Goal: Task Accomplishment & Management: Manage account settings

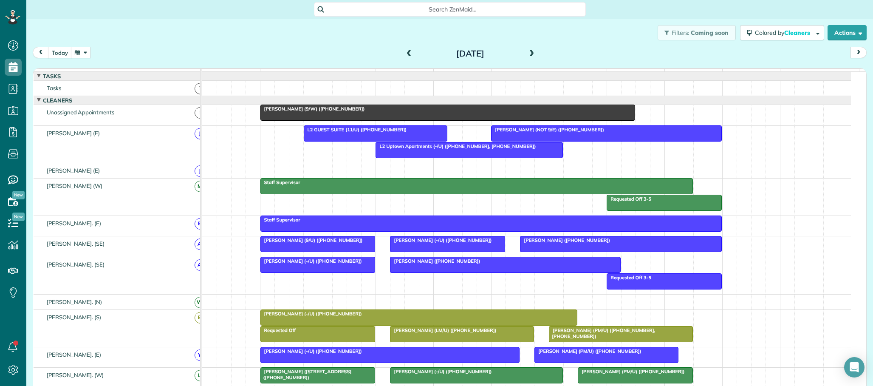
scroll to position [3, 3]
drag, startPoint x: 49, startPoint y: 171, endPoint x: 79, endPoint y: 172, distance: 29.8
click at [50, 171] on link "All Bookings" at bounding box center [75, 170] width 98 height 20
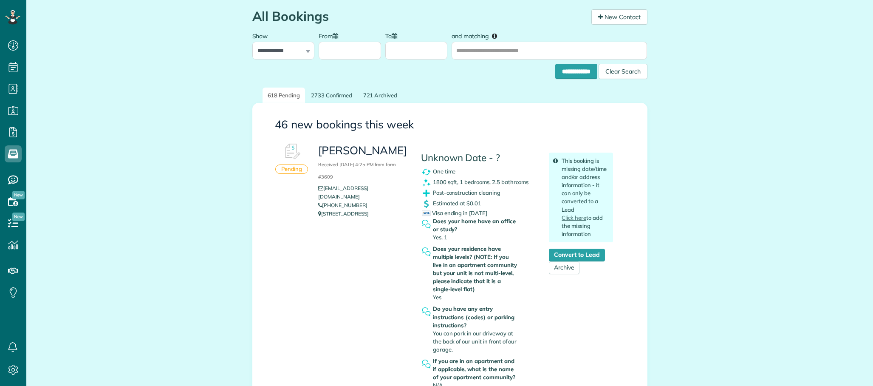
scroll to position [106, 0]
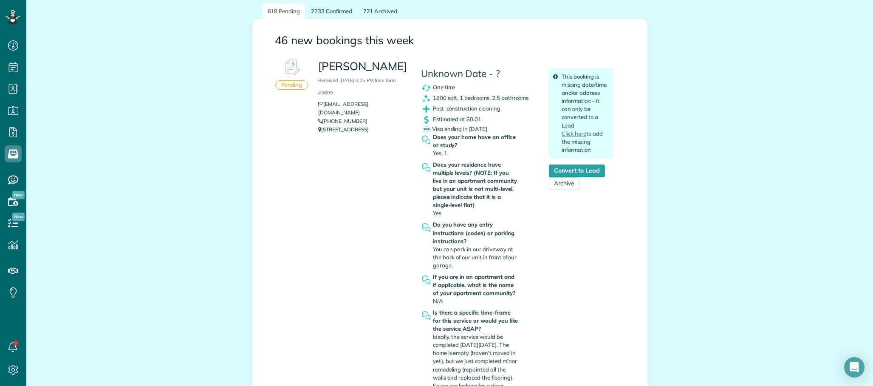
copy link "505-366-1891"
drag, startPoint x: 335, startPoint y: 111, endPoint x: 319, endPoint y: 111, distance: 15.3
click at [319, 117] on li "505-366-1891" at bounding box center [363, 121] width 90 height 8
drag, startPoint x: 211, startPoint y: 53, endPoint x: 238, endPoint y: 67, distance: 30.2
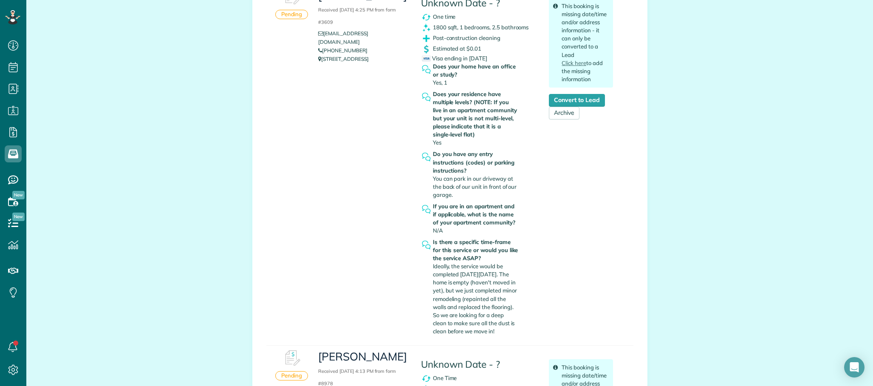
scroll to position [212, 0]
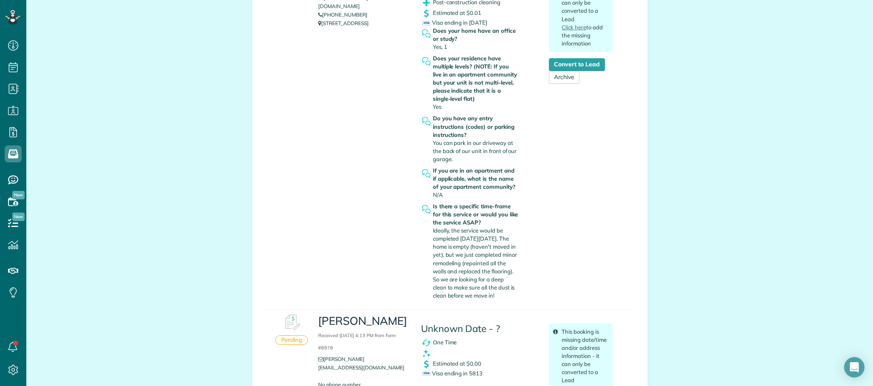
drag, startPoint x: 447, startPoint y: 234, endPoint x: 519, endPoint y: 289, distance: 91.2
click at [519, 289] on div "Is there a specific time-frame for this service or would you like the service A…" at bounding box center [479, 252] width 116 height 101
click at [548, 221] on div "Hilary Straba Received September 11, 2025 4:25 PM from form #3609 hillarystraba…" at bounding box center [466, 126] width 308 height 354
drag, startPoint x: 448, startPoint y: 246, endPoint x: 470, endPoint y: 255, distance: 23.8
click at [521, 259] on div "Is there a specific time-frame for this service or would you like the service A…" at bounding box center [479, 252] width 116 height 101
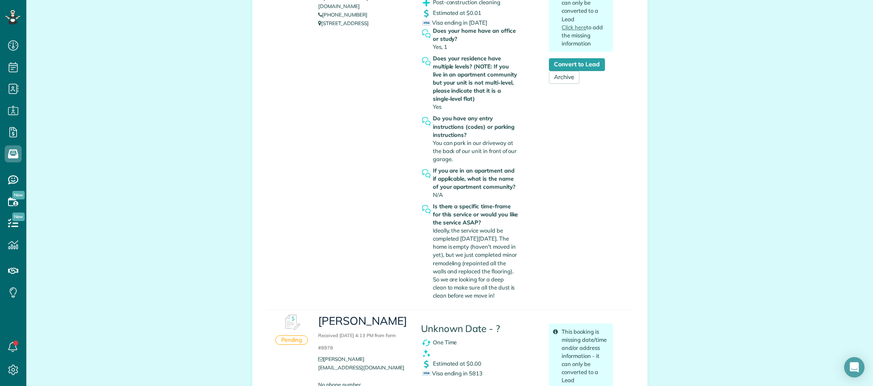
click at [470, 255] on span "Ideally, the service would be completed on Sunday 9/14. The home is empty (have…" at bounding box center [475, 263] width 84 height 72
copy span "Ideally, the service would be completed on Sunday 9/14. The home is empty (have…"
drag, startPoint x: 429, startPoint y: 230, endPoint x: 520, endPoint y: 295, distance: 112.1
click at [517, 298] on div "Is there a specific time-frame for this service or would you like the service A…" at bounding box center [479, 252] width 116 height 101
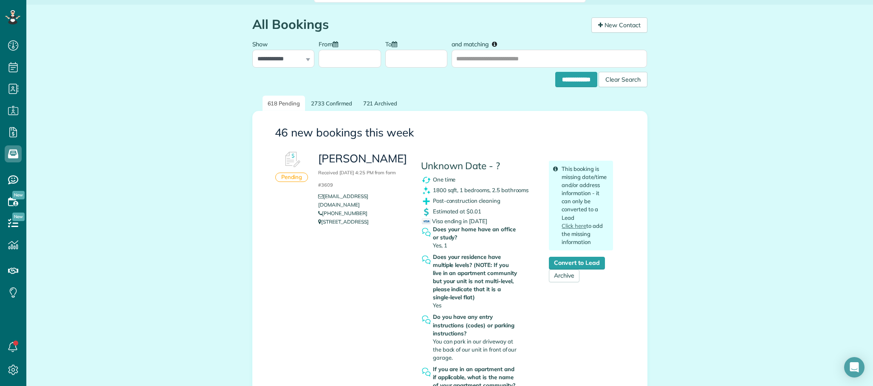
scroll to position [0, 0]
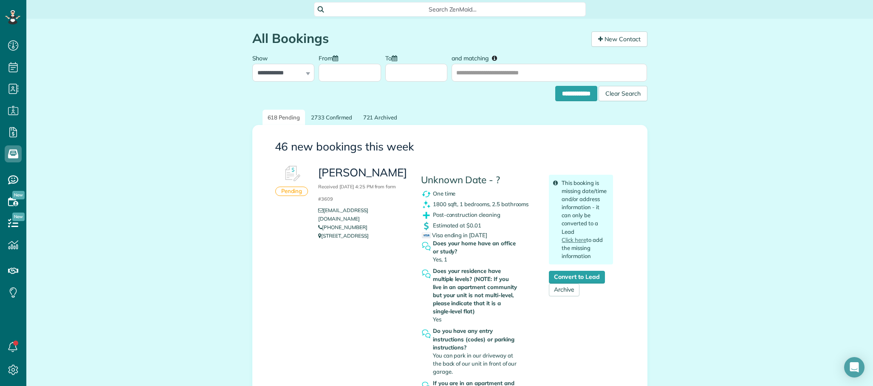
drag, startPoint x: 249, startPoint y: 306, endPoint x: 243, endPoint y: 298, distance: 9.7
copy link "505-366-1891"
drag, startPoint x: 364, startPoint y: 220, endPoint x: 313, endPoint y: 217, distance: 50.6
click at [313, 217] on div "Hilary Straba Received September 11, 2025 4:25 PM from form #3609 hillarystraba…" at bounding box center [363, 202] width 102 height 83
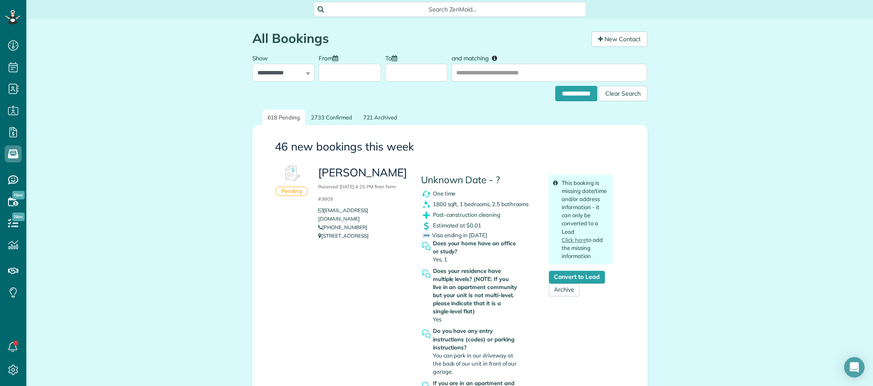
drag, startPoint x: 103, startPoint y: 48, endPoint x: 178, endPoint y: 84, distance: 82.6
copy span "Post-construction cleaning"
drag, startPoint x: 428, startPoint y: 214, endPoint x: 506, endPoint y: 212, distance: 77.8
click at [506, 212] on div "Post-construction cleaning" at bounding box center [479, 215] width 116 height 11
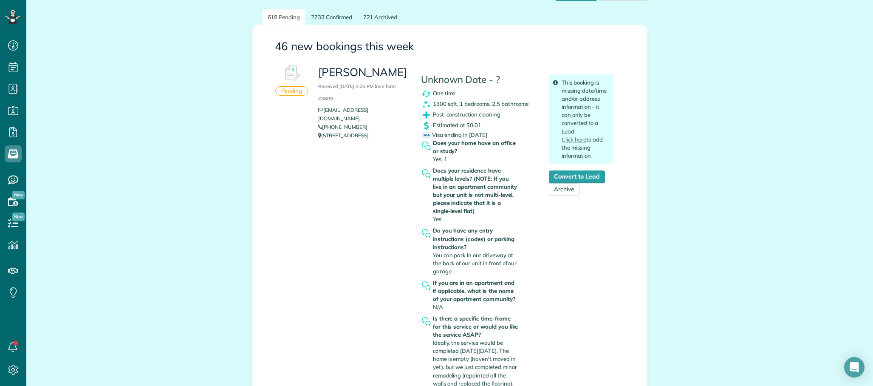
scroll to position [106, 0]
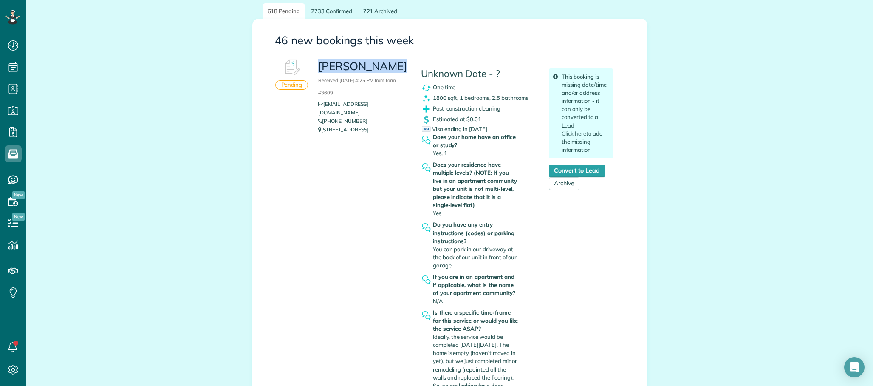
copy h3 "Hilary Straba"
drag, startPoint x: 321, startPoint y: 65, endPoint x: 391, endPoint y: 65, distance: 70.1
click at [391, 65] on div "Hilary Straba Received September 11, 2025 4:25 PM from form #3609 hillarystraba…" at bounding box center [363, 96] width 102 height 83
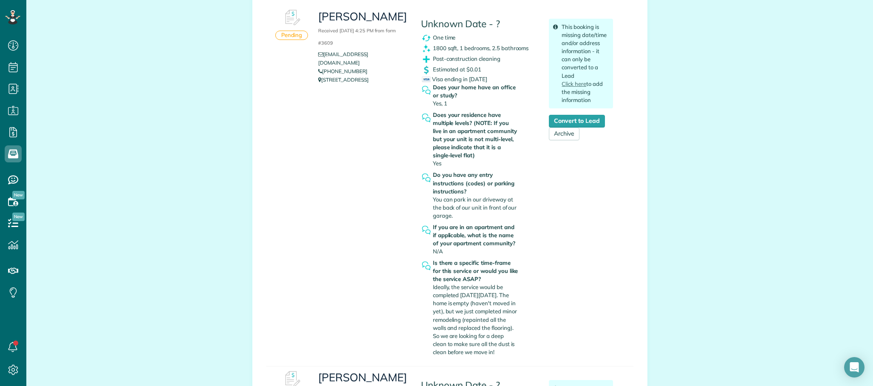
scroll to position [159, 0]
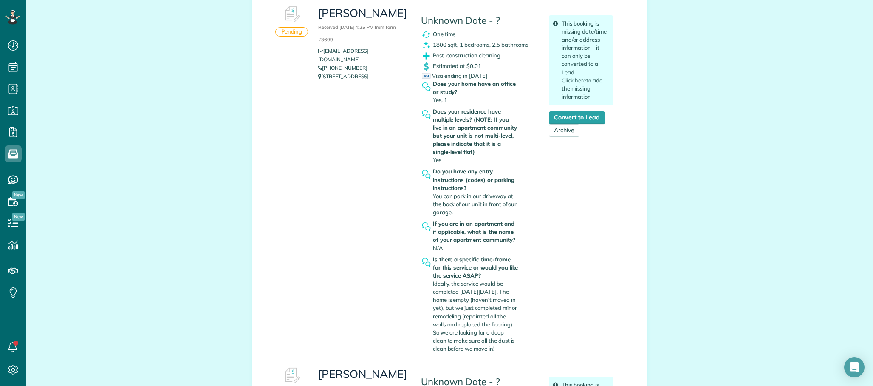
drag, startPoint x: 431, startPoint y: 296, endPoint x: 540, endPoint y: 323, distance: 111.9
click at [518, 325] on div "Is there a specific time-frame for this service or would you like the service A…" at bounding box center [479, 305] width 116 height 101
click at [539, 321] on div "Hilary Straba Received September 11, 2025 4:25 PM from form #3609 hillarystraba…" at bounding box center [466, 179] width 308 height 354
click at [483, 310] on span "Ideally, the service would be completed on Sunday 9/14. The home is empty (have…" at bounding box center [475, 316] width 84 height 72
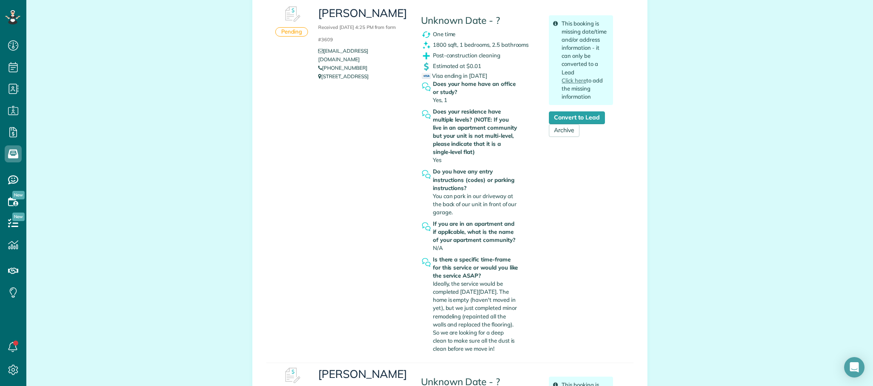
drag, startPoint x: 459, startPoint y: 330, endPoint x: 532, endPoint y: 342, distance: 74.1
click at [512, 347] on div "Is there a specific time-frame for this service or would you like the service A…" at bounding box center [476, 303] width 86 height 97
click at [476, 336] on span "Ideally, the service would be completed on Sunday 9/14. The home is empty (have…" at bounding box center [475, 316] width 84 height 72
drag, startPoint x: 483, startPoint y: 339, endPoint x: 498, endPoint y: 350, distance: 18.9
click at [498, 350] on div "Is there a specific time-frame for this service or would you like the service A…" at bounding box center [476, 303] width 86 height 97
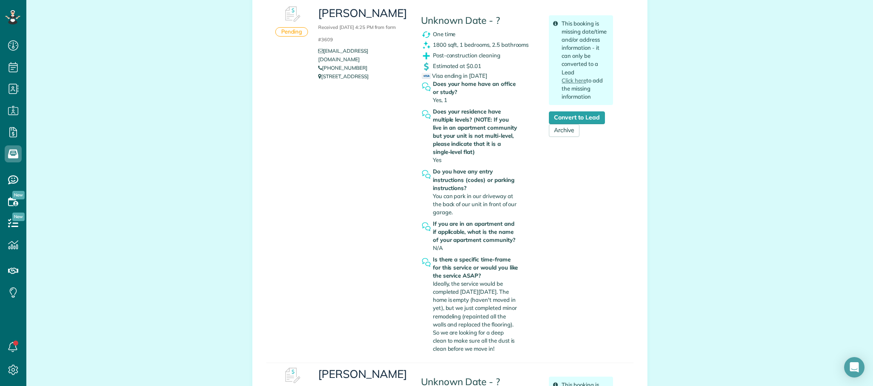
click at [462, 290] on span "Ideally, the service would be completed on Sunday 9/14. The home is empty (have…" at bounding box center [475, 316] width 84 height 72
click at [452, 315] on span "Ideally, the service would be completed on Sunday 9/14. The home is empty (have…" at bounding box center [475, 316] width 84 height 72
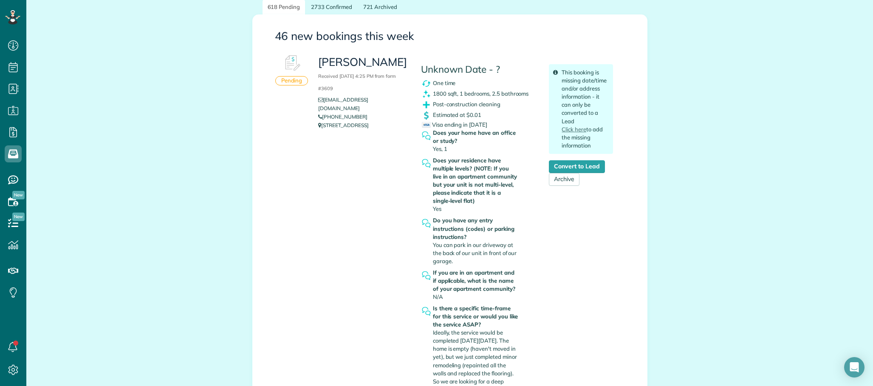
scroll to position [106, 0]
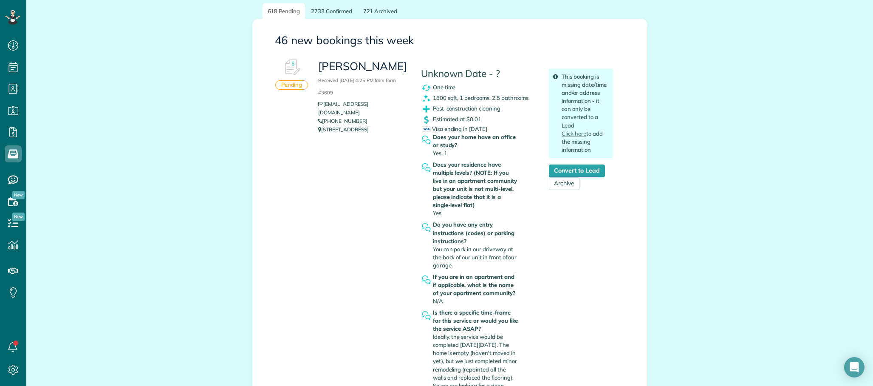
drag, startPoint x: 312, startPoint y: 65, endPoint x: 392, endPoint y: 65, distance: 79.9
click at [392, 65] on div "Hilary Straba Received September 11, 2025 4:25 PM from form #3609 hillarystraba…" at bounding box center [363, 96] width 102 height 83
copy h3 "[PERSON_NAME]"
copy div "One time 1800 sqft, 1 bedrooms, 2.5 bathrooms Post-construction cleaning"
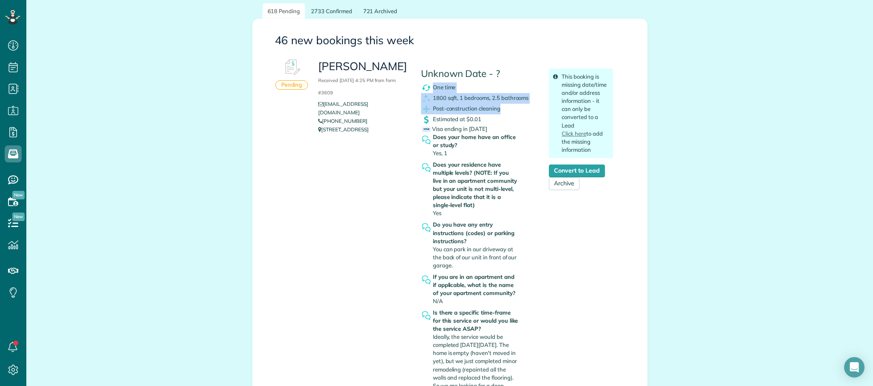
drag, startPoint x: 429, startPoint y: 87, endPoint x: 508, endPoint y: 107, distance: 80.7
click at [508, 107] on div "Unknown Date - ? One time 1800 sqft, 1 bedrooms, 2.5 bathrooms Post-constructio…" at bounding box center [479, 232] width 128 height 354
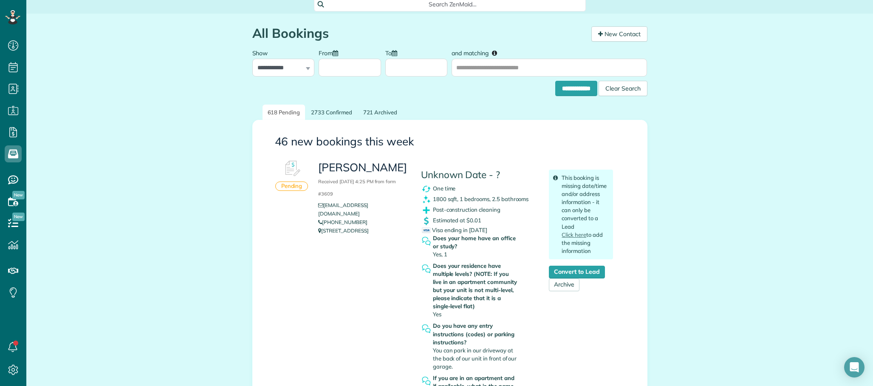
scroll to position [0, 0]
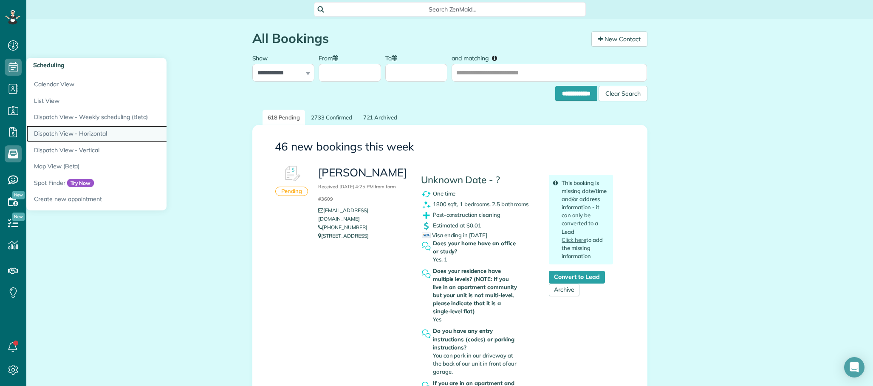
drag, startPoint x: 84, startPoint y: 130, endPoint x: 102, endPoint y: 134, distance: 18.8
click at [85, 130] on link "Dispatch View - Horizontal" at bounding box center [132, 133] width 212 height 17
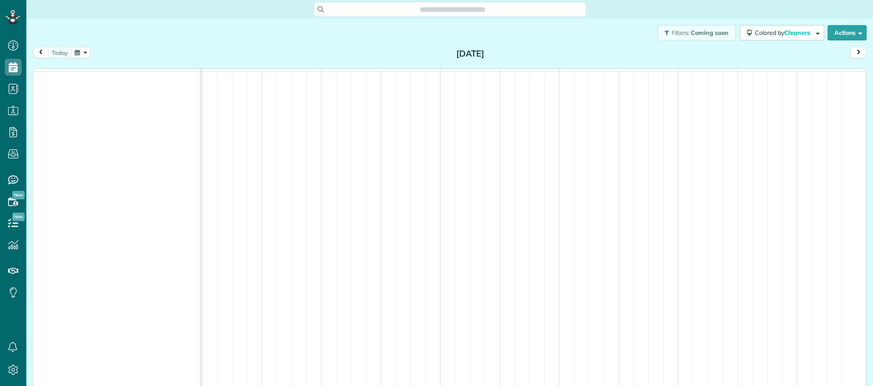
scroll to position [3, 3]
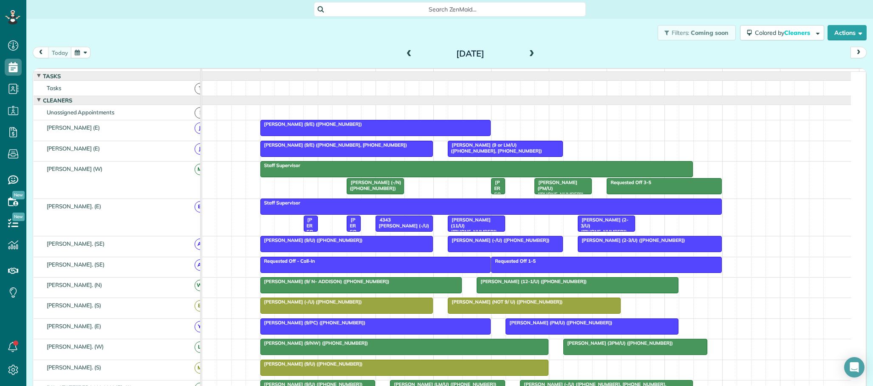
click at [267, 56] on div "[DATE] [DATE]" at bounding box center [450, 55] width 834 height 16
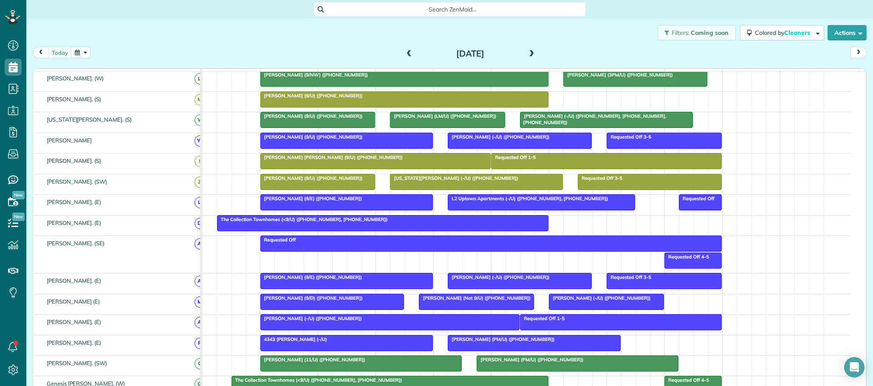
scroll to position [231, 0]
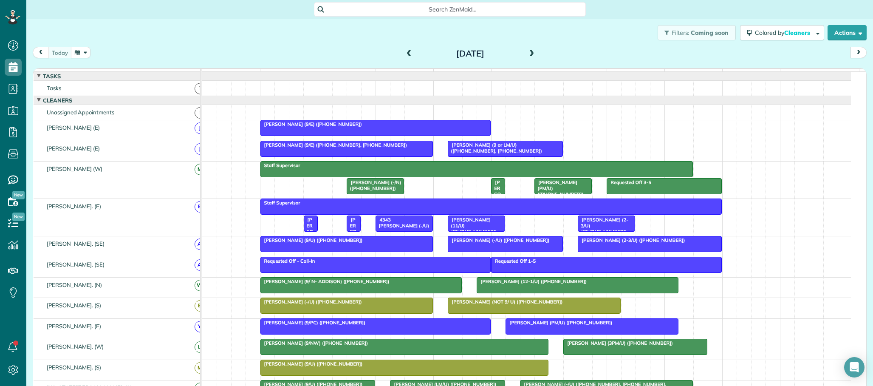
click at [156, 28] on div "Filters: Coming soon Colored by Cleaners Color by Cleaner Color by Team Color b…" at bounding box center [449, 33] width 847 height 28
click at [231, 32] on div "Filters: Coming soon Colored by Cleaners Color by Cleaner Color by Team Color b…" at bounding box center [449, 33] width 847 height 28
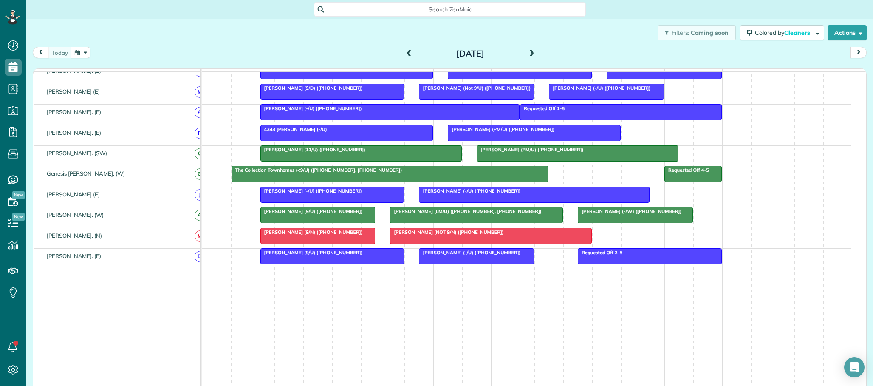
click at [160, 28] on div "Filters: Coming soon Colored by Cleaners Color by Cleaner Color by Team Color b…" at bounding box center [449, 33] width 847 height 28
drag, startPoint x: 10, startPoint y: 157, endPoint x: 15, endPoint y: 156, distance: 5.2
click at [11, 157] on icon at bounding box center [13, 153] width 17 height 17
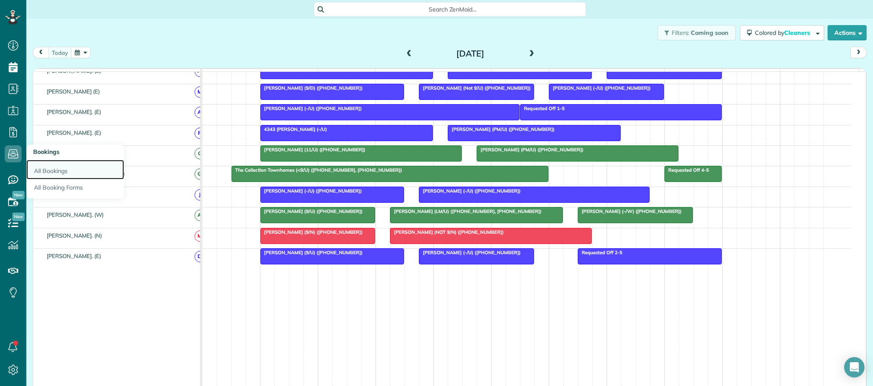
click at [48, 170] on link "All Bookings" at bounding box center [75, 170] width 98 height 20
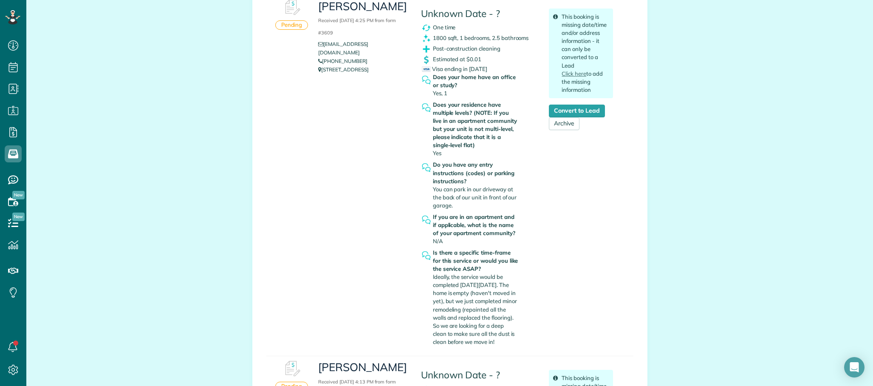
scroll to position [212, 0]
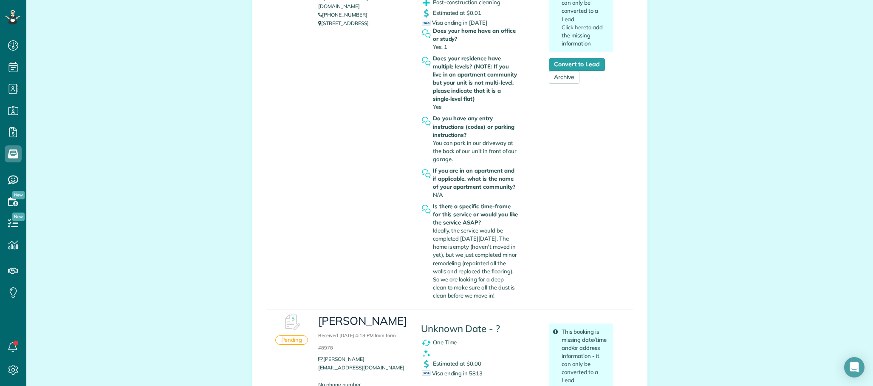
drag, startPoint x: 437, startPoint y: 279, endPoint x: 502, endPoint y: 294, distance: 66.7
click at [502, 294] on div "Is there a specific time-frame for this service or would you like the service A…" at bounding box center [476, 250] width 86 height 97
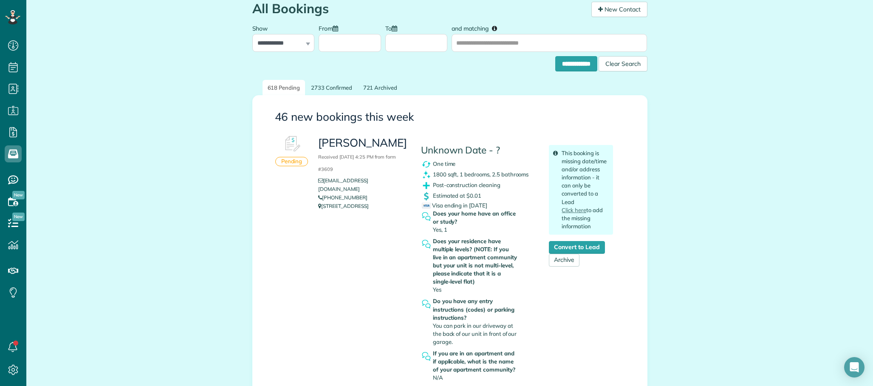
scroll to position [0, 0]
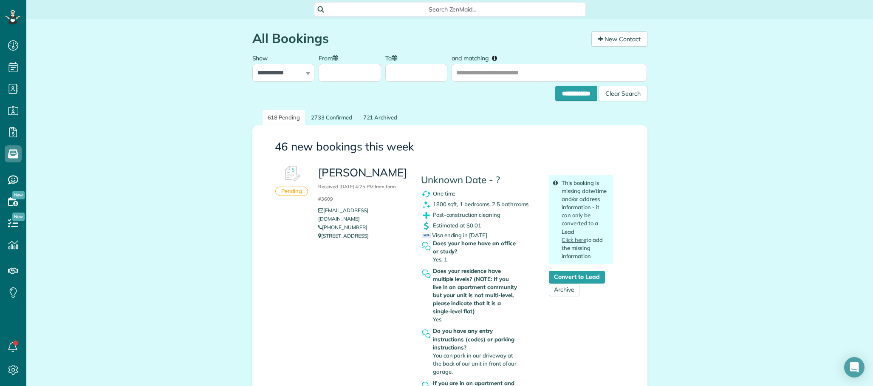
click at [375, 8] on span "Search ZenMaid…" at bounding box center [453, 9] width 258 height 8
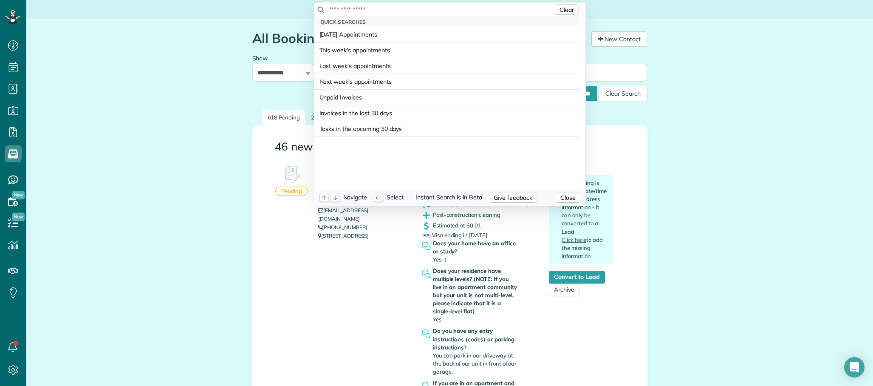
click at [370, 11] on input "text" at bounding box center [441, 9] width 224 height 8
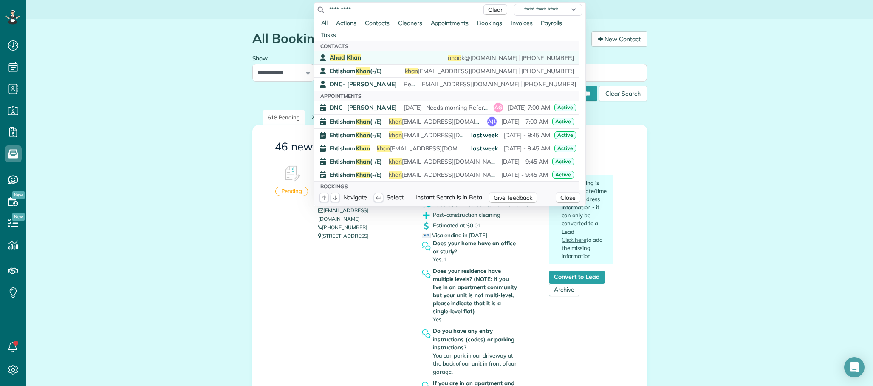
type input "*********"
click at [349, 54] on span "Khan" at bounding box center [354, 58] width 14 height 8
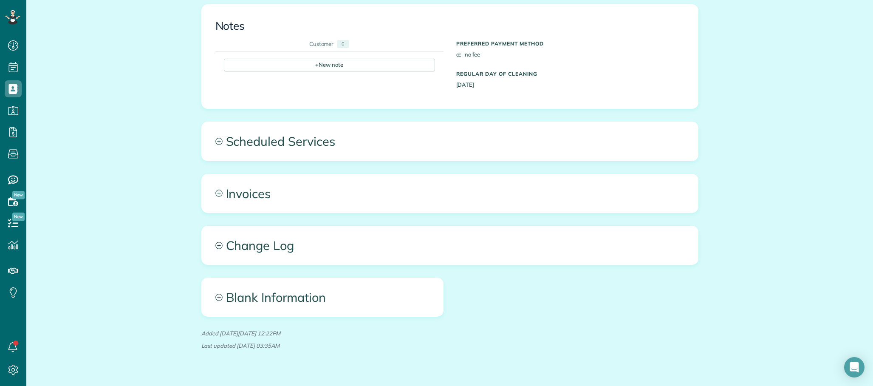
scroll to position [360, 0]
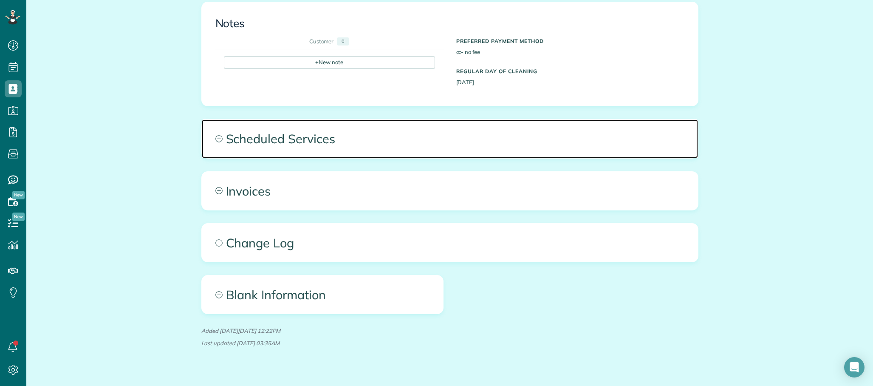
click at [432, 120] on span "Scheduled Services" at bounding box center [450, 138] width 496 height 38
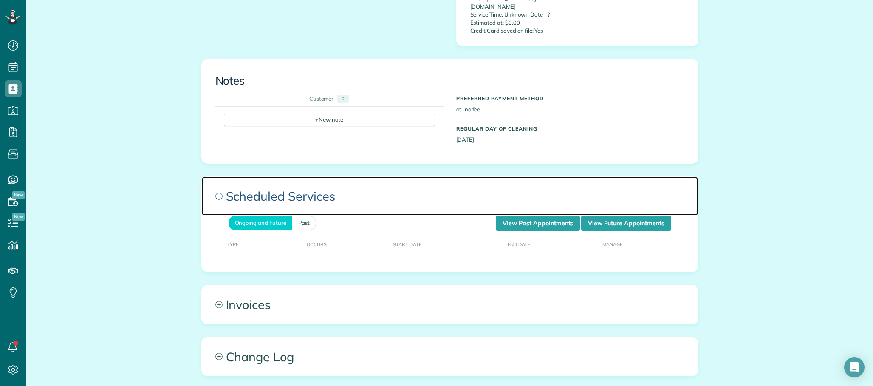
scroll to position [319, 0]
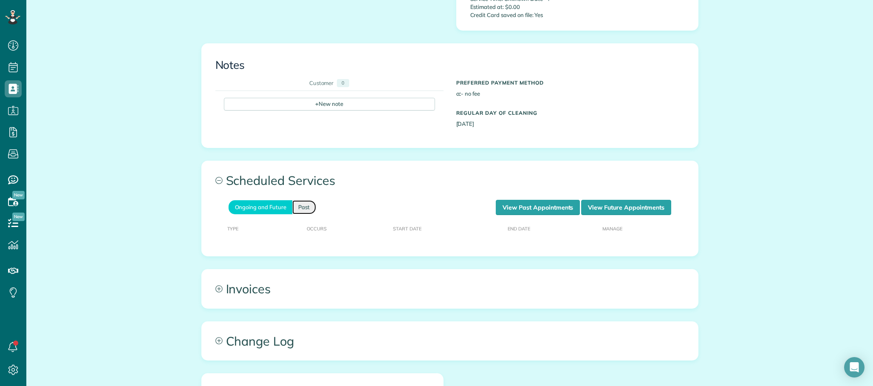
drag, startPoint x: 294, startPoint y: 189, endPoint x: 301, endPoint y: 192, distance: 7.0
click at [294, 200] on link "Past" at bounding box center [304, 207] width 24 height 14
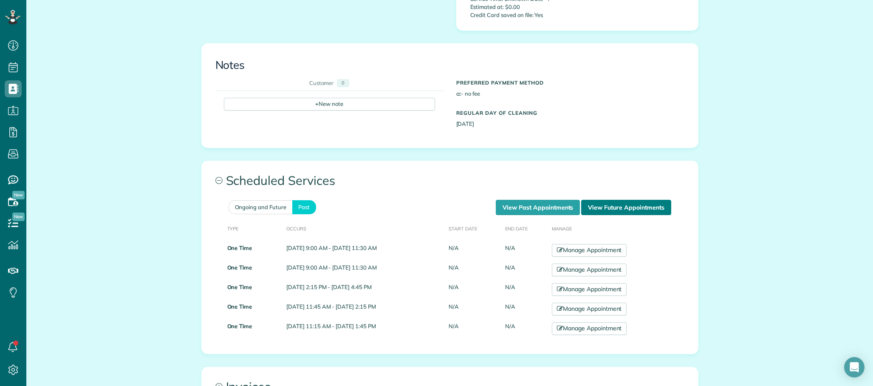
click at [639, 200] on link "View Future Appointments" at bounding box center [626, 207] width 90 height 15
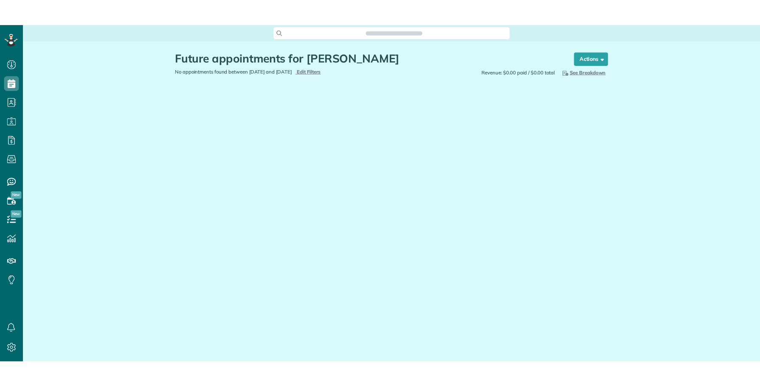
scroll to position [3, 3]
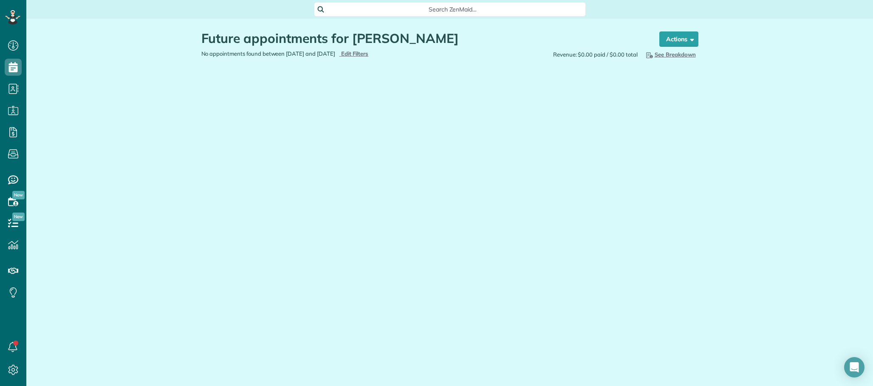
click at [115, 35] on div "Future appointments for Ahad Khan Schedule Changes Actions Create Appointment C…" at bounding box center [449, 67] width 847 height 96
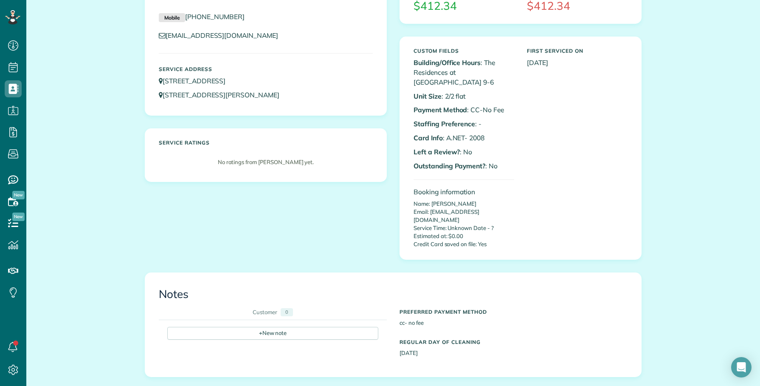
scroll to position [265, 0]
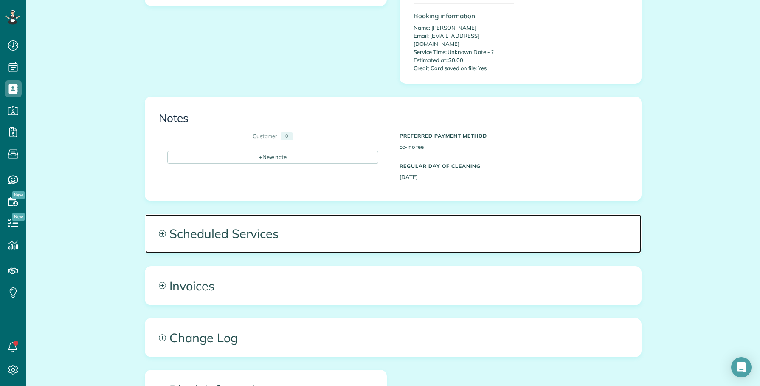
click at [257, 214] on span "Scheduled Services" at bounding box center [393, 233] width 496 height 38
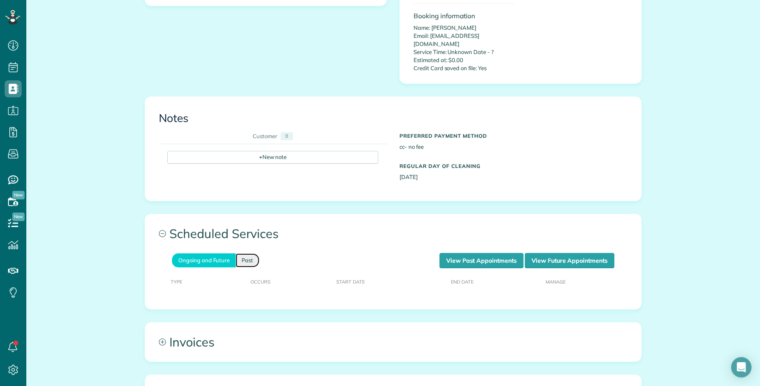
click at [246, 253] on link "Past" at bounding box center [248, 260] width 24 height 14
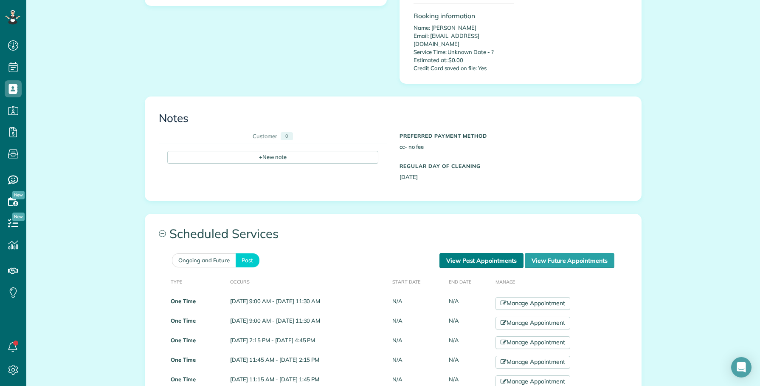
click at [485, 253] on link "View Past Appointments" at bounding box center [482, 260] width 84 height 15
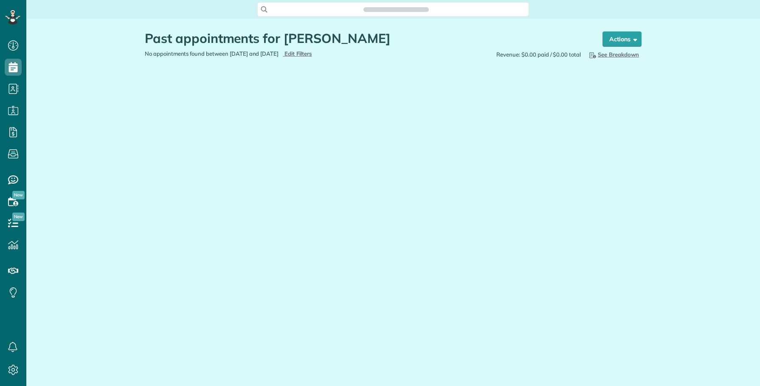
scroll to position [3, 3]
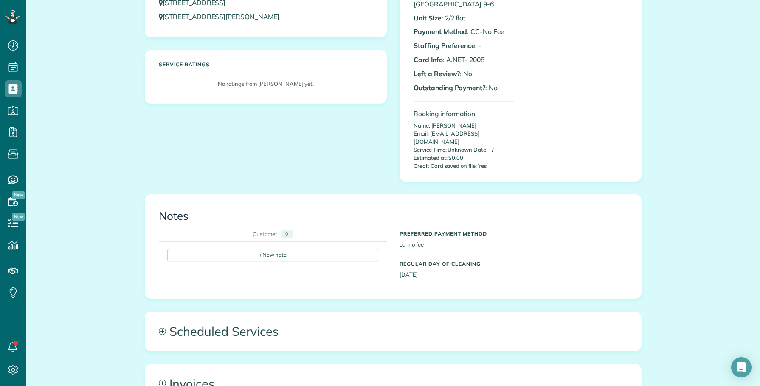
scroll to position [212, 0]
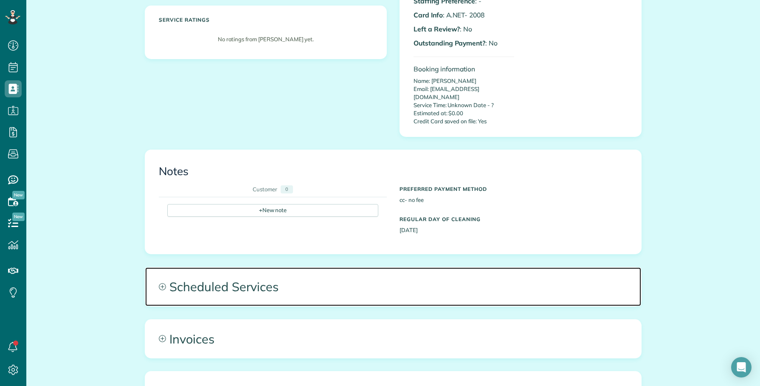
click at [355, 273] on span "Scheduled Services" at bounding box center [393, 286] width 496 height 38
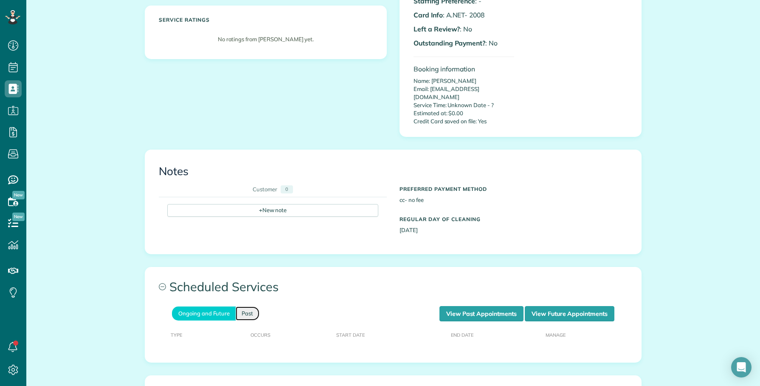
click at [243, 306] on link "Past" at bounding box center [248, 313] width 24 height 14
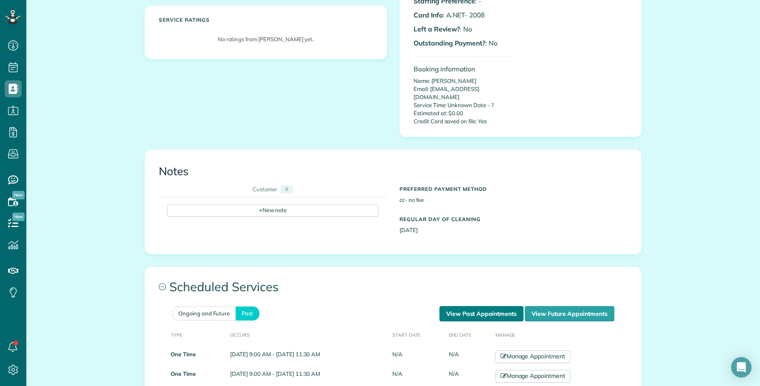
click at [491, 306] on link "View Past Appointments" at bounding box center [482, 313] width 84 height 15
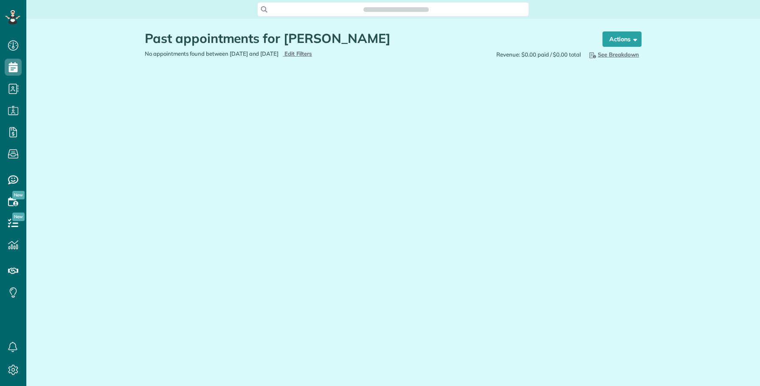
scroll to position [3, 3]
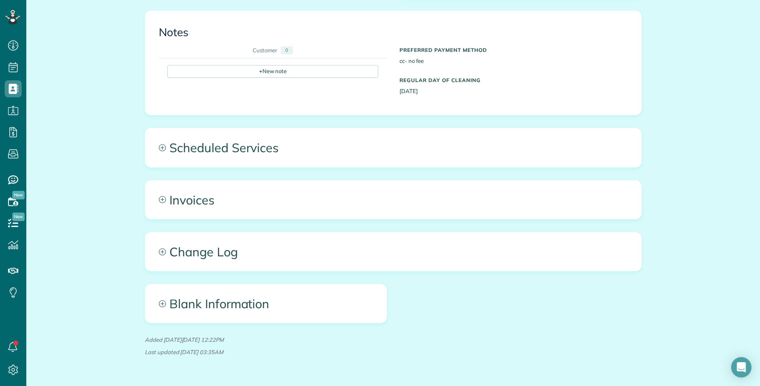
scroll to position [360, 0]
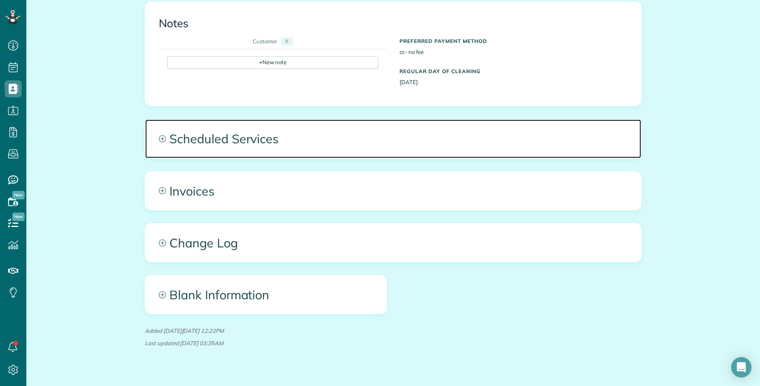
click at [428, 128] on span "Scheduled Services" at bounding box center [393, 138] width 496 height 38
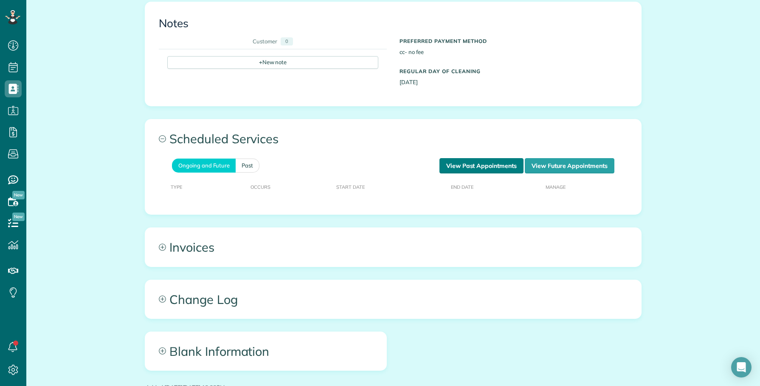
click at [489, 158] on link "View Past Appointments" at bounding box center [482, 165] width 84 height 15
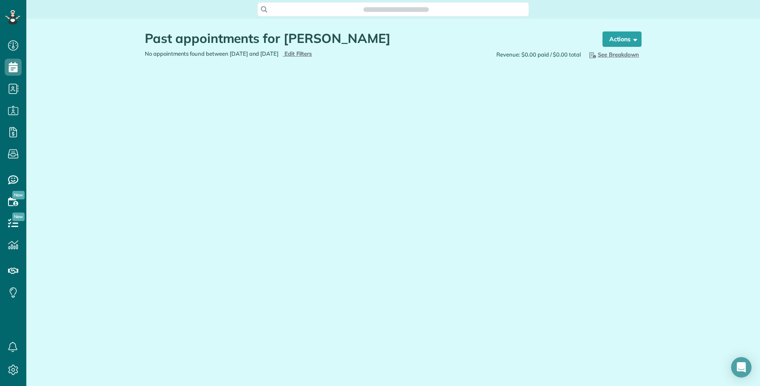
scroll to position [3, 3]
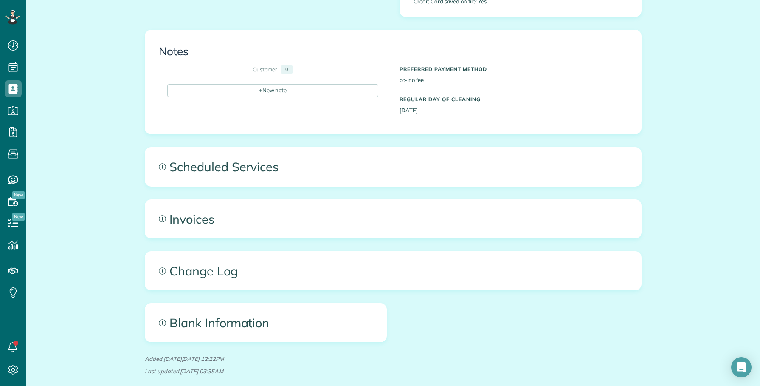
scroll to position [360, 0]
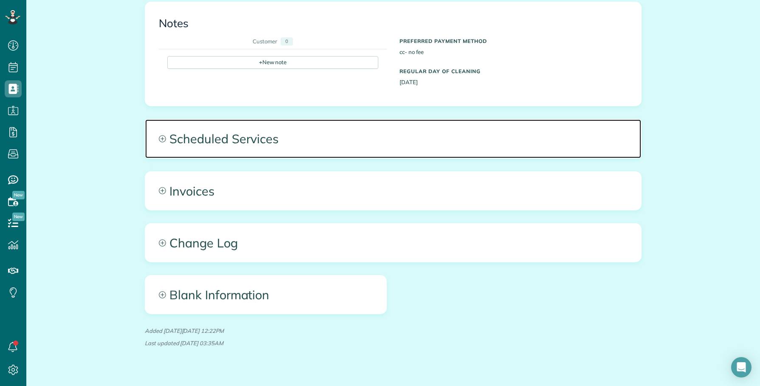
click at [334, 119] on span "Scheduled Services" at bounding box center [393, 138] width 496 height 38
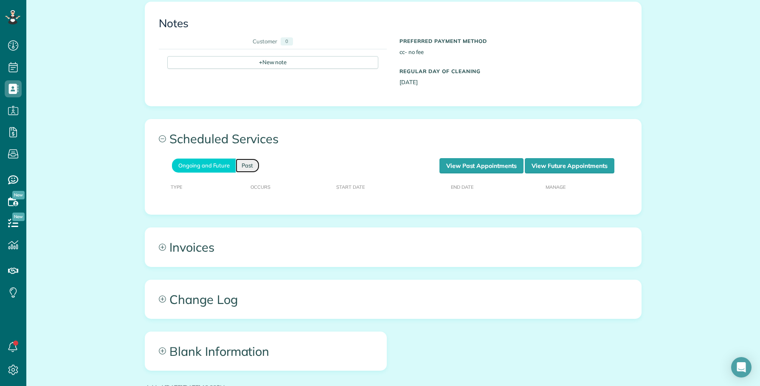
click at [247, 158] on link "Past" at bounding box center [248, 165] width 24 height 14
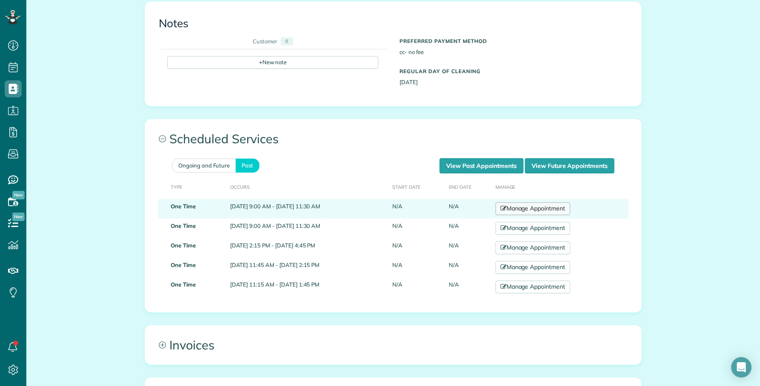
click at [557, 202] on link "Manage Appointment" at bounding box center [533, 208] width 75 height 13
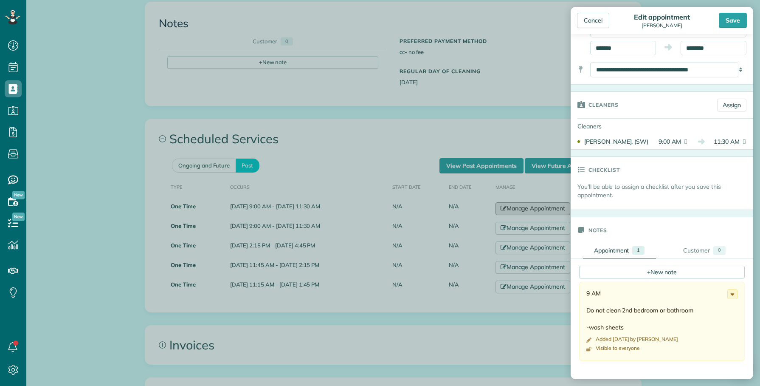
scroll to position [159, 0]
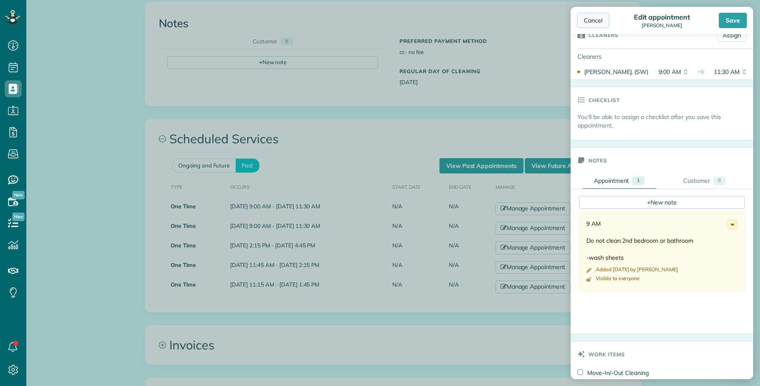
click at [596, 20] on div "Cancel" at bounding box center [593, 20] width 32 height 15
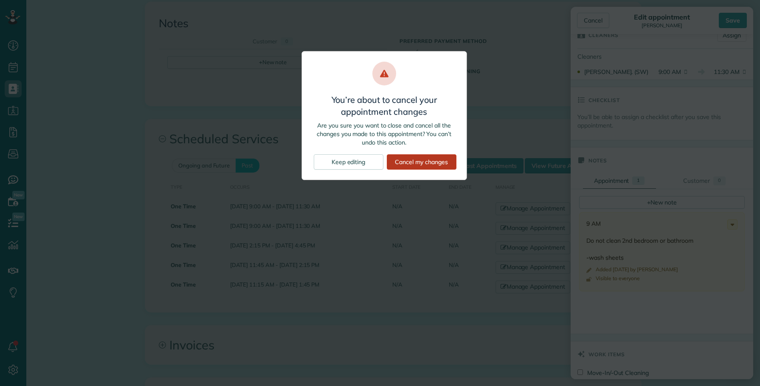
click at [426, 160] on div "Cancel my changes" at bounding box center [422, 161] width 70 height 15
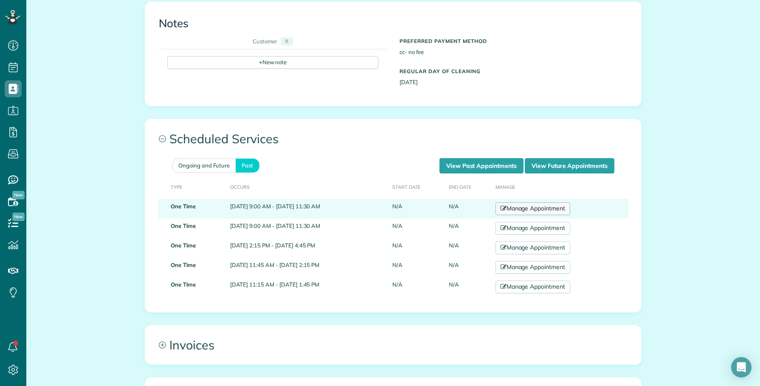
click at [570, 202] on link "Manage Appointment" at bounding box center [533, 208] width 75 height 13
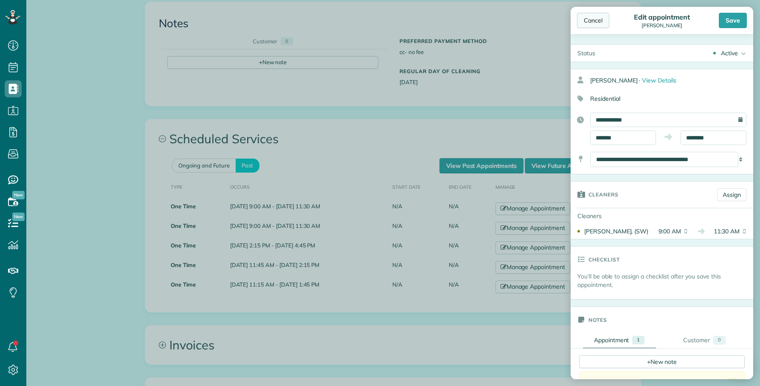
click at [597, 26] on div "Cancel" at bounding box center [593, 20] width 32 height 15
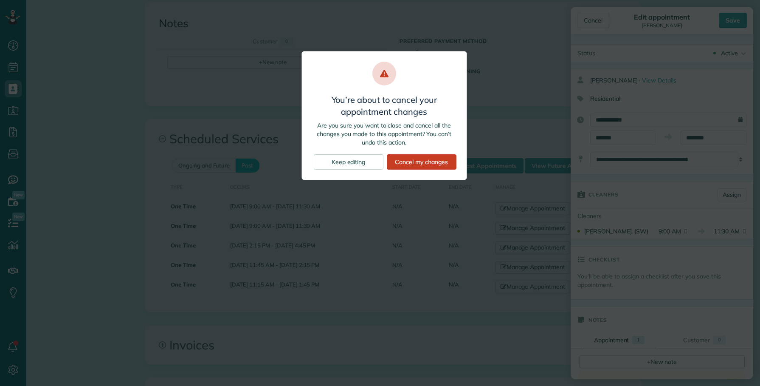
click at [423, 164] on div "Cancel my changes" at bounding box center [422, 161] width 70 height 15
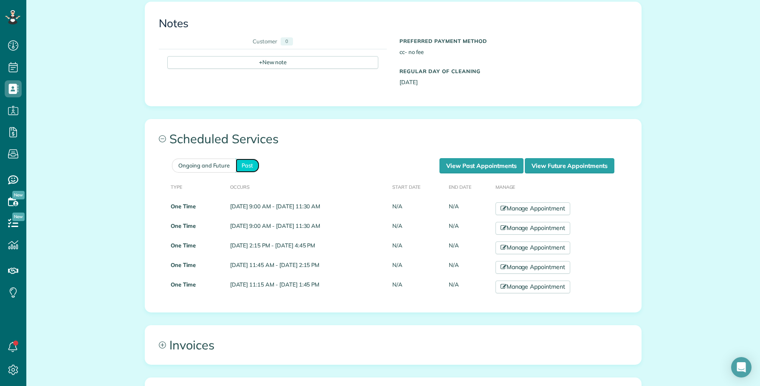
click at [247, 158] on link "Past" at bounding box center [248, 165] width 24 height 14
click at [242, 158] on link "Past" at bounding box center [248, 165] width 24 height 14
click at [508, 158] on link "View Past Appointments" at bounding box center [482, 165] width 84 height 15
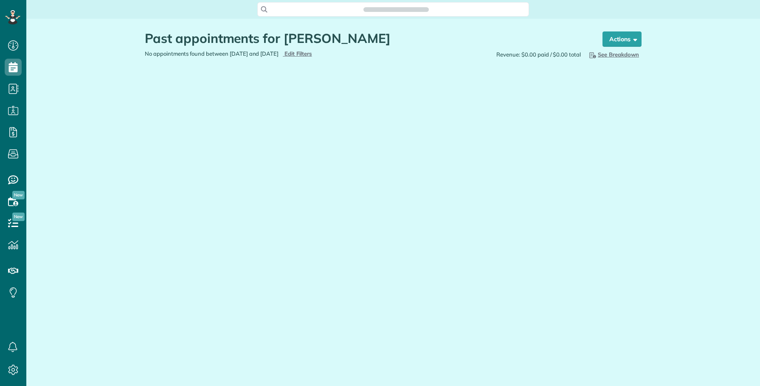
scroll to position [3, 3]
copy h1 "[PERSON_NAME]"
drag, startPoint x: 285, startPoint y: 39, endPoint x: 359, endPoint y: 45, distance: 73.7
click at [359, 45] on h1 "Past appointments for Ahad Khan" at bounding box center [366, 38] width 442 height 14
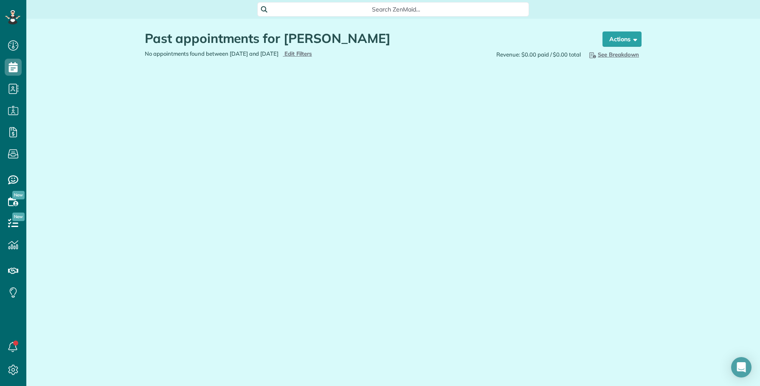
click at [336, 7] on span "Search ZenMaid…" at bounding box center [396, 9] width 258 height 8
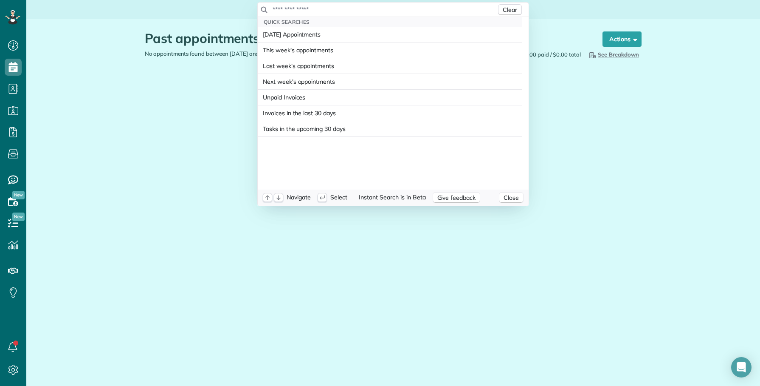
click at [336, 7] on input "text" at bounding box center [384, 9] width 224 height 8
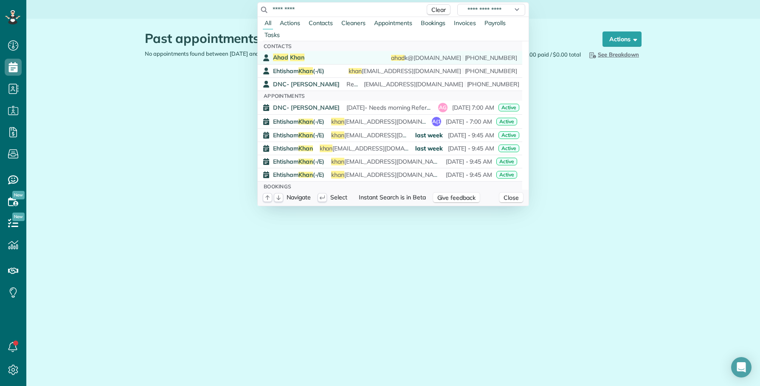
type input "*********"
click at [296, 52] on link "Ahad Khan ahad k@umich.edu (415) 707-9500" at bounding box center [390, 57] width 265 height 13
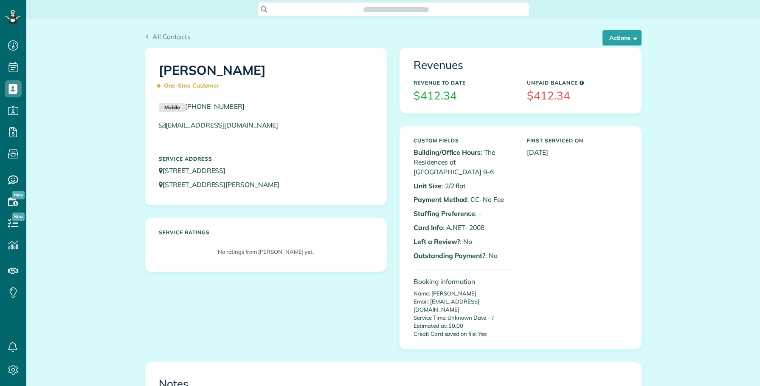
scroll to position [386, 26]
click at [79, 33] on div "All Contacts Actions Edit Add Appointment Recent Activity Send Email Update Cus…" at bounding box center [393, 391] width 734 height 744
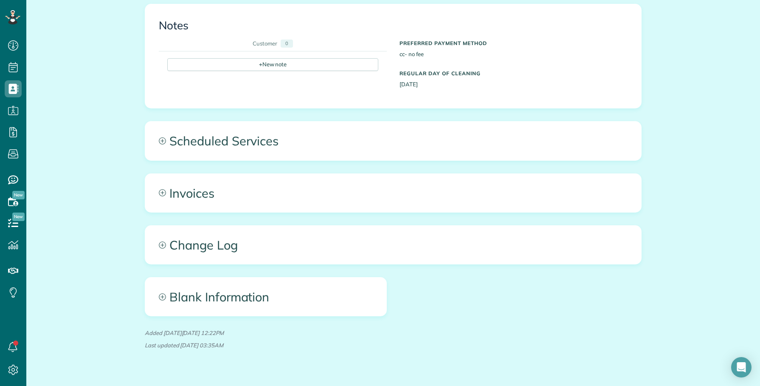
scroll to position [360, 0]
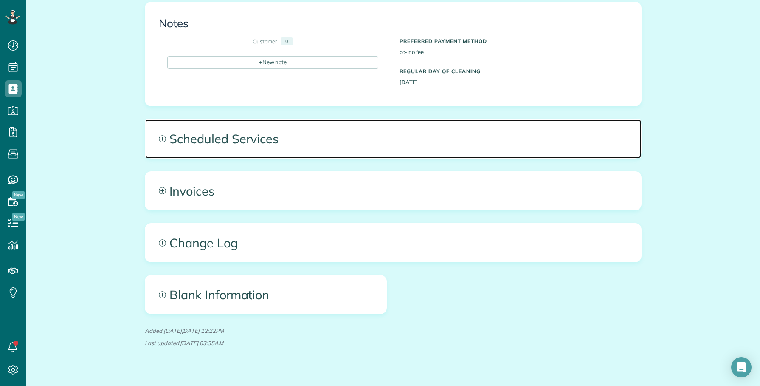
click at [376, 119] on span "Scheduled Services" at bounding box center [393, 138] width 496 height 38
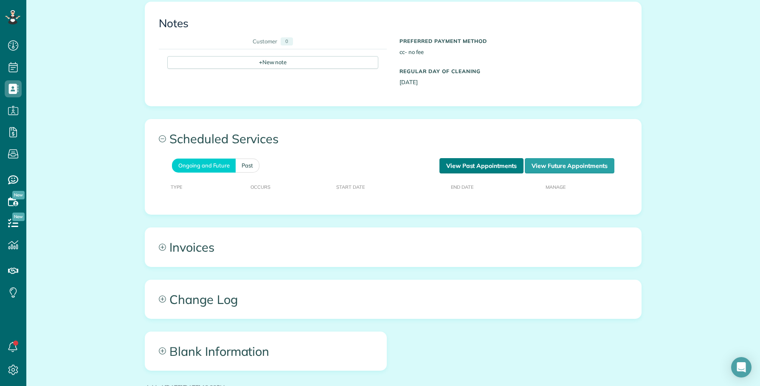
click at [464, 158] on link "View Past Appointments" at bounding box center [482, 165] width 84 height 15
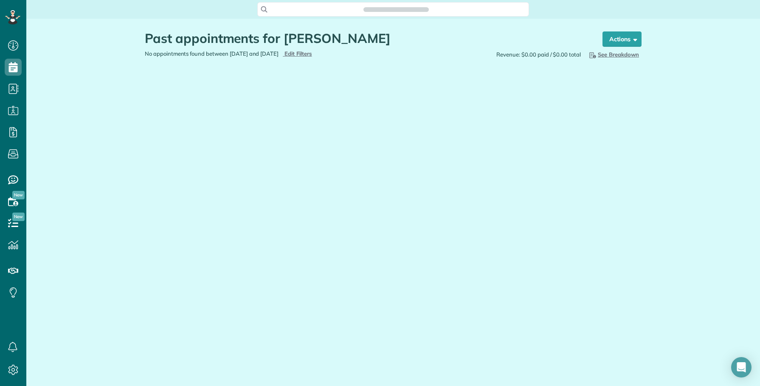
scroll to position [3, 3]
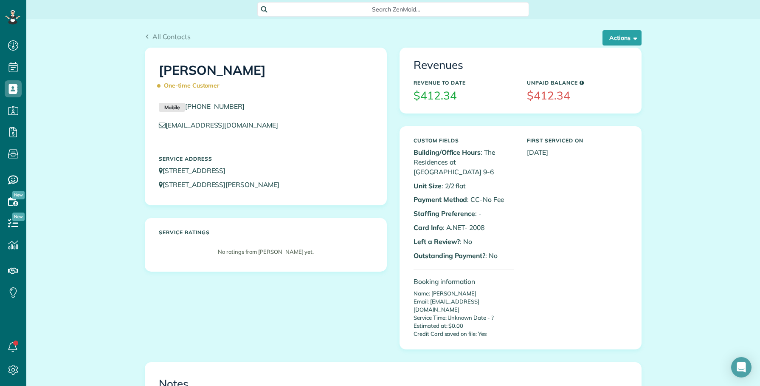
scroll to position [212, 0]
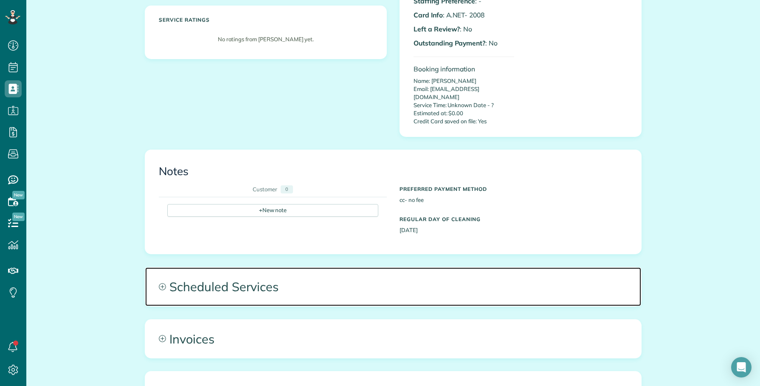
click at [311, 270] on span "Scheduled Services" at bounding box center [393, 286] width 496 height 38
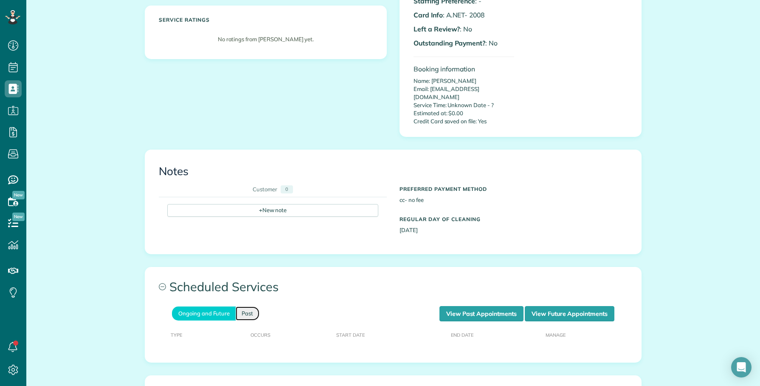
click at [245, 306] on link "Past" at bounding box center [248, 313] width 24 height 14
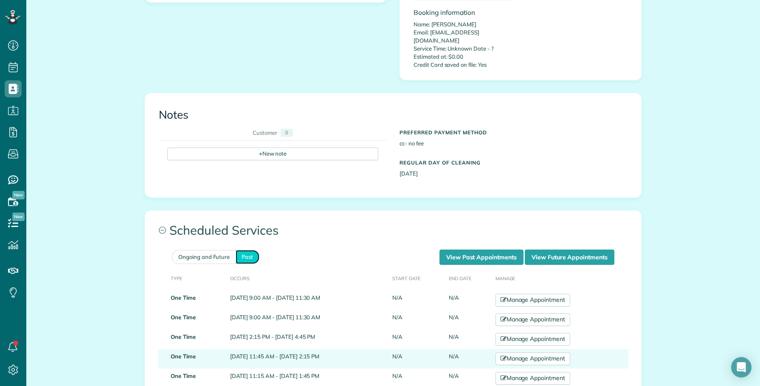
scroll to position [319, 0]
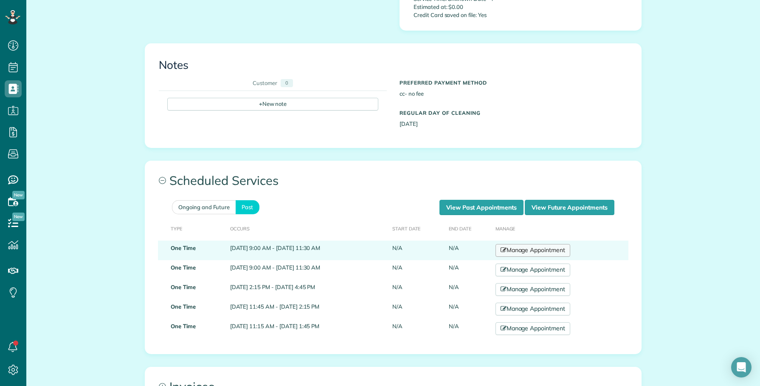
click at [540, 244] on link "Manage Appointment" at bounding box center [533, 250] width 75 height 13
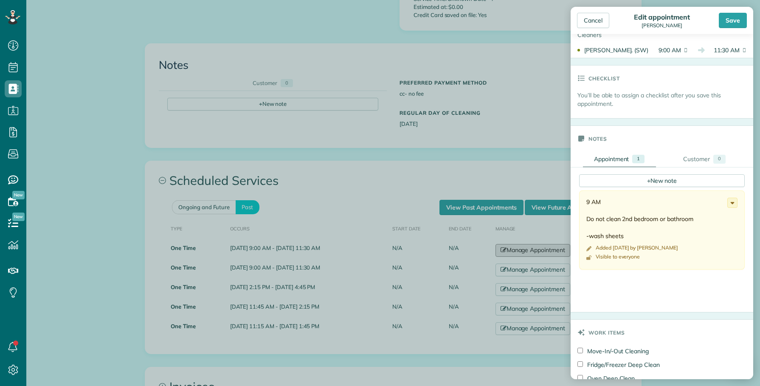
scroll to position [212, 0]
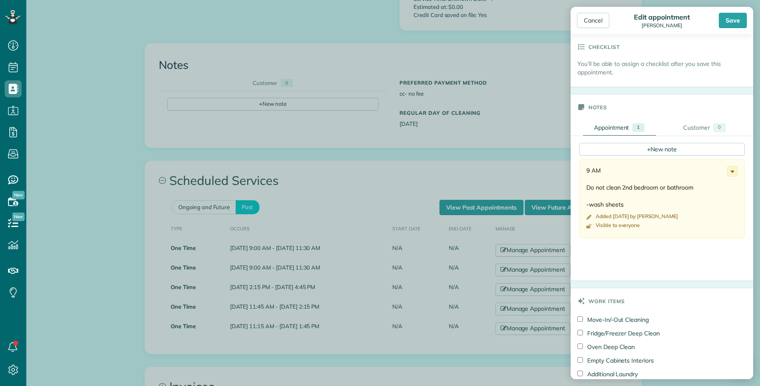
copy div "9 AM Do not clean 2nd bedroom or bathroom -wash sheets"
drag, startPoint x: 628, startPoint y: 206, endPoint x: 584, endPoint y: 176, distance: 52.5
click at [584, 176] on div "9 AM Do not clean 2nd bedroom or bathroom -wash sheets Added 3 months ago by Sc…" at bounding box center [662, 198] width 166 height 79
click at [87, 245] on body "Dashboard Scheduling Calendar View List View Dispatch View - Weekly scheduling …" at bounding box center [380, 193] width 760 height 386
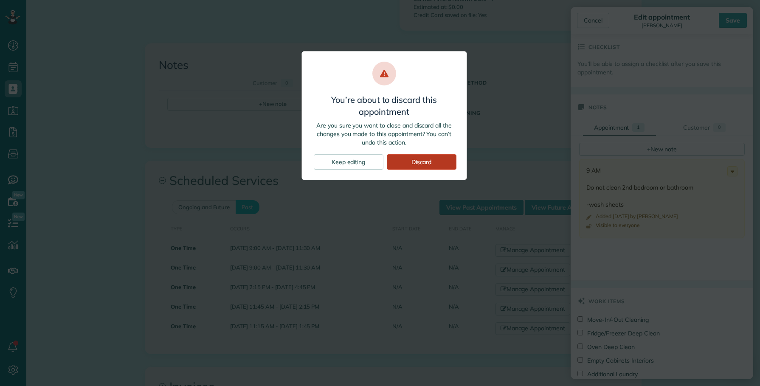
click at [412, 164] on div "Discard" at bounding box center [422, 161] width 70 height 15
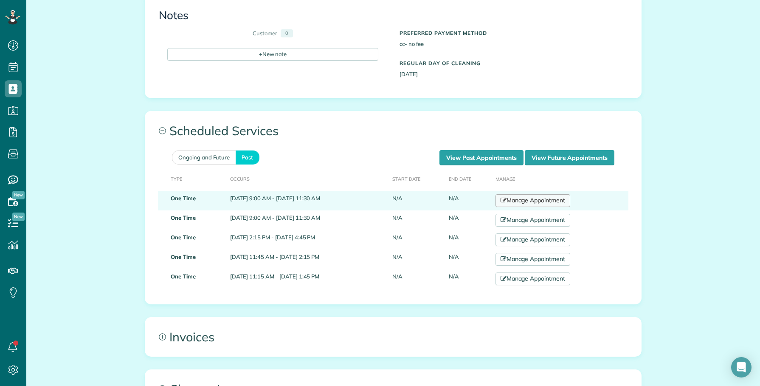
scroll to position [372, 0]
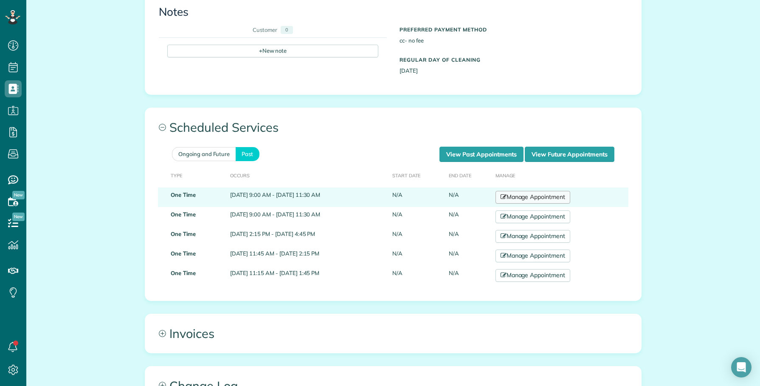
click at [553, 191] on link "Manage Appointment" at bounding box center [533, 197] width 75 height 13
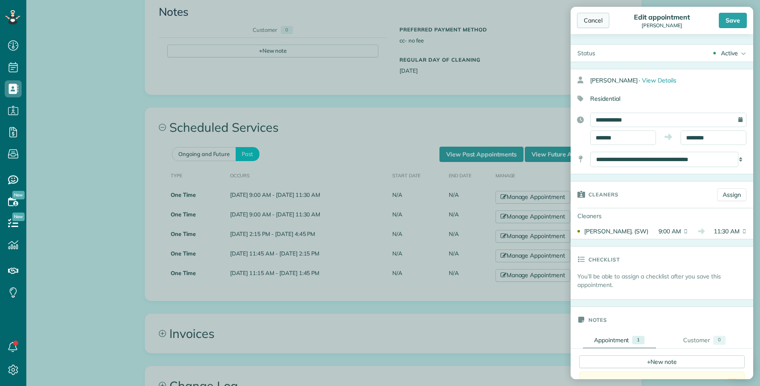
click at [591, 23] on div "Cancel" at bounding box center [593, 20] width 32 height 15
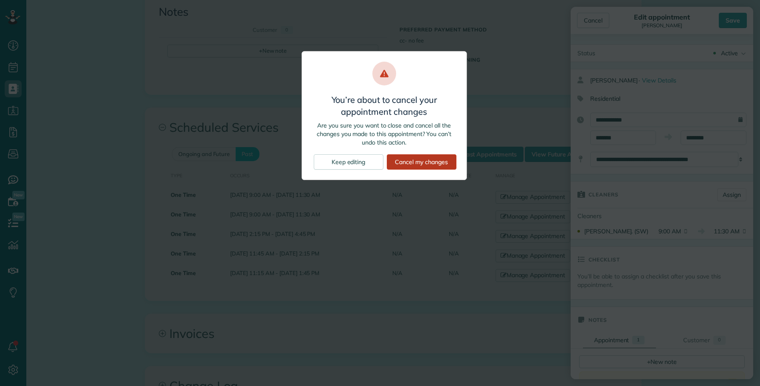
click at [411, 165] on div "Cancel my changes" at bounding box center [422, 161] width 70 height 15
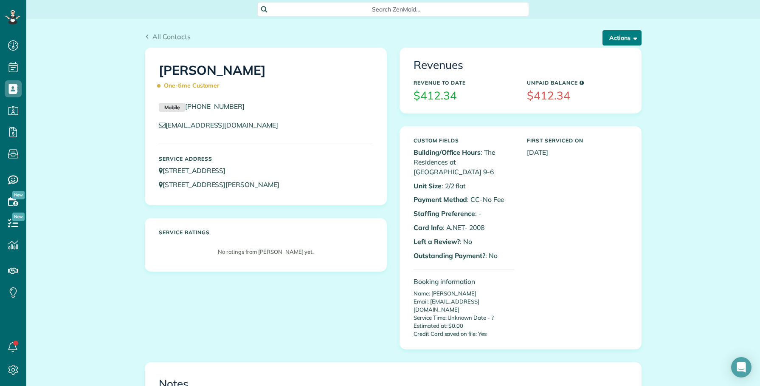
click at [621, 41] on button "Actions" at bounding box center [622, 37] width 39 height 15
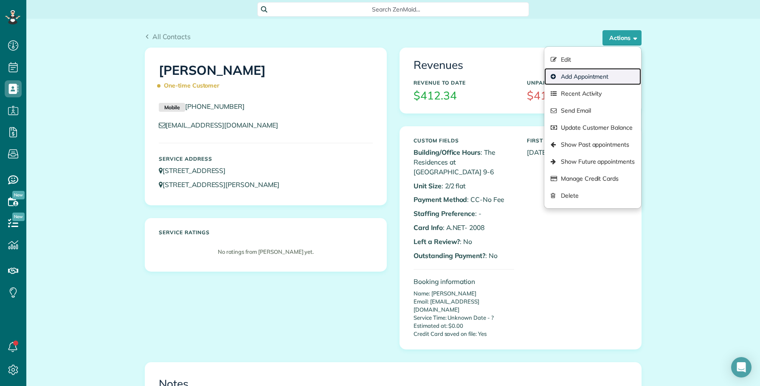
click at [578, 73] on link "Add Appointment" at bounding box center [593, 76] width 97 height 17
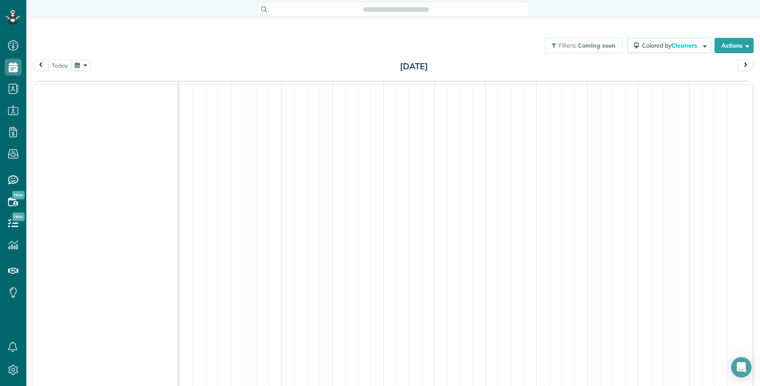
scroll to position [3, 3]
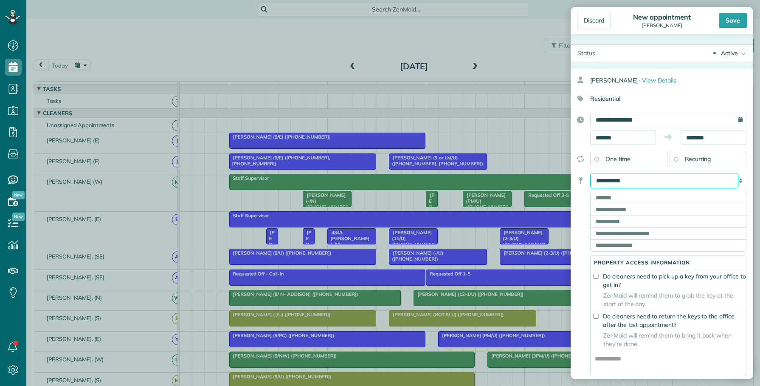
click at [646, 175] on select "**********" at bounding box center [664, 180] width 148 height 15
select select "*******"
click at [590, 174] on select "**********" at bounding box center [664, 180] width 148 height 15
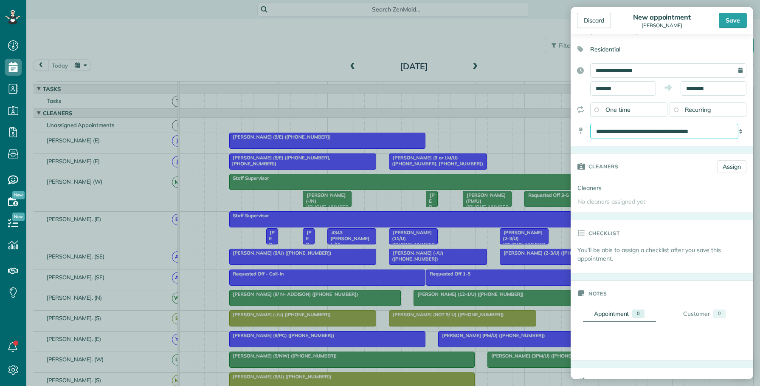
scroll to position [53, 0]
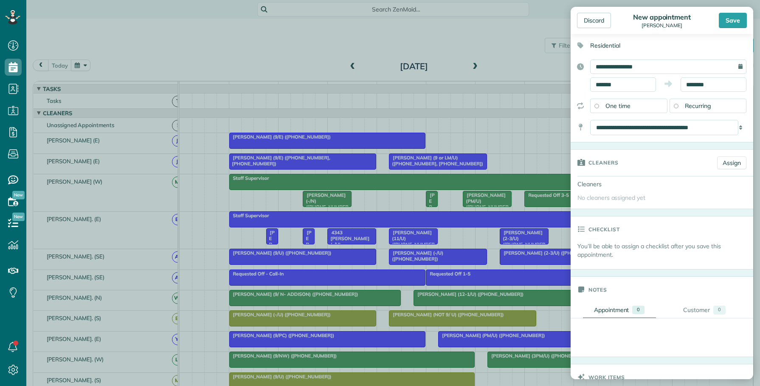
click at [624, 16] on div "Discard" at bounding box center [604, 20] width 54 height 15
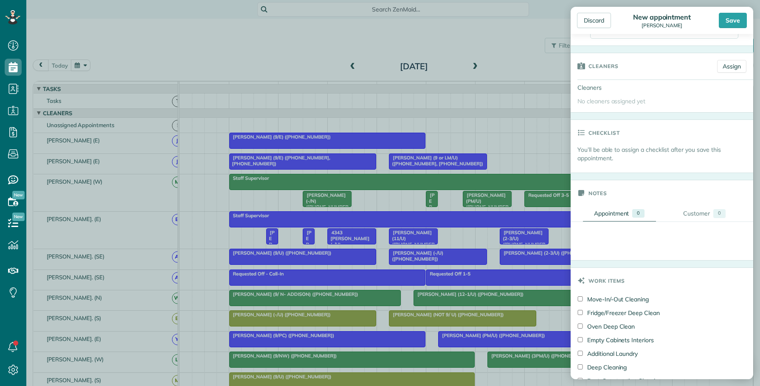
scroll to position [212, 0]
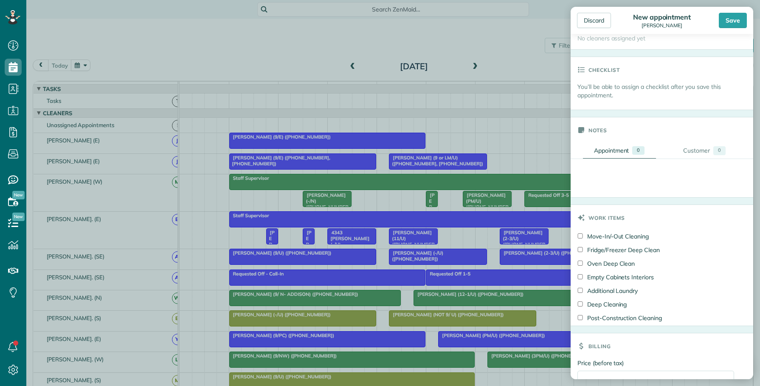
drag, startPoint x: 611, startPoint y: 181, endPoint x: 608, endPoint y: 188, distance: 7.0
click at [611, 182] on div "+ New note" at bounding box center [753, 178] width 365 height 38
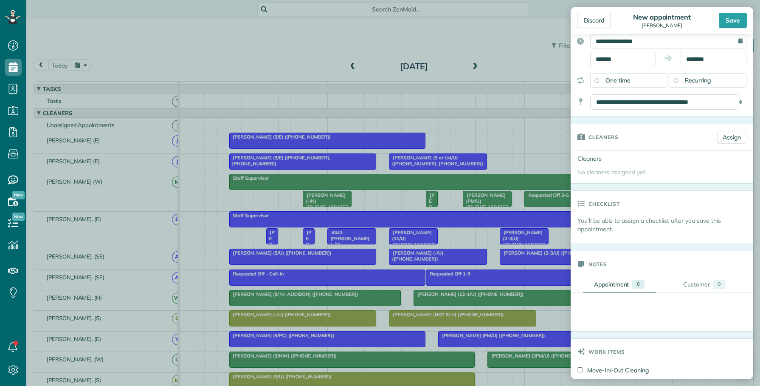
scroll to position [71, 0]
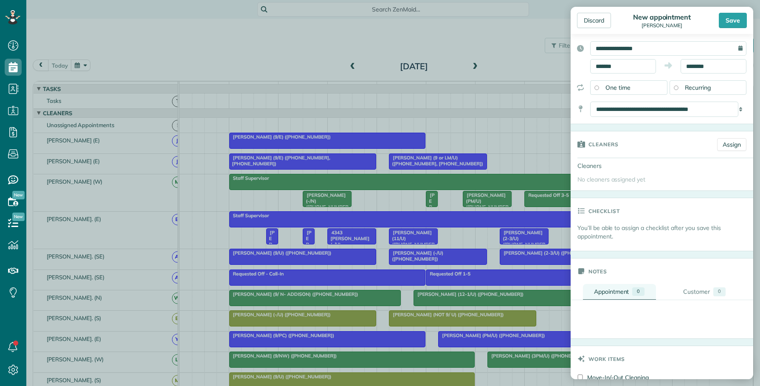
click at [611, 293] on div "Appointment" at bounding box center [611, 291] width 35 height 8
click at [593, 323] on div "+ New note" at bounding box center [753, 319] width 365 height 38
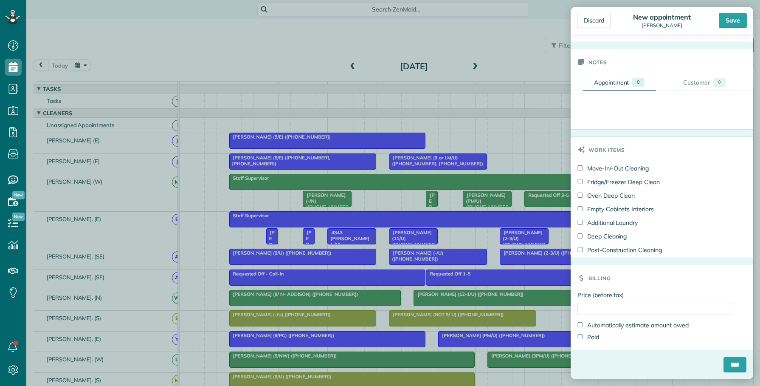
scroll to position [284, 0]
click at [607, 309] on input "Price (before tax)" at bounding box center [656, 308] width 157 height 12
type input "**"
click at [608, 103] on div at bounding box center [662, 102] width 166 height 8
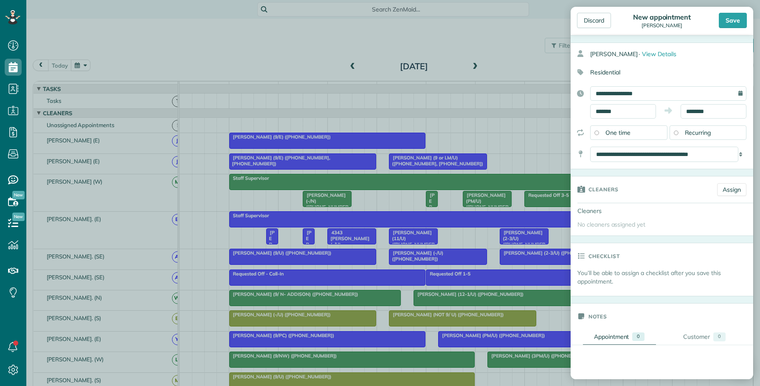
scroll to position [0, 0]
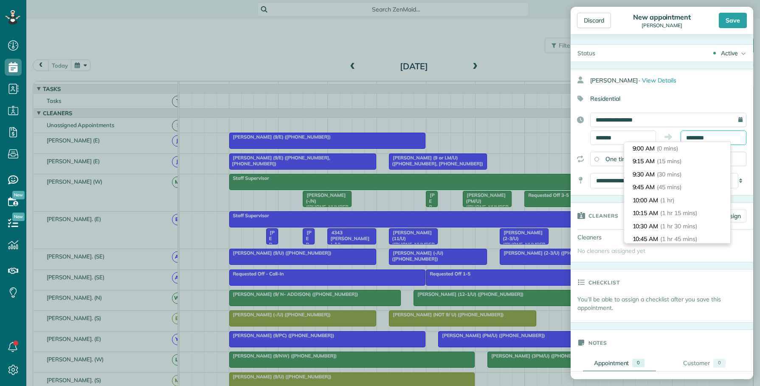
click at [691, 134] on input "********" at bounding box center [714, 137] width 66 height 14
type input "********"
click at [691, 184] on span "(2 hrs 30 mins)" at bounding box center [682, 187] width 42 height 8
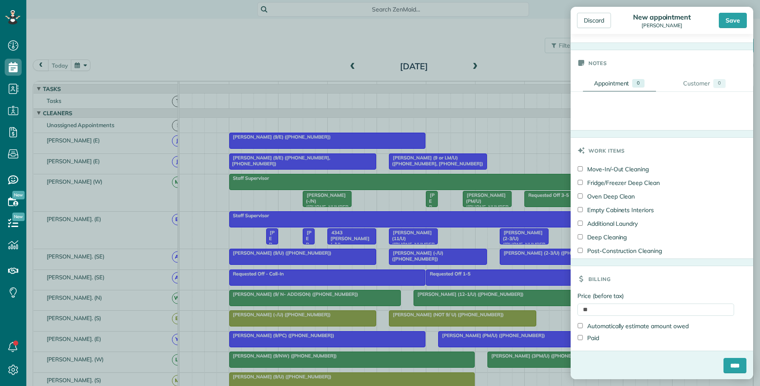
scroll to position [284, 0]
click at [724, 362] on input "****" at bounding box center [735, 364] width 23 height 15
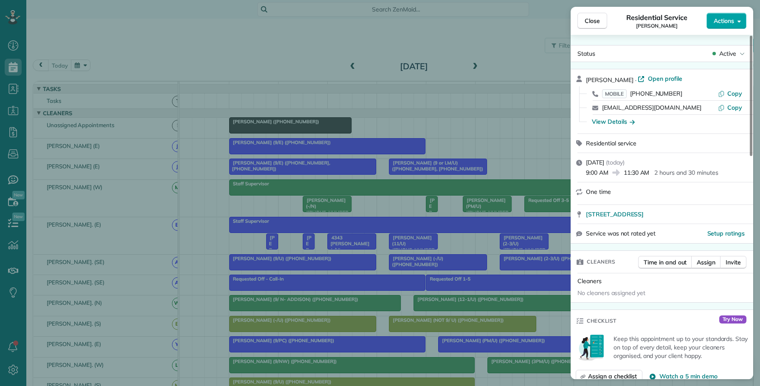
click at [719, 23] on span "Actions" at bounding box center [724, 21] width 20 height 8
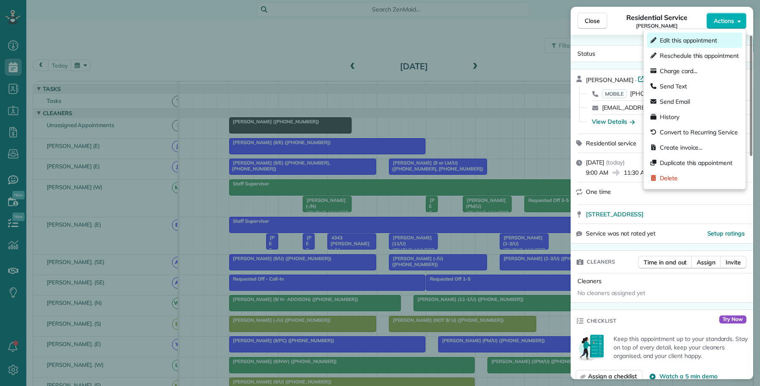
click at [696, 42] on span "Edit this appointment" at bounding box center [688, 40] width 57 height 8
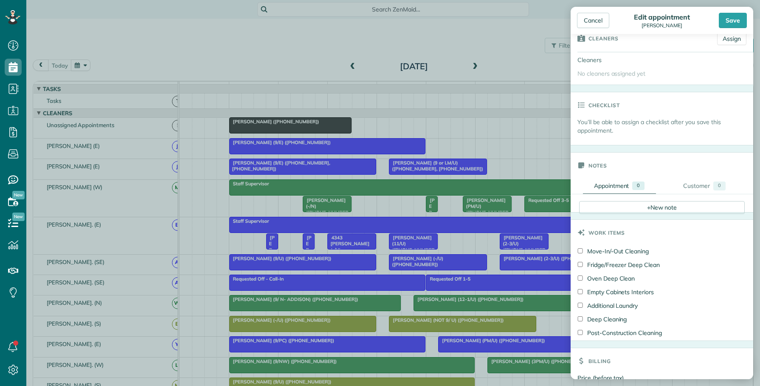
scroll to position [159, 0]
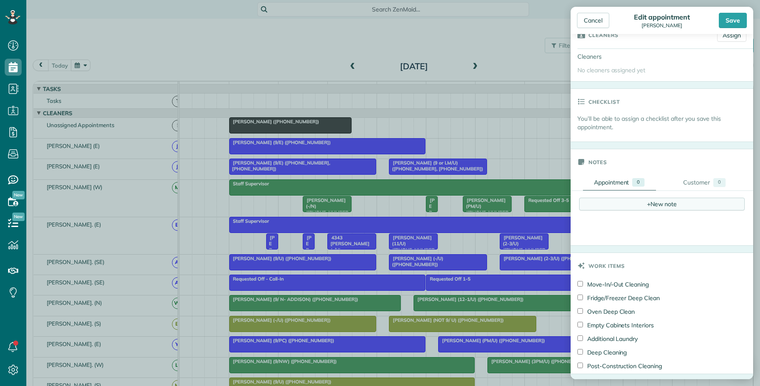
click at [634, 208] on div "+ New note" at bounding box center [662, 204] width 166 height 13
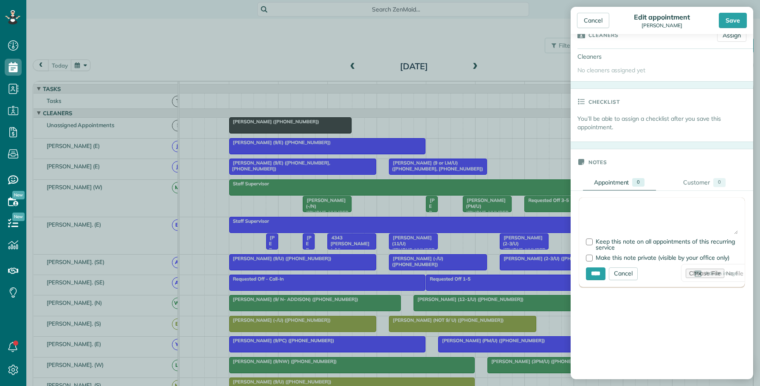
click at [599, 214] on textarea at bounding box center [662, 219] width 152 height 30
paste textarea "**********"
click at [586, 228] on textarea "**********" at bounding box center [662, 219] width 152 height 30
drag, startPoint x: 659, startPoint y: 209, endPoint x: 703, endPoint y: 211, distance: 44.6
click at [703, 211] on textarea "**********" at bounding box center [662, 219] width 152 height 30
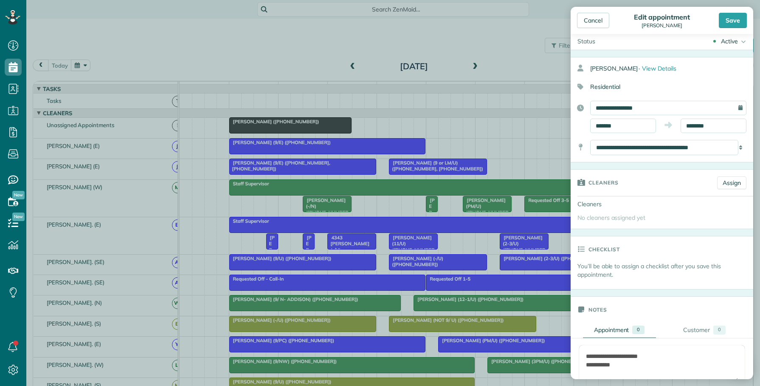
scroll to position [0, 0]
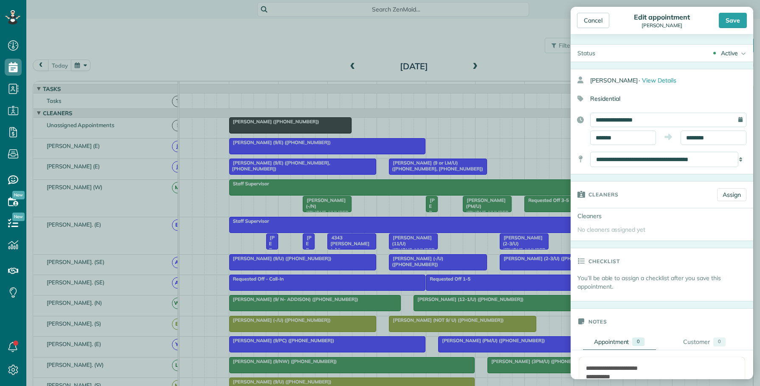
type textarea "**********"
click at [635, 115] on input "**********" at bounding box center [668, 120] width 156 height 14
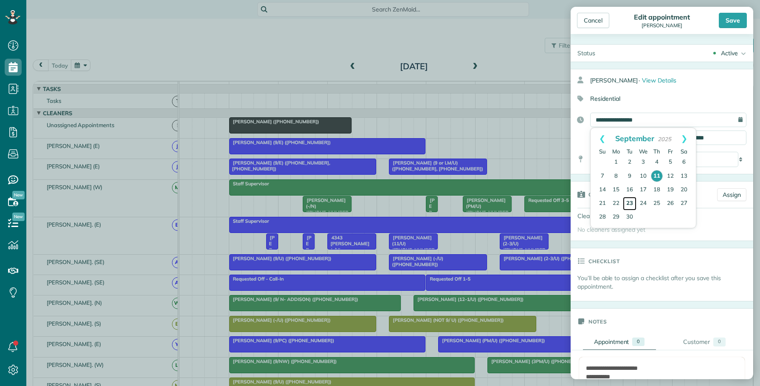
click at [629, 203] on link "23" at bounding box center [630, 204] width 14 height 14
type input "**********"
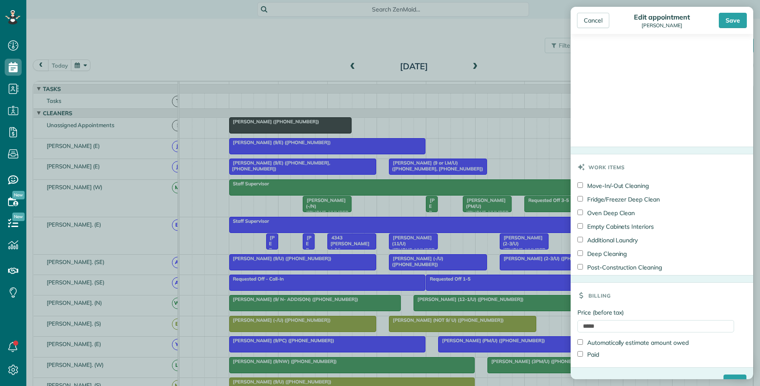
scroll to position [459, 0]
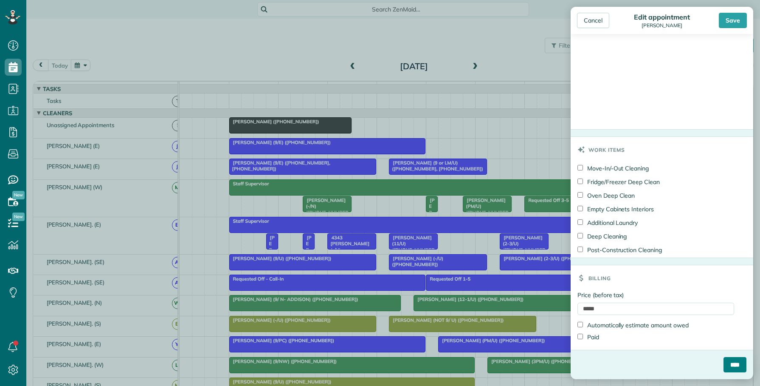
click at [724, 364] on input "****" at bounding box center [735, 364] width 23 height 15
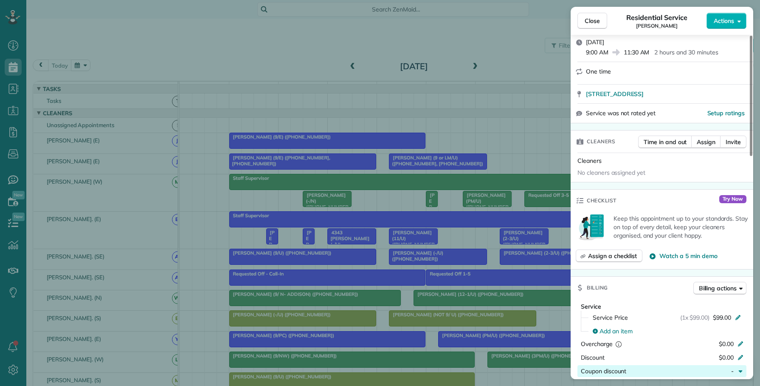
scroll to position [212, 0]
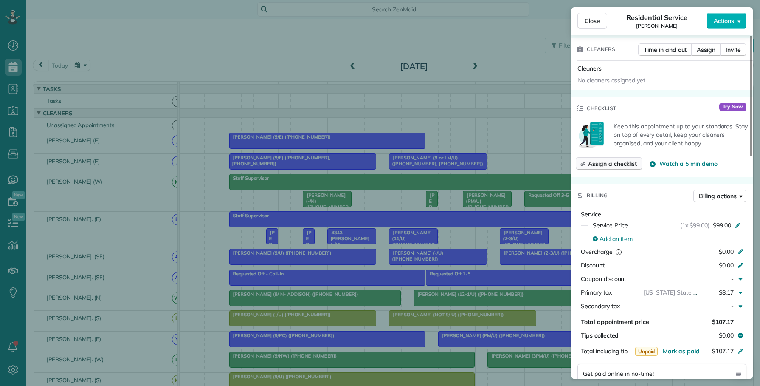
click at [606, 164] on span "Assign a checklist" at bounding box center [612, 163] width 49 height 8
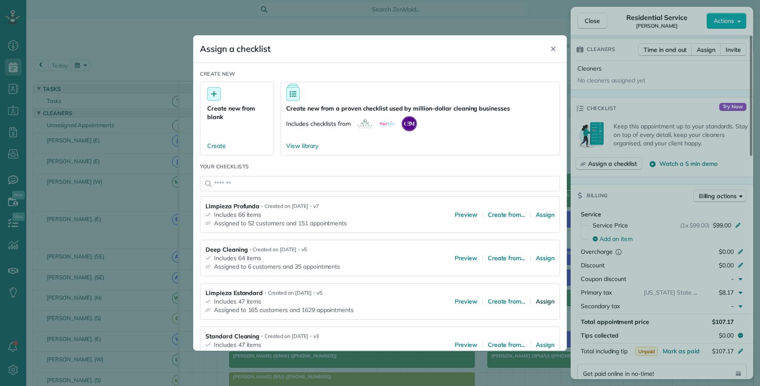
click at [536, 302] on span "Assign" at bounding box center [545, 301] width 19 height 8
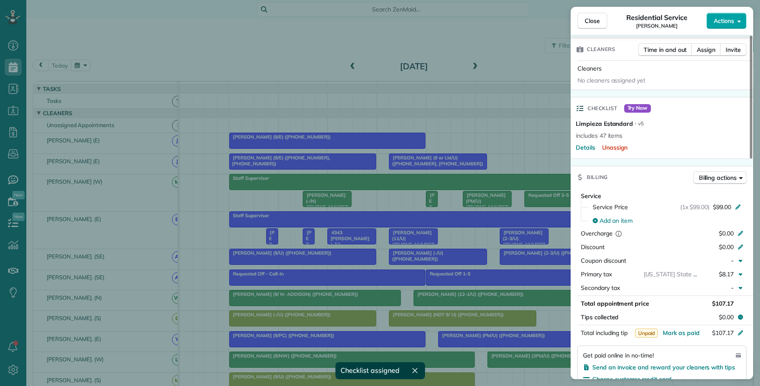
click at [720, 19] on span "Actions" at bounding box center [724, 21] width 20 height 8
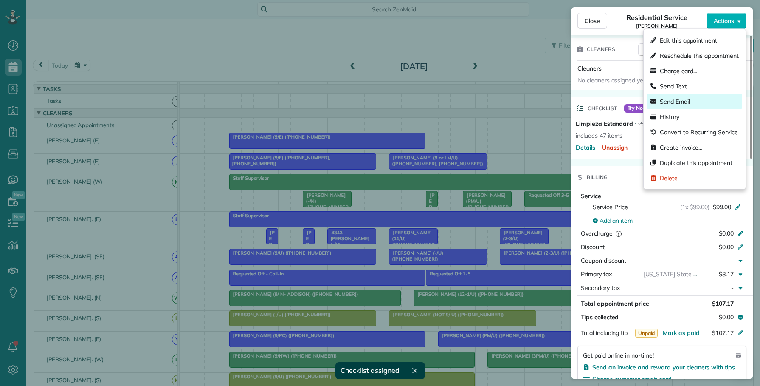
click at [687, 99] on span "Send Email" at bounding box center [675, 101] width 30 height 8
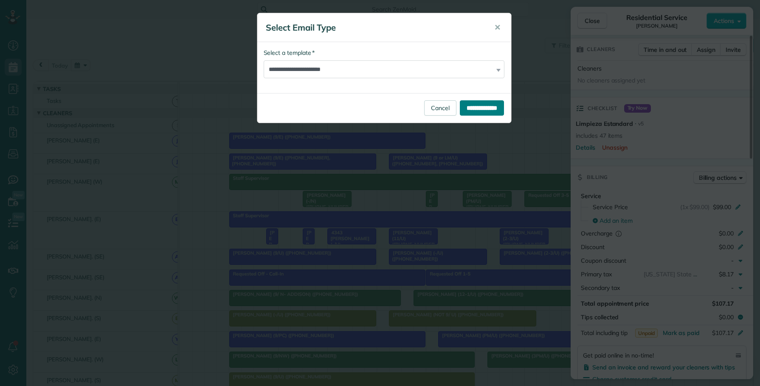
click at [470, 107] on input "**********" at bounding box center [482, 107] width 44 height 15
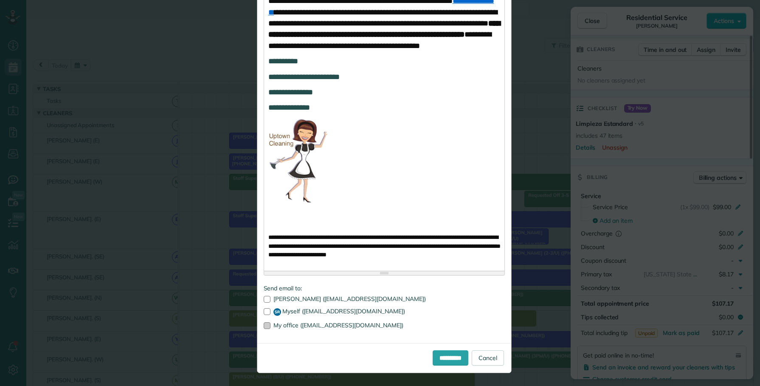
scroll to position [567, 0]
click at [438, 361] on input "**********" at bounding box center [451, 357] width 36 height 15
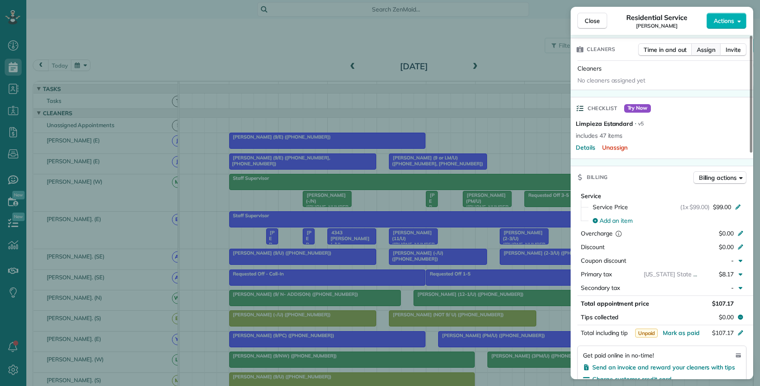
scroll to position [0, 0]
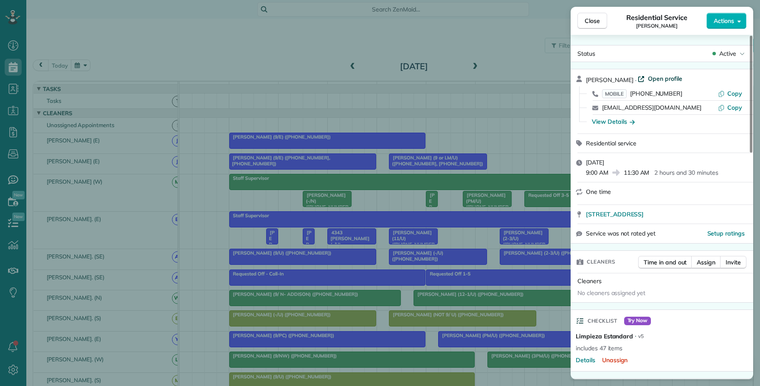
click at [650, 77] on span "Open profile" at bounding box center [665, 78] width 34 height 8
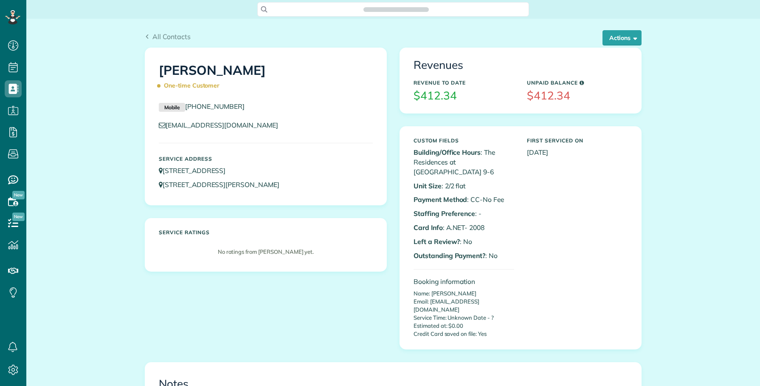
scroll to position [3, 3]
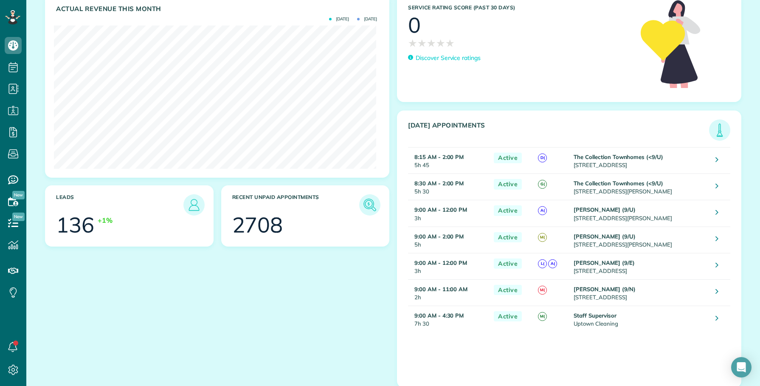
scroll to position [117, 0]
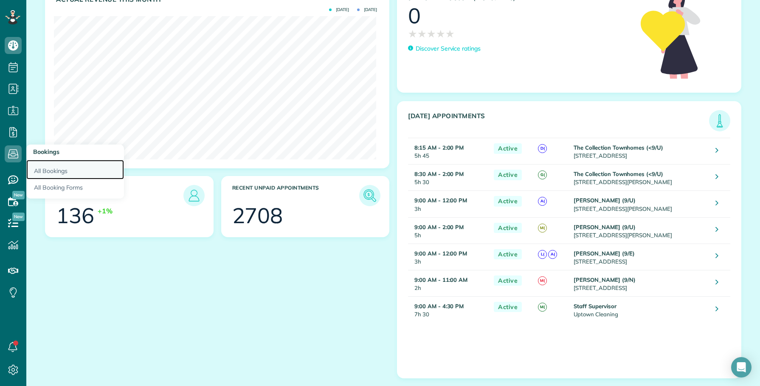
click at [56, 171] on link "All Bookings" at bounding box center [75, 170] width 98 height 20
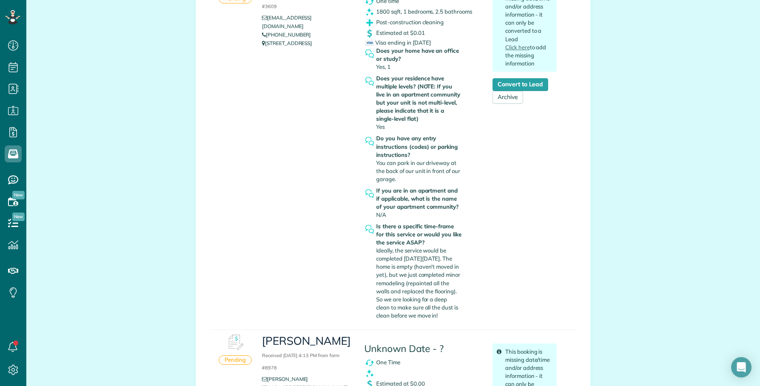
scroll to position [159, 0]
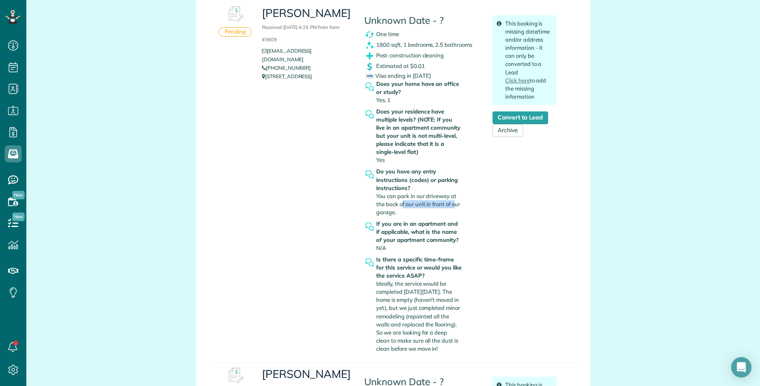
drag, startPoint x: 398, startPoint y: 202, endPoint x: 453, endPoint y: 203, distance: 54.8
click at [453, 203] on span "You can park in our driveway at the back of our unit in front of our garage." at bounding box center [418, 203] width 84 height 23
drag, startPoint x: 392, startPoint y: 285, endPoint x: 440, endPoint y: 295, distance: 50.0
click at [440, 295] on div "Is there a specific time-frame for this service or would you like the service A…" at bounding box center [419, 303] width 86 height 97
drag, startPoint x: 396, startPoint y: 300, endPoint x: 440, endPoint y: 340, distance: 59.5
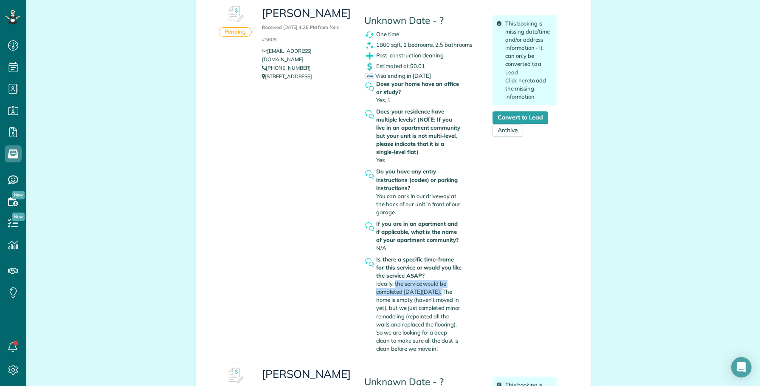
click at [445, 349] on div "Is there a specific time-frame for this service or would you like the service A…" at bounding box center [419, 303] width 86 height 97
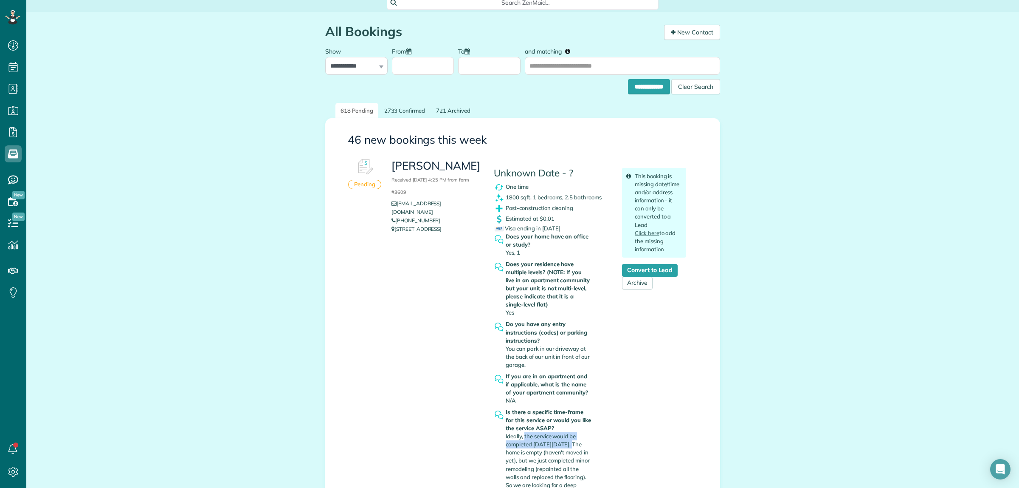
scroll to position [0, 0]
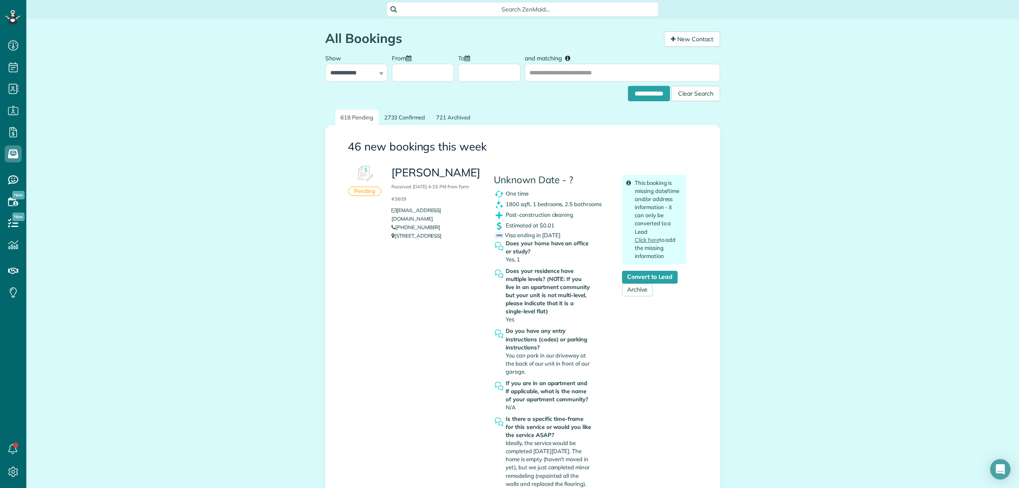
click at [493, 0] on div "Search ZenMaid…" at bounding box center [523, 8] width 272 height 16
click at [491, 6] on span "Search ZenMaid…" at bounding box center [526, 9] width 258 height 8
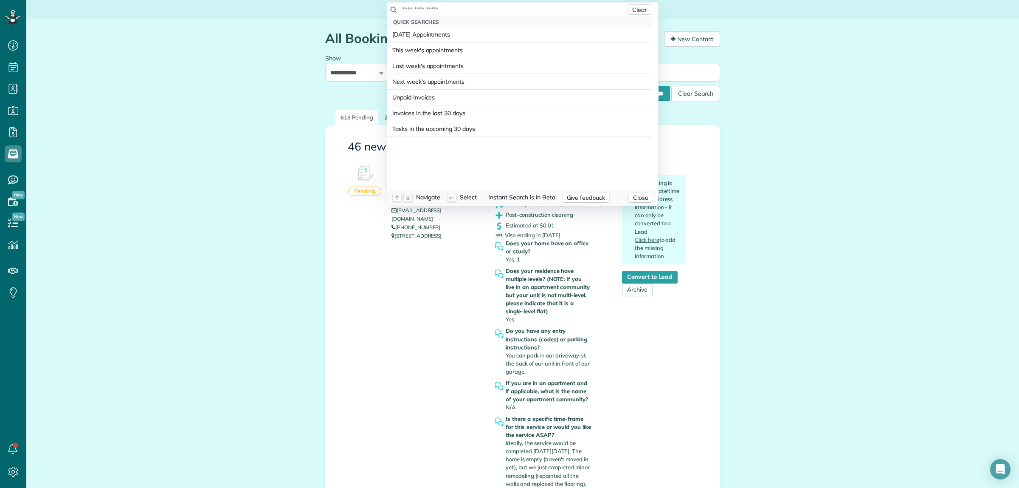
click at [491, 6] on input "text" at bounding box center [514, 9] width 224 height 8
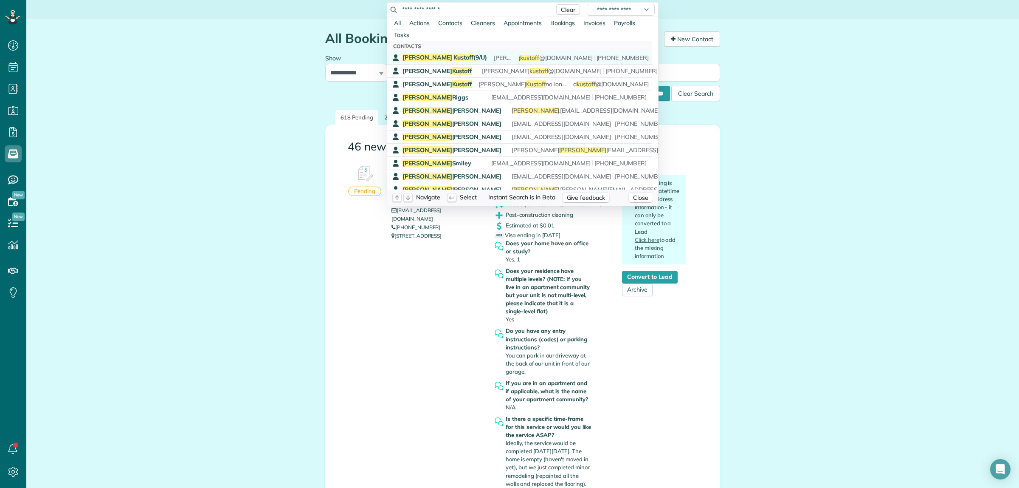
type input "**********"
click at [443, 56] on span "[PERSON_NAME] (9/U)" at bounding box center [445, 58] width 85 height 8
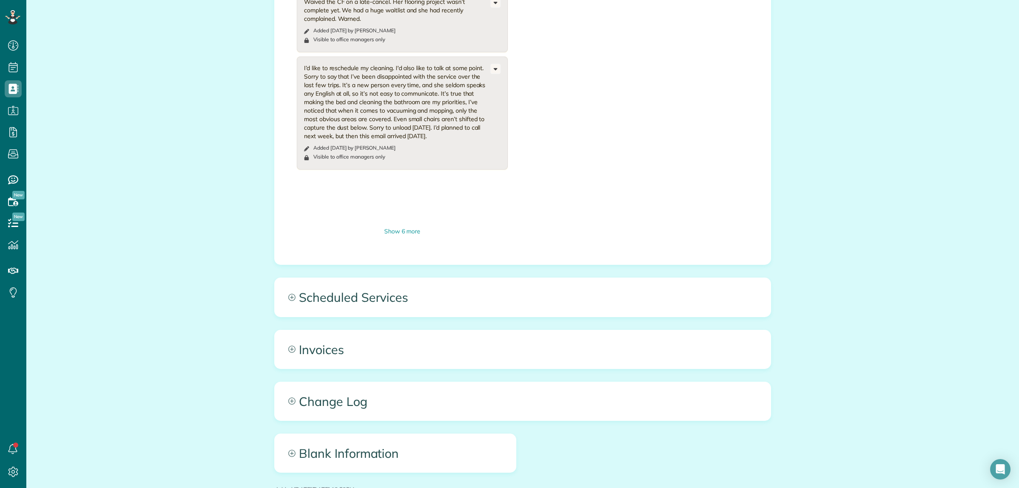
scroll to position [584, 0]
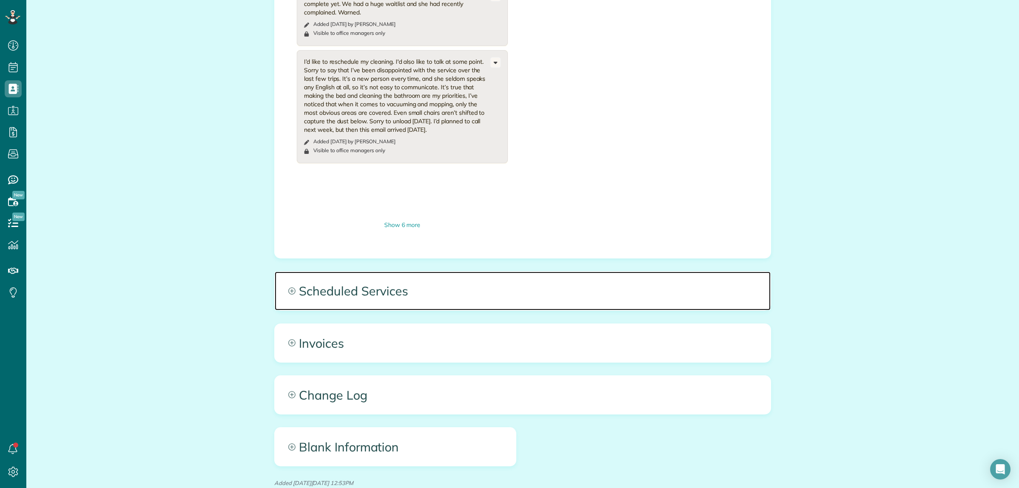
click at [479, 274] on span "Scheduled Services" at bounding box center [523, 290] width 496 height 38
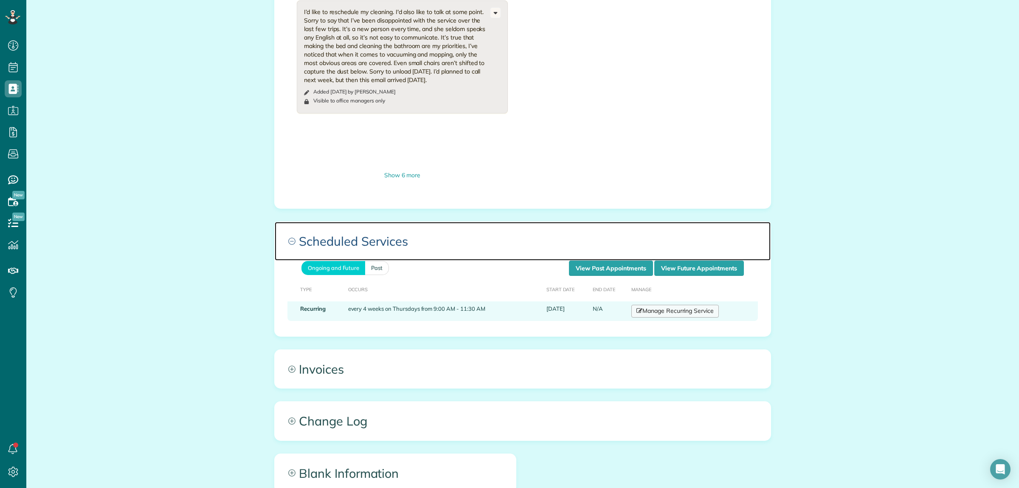
scroll to position [637, 0]
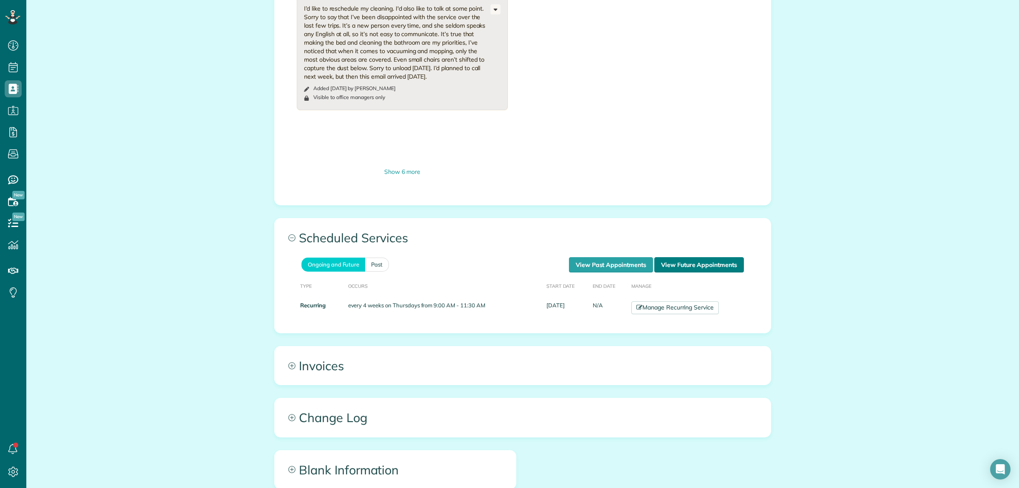
click at [681, 257] on link "View Future Appointments" at bounding box center [700, 264] width 90 height 15
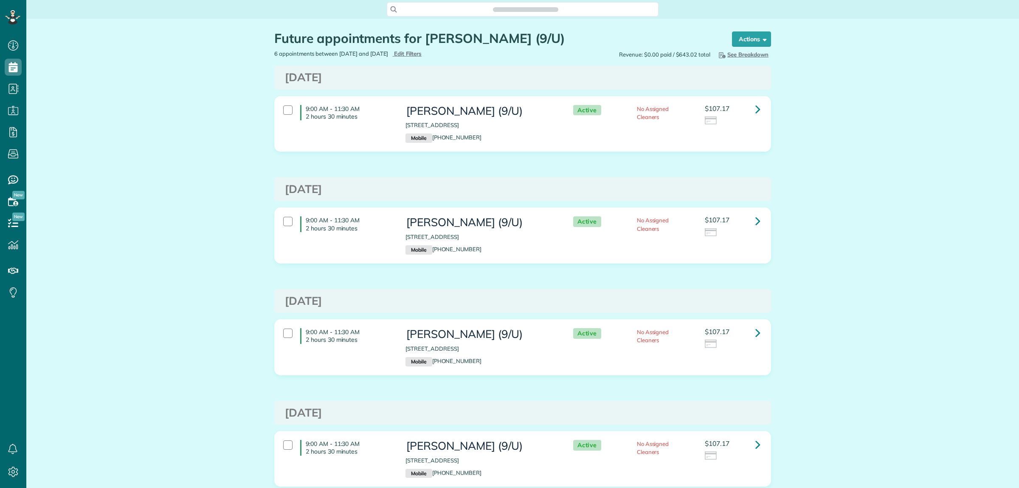
scroll to position [3, 3]
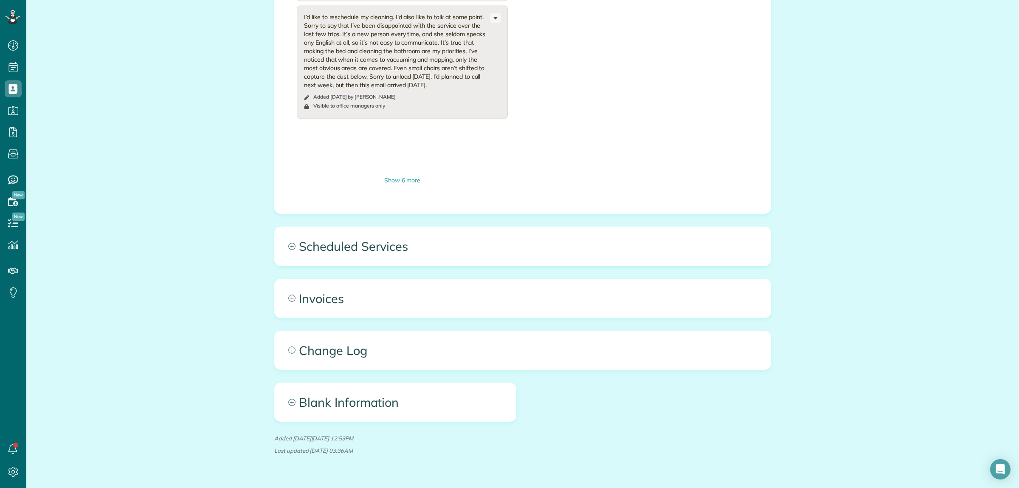
scroll to position [634, 0]
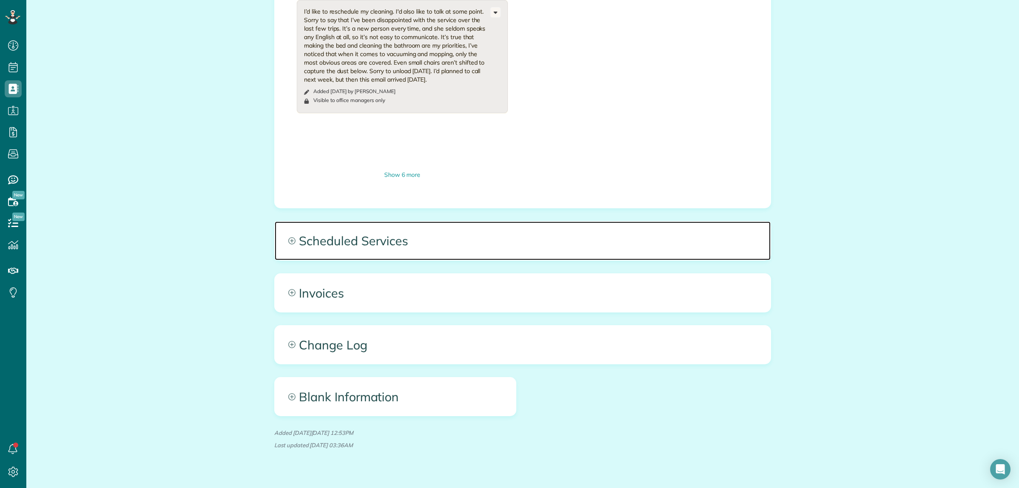
click at [382, 221] on span "Scheduled Services" at bounding box center [523, 240] width 496 height 38
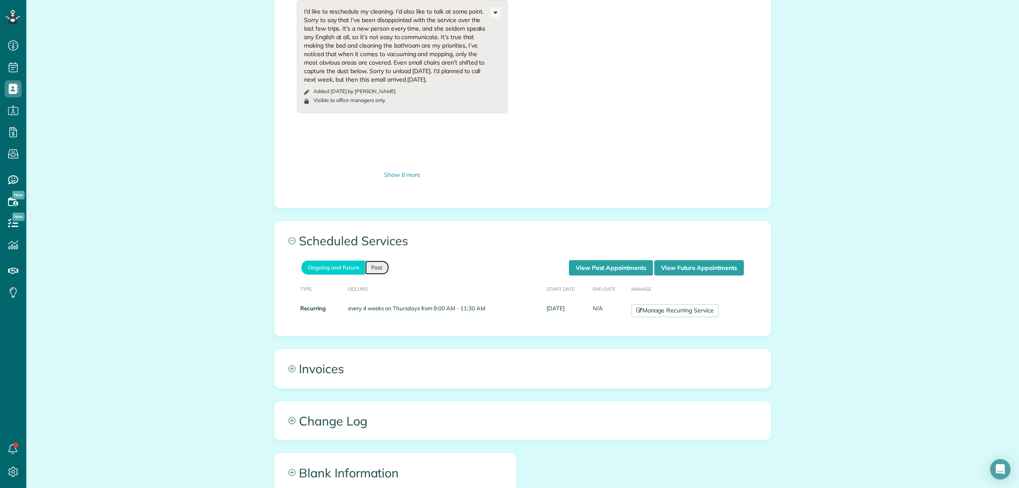
click at [377, 260] on link "Past" at bounding box center [377, 267] width 24 height 14
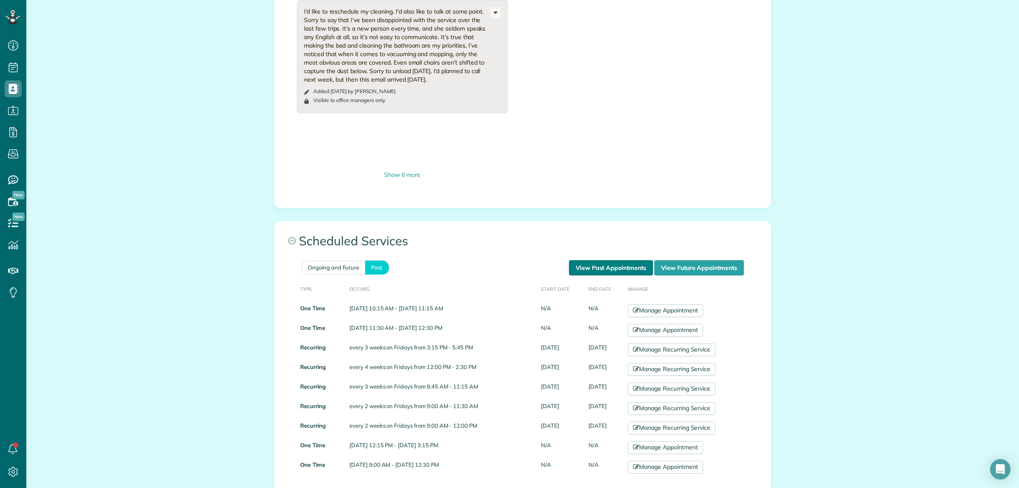
click at [578, 260] on link "View Past Appointments" at bounding box center [611, 267] width 84 height 15
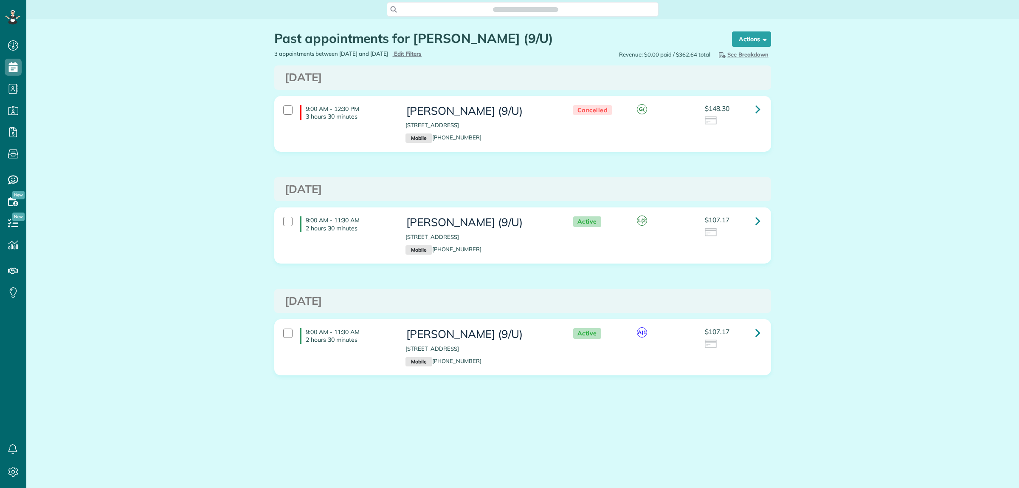
scroll to position [3, 3]
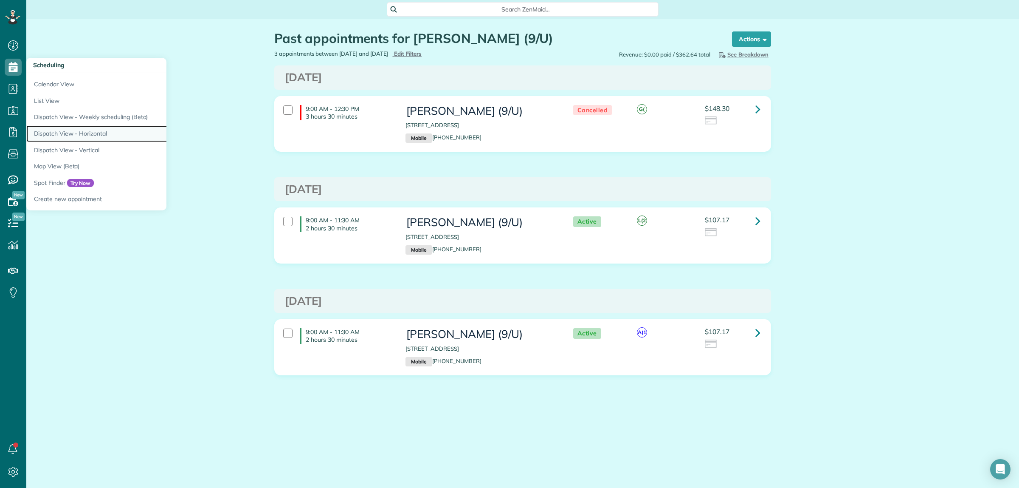
click at [93, 129] on link "Dispatch View - Horizontal" at bounding box center [132, 133] width 212 height 17
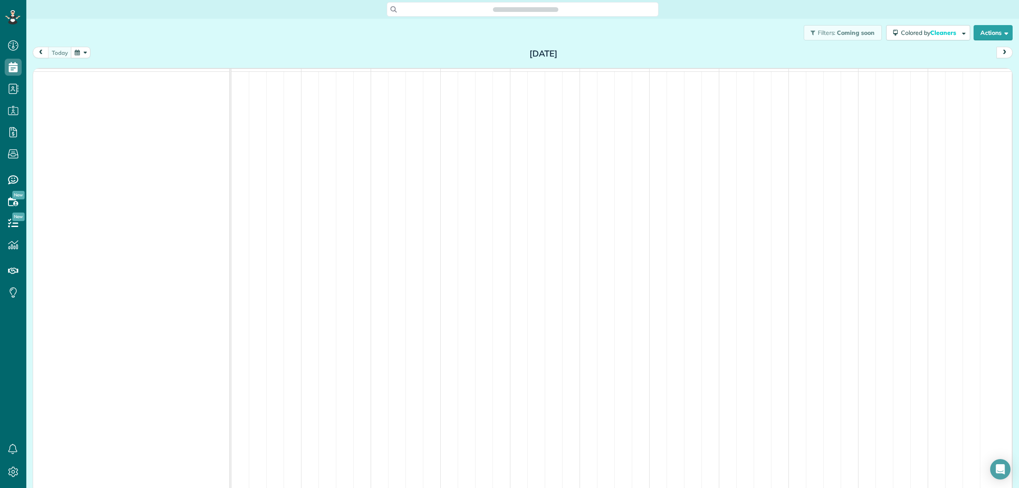
scroll to position [3, 3]
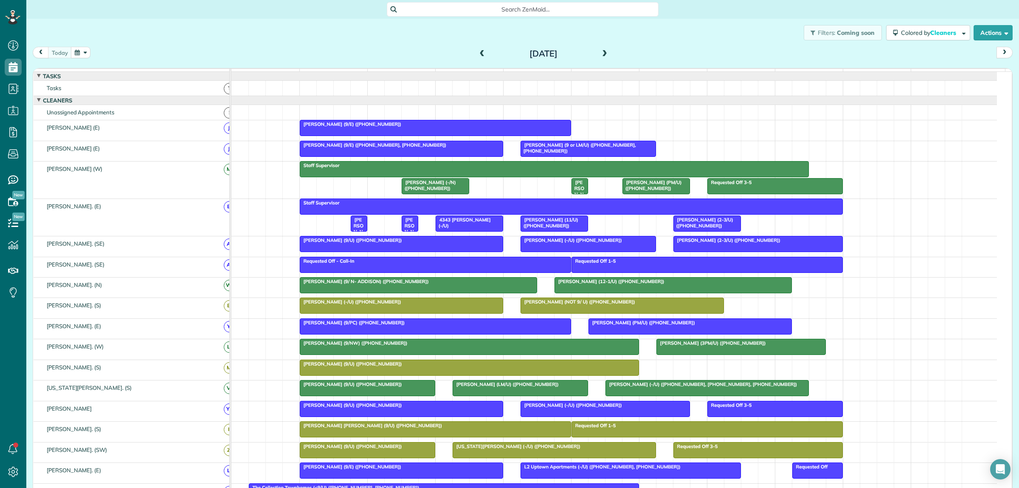
click at [601, 51] on span at bounding box center [604, 54] width 9 height 8
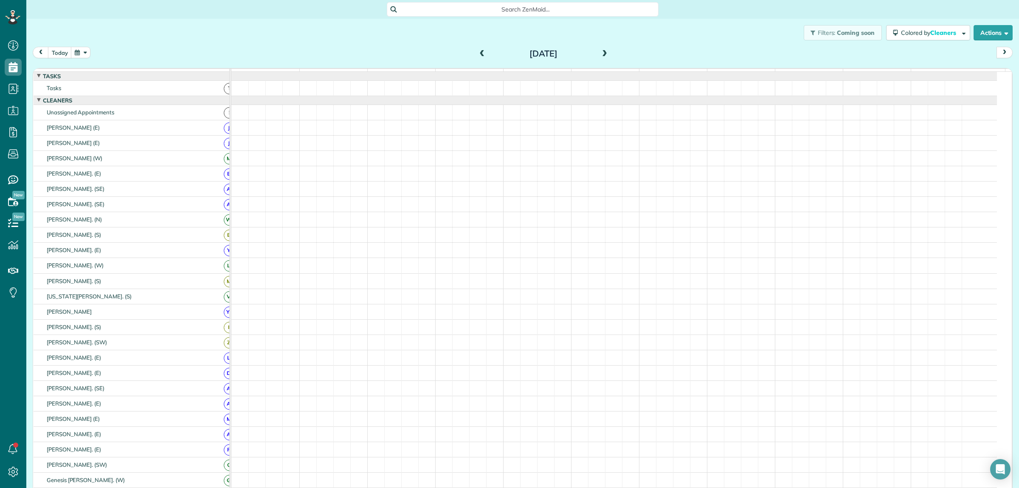
click at [601, 51] on span at bounding box center [604, 54] width 9 height 8
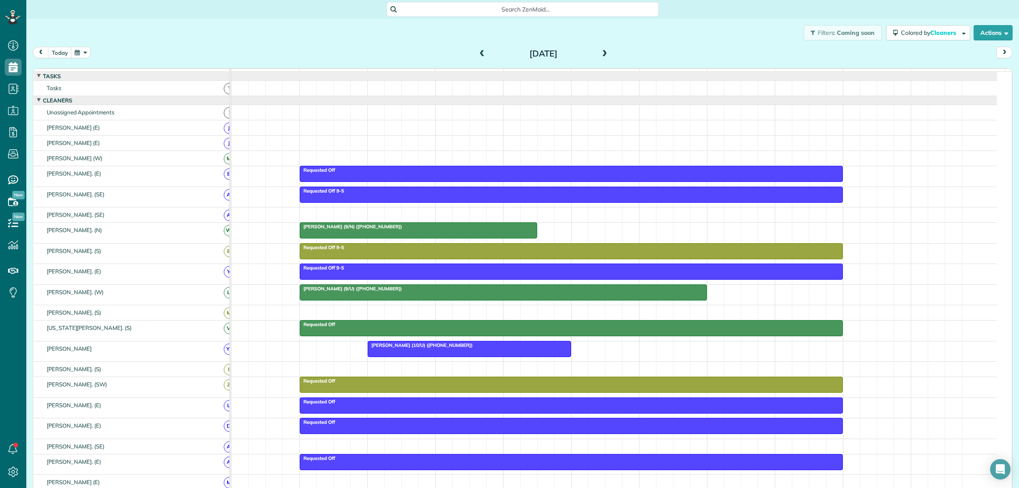
click at [602, 51] on span at bounding box center [604, 54] width 9 height 8
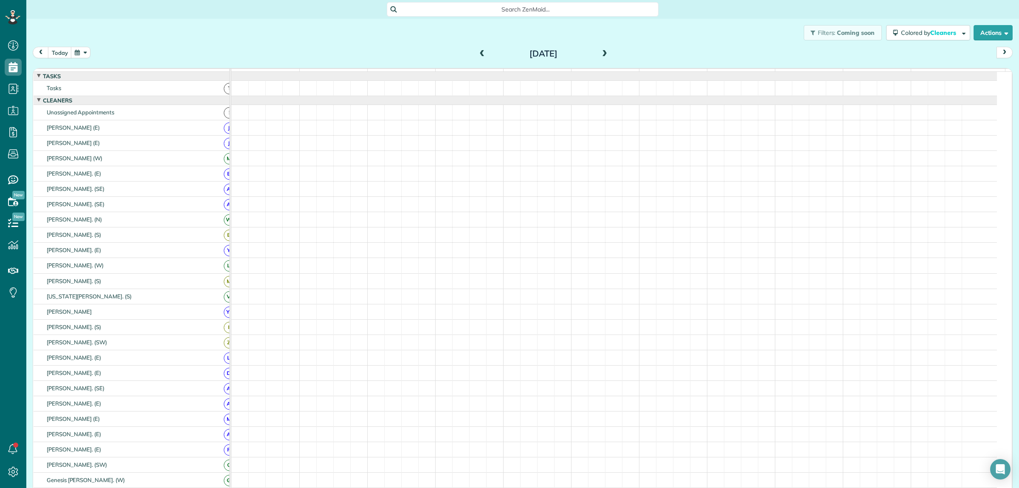
click at [602, 51] on span at bounding box center [604, 54] width 9 height 8
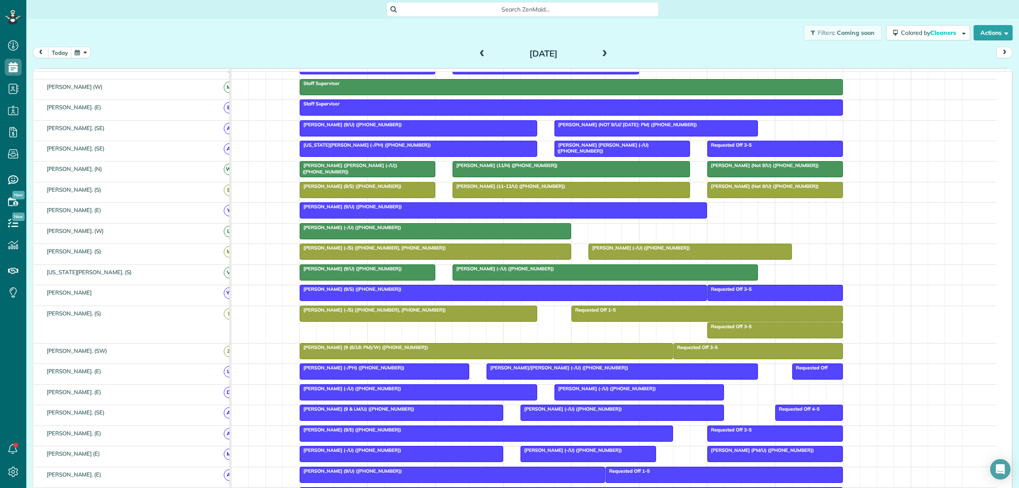
scroll to position [0, 0]
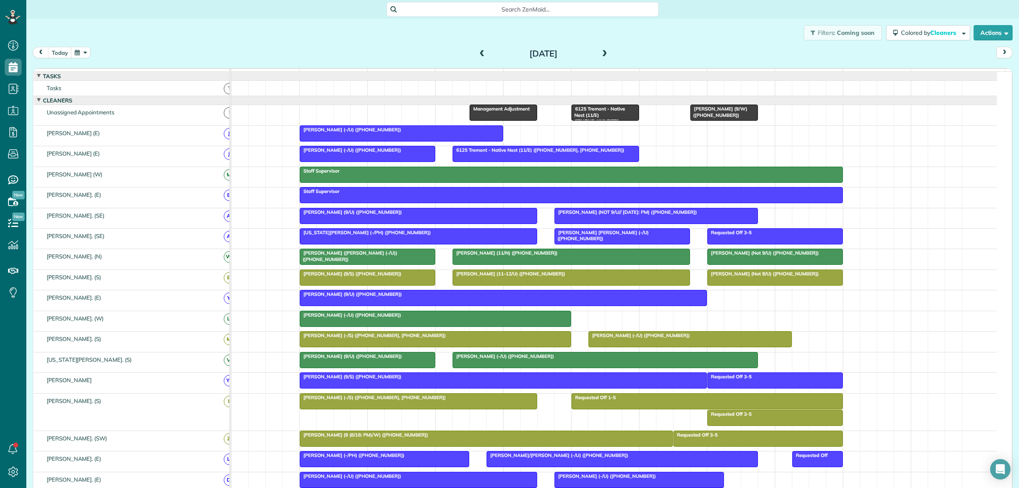
click at [504, 4] on div "Search ZenMaid…" at bounding box center [523, 9] width 272 height 14
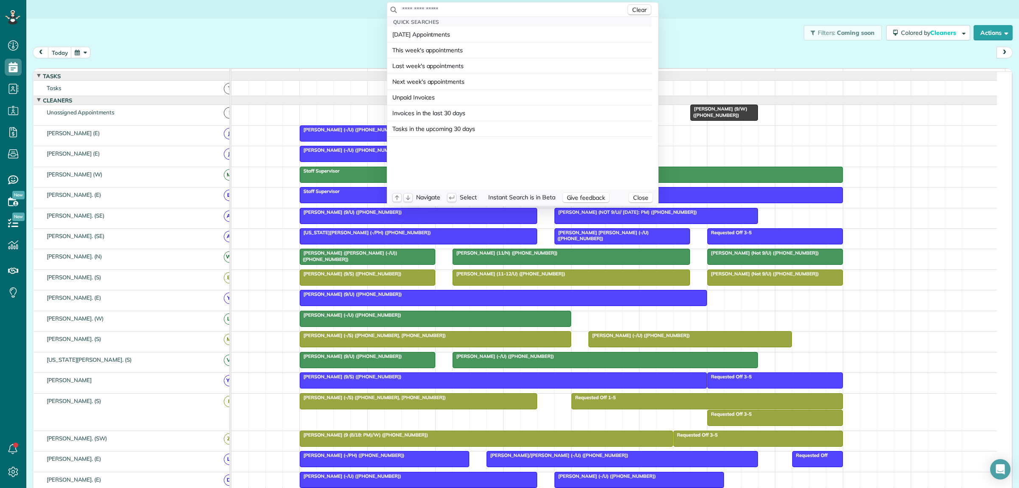
click at [490, 8] on input "text" at bounding box center [514, 9] width 224 height 8
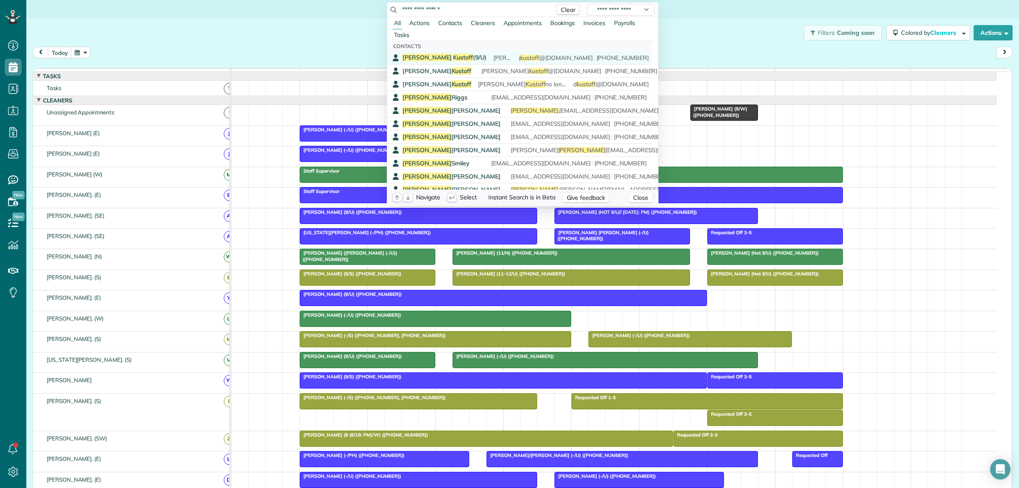
type input "**********"
drag, startPoint x: 429, startPoint y: 56, endPoint x: 446, endPoint y: 72, distance: 23.1
click at [453, 56] on span "Kustoff" at bounding box center [463, 58] width 20 height 8
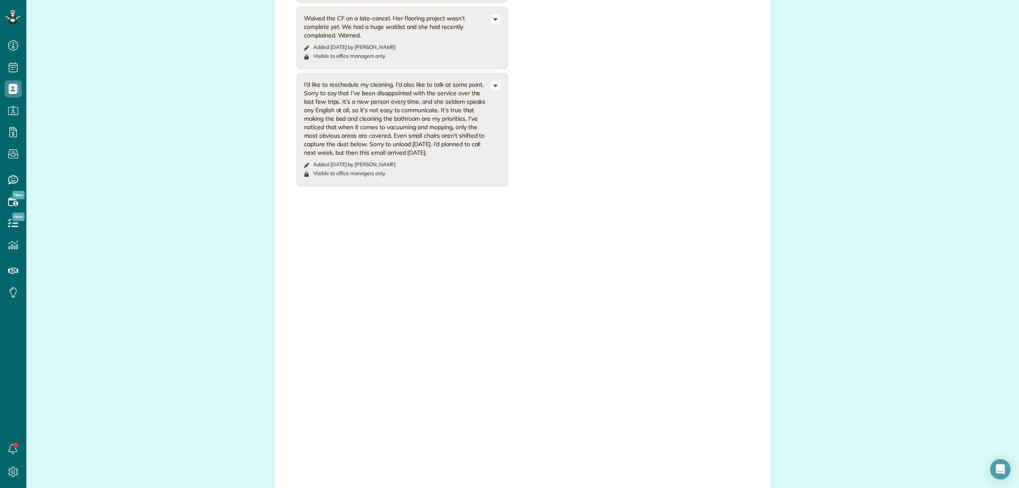
scroll to position [634, 0]
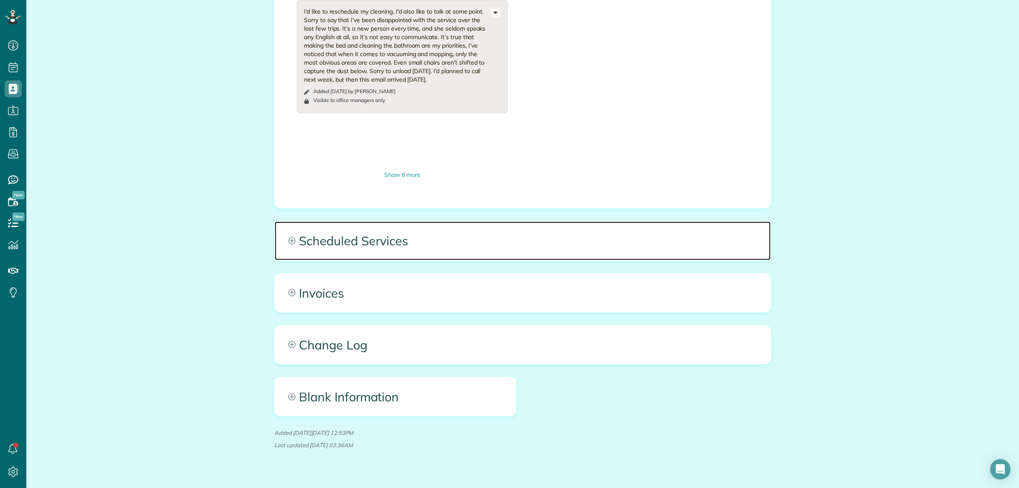
click at [529, 227] on span "Scheduled Services" at bounding box center [523, 240] width 496 height 38
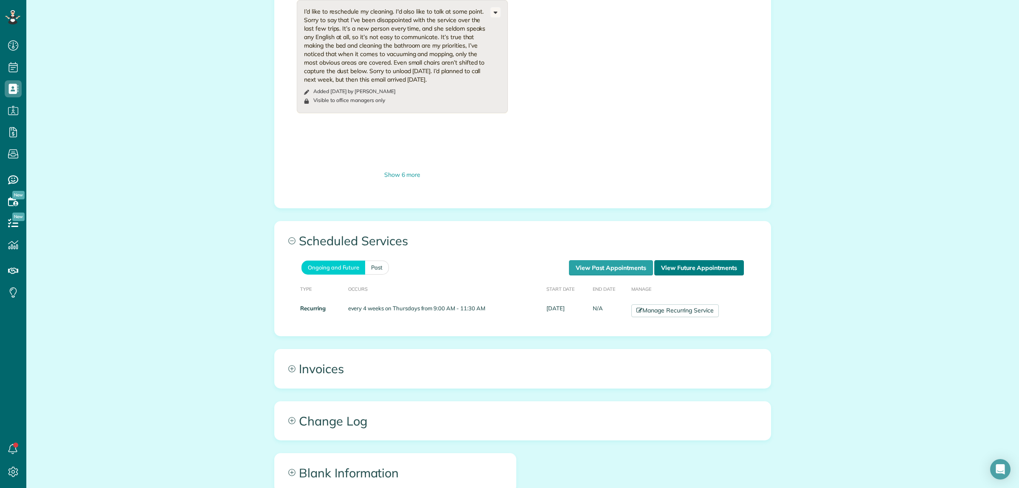
click at [668, 260] on link "View Future Appointments" at bounding box center [700, 267] width 90 height 15
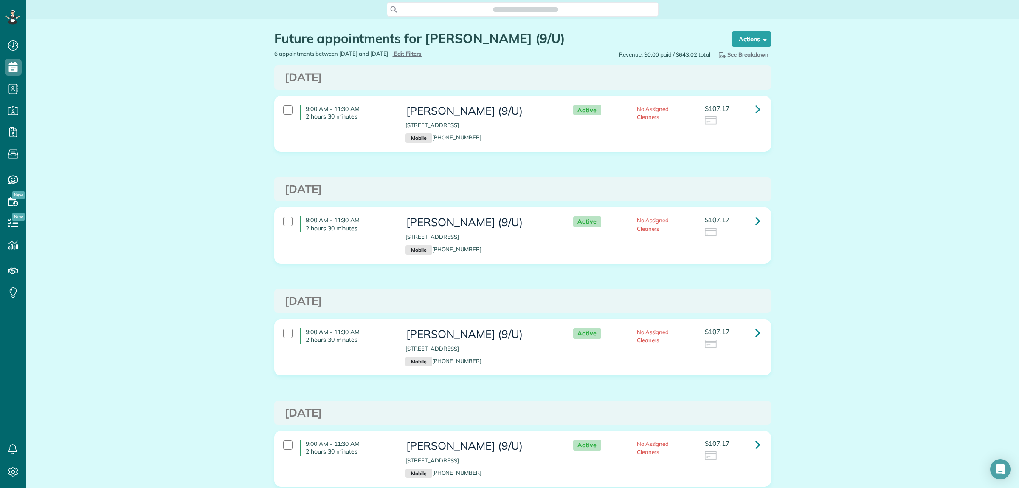
scroll to position [3, 3]
click at [748, 41] on button "Actions" at bounding box center [751, 38] width 39 height 15
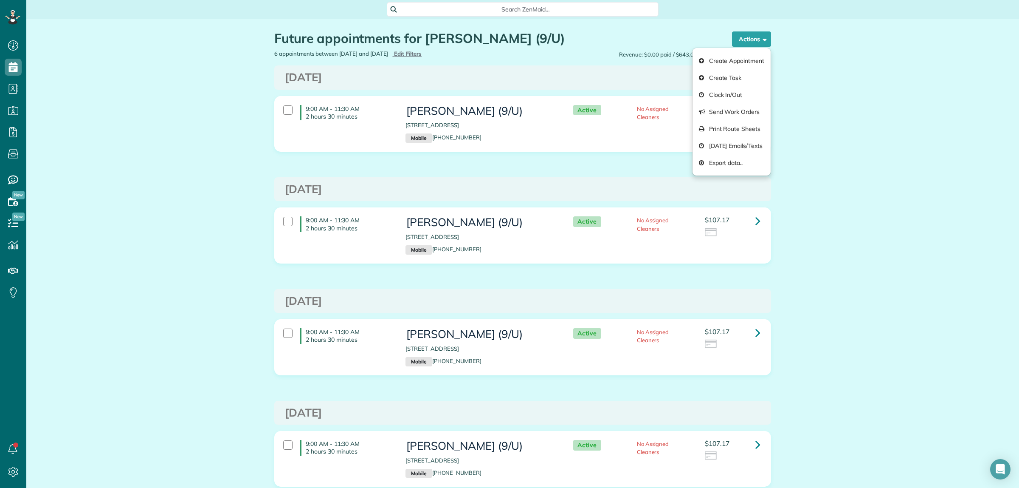
drag, startPoint x: 588, startPoint y: 147, endPoint x: 595, endPoint y: 147, distance: 7.2
click at [588, 147] on div "9:00 AM - 11:30 AM 2 hours 30 minutes [PERSON_NAME] (9/U) [STREET_ADDRESS] Mobi…" at bounding box center [522, 124] width 490 height 46
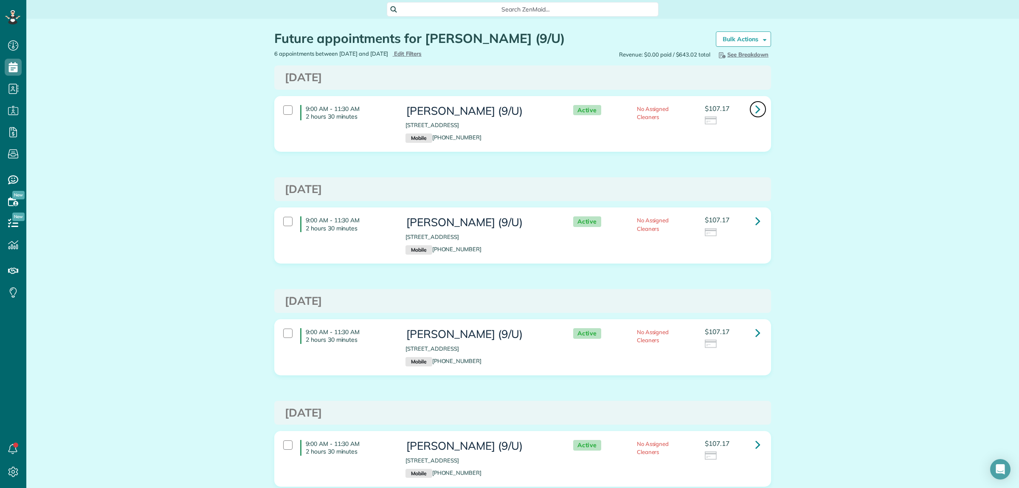
click at [756, 107] on icon at bounding box center [758, 109] width 5 height 15
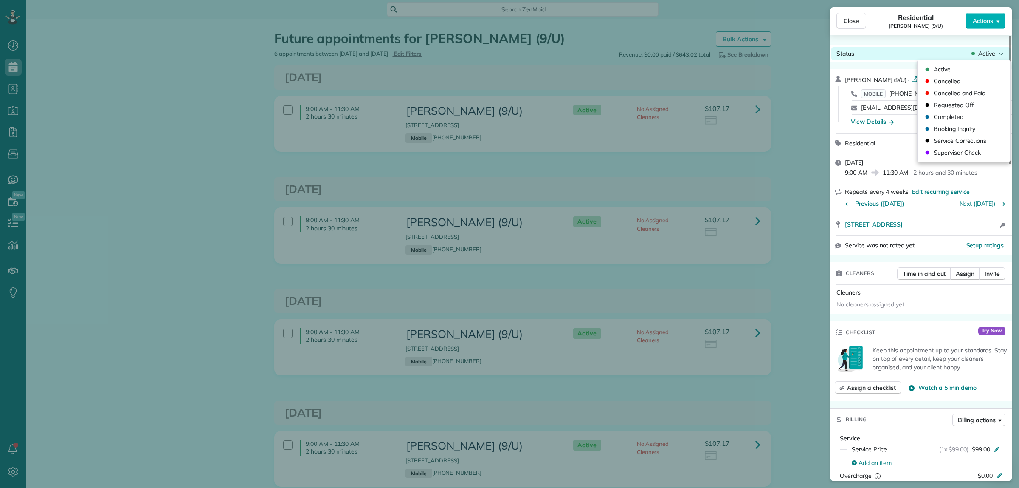
click at [985, 58] on div "Status Active" at bounding box center [921, 53] width 179 height 13
click at [886, 32] on div "Close Residential [PERSON_NAME] (9/U) Actions" at bounding box center [921, 21] width 183 height 28
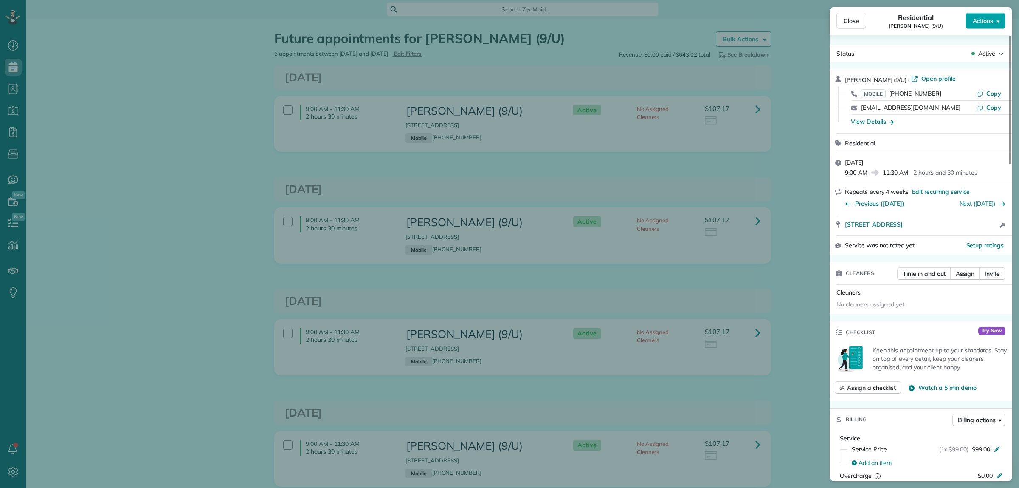
click at [985, 23] on span "Actions" at bounding box center [983, 21] width 20 height 8
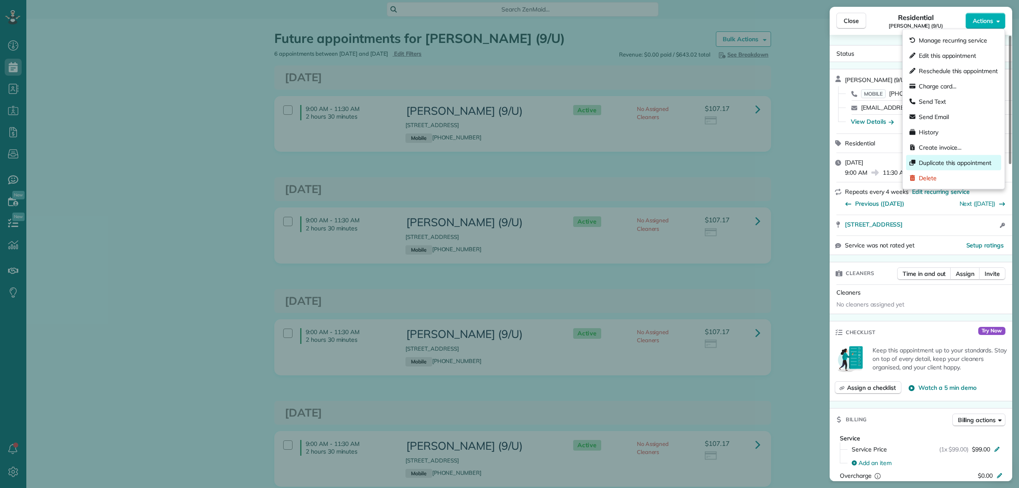
click at [954, 161] on span "Duplicate this appointment" at bounding box center [955, 162] width 73 height 8
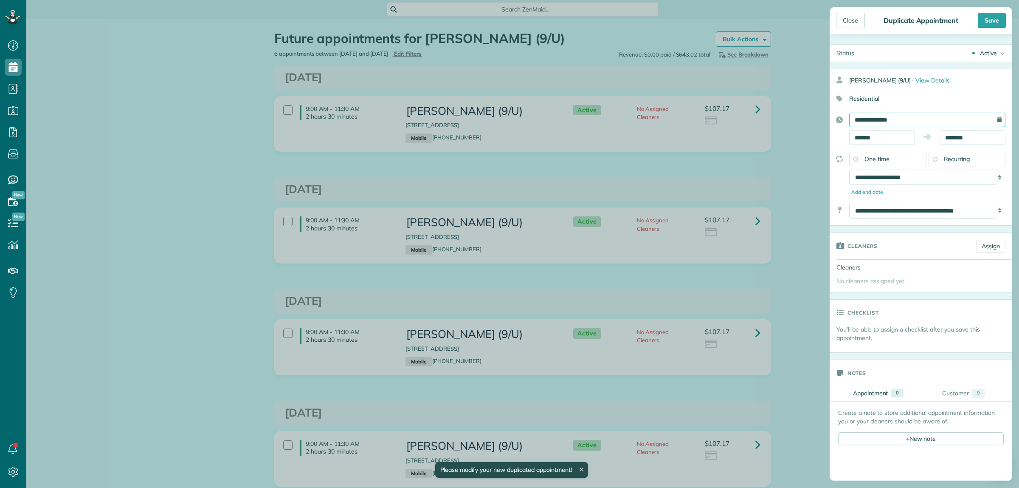
click at [895, 120] on input "**********" at bounding box center [927, 120] width 156 height 14
click at [861, 138] on link "Prev" at bounding box center [861, 138] width 23 height 21
click at [946, 141] on link "Next" at bounding box center [943, 138] width 23 height 21
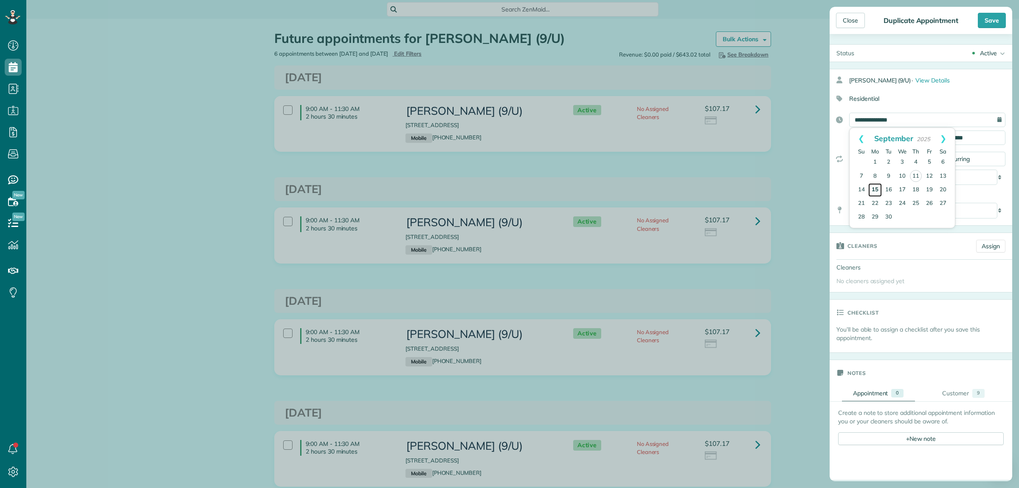
click at [874, 187] on link "15" at bounding box center [876, 190] width 14 height 14
type input "**********"
click at [952, 139] on input "********" at bounding box center [973, 137] width 66 height 14
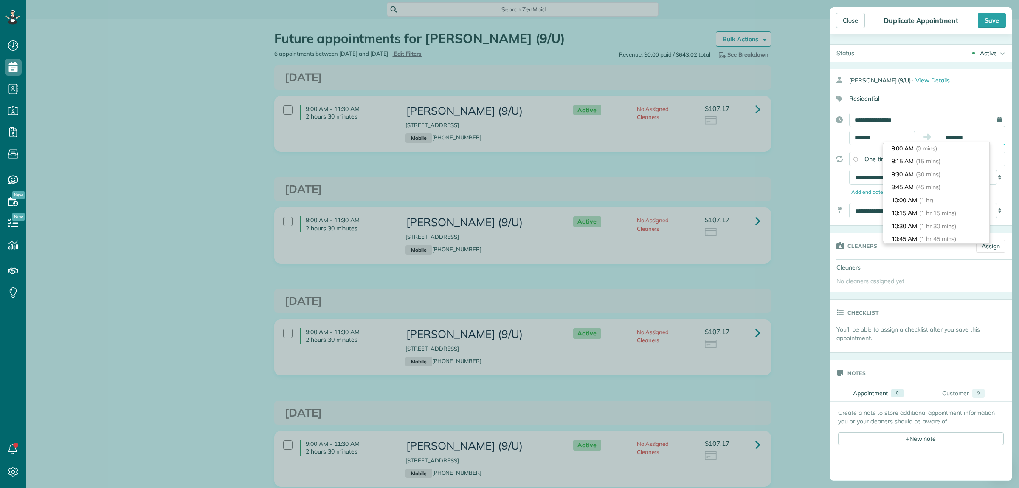
scroll to position [117, 0]
click at [949, 161] on span "(2 hrs 30 mins)" at bounding box center [941, 161] width 42 height 8
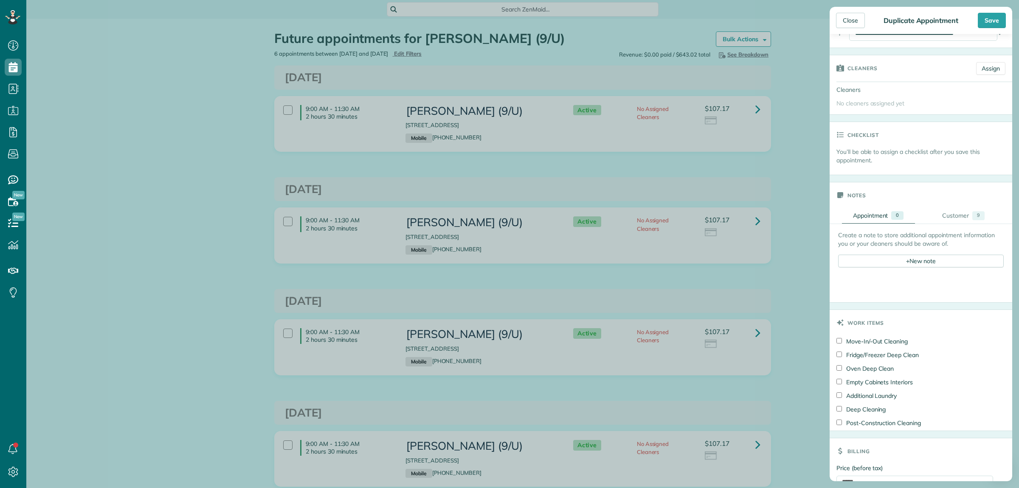
scroll to position [265, 0]
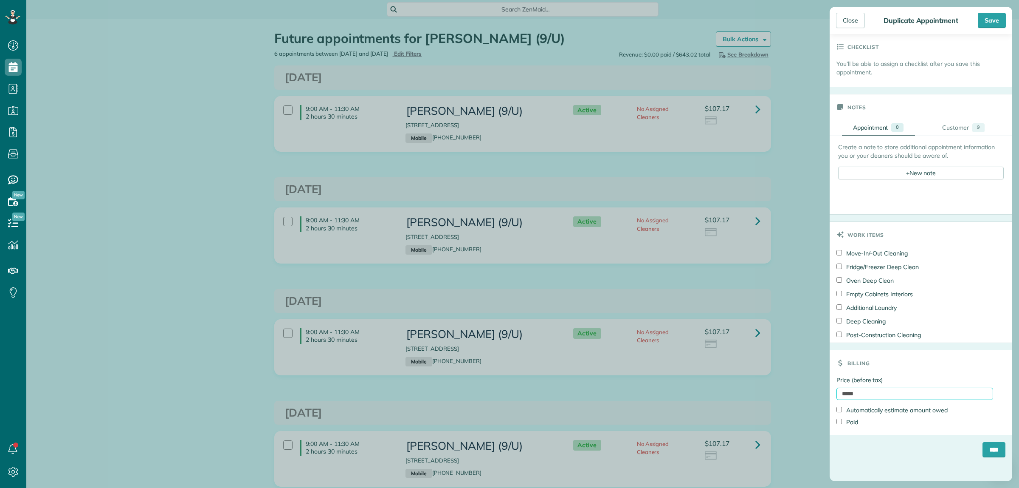
drag, startPoint x: 866, startPoint y: 392, endPoint x: 822, endPoint y: 391, distance: 44.6
click at [823, 391] on aside "Close Duplicate Appointment Save Status Active Active Cancelled Cancelled and P…" at bounding box center [921, 244] width 196 height 488
type input "**"
click at [845, 443] on form "Status Active Active Cancelled Cancelled and Paid Requested Off" at bounding box center [921, 121] width 183 height 685
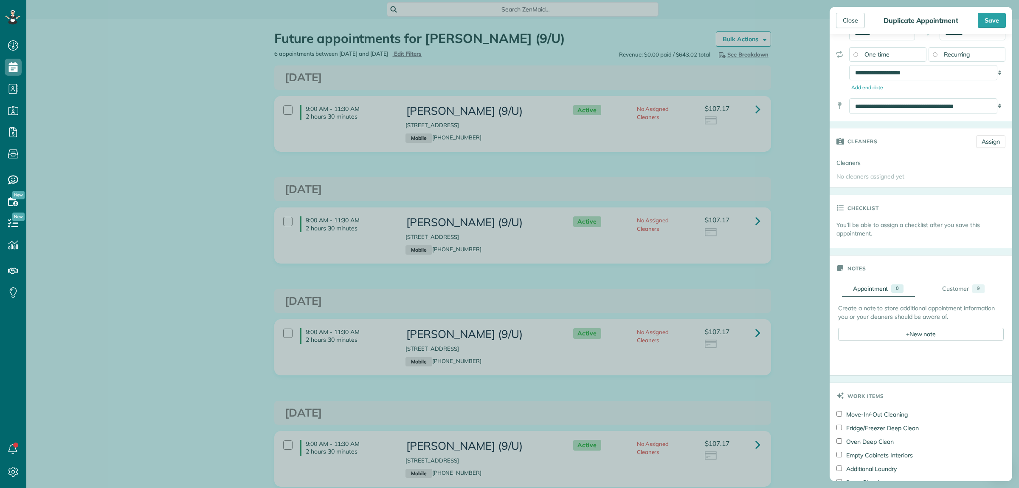
scroll to position [106, 0]
click at [990, 19] on div "Save" at bounding box center [992, 20] width 28 height 15
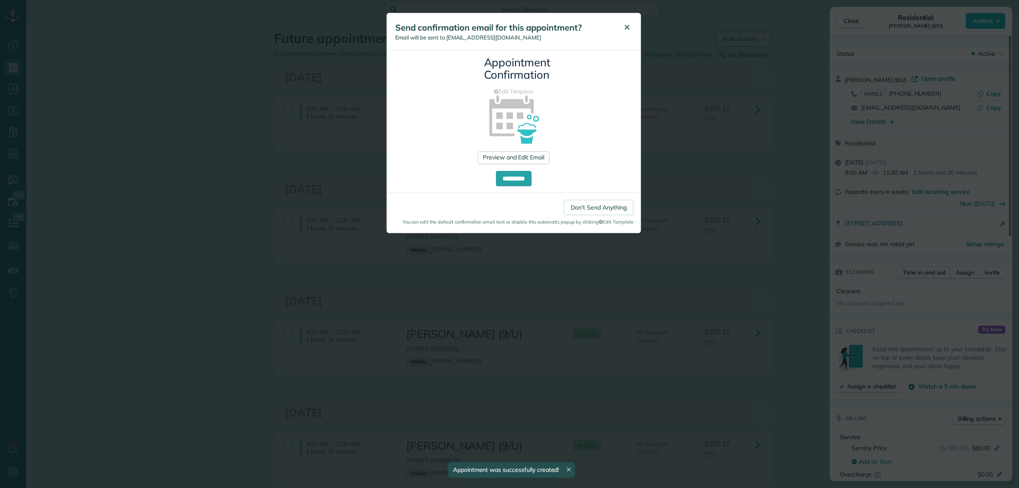
click at [626, 28] on span "✕" at bounding box center [627, 28] width 6 height 10
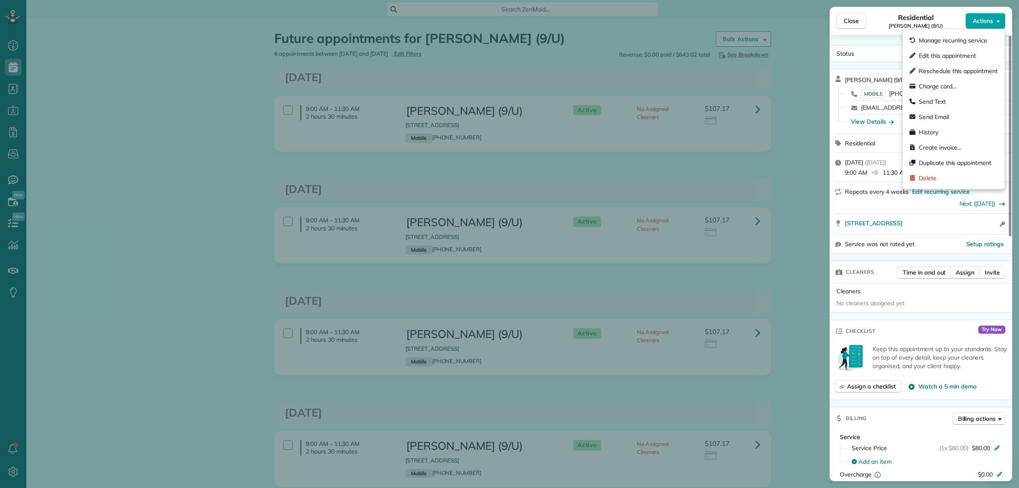
click at [980, 21] on span "Actions" at bounding box center [983, 21] width 20 height 8
click at [950, 56] on span "Edit this appointment" at bounding box center [947, 55] width 57 height 8
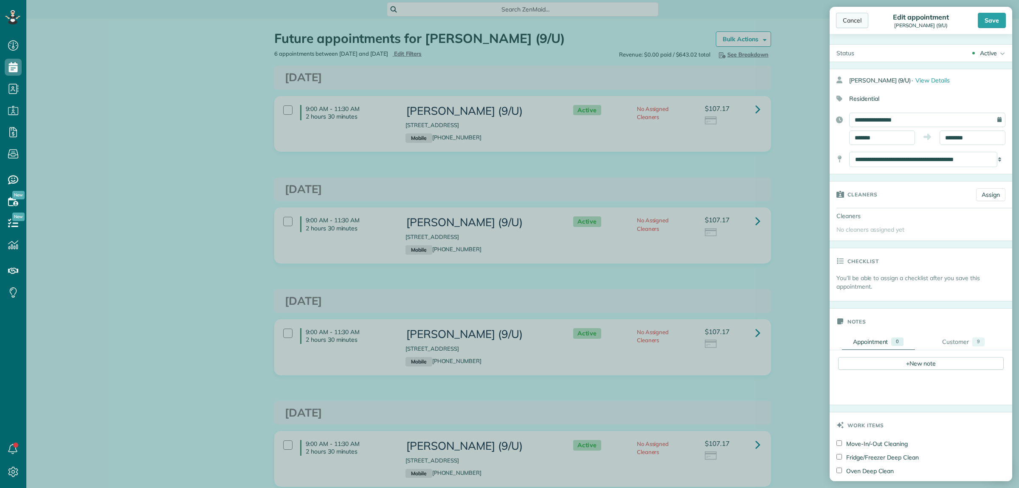
click at [856, 25] on div "Cancel" at bounding box center [852, 20] width 32 height 15
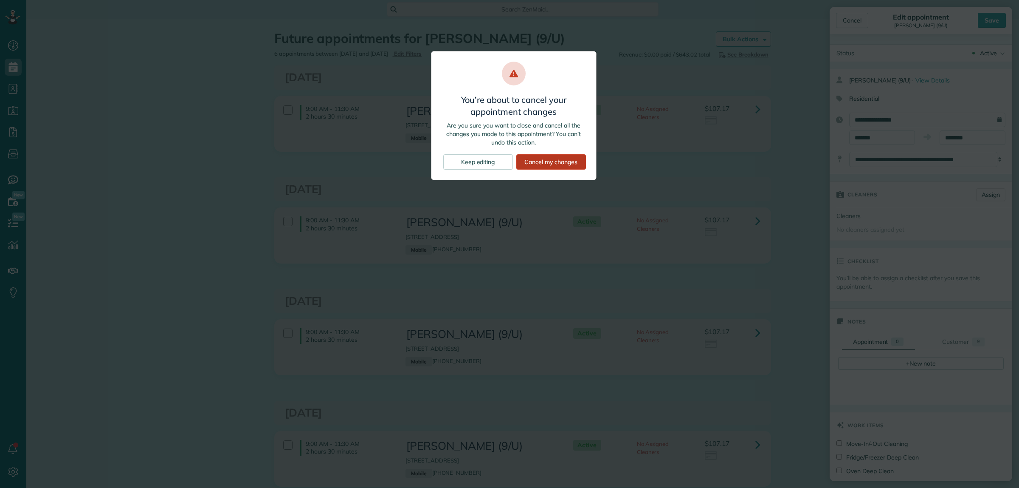
click at [569, 164] on div "Cancel my changes" at bounding box center [551, 161] width 70 height 15
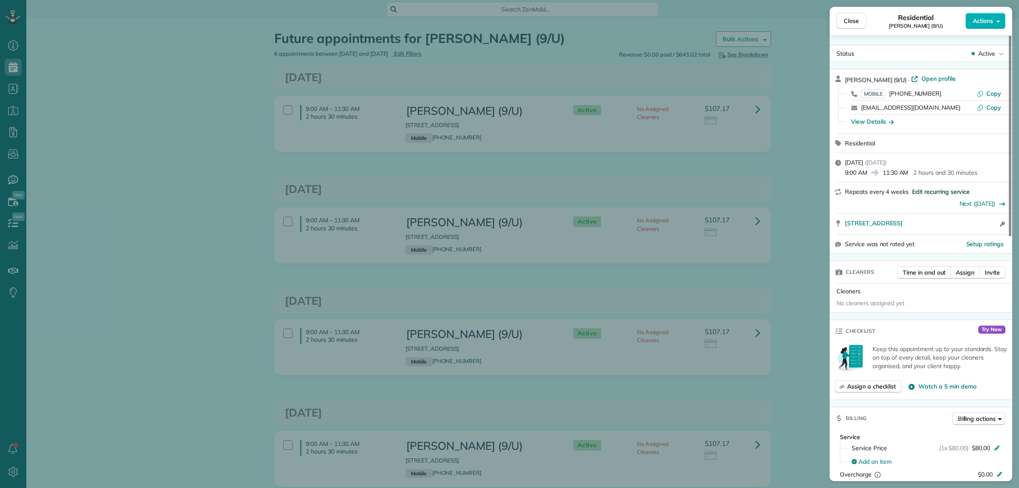
click at [935, 193] on span "Edit recurring service" at bounding box center [941, 191] width 58 height 8
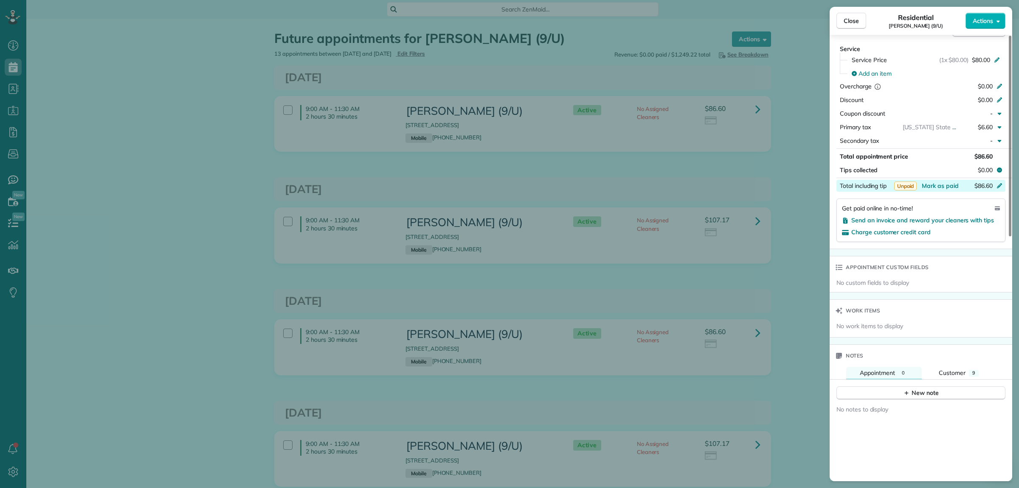
scroll to position [544, 0]
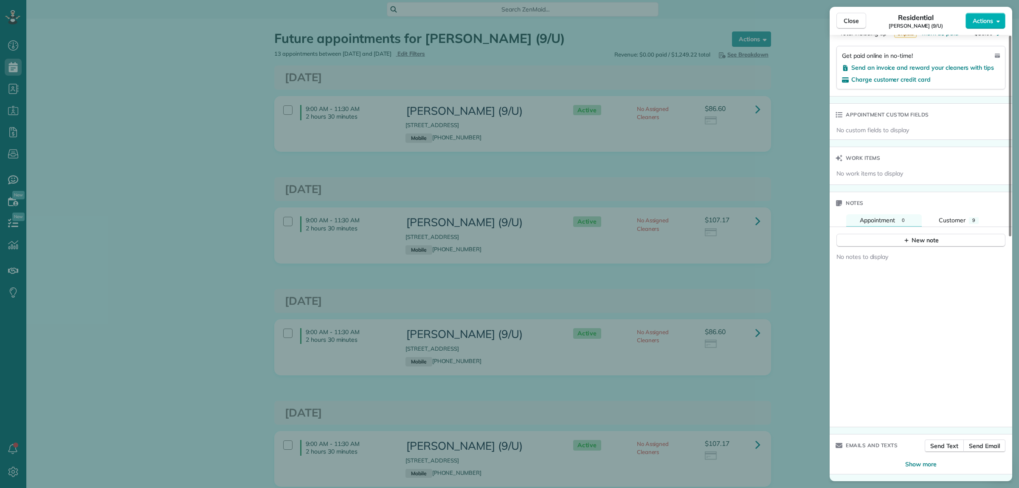
click at [207, 194] on div "Close Residential [PERSON_NAME] (9/U) Actions Status Active [PERSON_NAME] (9/U)…" at bounding box center [509, 244] width 1019 height 488
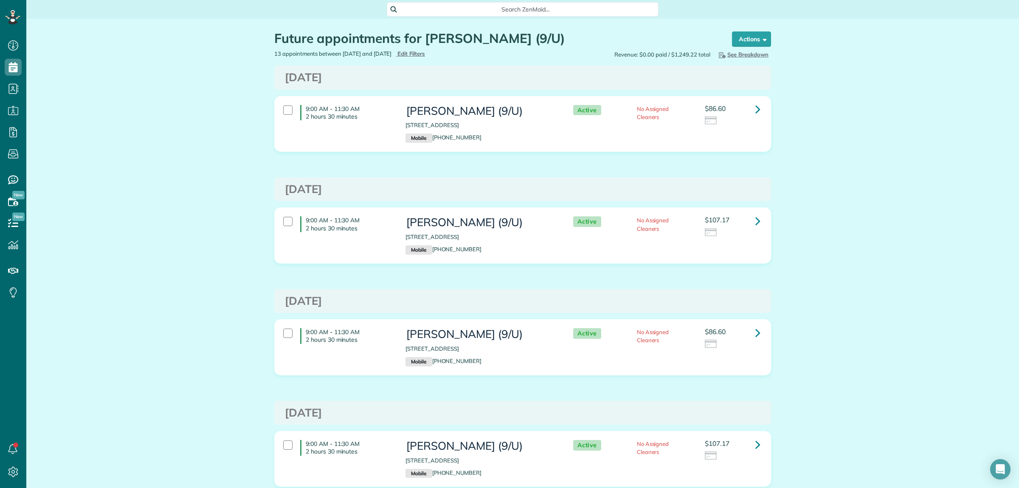
click at [431, 11] on span "Search ZenMaid…" at bounding box center [526, 9] width 258 height 8
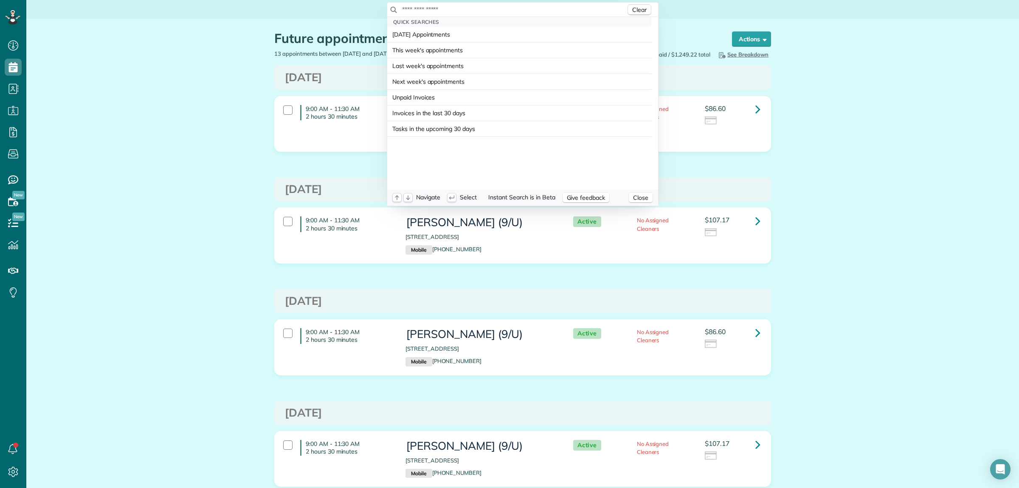
click at [429, 11] on input "text" at bounding box center [514, 9] width 224 height 8
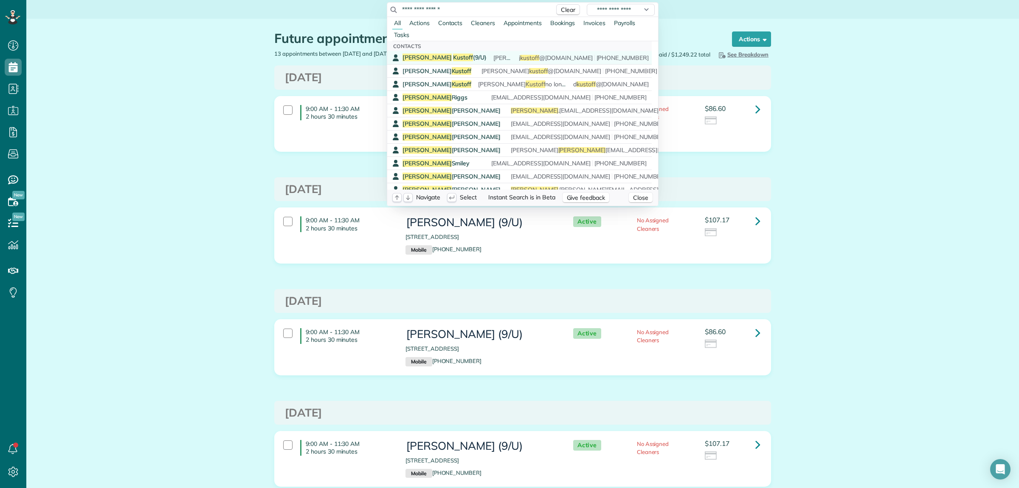
type input "**********"
click at [453, 56] on span "Kustoff" at bounding box center [463, 58] width 20 height 8
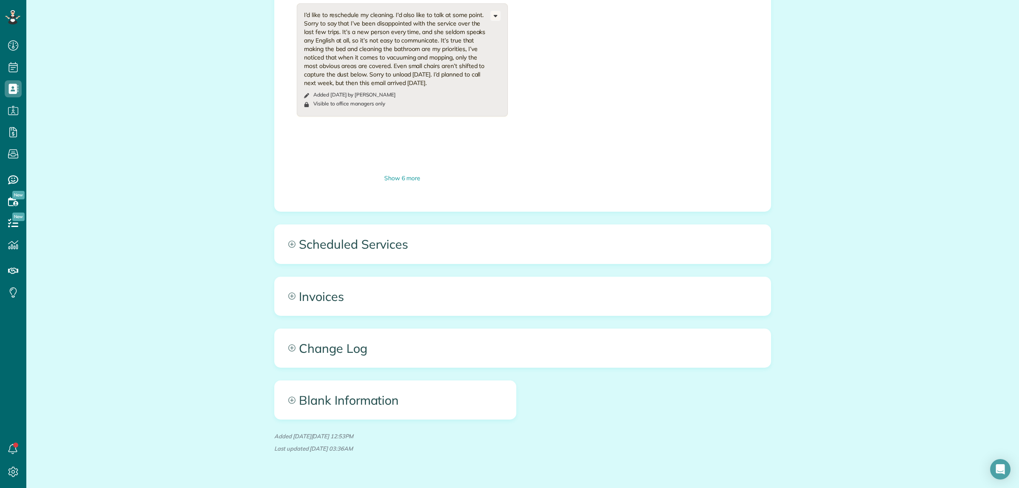
scroll to position [634, 0]
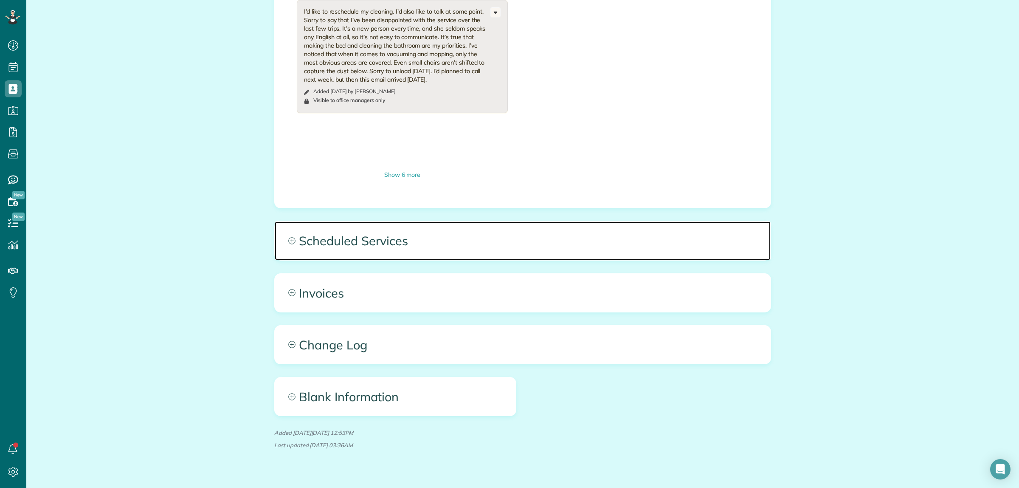
click at [453, 223] on span "Scheduled Services" at bounding box center [523, 240] width 496 height 38
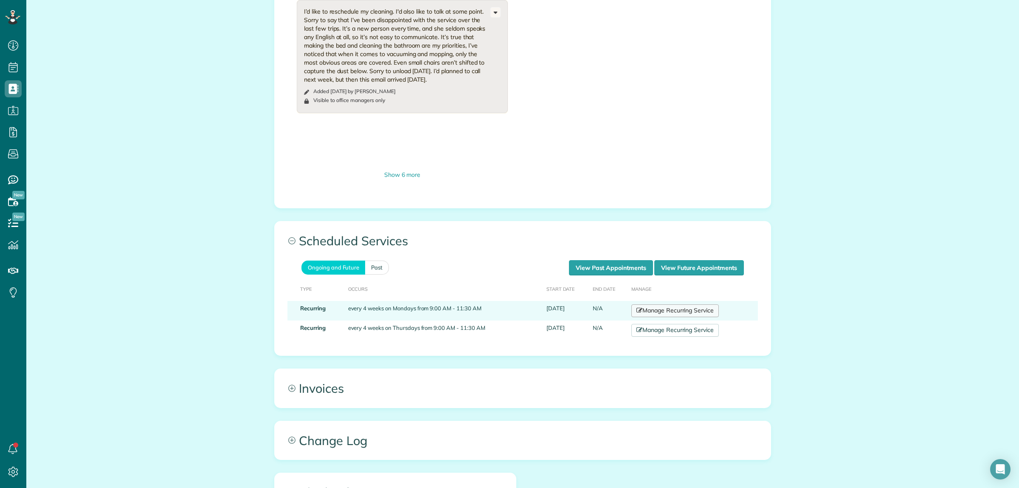
click at [655, 304] on link "Manage Recurring Service" at bounding box center [675, 310] width 87 height 13
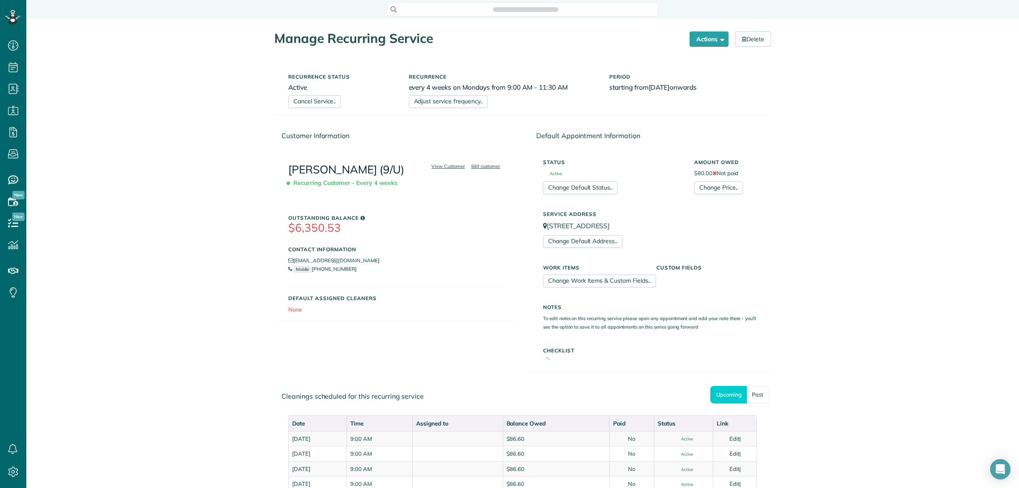
scroll to position [3, 3]
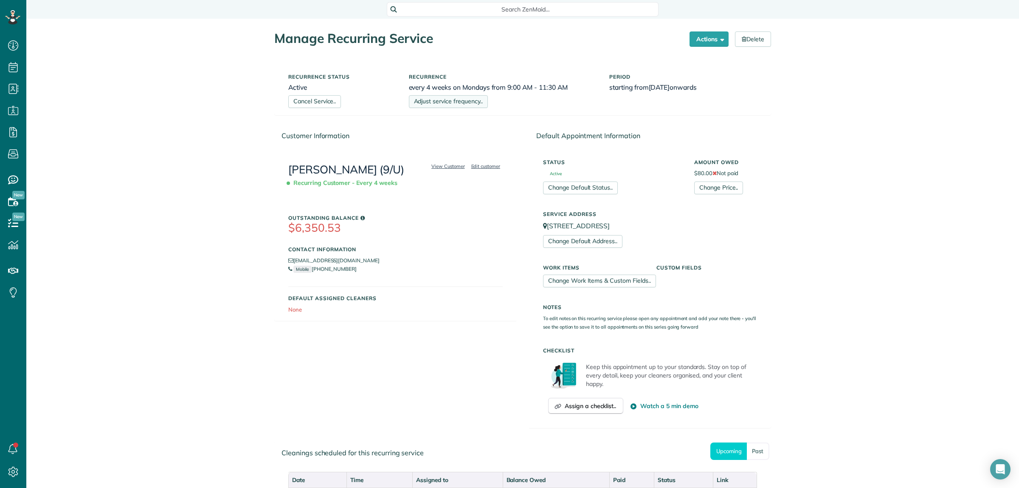
click at [443, 105] on link "Adjust service frequency.." at bounding box center [448, 101] width 79 height 13
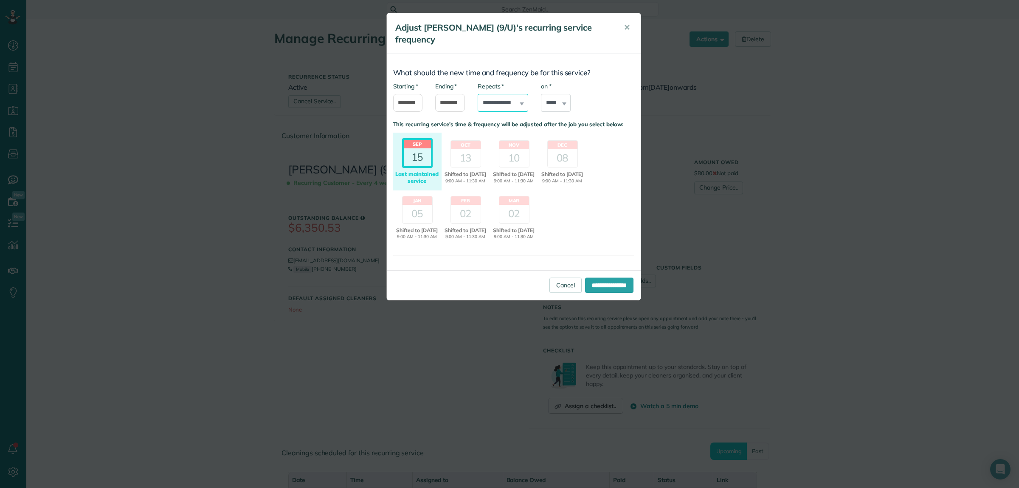
click at [508, 104] on select "**********" at bounding box center [503, 103] width 51 height 18
click at [557, 293] on link "Cancel" at bounding box center [566, 284] width 32 height 15
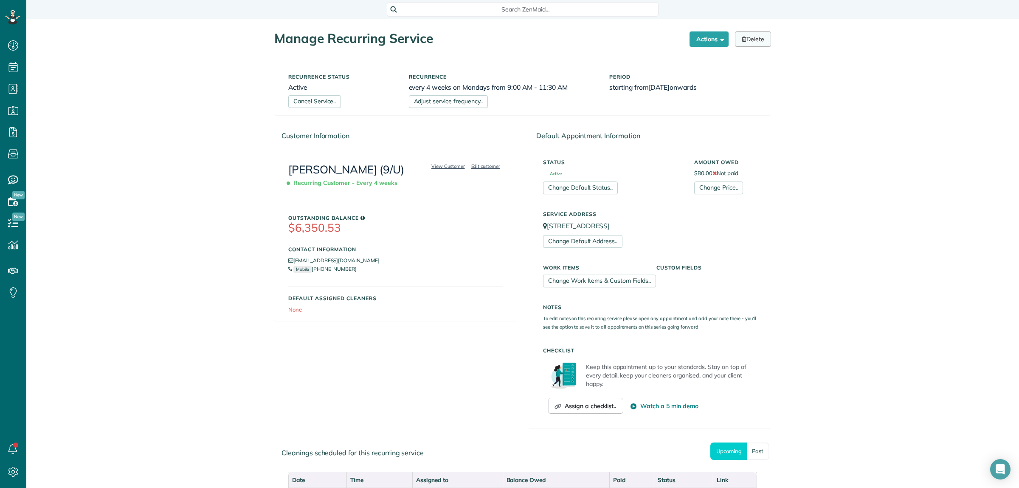
click at [751, 40] on link "Delete" at bounding box center [753, 38] width 36 height 15
click at [814, 139] on div "Manage Recurring Service Actions Cancel Service.. Adjust service frequency.. Ch…" at bounding box center [522, 344] width 993 height 650
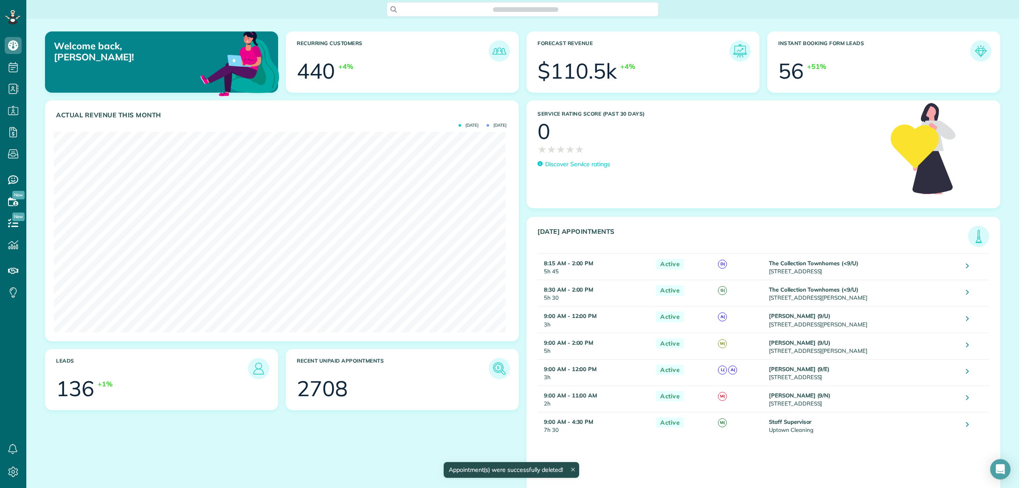
scroll to position [200, 452]
click at [417, 11] on span "Search ZenMaid…" at bounding box center [526, 9] width 258 height 8
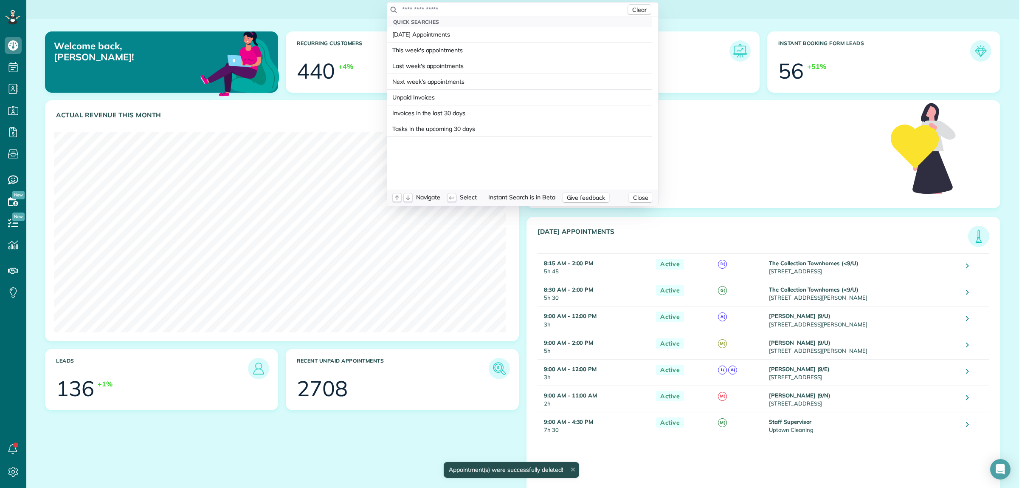
click at [427, 11] on input "text" at bounding box center [514, 9] width 224 height 8
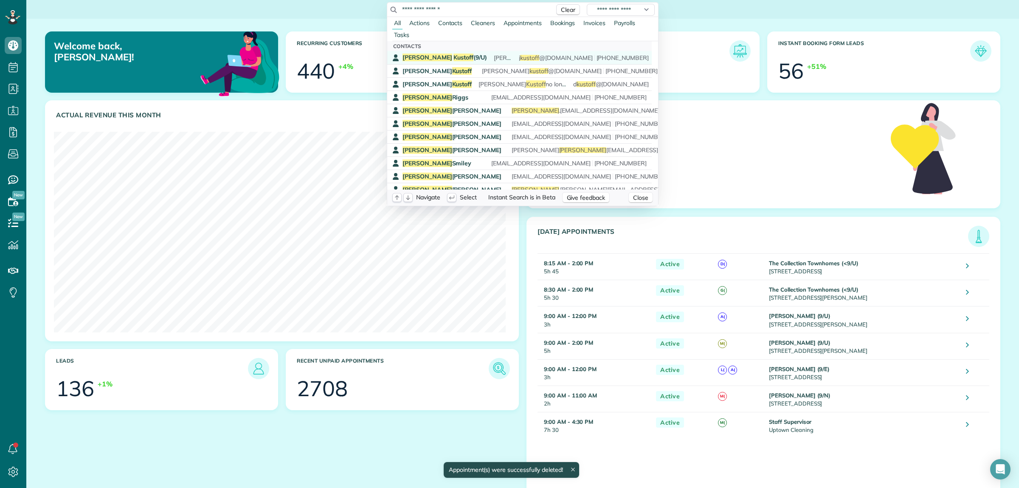
type input "**********"
click at [454, 56] on span "Kustoff" at bounding box center [464, 58] width 20 height 8
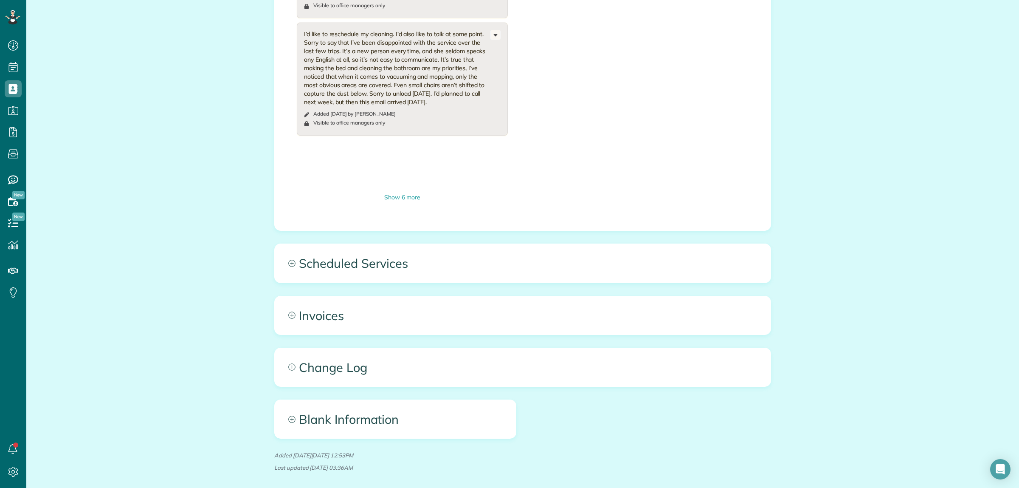
scroll to position [634, 0]
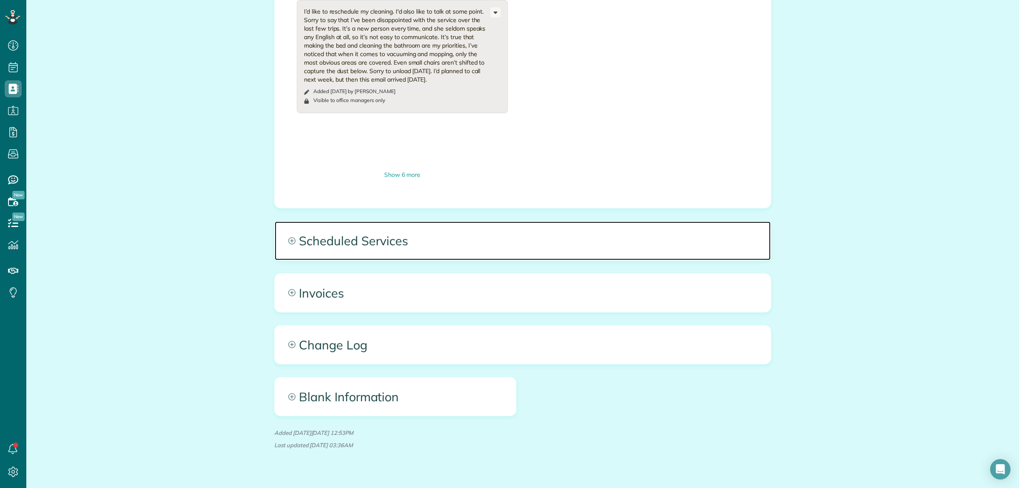
click at [497, 232] on span "Scheduled Services" at bounding box center [523, 240] width 496 height 38
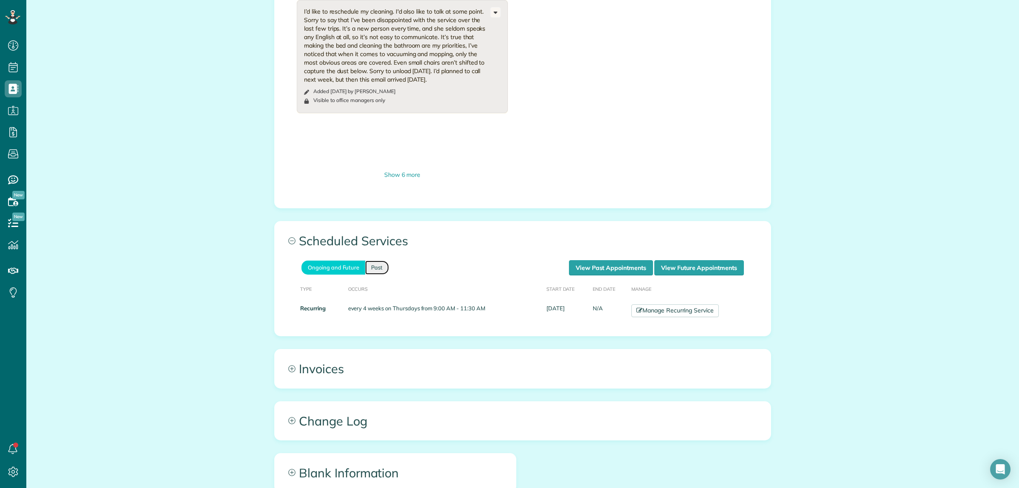
click at [368, 260] on link "Past" at bounding box center [377, 267] width 24 height 14
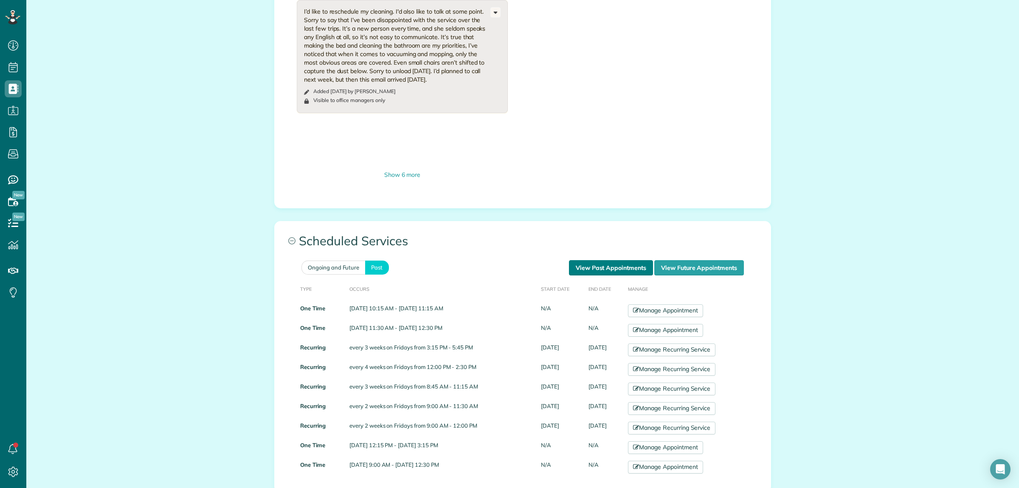
click at [614, 260] on link "View Past Appointments" at bounding box center [611, 267] width 84 height 15
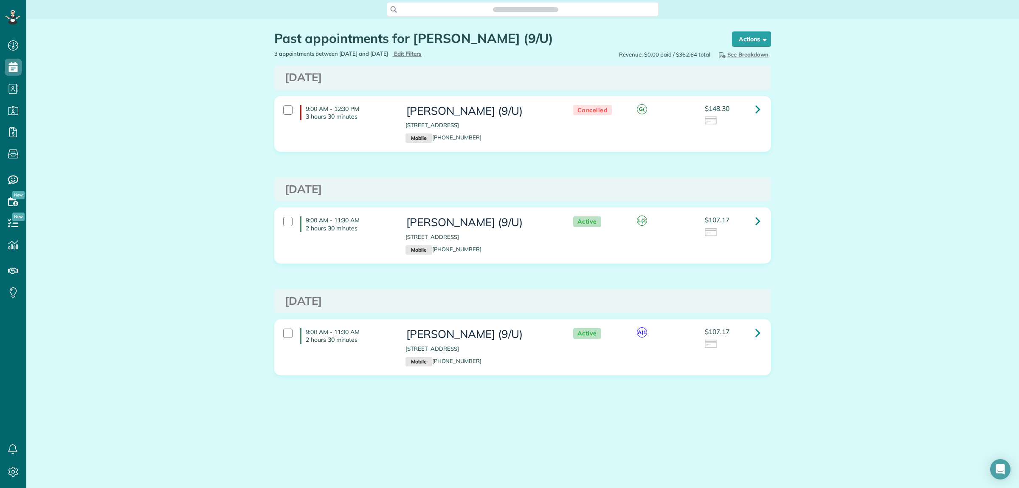
scroll to position [3, 3]
drag, startPoint x: 200, startPoint y: 158, endPoint x: 204, endPoint y: 158, distance: 4.7
click at [200, 158] on div "Past appointments for Julie Kustoff (9/U) Schedule Changes Actions Create Appoi…" at bounding box center [522, 229] width 993 height 420
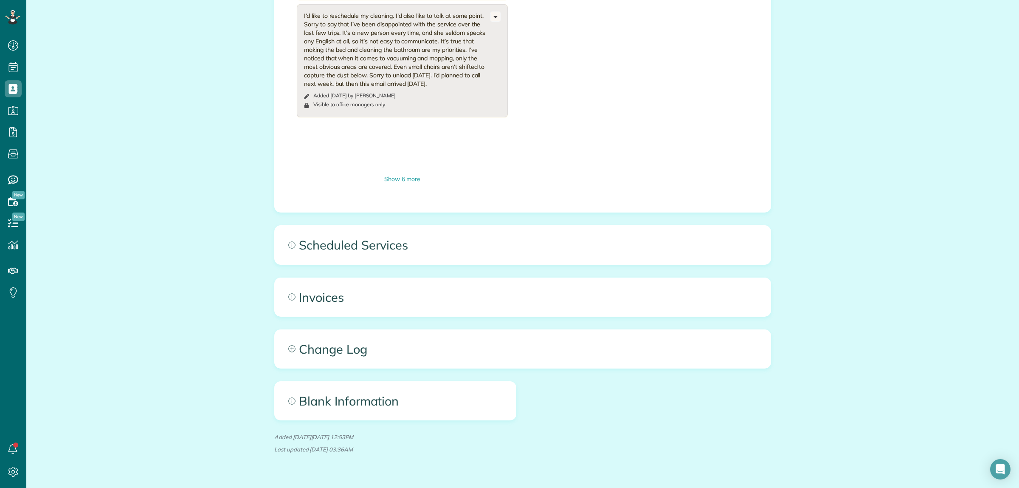
scroll to position [634, 0]
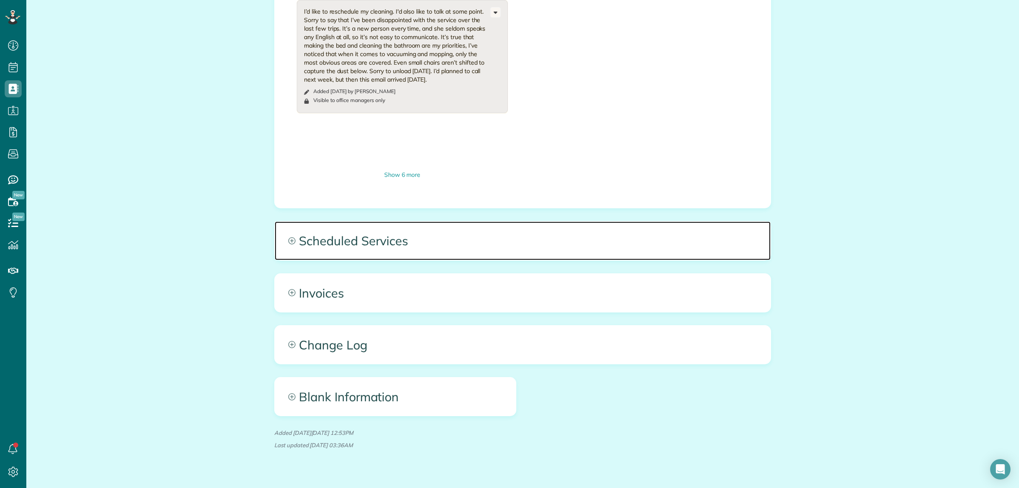
click at [618, 222] on span "Scheduled Services" at bounding box center [523, 240] width 496 height 38
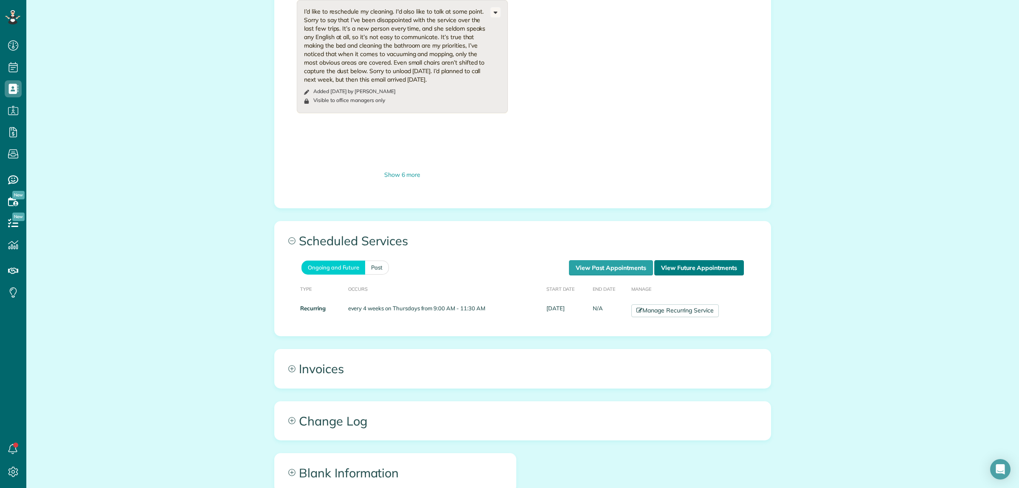
click at [689, 260] on link "View Future Appointments" at bounding box center [700, 267] width 90 height 15
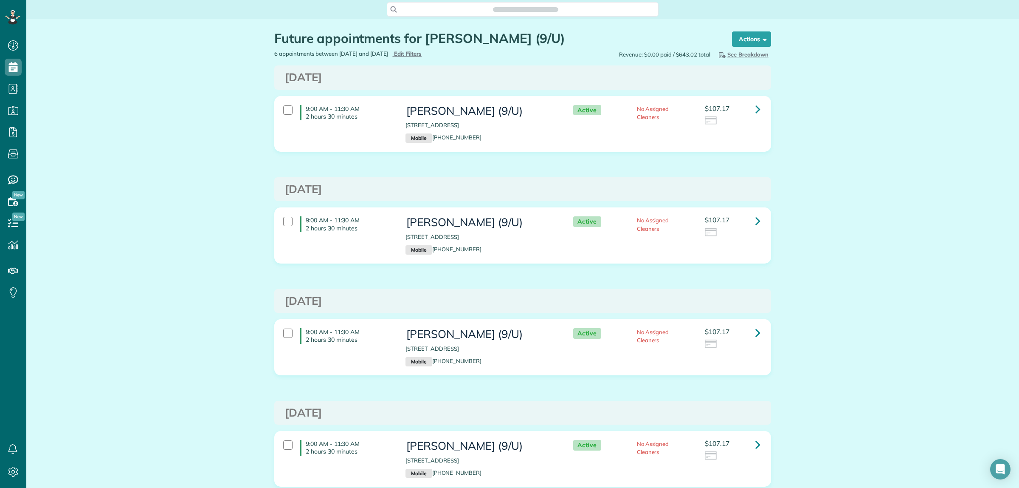
scroll to position [3, 3]
click at [756, 109] on icon at bounding box center [758, 109] width 5 height 15
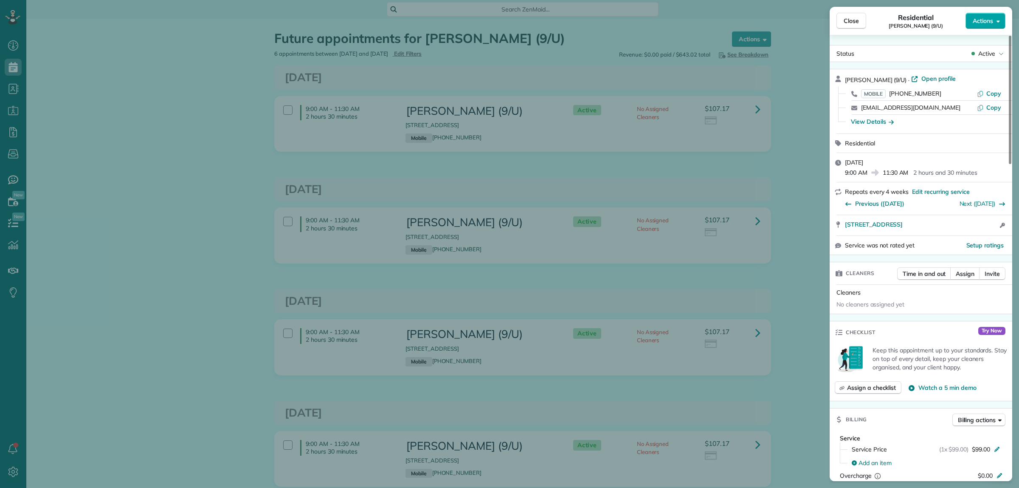
click at [983, 25] on span "Actions" at bounding box center [983, 21] width 20 height 8
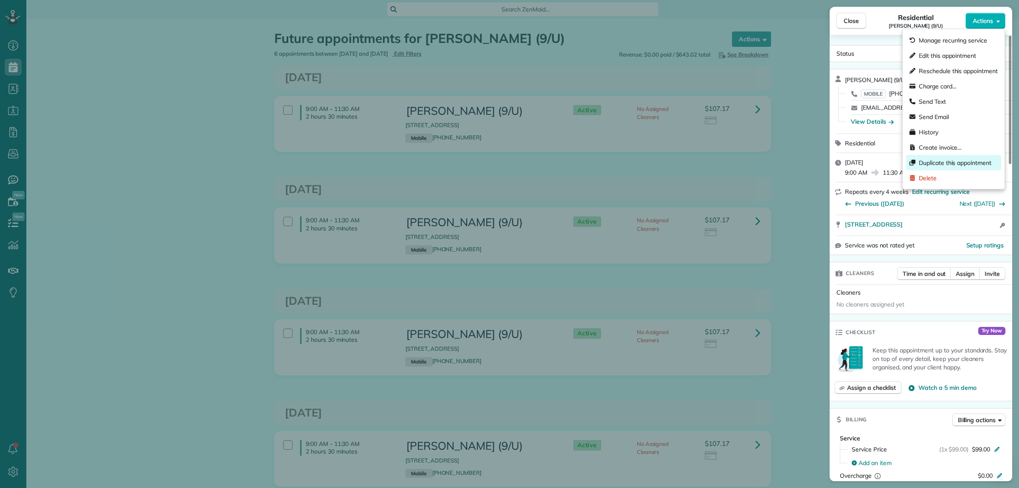
click at [946, 163] on span "Duplicate this appointment" at bounding box center [955, 162] width 73 height 8
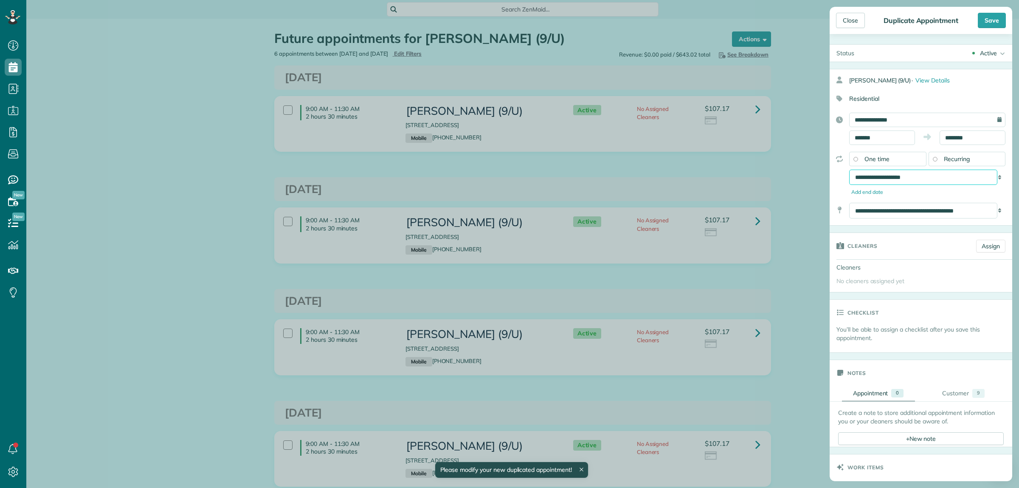
click at [914, 178] on select "**********" at bounding box center [923, 176] width 148 height 15
click at [878, 157] on span "One time" at bounding box center [877, 159] width 25 height 8
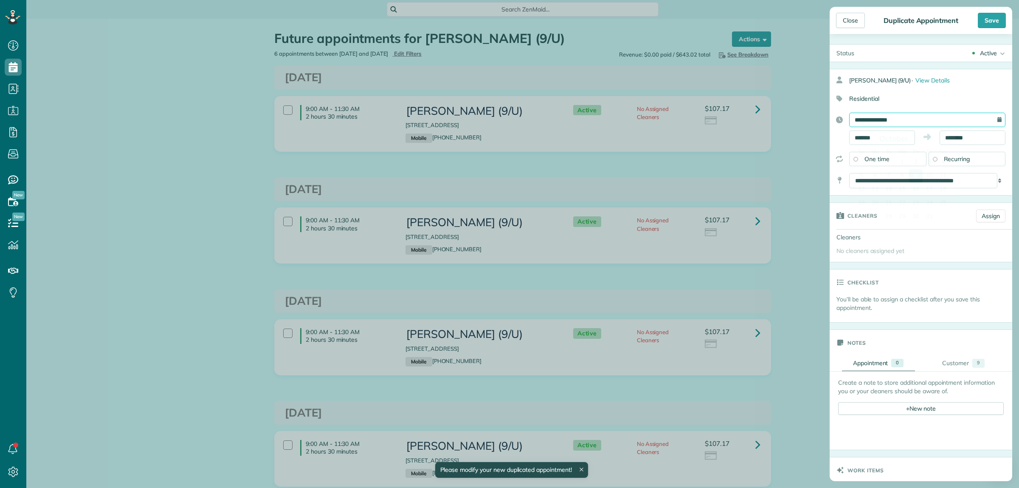
click at [896, 119] on input "**********" at bounding box center [927, 120] width 156 height 14
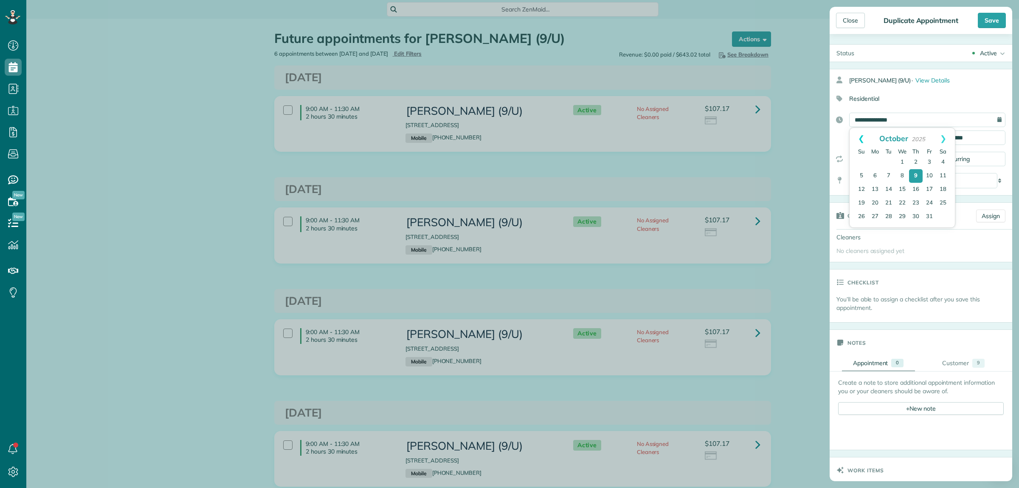
click at [861, 139] on link "Prev" at bounding box center [861, 138] width 23 height 21
click at [944, 139] on link "Next" at bounding box center [943, 138] width 23 height 21
click at [877, 187] on link "15" at bounding box center [876, 190] width 14 height 14
type input "**********"
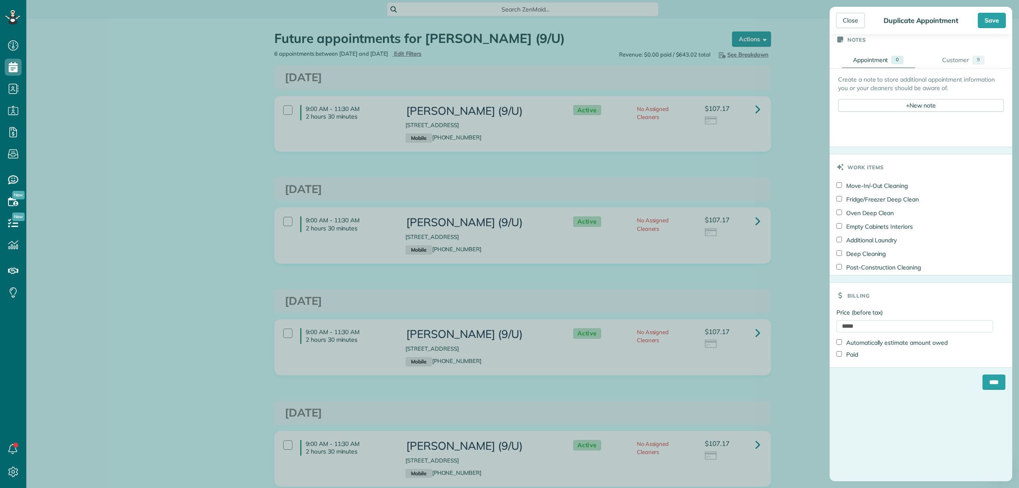
scroll to position [368, 0]
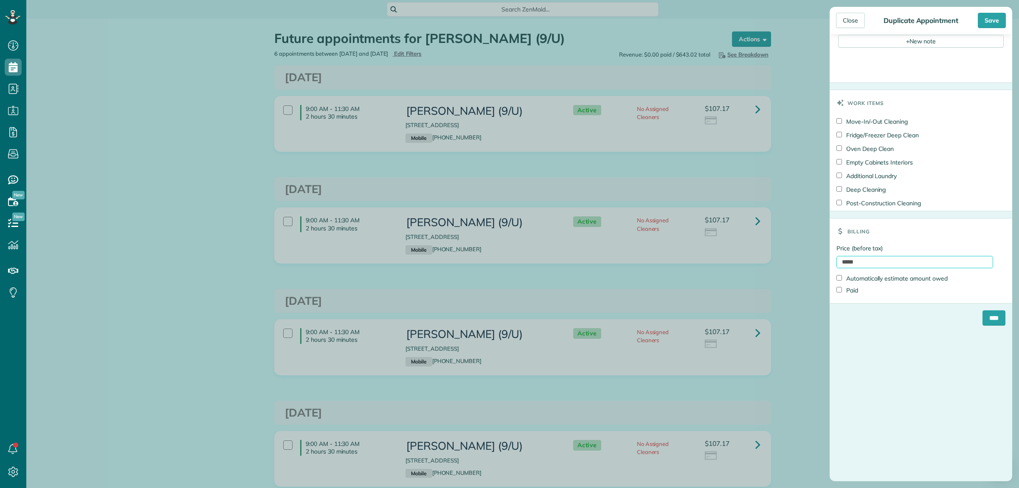
drag, startPoint x: 869, startPoint y: 260, endPoint x: 793, endPoint y: 260, distance: 75.2
click at [799, 260] on div "Close Duplicate Appointment Save Status Active Active Cancelled Cancelled and P…" at bounding box center [509, 244] width 1019 height 488
drag, startPoint x: 827, startPoint y: 264, endPoint x: 801, endPoint y: 264, distance: 25.9
click at [801, 264] on div "Close Duplicate Appointment Save Status Active Active Cancelled Cancelled and P…" at bounding box center [509, 244] width 1019 height 488
type input "**"
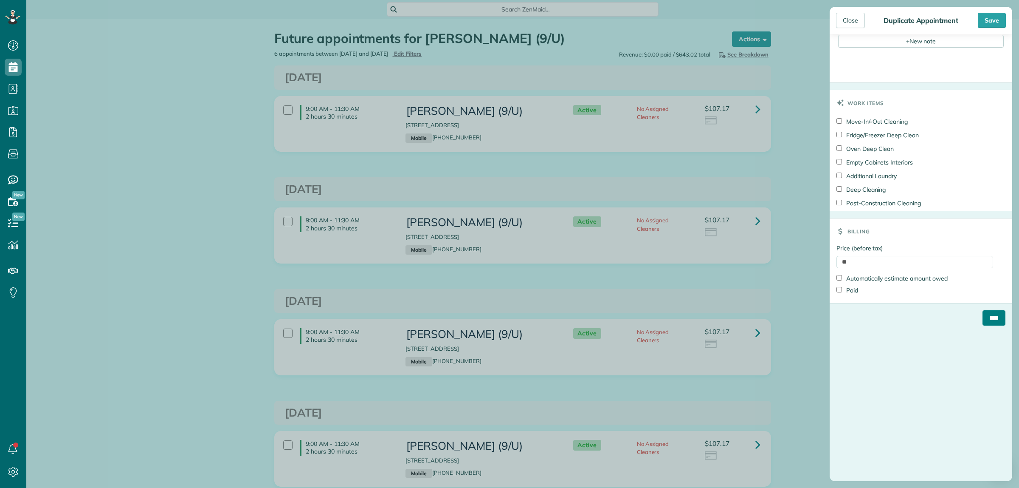
click at [984, 323] on input "****" at bounding box center [994, 317] width 23 height 15
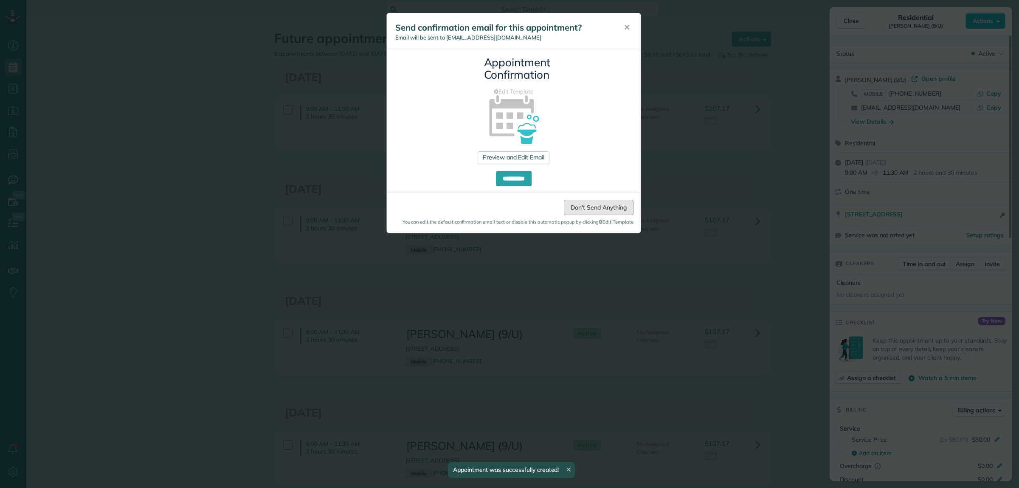
click at [588, 204] on link "Don't Send Anything" at bounding box center [598, 207] width 69 height 15
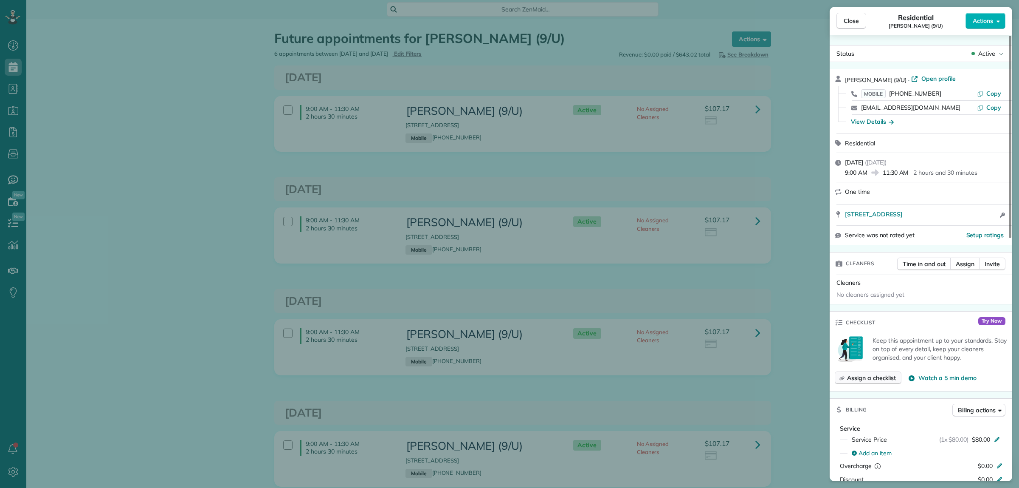
click at [867, 377] on span "Assign a checklist" at bounding box center [871, 377] width 49 height 8
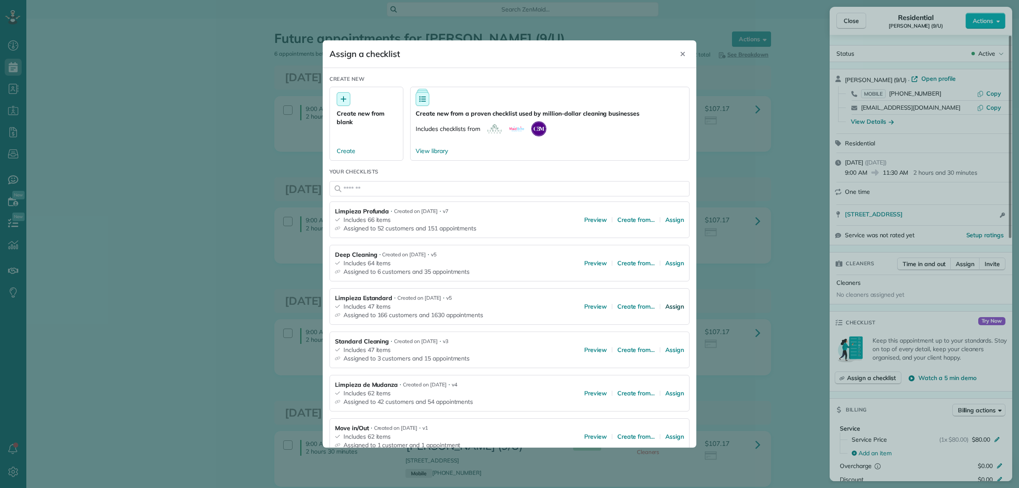
click at [666, 304] on span "Assign" at bounding box center [675, 306] width 19 height 8
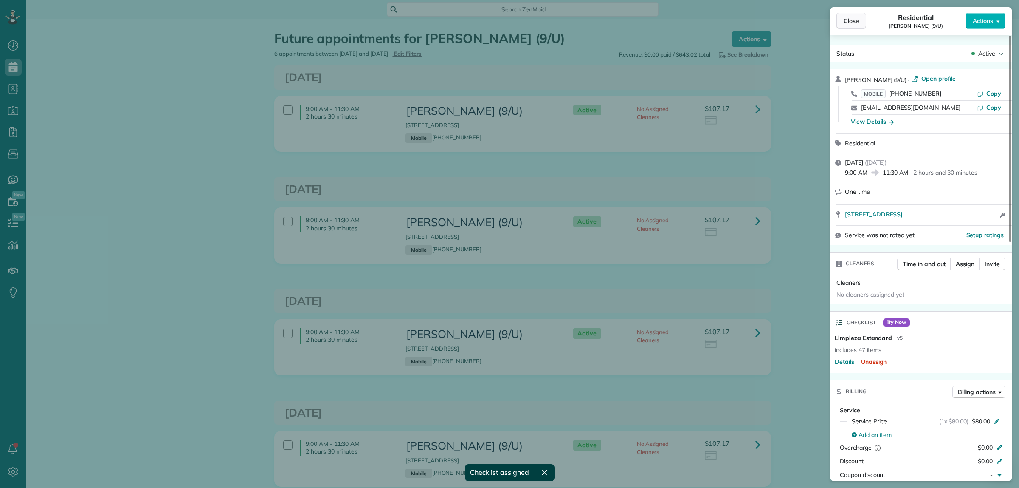
click at [844, 23] on span "Close" at bounding box center [851, 21] width 15 height 8
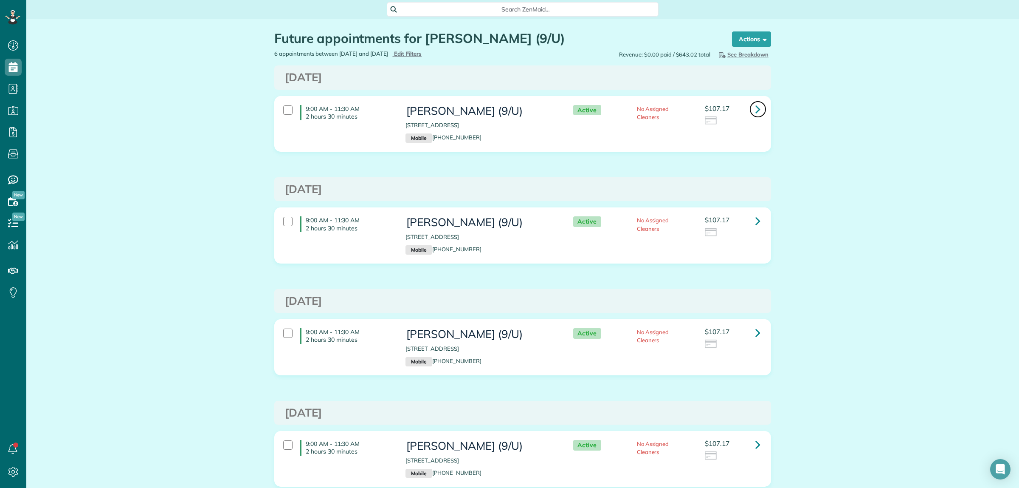
click at [756, 109] on icon at bounding box center [758, 109] width 5 height 15
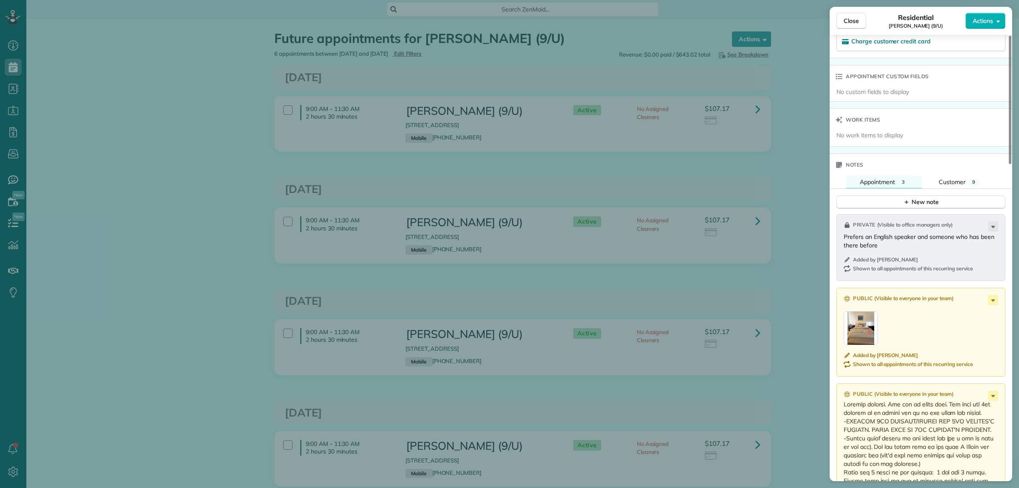
scroll to position [637, 0]
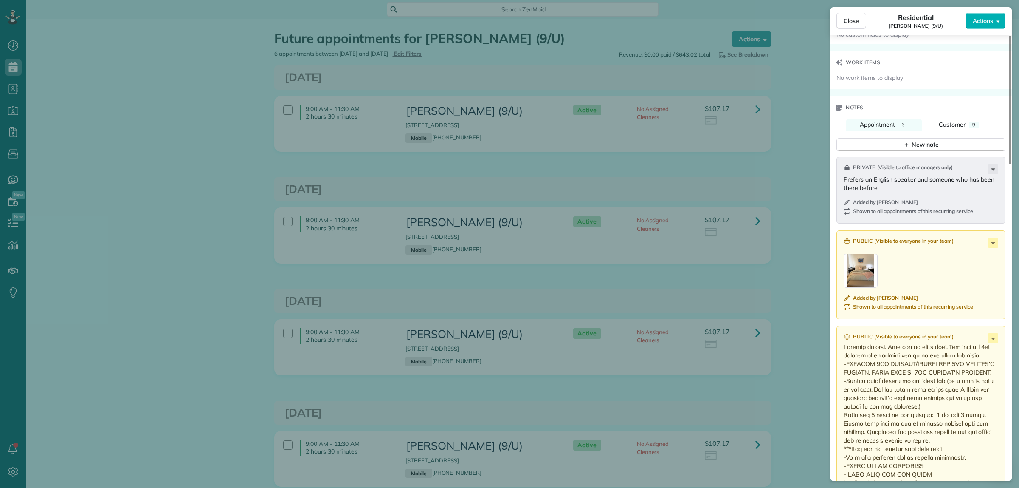
drag, startPoint x: 844, startPoint y: 181, endPoint x: 887, endPoint y: 189, distance: 43.7
click at [887, 189] on p "Prefers an English speaker and someone who has been there before" at bounding box center [922, 183] width 156 height 17
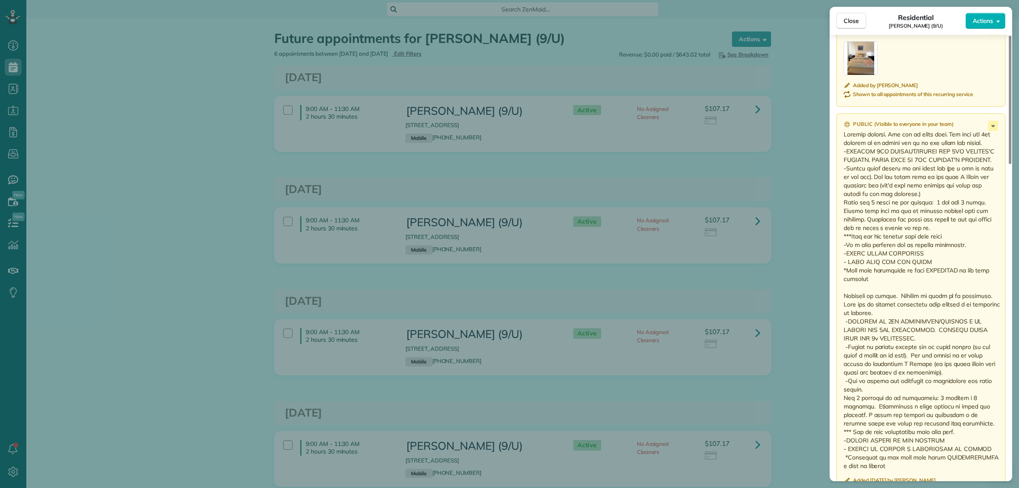
scroll to position [1101, 0]
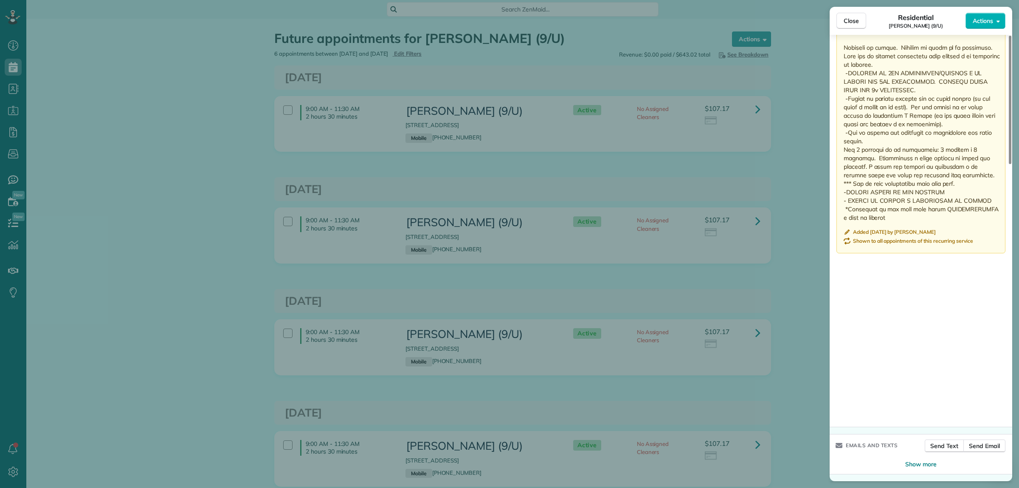
drag, startPoint x: 844, startPoint y: 138, endPoint x: 939, endPoint y: 222, distance: 126.7
click at [939, 222] on p at bounding box center [922, 52] width 156 height 340
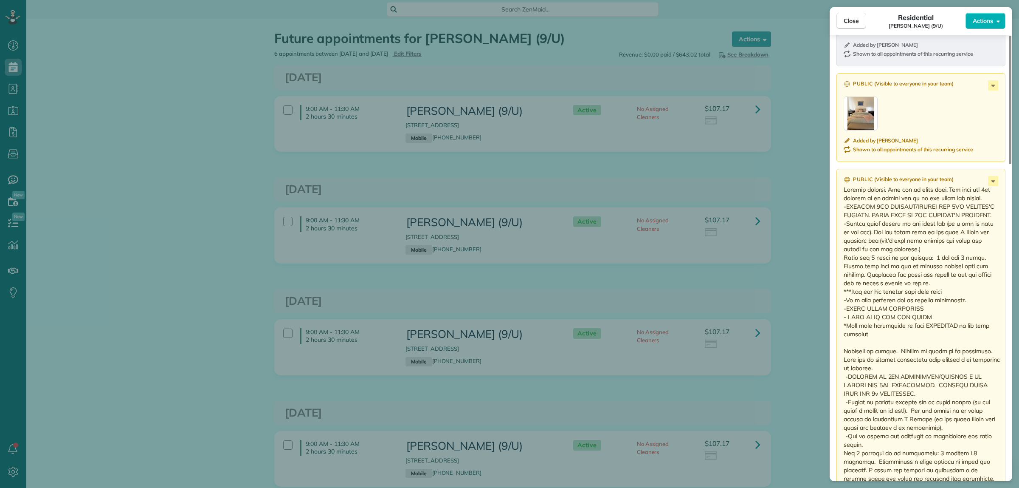
scroll to position [782, 0]
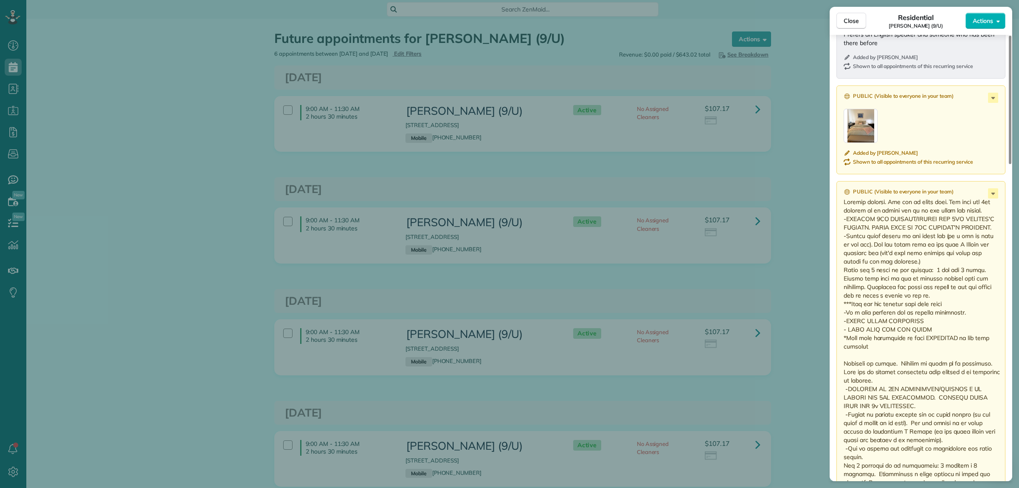
drag, startPoint x: 892, startPoint y: 224, endPoint x: 846, endPoint y: 207, distance: 49.3
click at [846, 207] on p at bounding box center [922, 368] width 156 height 340
click at [859, 135] on div "button" at bounding box center [861, 126] width 34 height 34
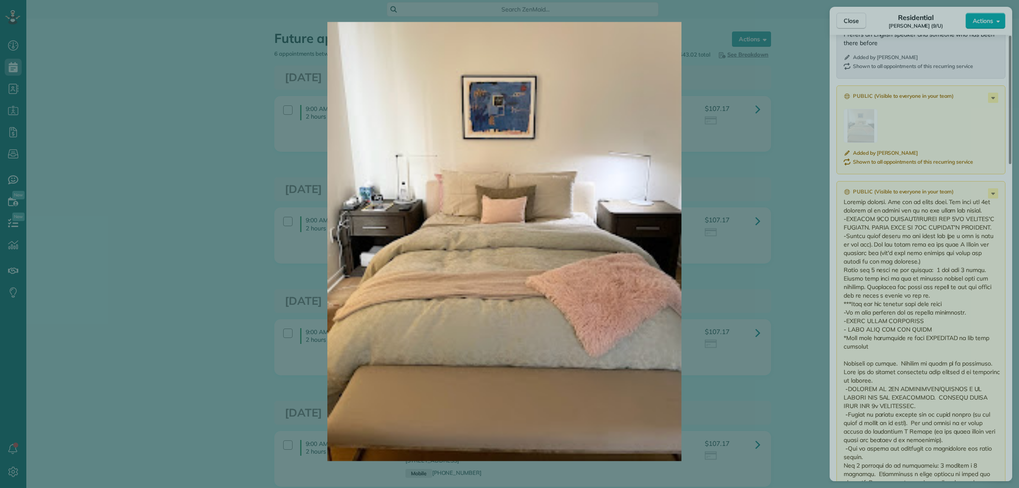
click at [623, 122] on img at bounding box center [504, 241] width 917 height 439
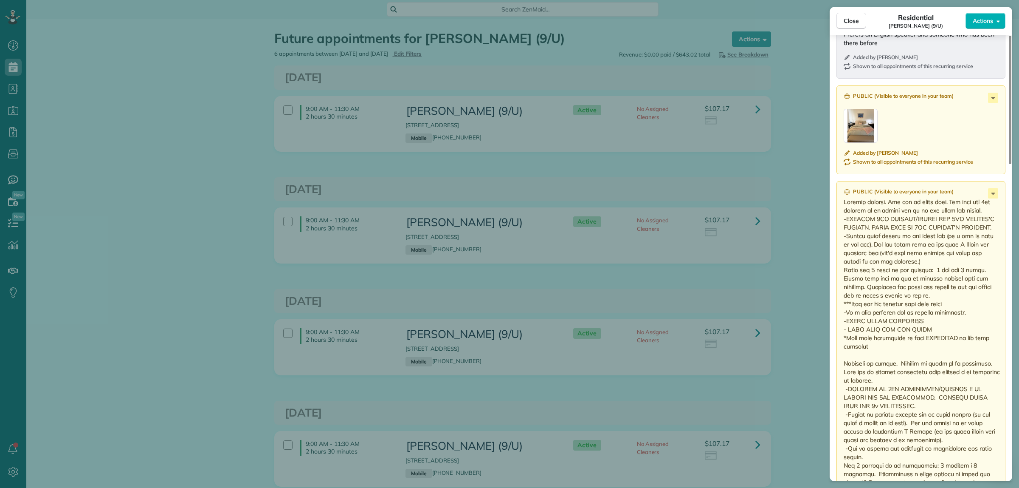
drag, startPoint x: 885, startPoint y: 127, endPoint x: 869, endPoint y: 128, distance: 16.1
click at [880, 128] on div at bounding box center [922, 126] width 156 height 34
click at [867, 128] on div "button" at bounding box center [861, 126] width 34 height 34
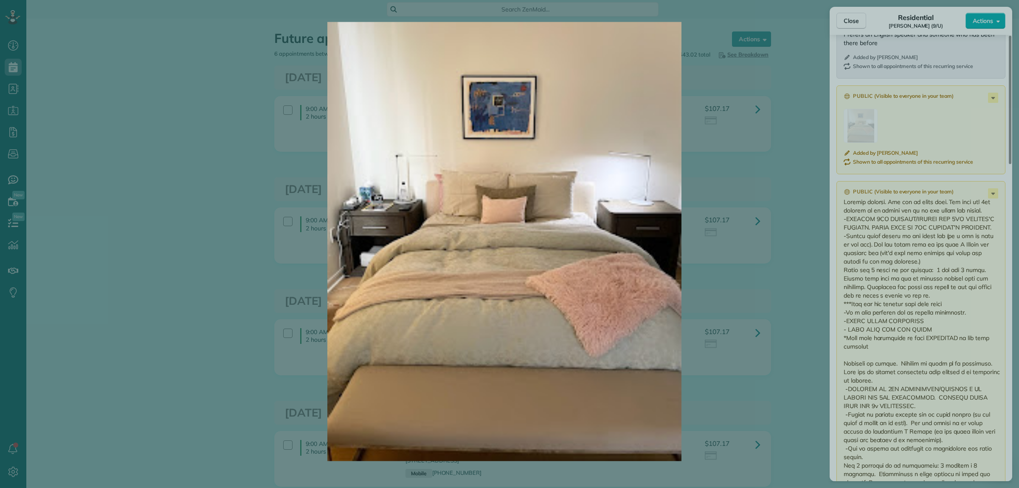
drag, startPoint x: 748, startPoint y: 127, endPoint x: 753, endPoint y: 132, distance: 7.2
click at [747, 127] on img at bounding box center [504, 241] width 917 height 439
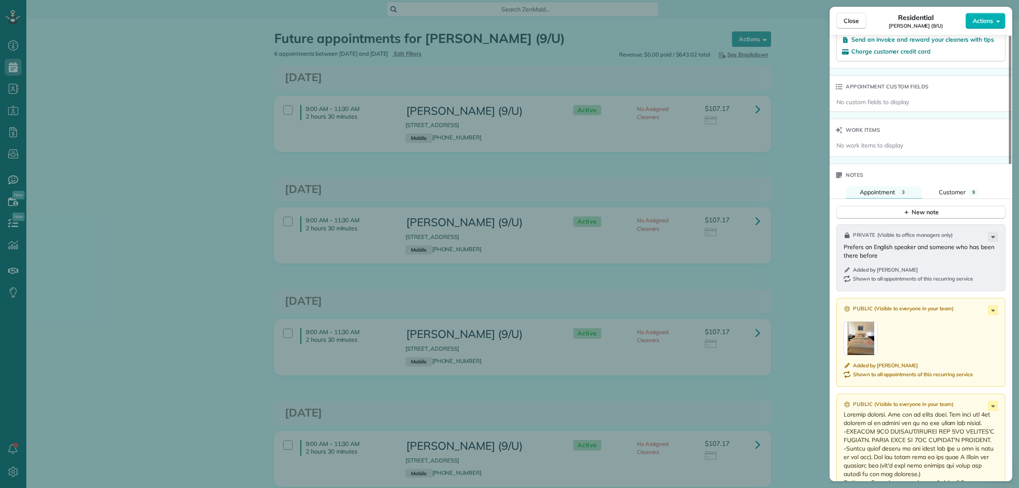
scroll to position [410, 0]
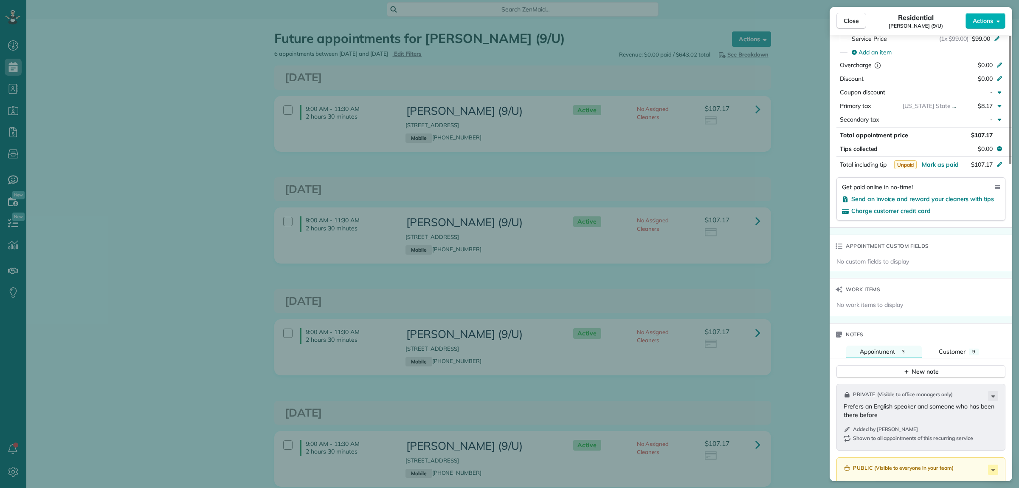
click at [855, 23] on span "Close" at bounding box center [851, 21] width 15 height 8
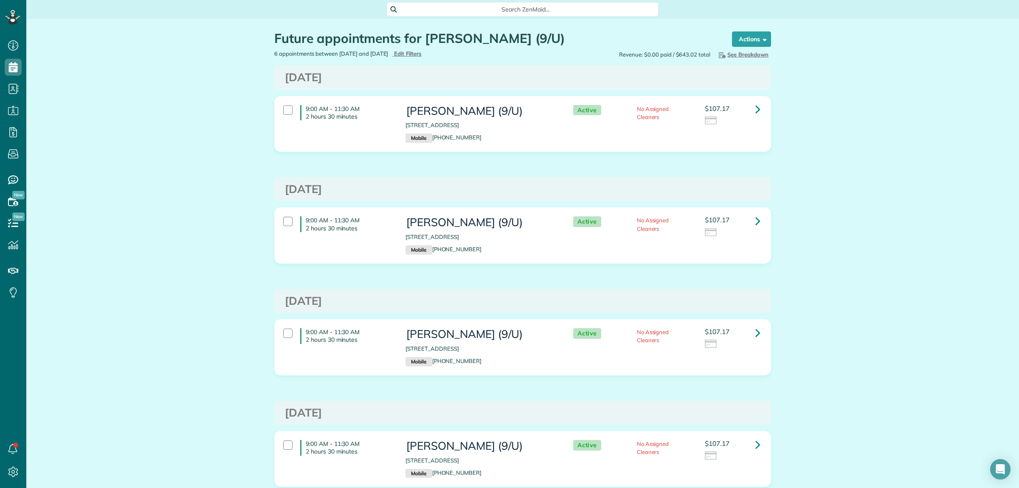
click at [842, 130] on div "Future appointments for Julie Kustoff (9/U) Schedule Changes Actions Create App…" at bounding box center [522, 396] width 993 height 755
click at [756, 113] on icon at bounding box center [758, 109] width 5 height 15
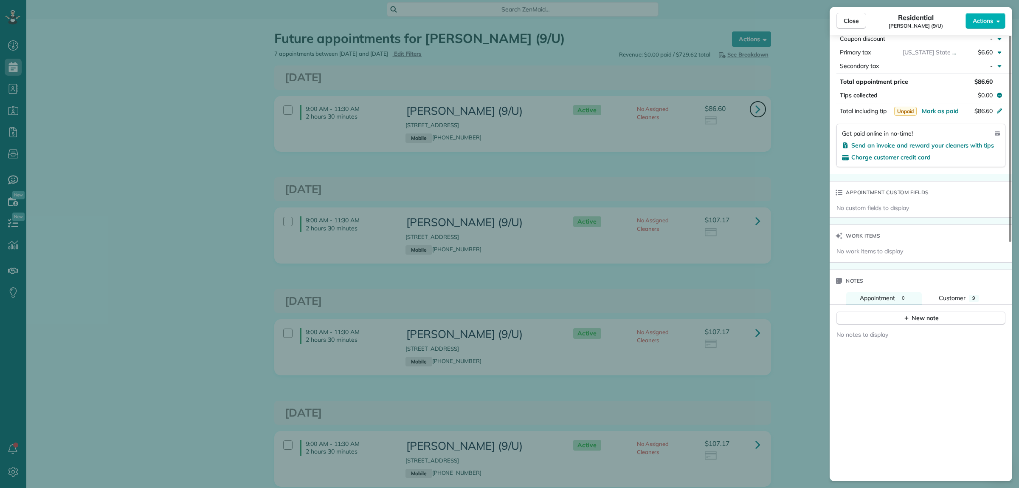
scroll to position [516, 0]
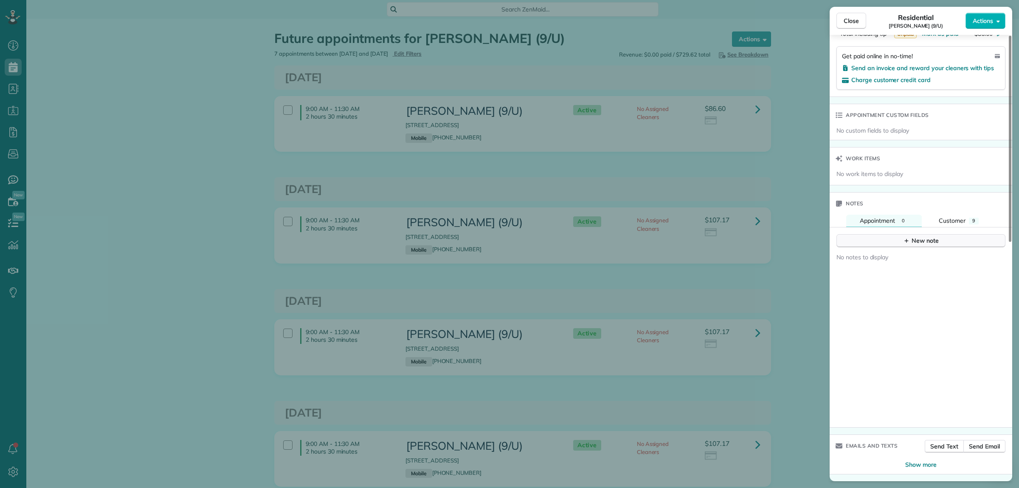
click at [894, 242] on button "New note" at bounding box center [921, 240] width 169 height 13
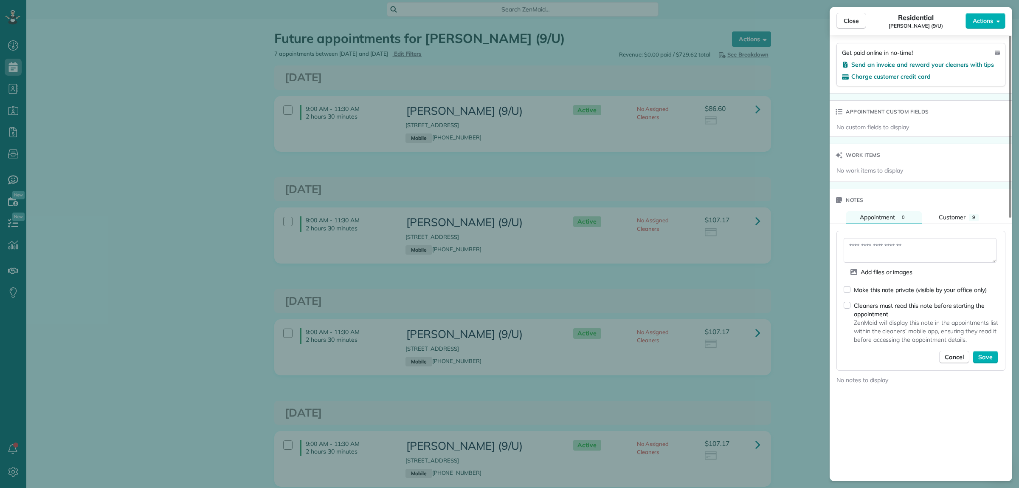
click at [884, 26] on div "Residential [PERSON_NAME] (9/U)" at bounding box center [915, 20] width 99 height 17
click at [876, 249] on textarea at bounding box center [920, 250] width 153 height 25
click at [937, 219] on button "Customer 9" at bounding box center [959, 217] width 67 height 12
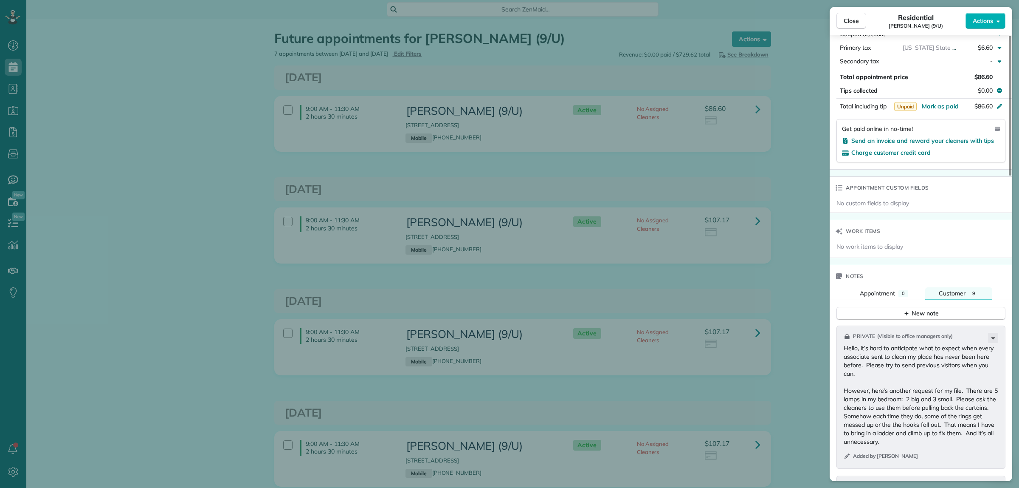
scroll to position [410, 0]
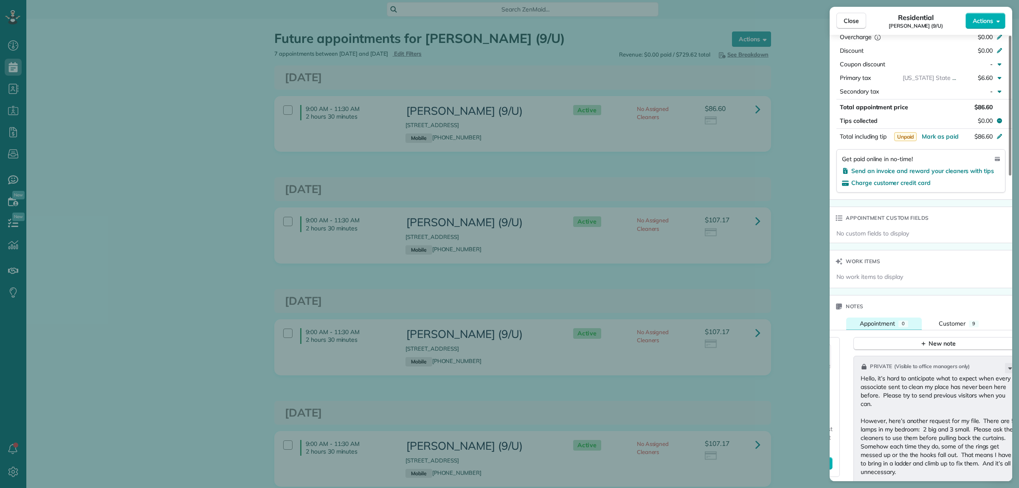
click at [882, 325] on span "Appointment" at bounding box center [877, 323] width 35 height 8
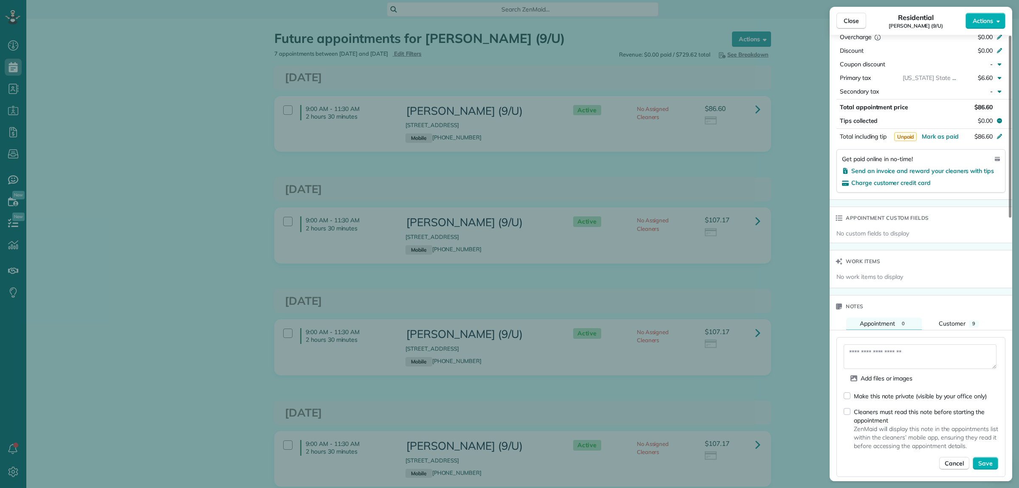
click at [879, 358] on textarea at bounding box center [920, 356] width 153 height 25
type textarea "**********"
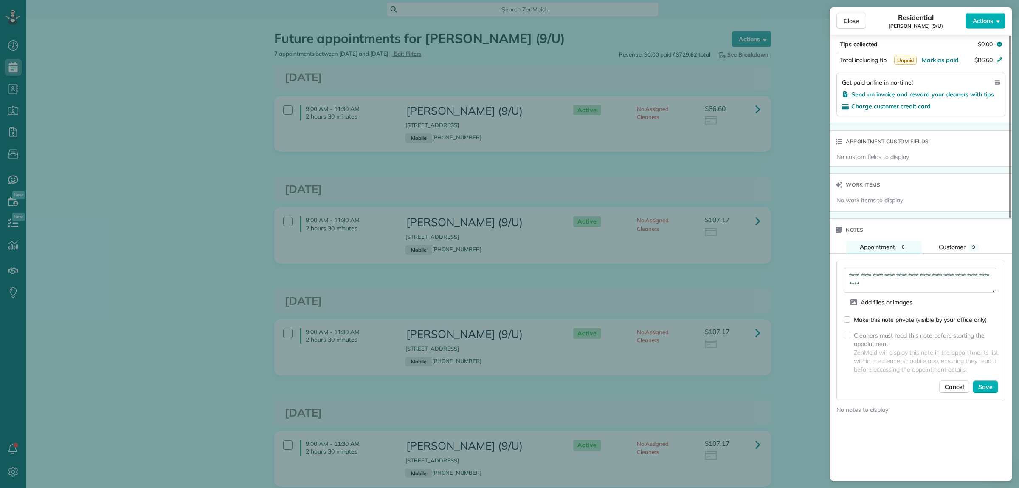
scroll to position [516, 0]
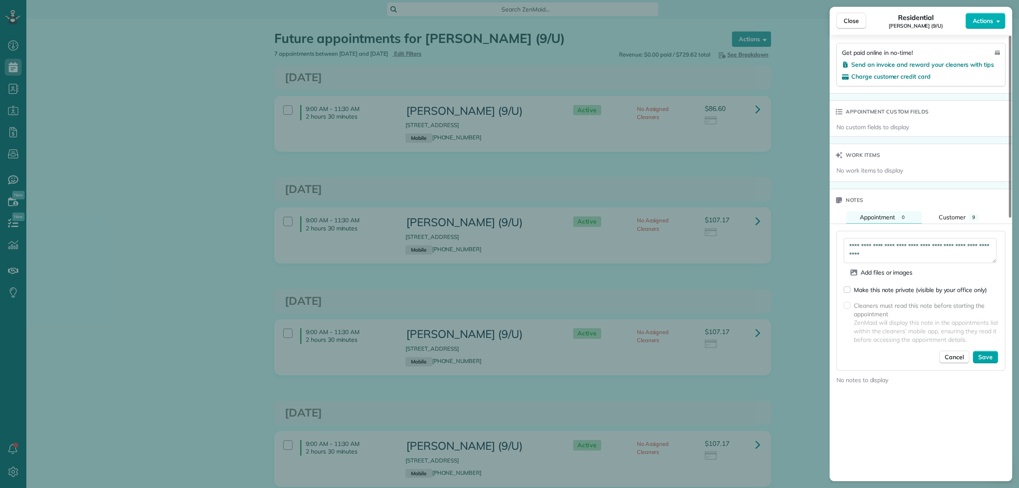
click at [989, 359] on span "Save" at bounding box center [986, 357] width 14 height 8
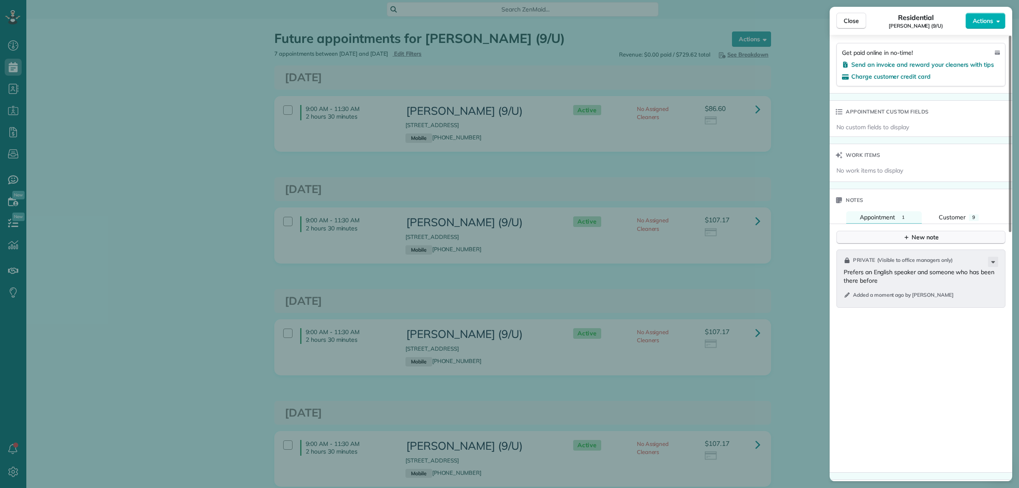
click at [910, 238] on div "New note" at bounding box center [921, 237] width 36 height 9
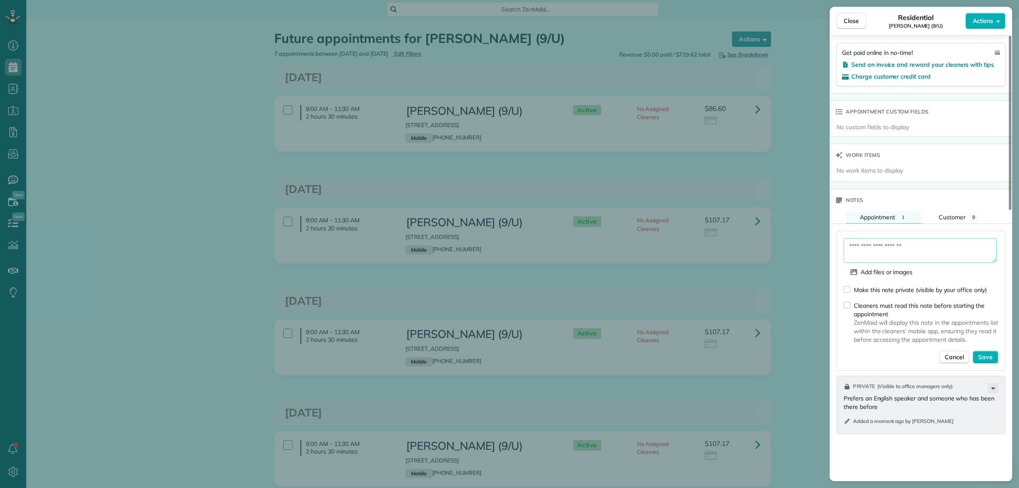
click at [883, 252] on textarea at bounding box center [920, 250] width 153 height 25
paste textarea "**********"
type textarea "**********"
click at [988, 361] on span "Save" at bounding box center [986, 357] width 14 height 8
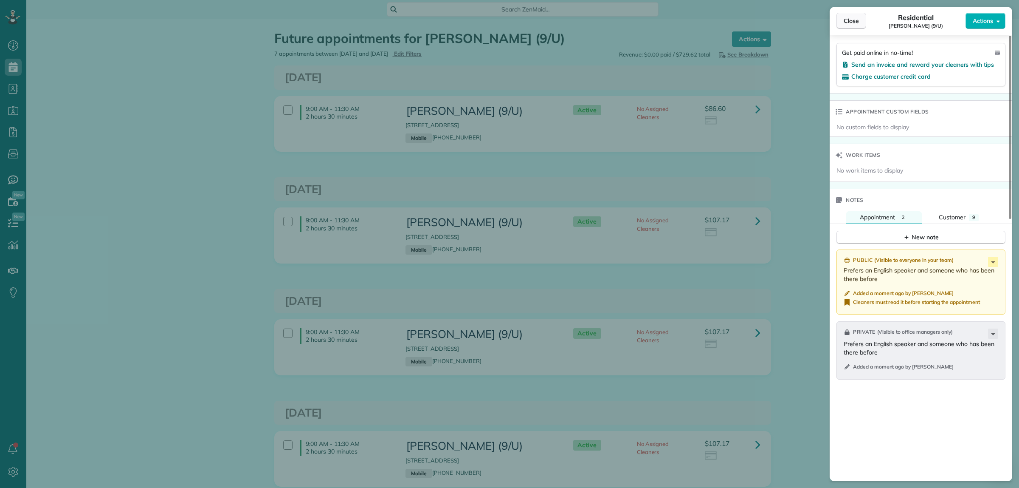
click at [852, 23] on span "Close" at bounding box center [851, 21] width 15 height 8
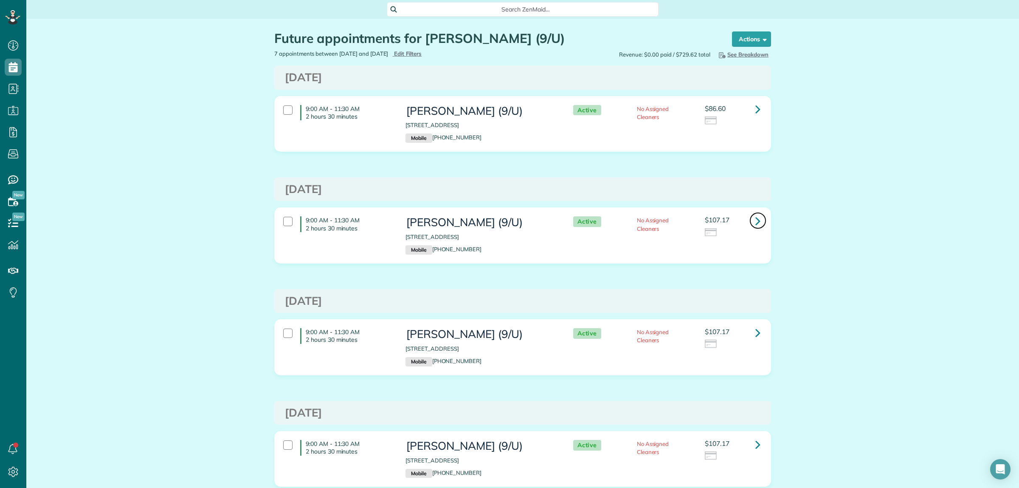
click at [756, 220] on icon at bounding box center [758, 220] width 5 height 15
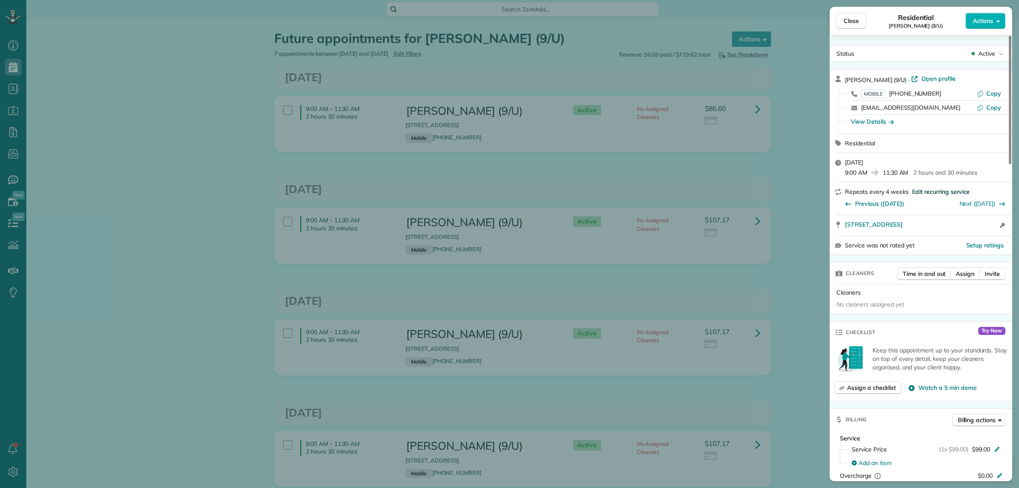
click at [930, 191] on span "Edit recurring service" at bounding box center [941, 191] width 58 height 8
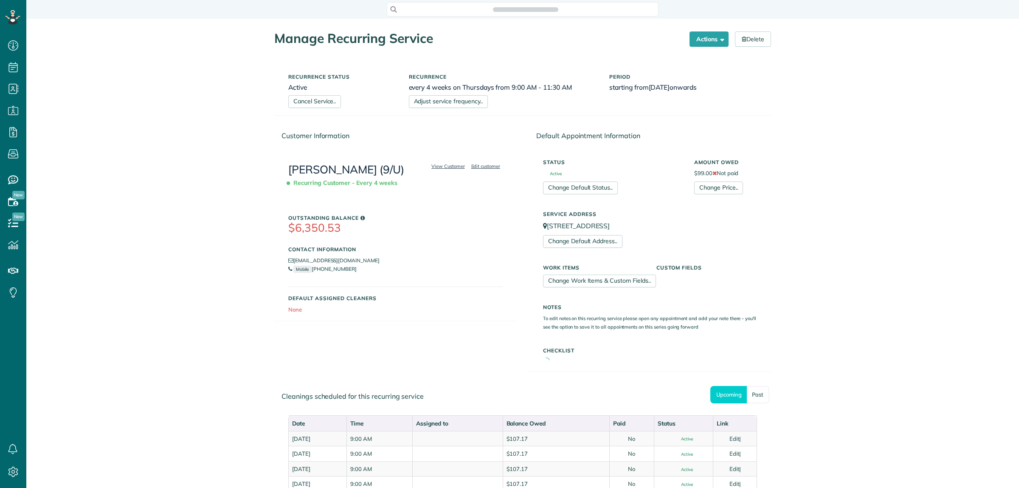
scroll to position [3, 3]
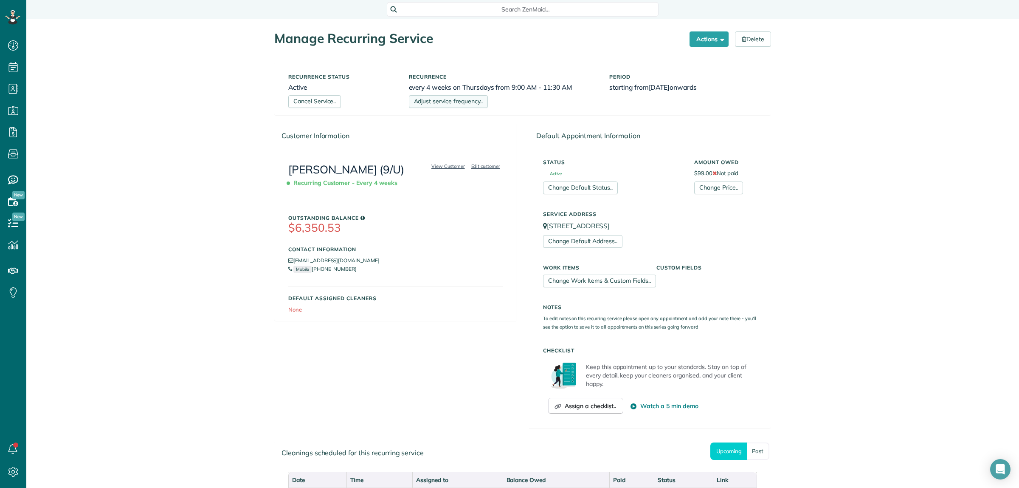
click at [442, 103] on link "Adjust service frequency.." at bounding box center [448, 101] width 79 height 13
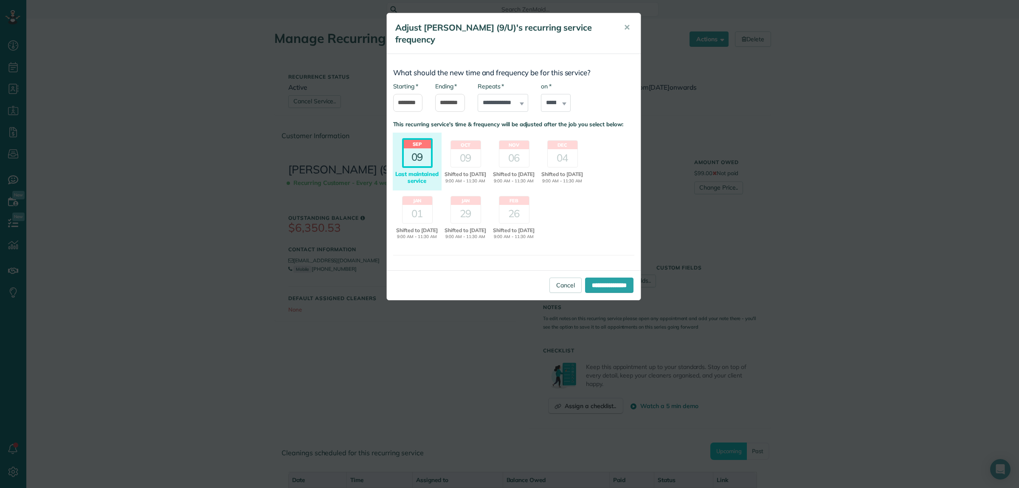
click at [421, 149] on div "09" at bounding box center [417, 157] width 27 height 18
click at [604, 293] on input "**********" at bounding box center [609, 284] width 48 height 15
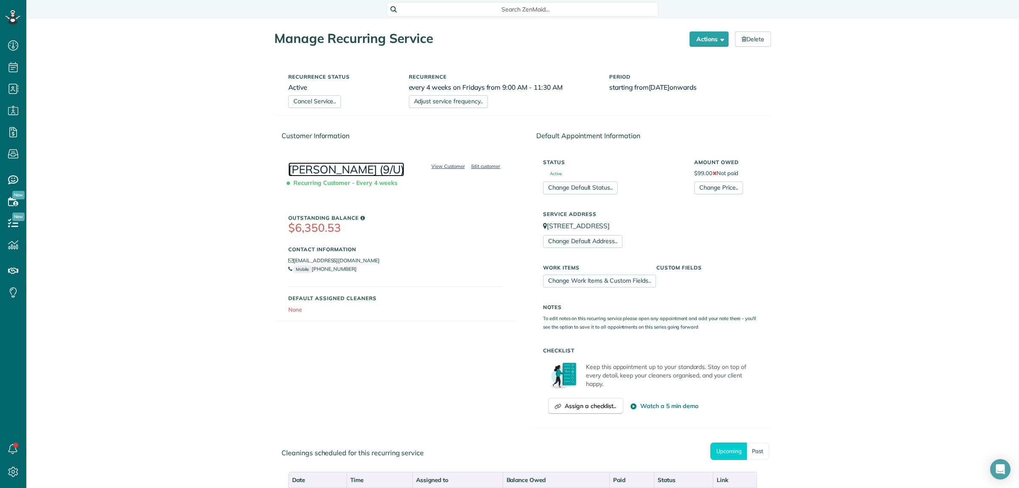
click at [334, 173] on link "[PERSON_NAME] (9/U)" at bounding box center [346, 169] width 116 height 14
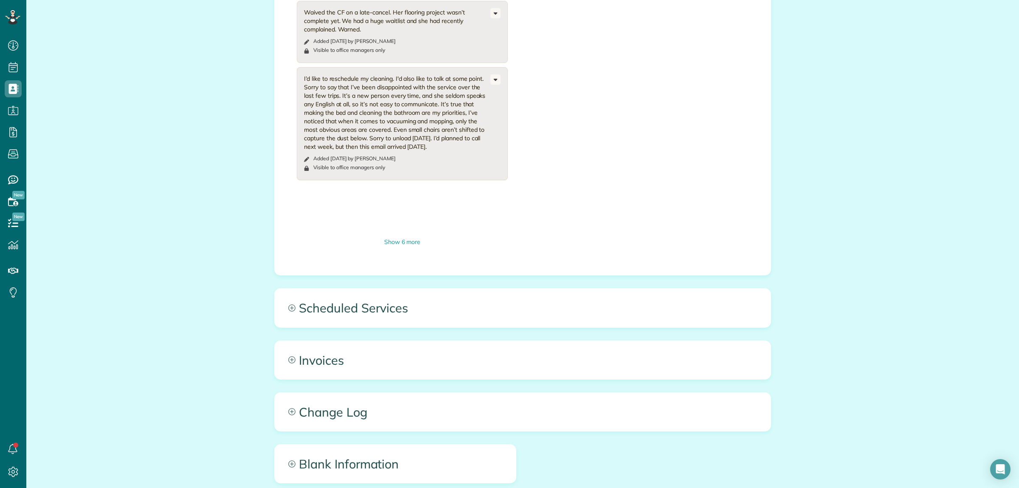
scroll to position [634, 0]
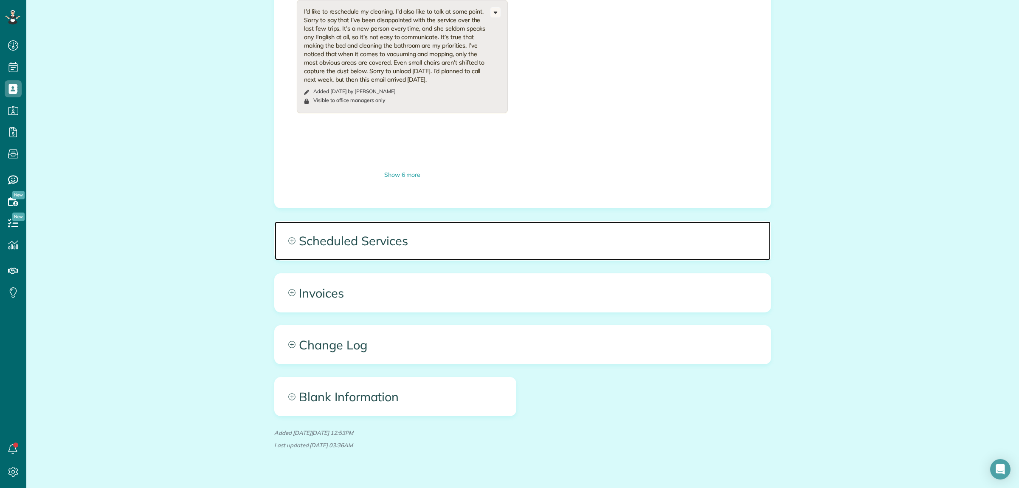
click at [590, 228] on span "Scheduled Services" at bounding box center [523, 240] width 496 height 38
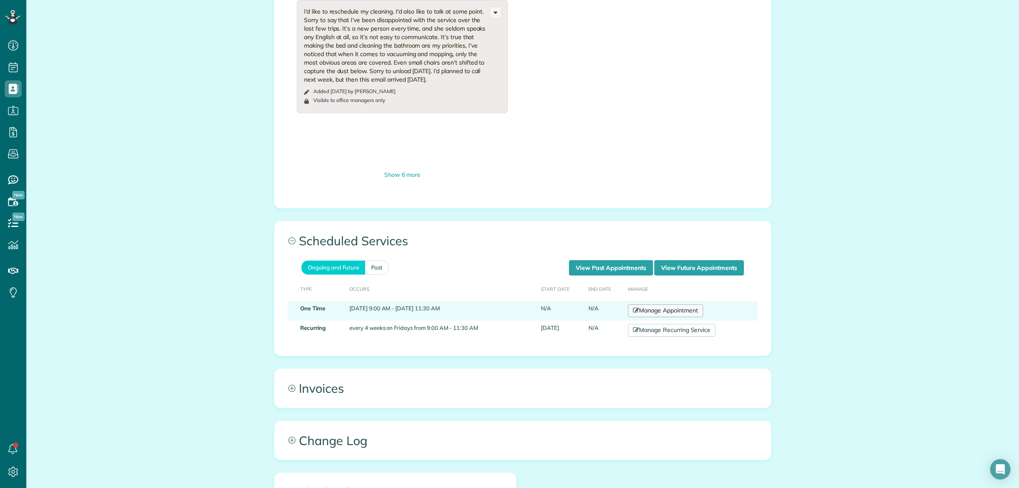
click at [674, 304] on link "Manage Appointment" at bounding box center [665, 310] width 75 height 13
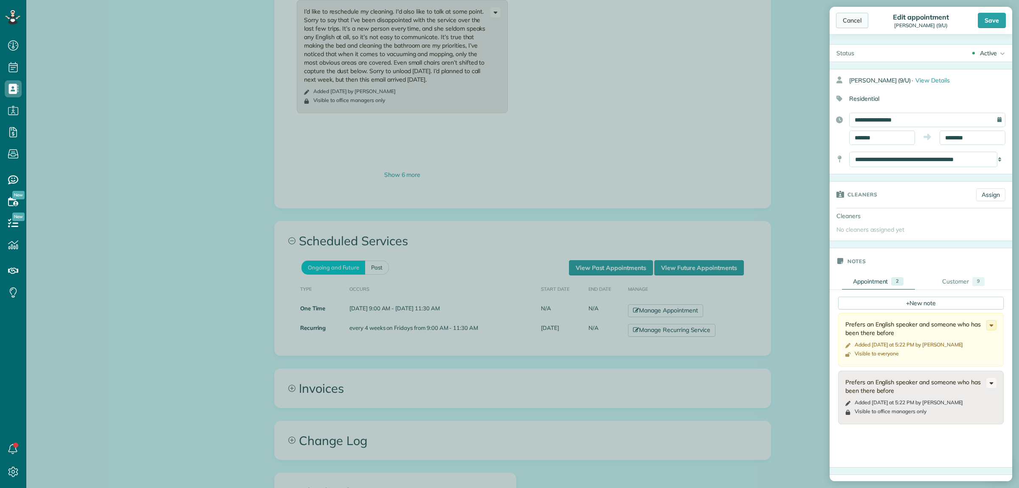
click at [852, 19] on div "Cancel" at bounding box center [852, 20] width 32 height 15
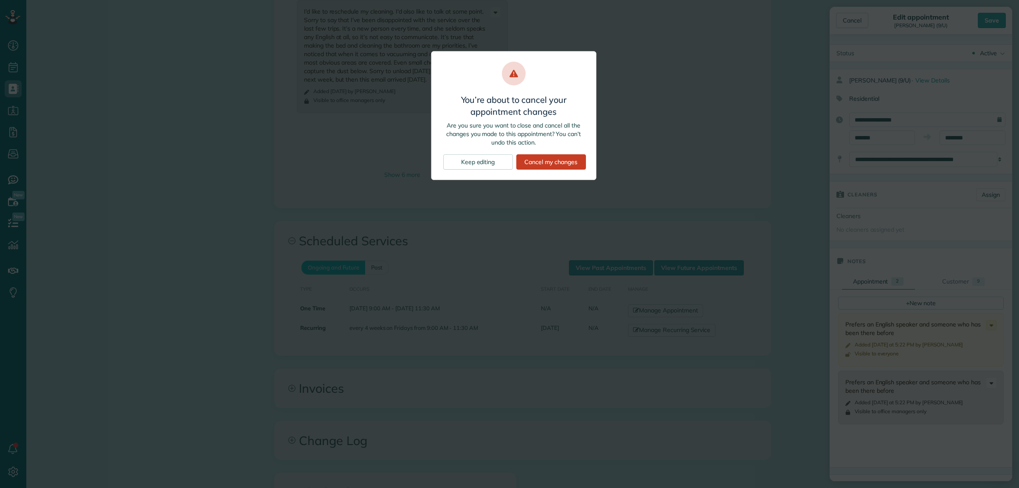
click at [564, 159] on div "Cancel my changes" at bounding box center [551, 161] width 70 height 15
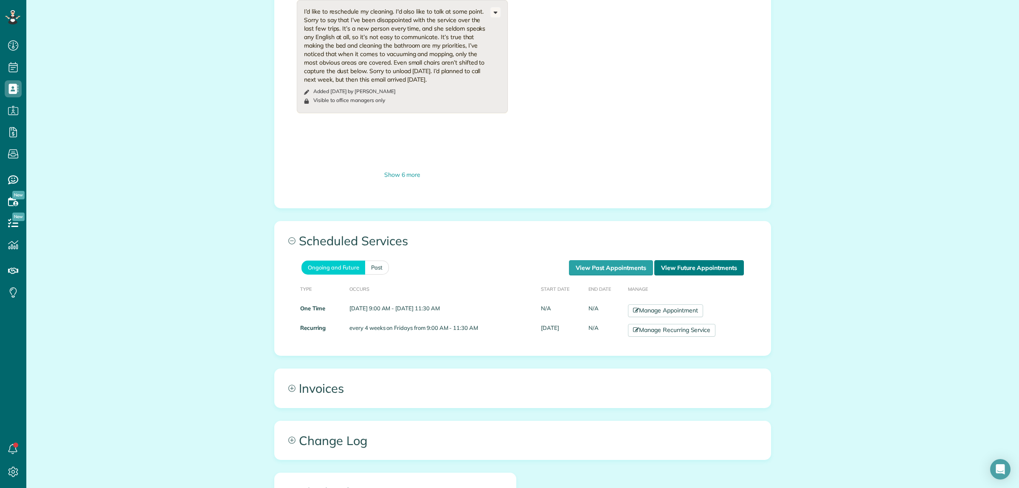
click at [692, 260] on link "View Future Appointments" at bounding box center [700, 267] width 90 height 15
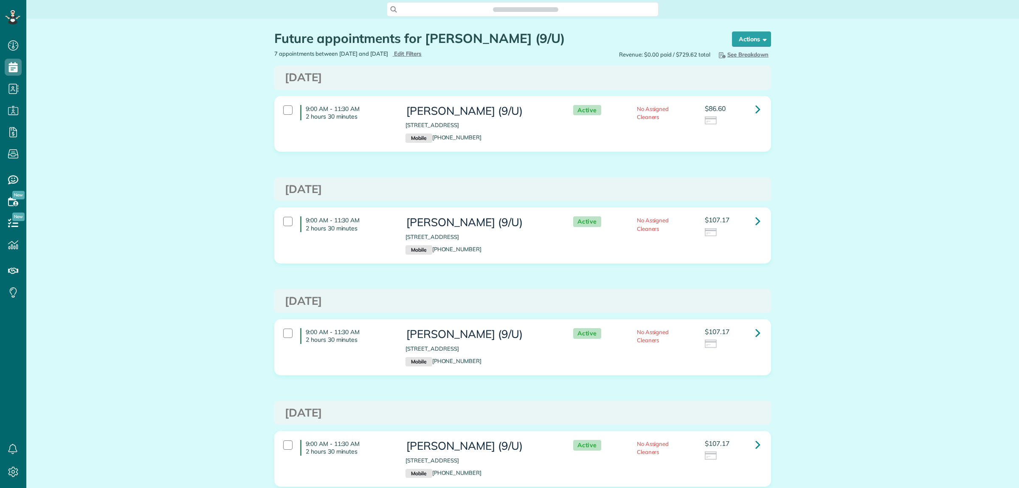
scroll to position [3, 3]
click at [756, 111] on icon at bounding box center [758, 109] width 5 height 15
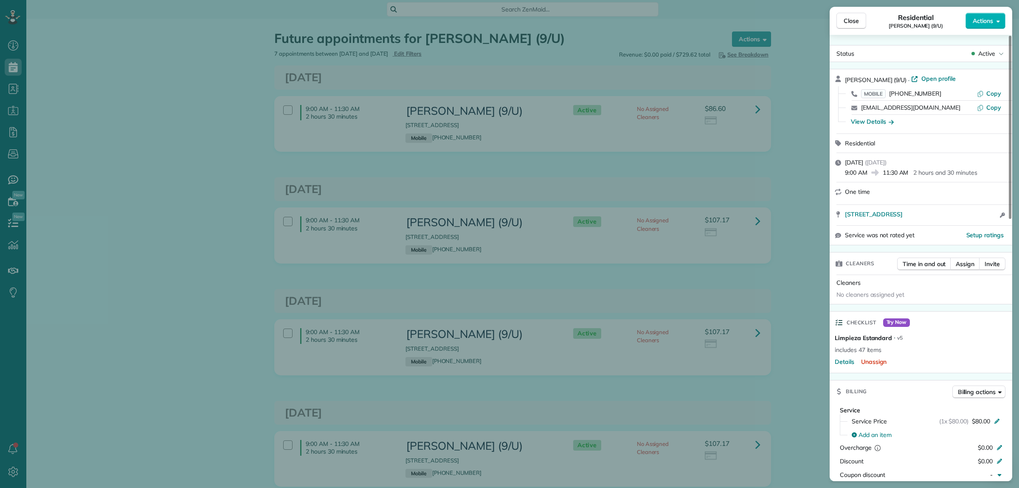
click at [787, 175] on div "Close Residential [PERSON_NAME] (9/U) Actions Status Active [PERSON_NAME] (9/U)…" at bounding box center [509, 244] width 1019 height 488
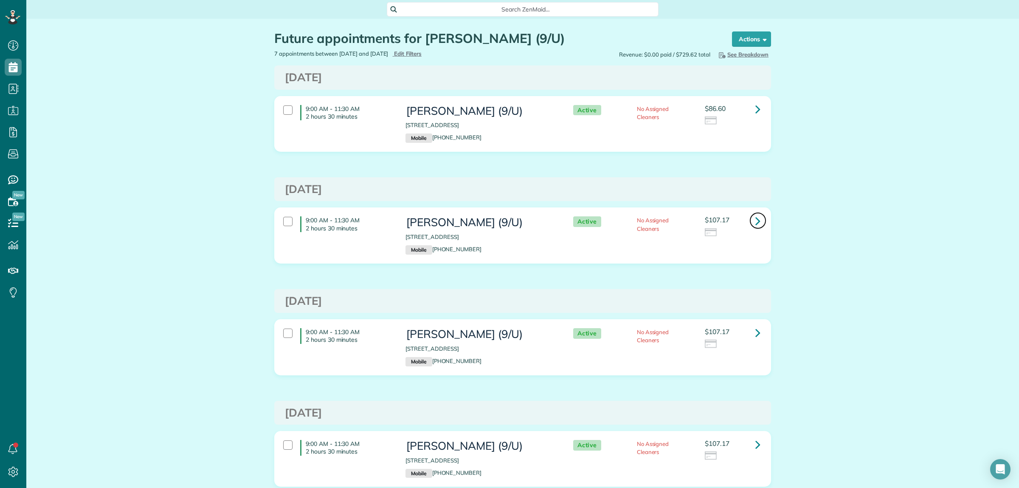
click at [756, 223] on icon at bounding box center [758, 220] width 5 height 15
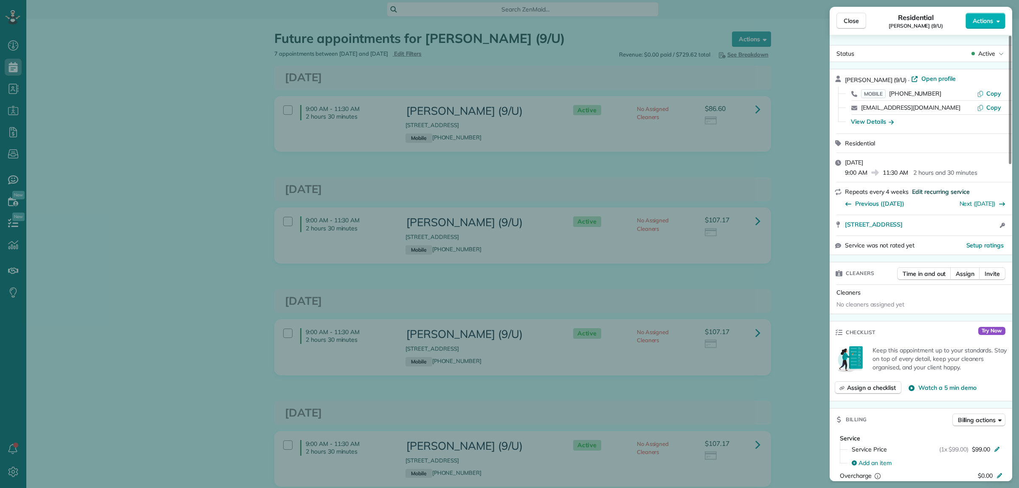
click at [942, 189] on span "Edit recurring service" at bounding box center [941, 191] width 58 height 8
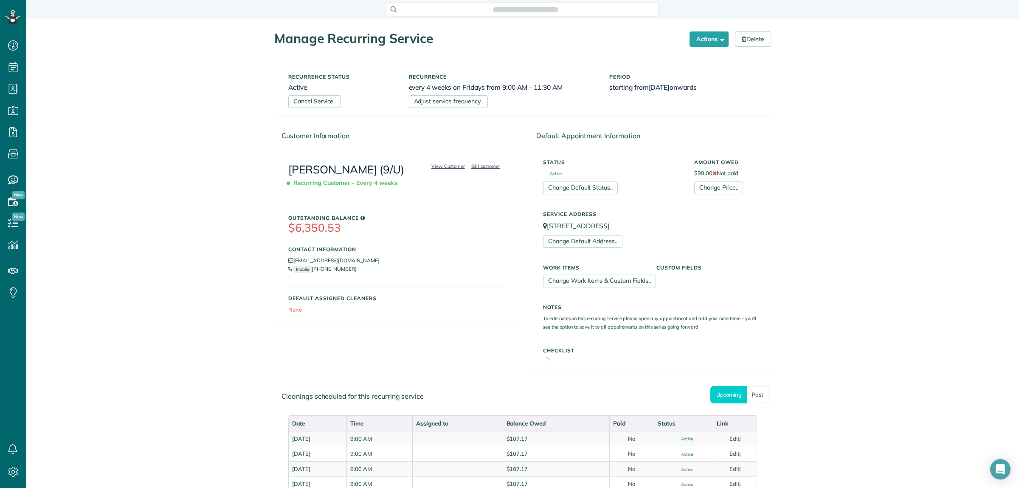
scroll to position [3, 3]
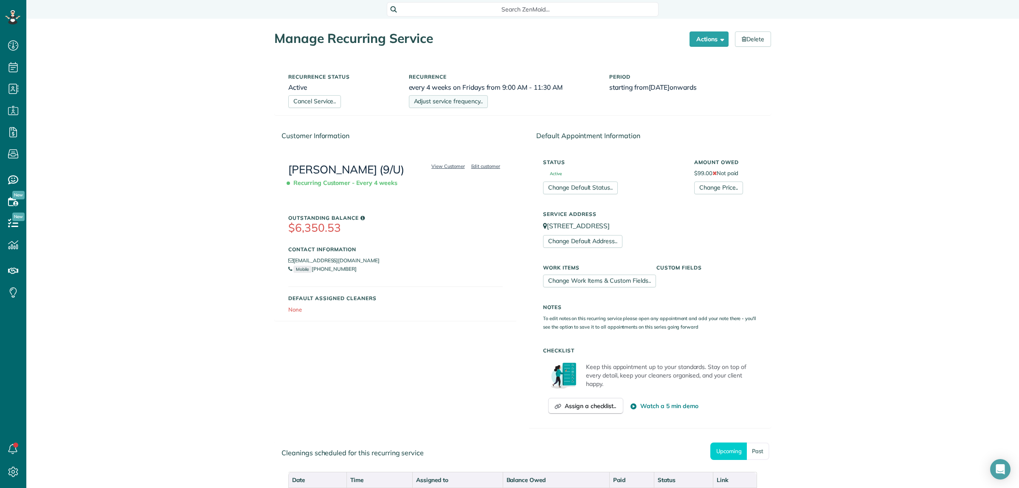
click at [449, 99] on link "Adjust service frequency.." at bounding box center [448, 101] width 79 height 13
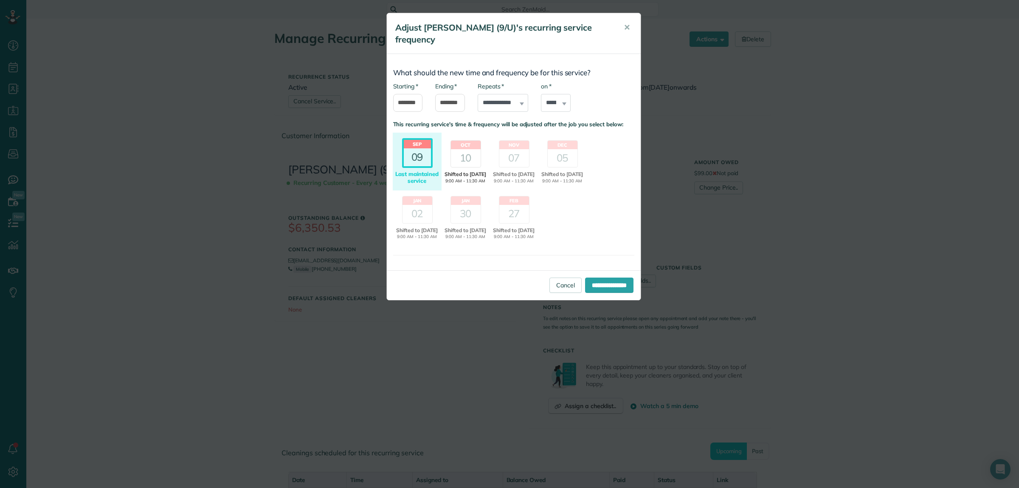
click at [463, 145] on header "Oct" at bounding box center [466, 145] width 30 height 8
click at [418, 158] on div "09" at bounding box center [417, 159] width 27 height 18
drag, startPoint x: 552, startPoint y: 291, endPoint x: 590, endPoint y: 265, distance: 46.2
click at [553, 292] on link "Cancel" at bounding box center [566, 284] width 32 height 15
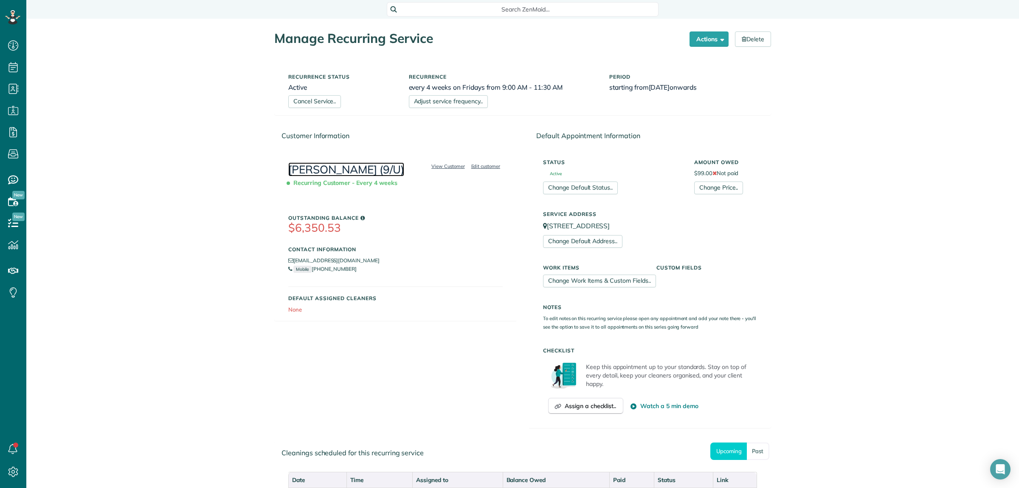
click at [351, 168] on link "[PERSON_NAME] (9/U)" at bounding box center [346, 169] width 116 height 14
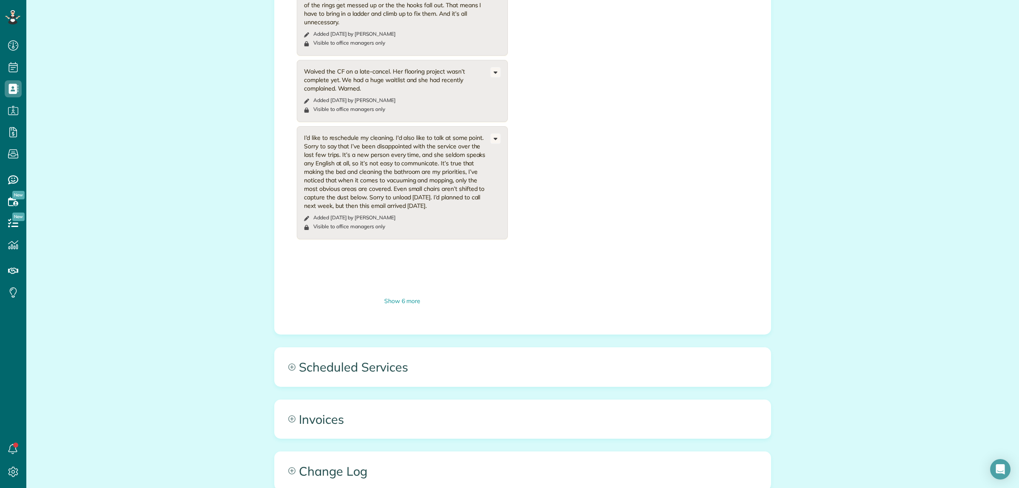
scroll to position [634, 0]
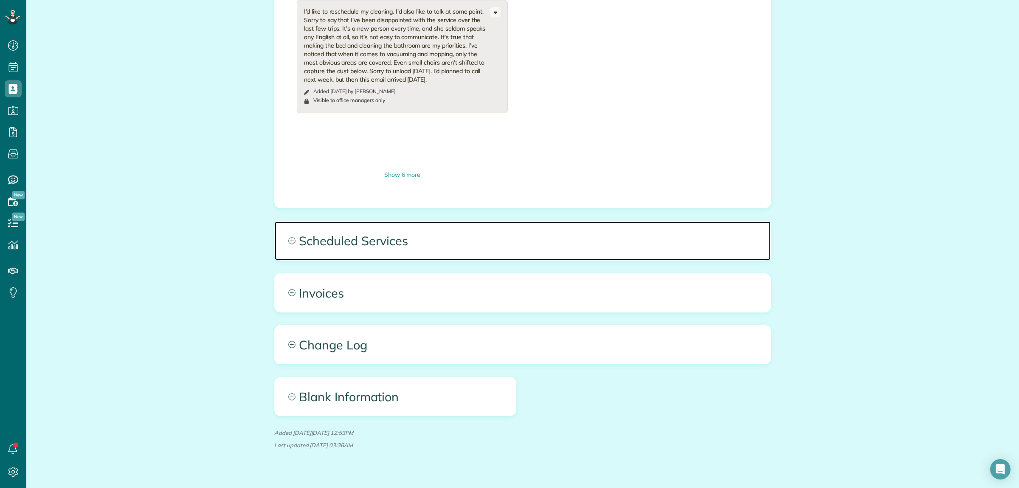
click at [608, 239] on span "Scheduled Services" at bounding box center [523, 240] width 496 height 38
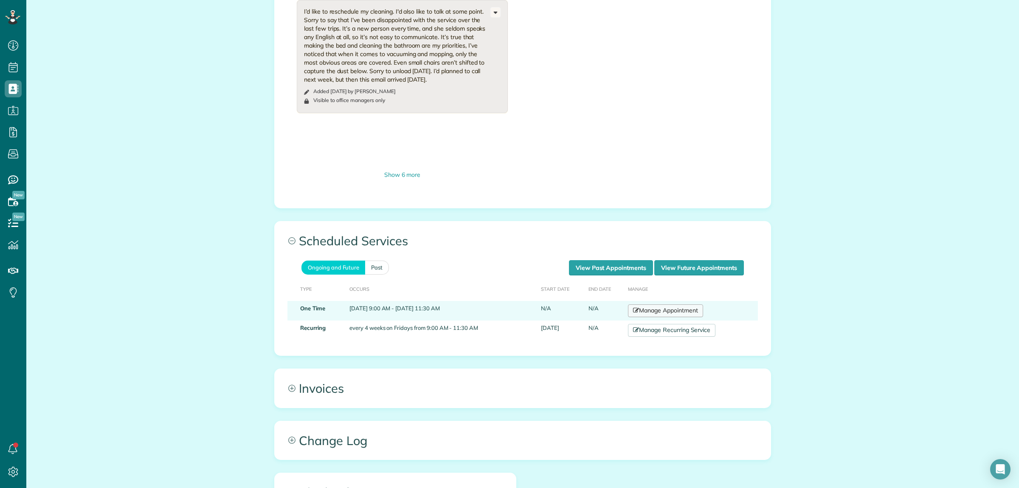
click at [659, 304] on link "Manage Appointment" at bounding box center [665, 310] width 75 height 13
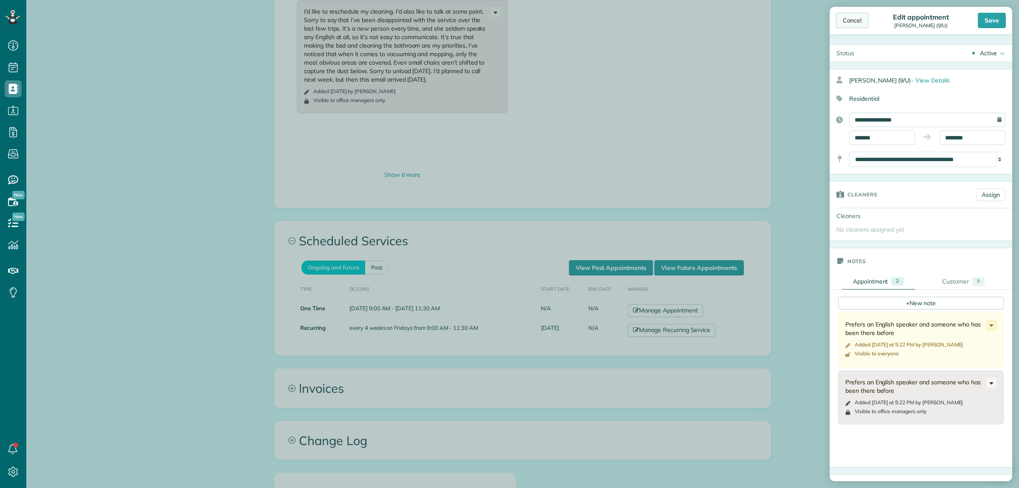
click at [847, 16] on div "Cancel" at bounding box center [852, 20] width 32 height 15
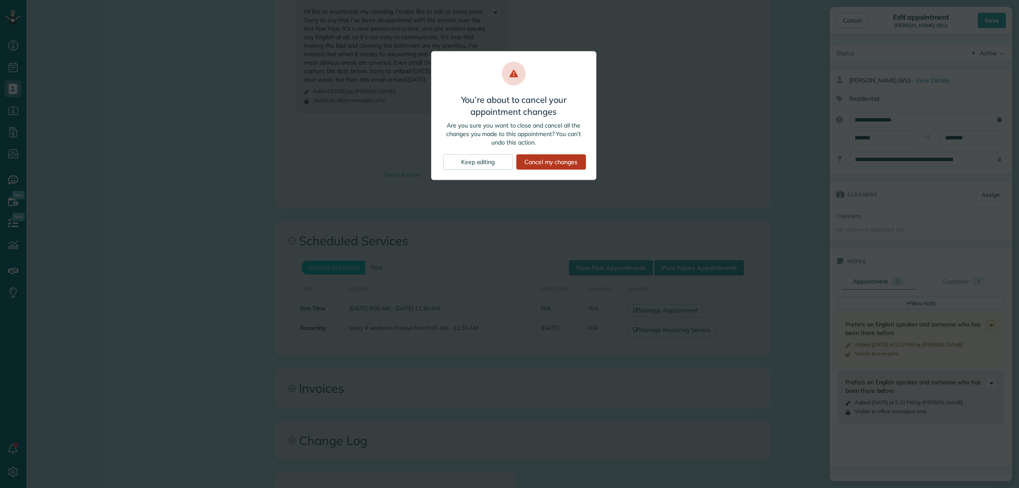
click at [566, 164] on div "Cancel my changes" at bounding box center [551, 161] width 70 height 15
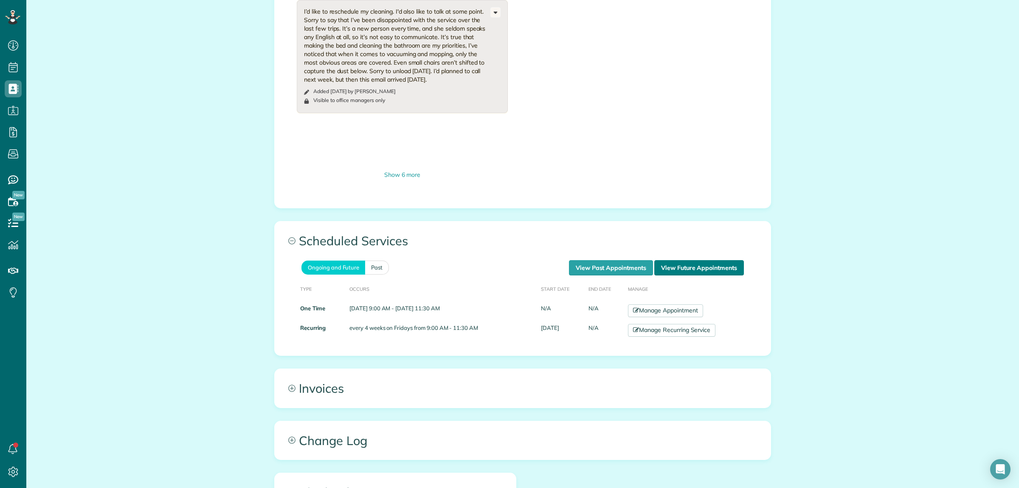
drag, startPoint x: 678, startPoint y: 252, endPoint x: 672, endPoint y: 251, distance: 6.8
click at [677, 260] on link "View Future Appointments" at bounding box center [700, 267] width 90 height 15
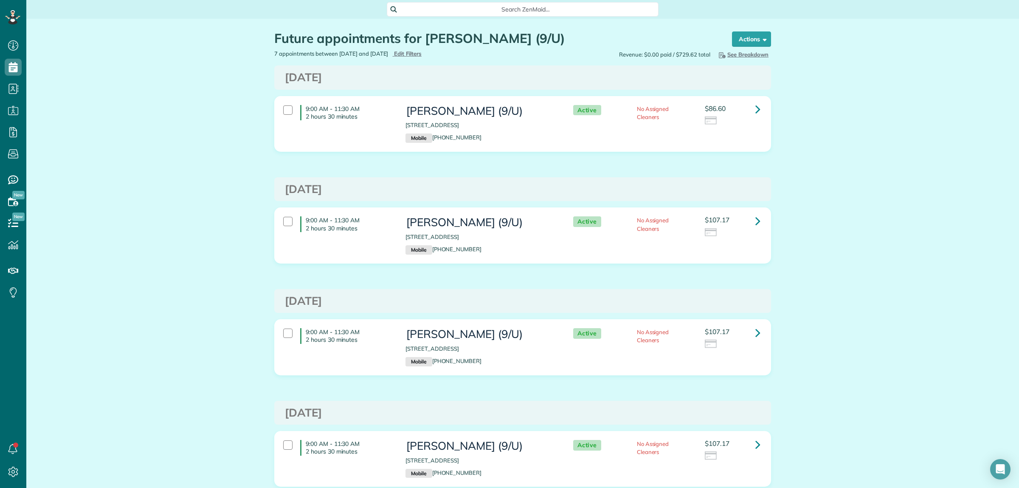
scroll to position [3, 3]
click at [756, 107] on icon at bounding box center [758, 109] width 5 height 15
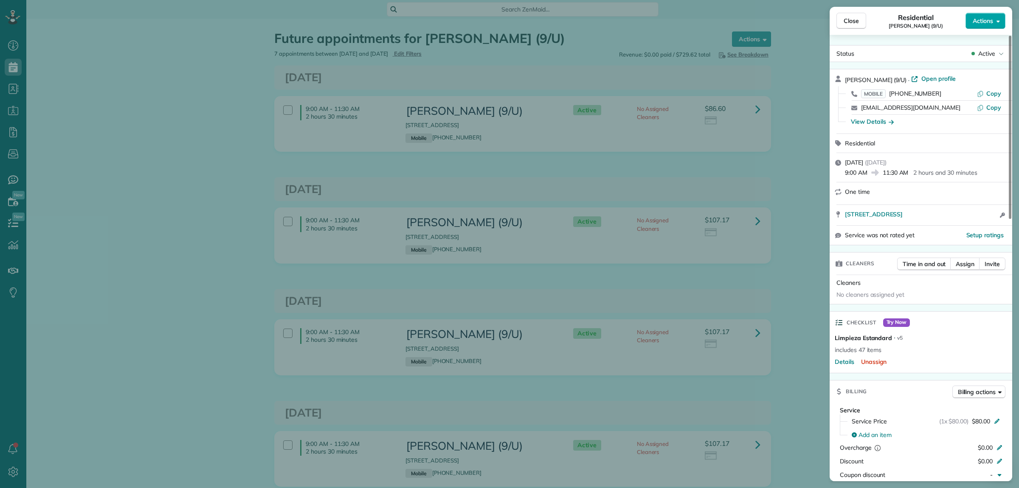
click at [990, 21] on span "Actions" at bounding box center [983, 21] width 20 height 8
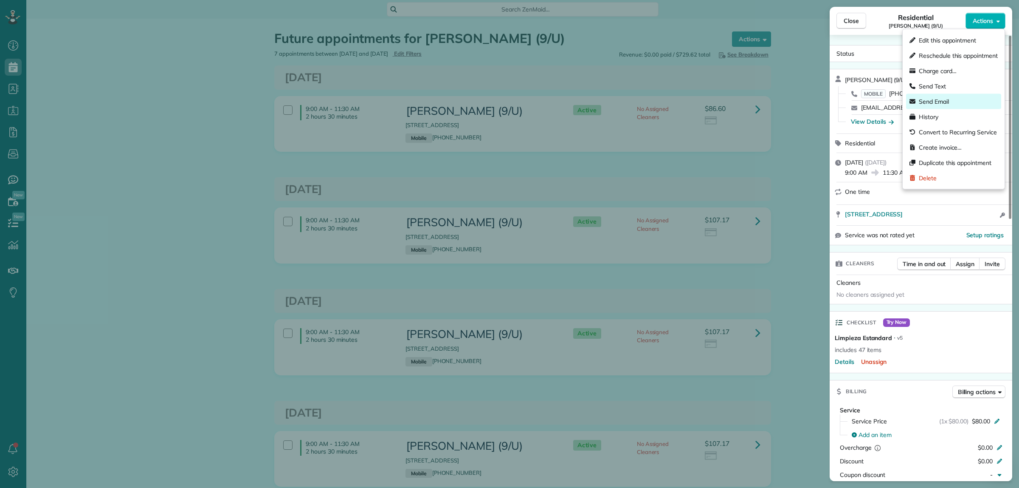
click at [942, 104] on span "Send Email" at bounding box center [934, 101] width 30 height 8
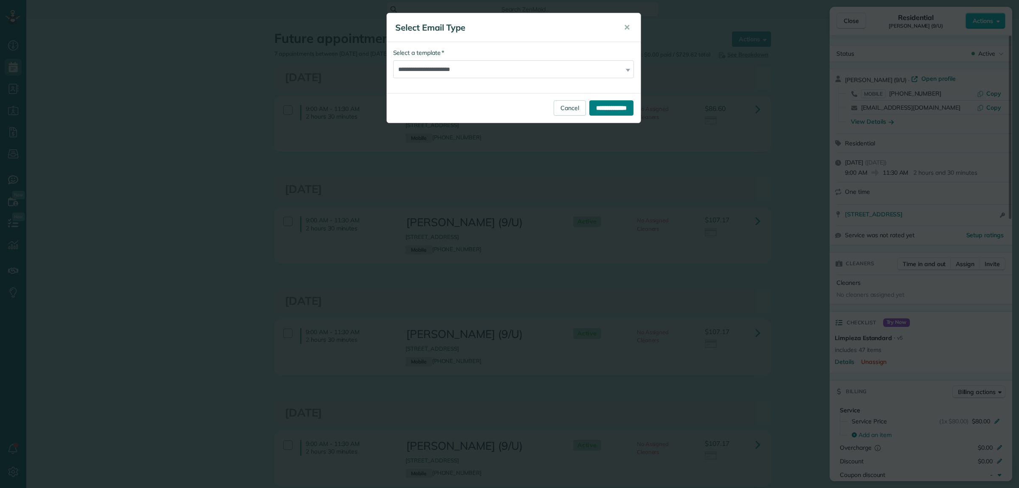
click at [612, 111] on input "**********" at bounding box center [612, 107] width 44 height 15
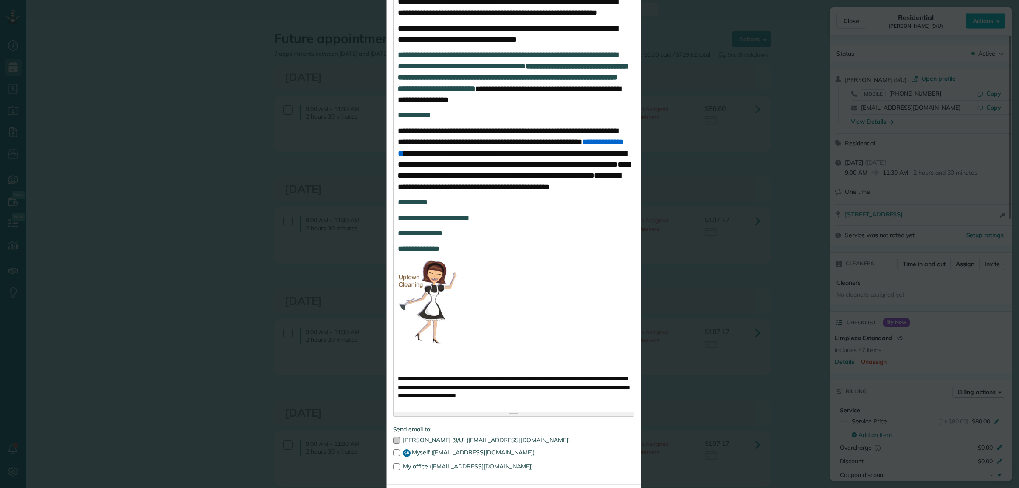
scroll to position [453, 0]
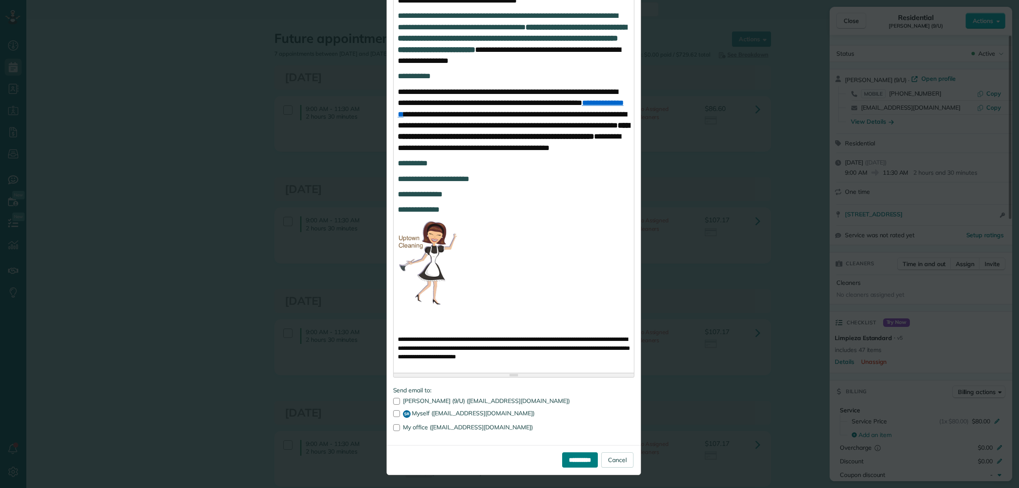
click at [567, 459] on input "**********" at bounding box center [580, 459] width 36 height 15
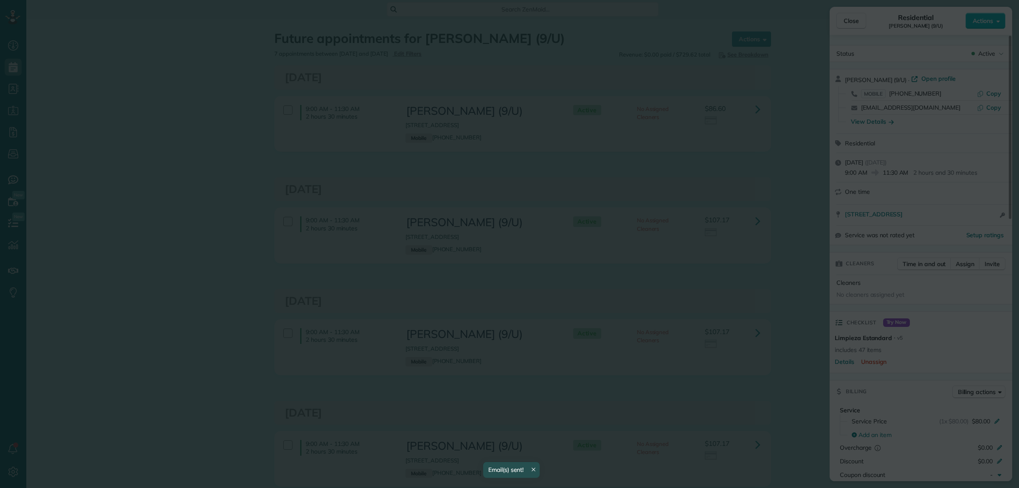
scroll to position [0, 0]
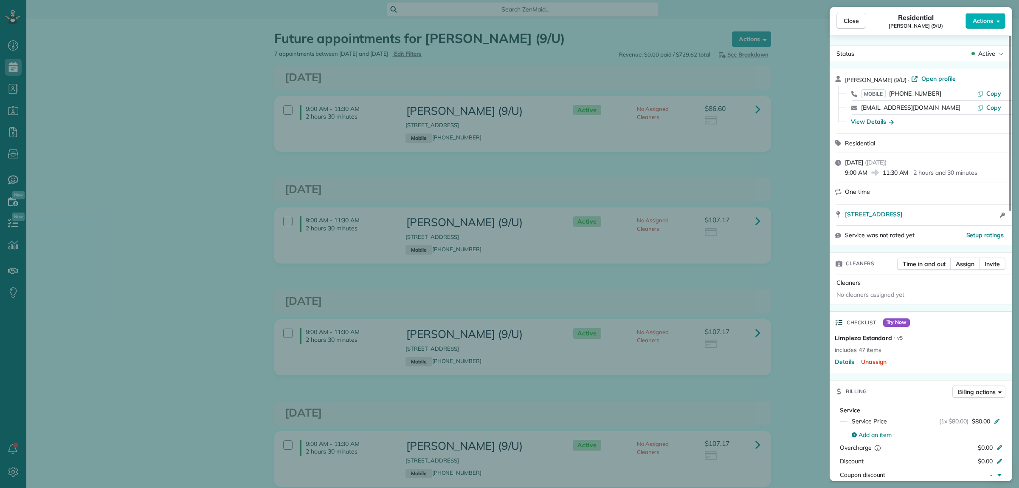
click at [364, 248] on div "Close Residential Julie Kustoff (9/U) Actions Status Active Julie Kustoff (9/U)…" at bounding box center [509, 244] width 1019 height 488
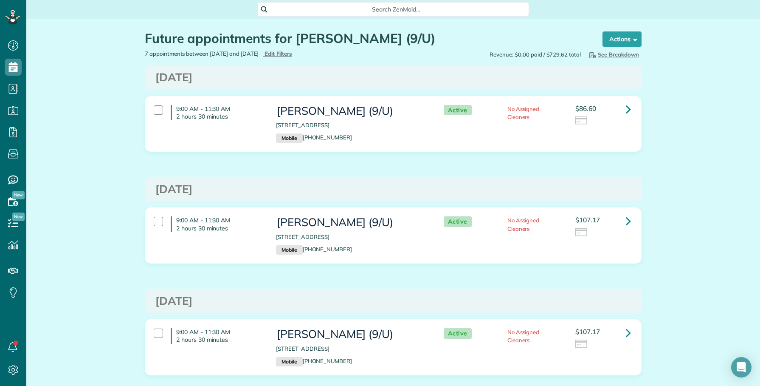
scroll to position [3, 3]
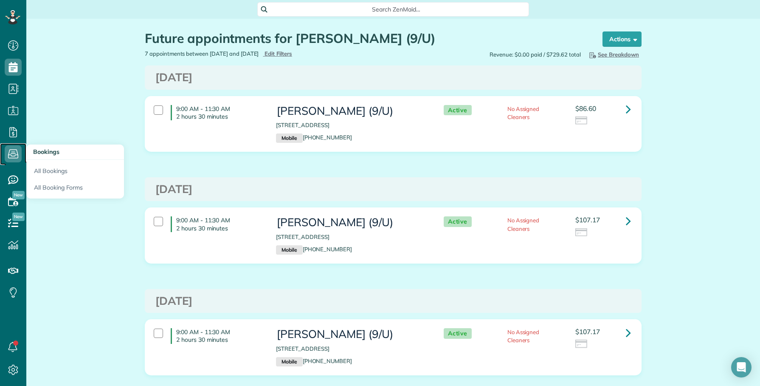
click at [12, 153] on use at bounding box center [13, 154] width 10 height 9
click at [49, 170] on link "All Bookings" at bounding box center [75, 170] width 98 height 20
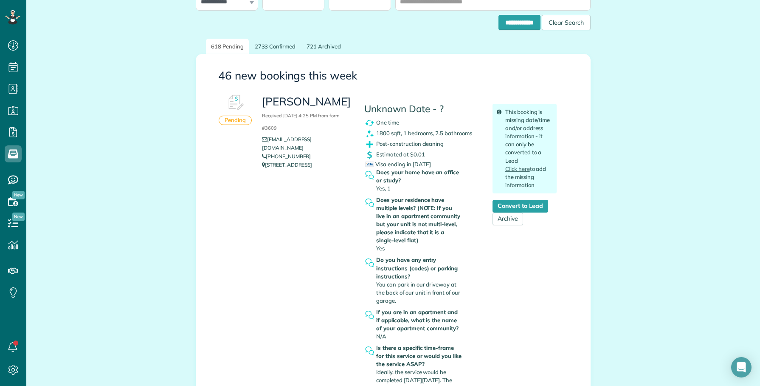
scroll to position [106, 0]
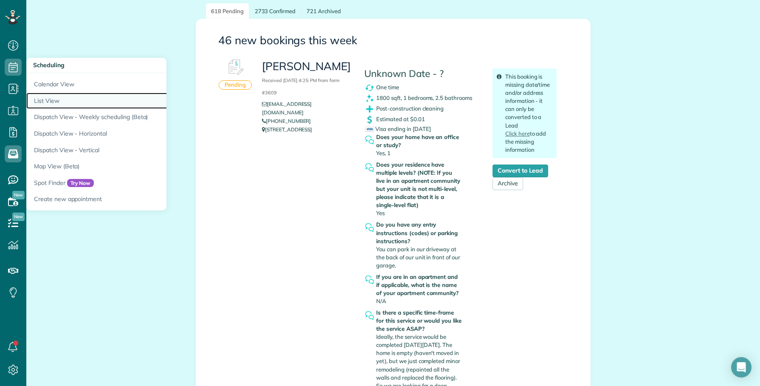
click at [52, 98] on link "List View" at bounding box center [132, 101] width 212 height 17
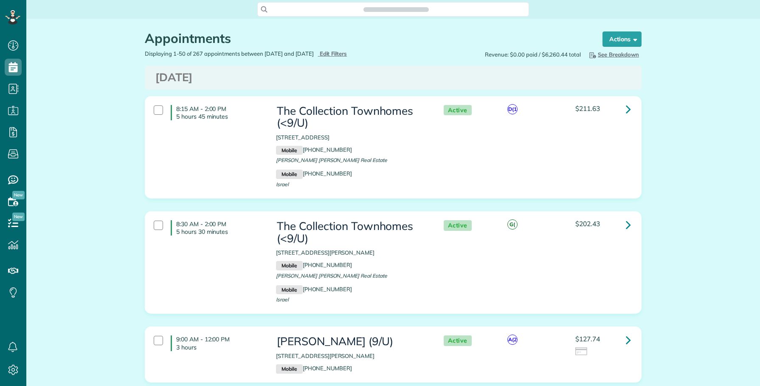
scroll to position [3, 3]
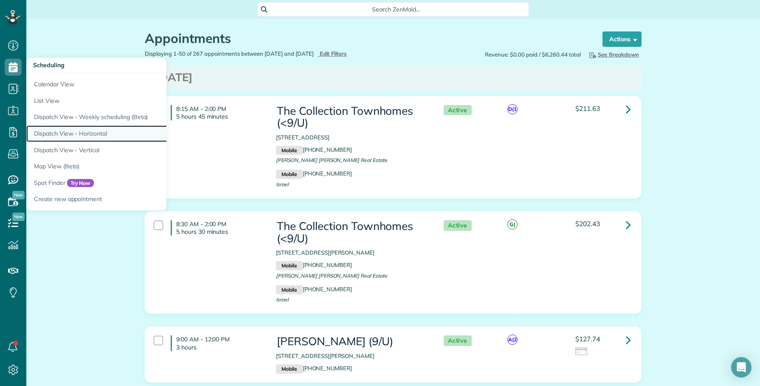
click at [69, 133] on link "Dispatch View - Horizontal" at bounding box center [132, 133] width 212 height 17
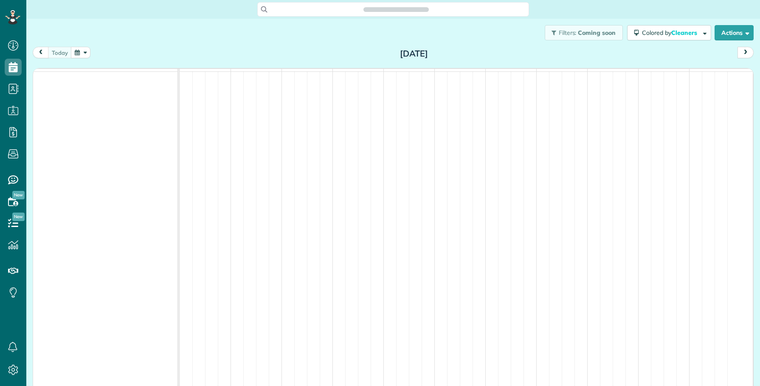
scroll to position [386, 26]
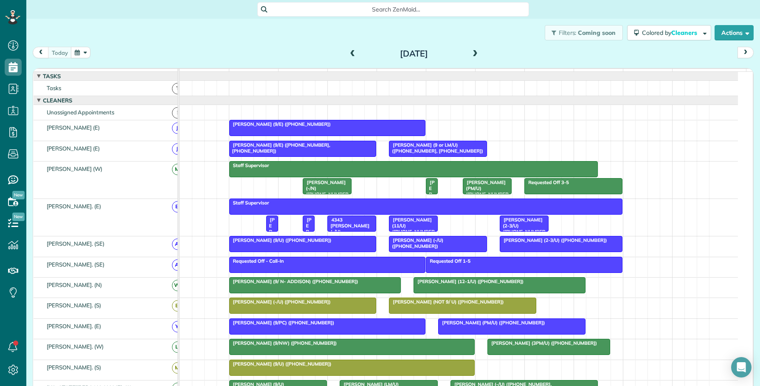
click at [472, 52] on span at bounding box center [475, 54] width 9 height 8
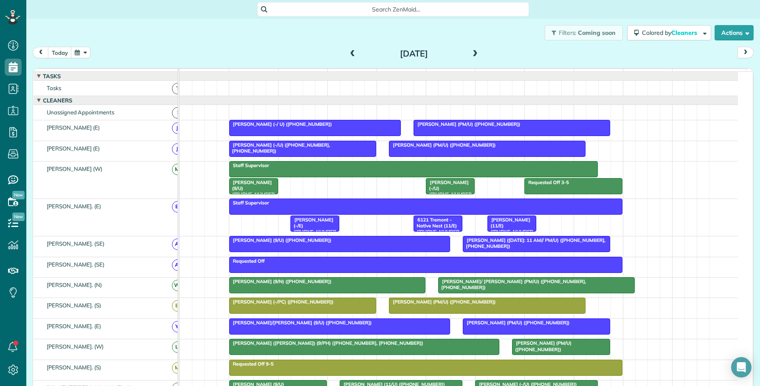
click at [472, 52] on span at bounding box center [475, 54] width 9 height 8
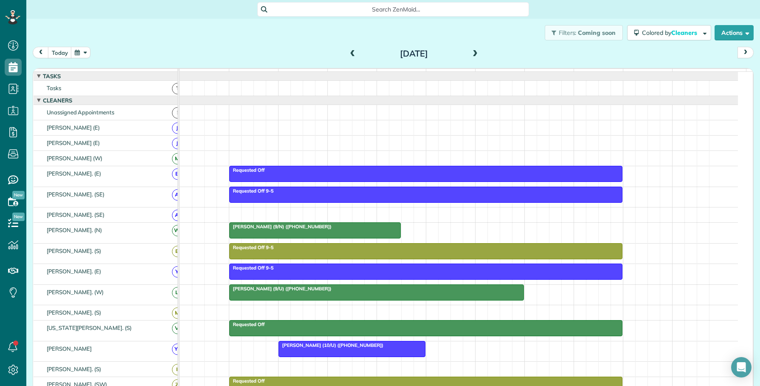
click at [472, 52] on span at bounding box center [475, 54] width 9 height 8
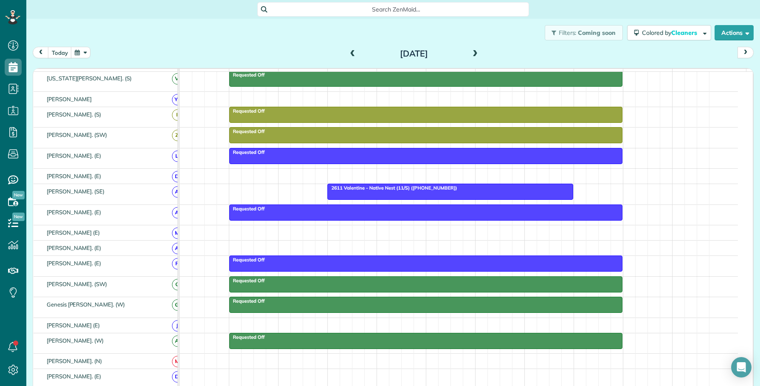
scroll to position [265, 0]
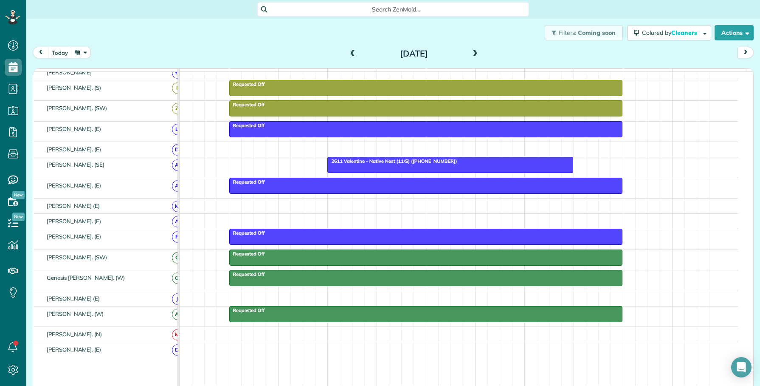
click at [125, 25] on div "Filters: Coming soon Colored by Cleaners Color by Cleaner Color by Team Color b…" at bounding box center [393, 33] width 734 height 28
click at [348, 50] on span at bounding box center [352, 54] width 9 height 8
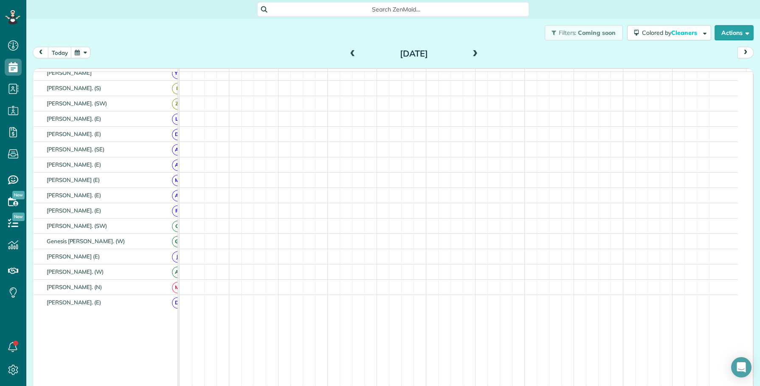
click at [348, 50] on span at bounding box center [352, 54] width 9 height 8
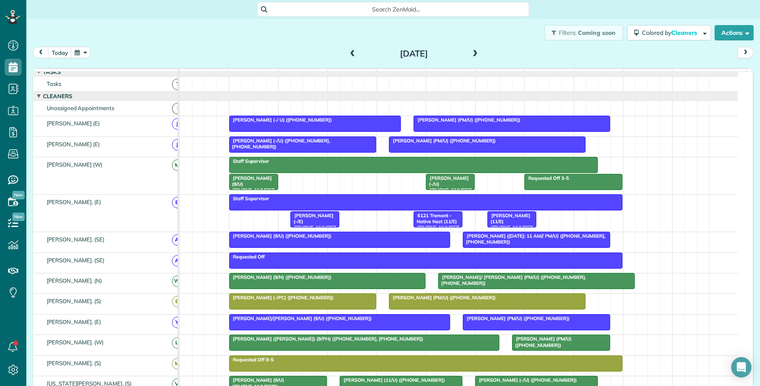
scroll to position [0, 0]
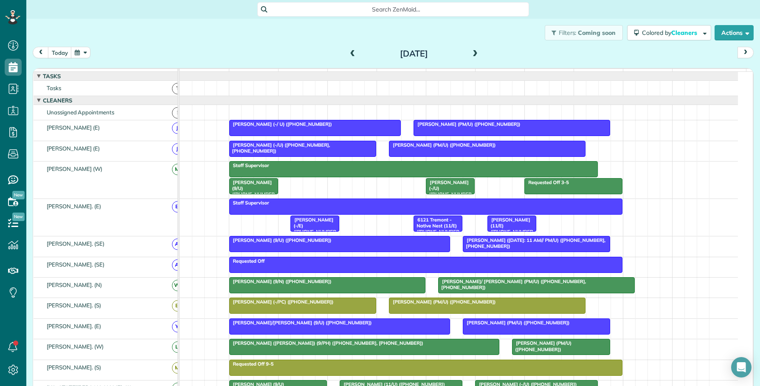
click at [472, 51] on span at bounding box center [475, 54] width 9 height 8
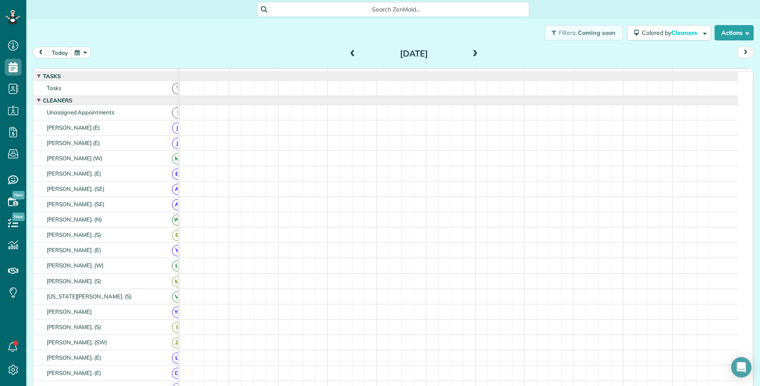
click at [472, 51] on span at bounding box center [475, 54] width 9 height 8
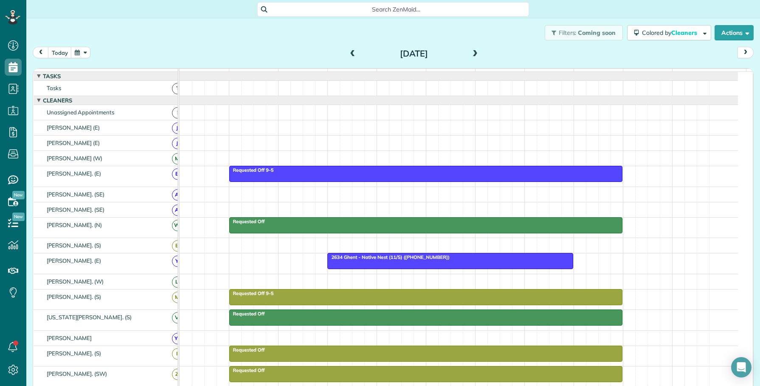
click at [348, 49] on span at bounding box center [352, 54] width 9 height 13
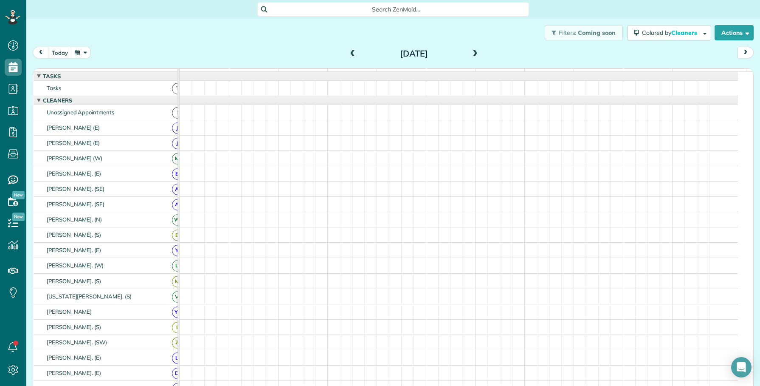
click at [348, 49] on span at bounding box center [352, 54] width 9 height 13
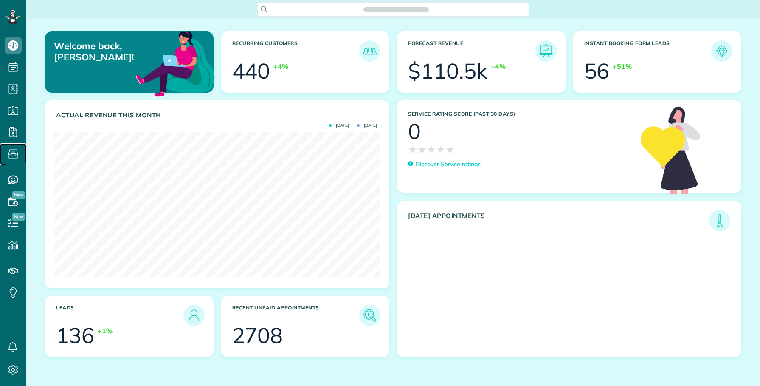
click at [11, 154] on icon at bounding box center [13, 153] width 17 height 17
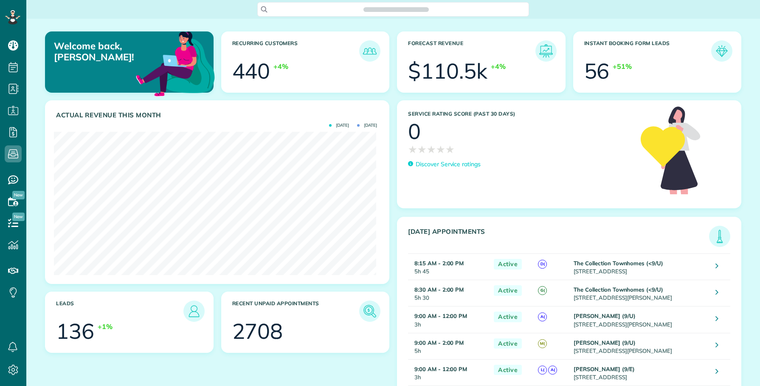
scroll to position [143, 323]
click at [13, 154] on icon at bounding box center [13, 153] width 17 height 17
click at [49, 169] on link "All Bookings" at bounding box center [75, 170] width 98 height 20
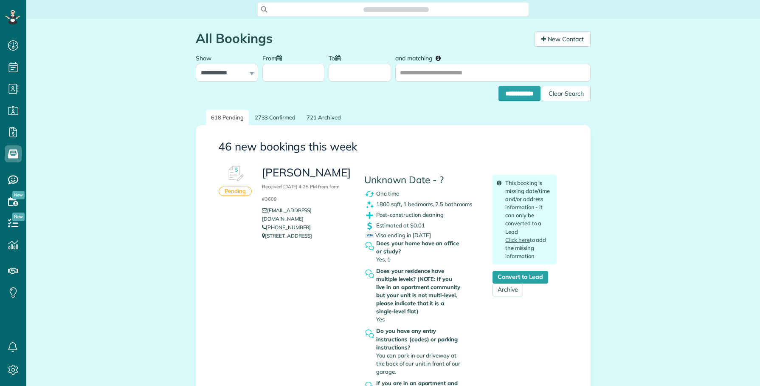
scroll to position [3, 3]
click at [302, 173] on h3 "Hilary Straba Received September 11, 2025 4:25 PM from form #3609" at bounding box center [307, 184] width 90 height 37
click at [508, 276] on link "Convert to Lead" at bounding box center [521, 277] width 56 height 13
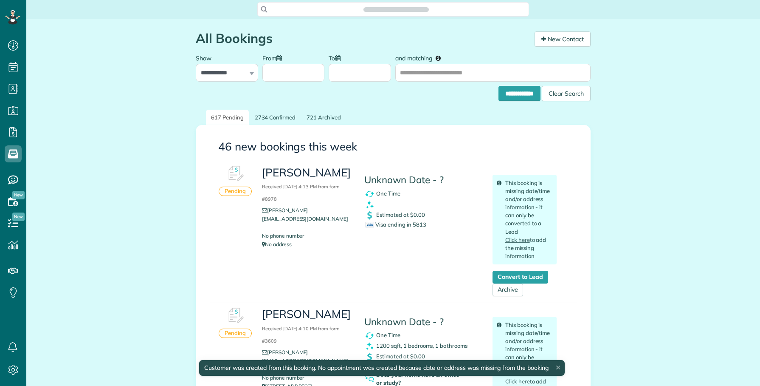
scroll to position [3, 3]
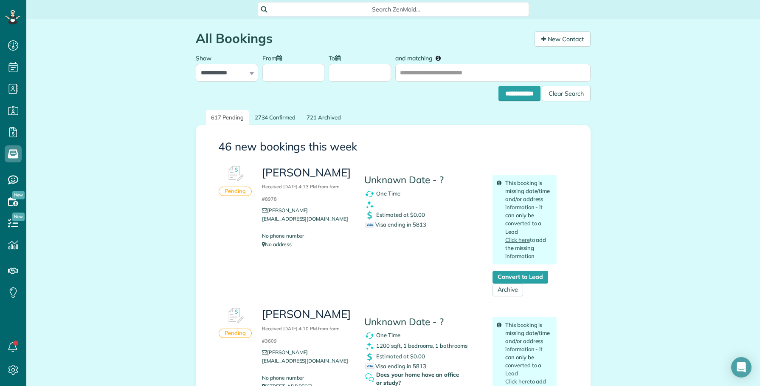
click at [390, 6] on span "Search ZenMaid…" at bounding box center [396, 9] width 258 height 8
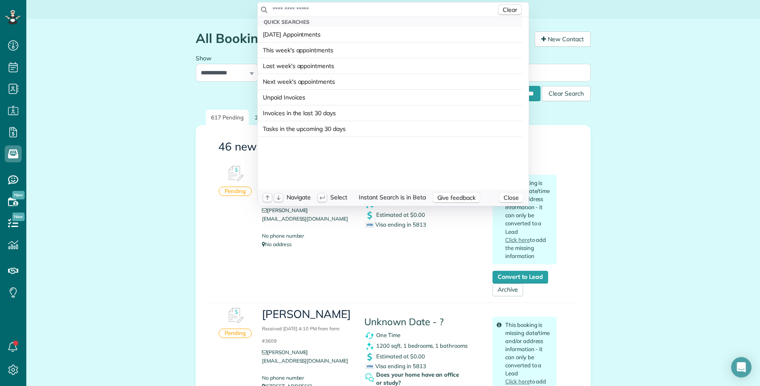
click at [389, 6] on input "text" at bounding box center [384, 9] width 224 height 8
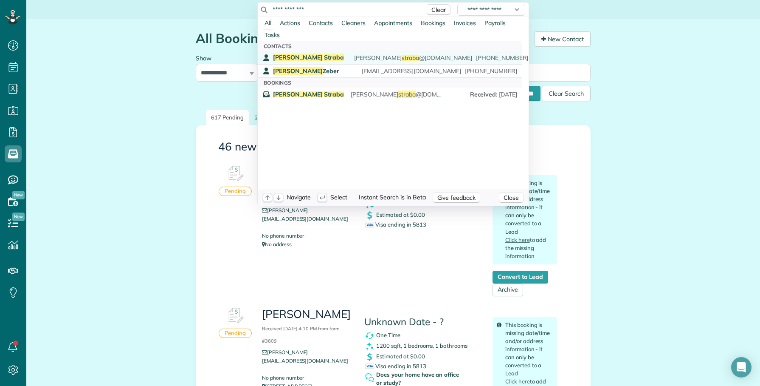
type input "**********"
click at [324, 54] on span "Straba" at bounding box center [334, 58] width 20 height 8
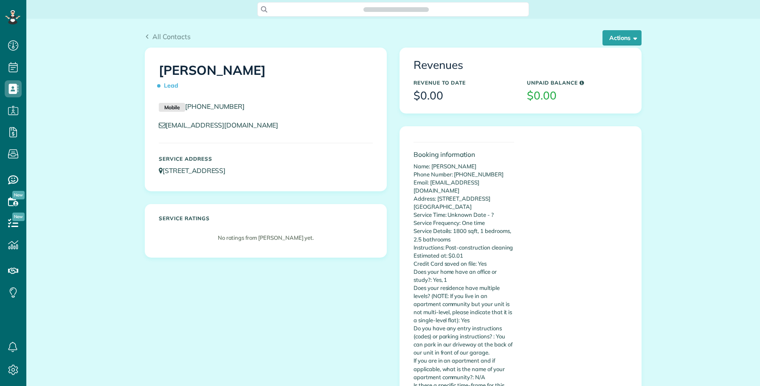
scroll to position [3, 3]
click at [631, 39] on span "button" at bounding box center [634, 37] width 6 height 6
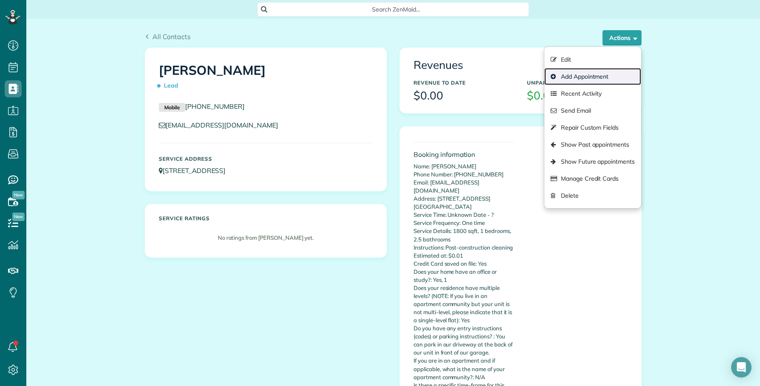
click at [595, 72] on link "Add Appointment" at bounding box center [593, 76] width 97 height 17
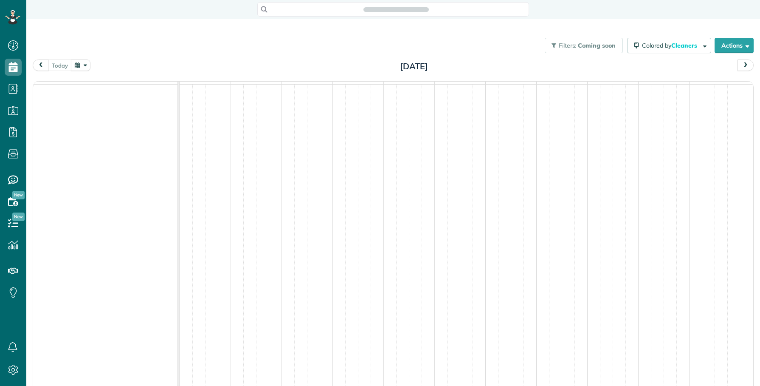
scroll to position [3, 3]
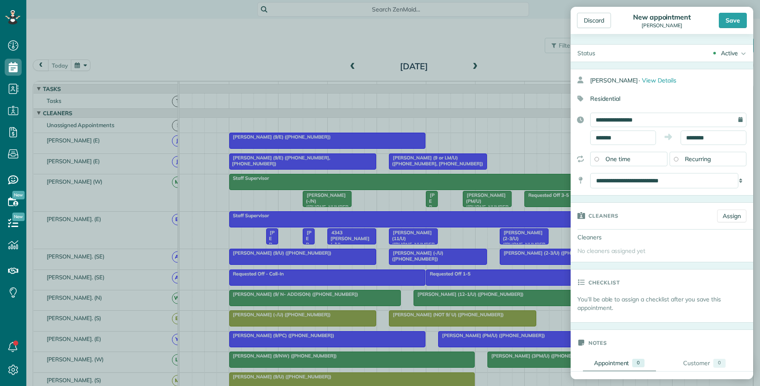
click at [721, 56] on div "Active" at bounding box center [729, 53] width 17 height 8
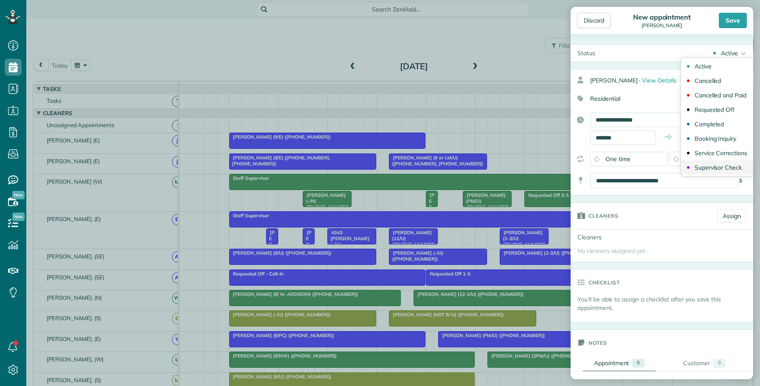
click at [708, 164] on div "Supervisor Check" at bounding box center [718, 167] width 47 height 6
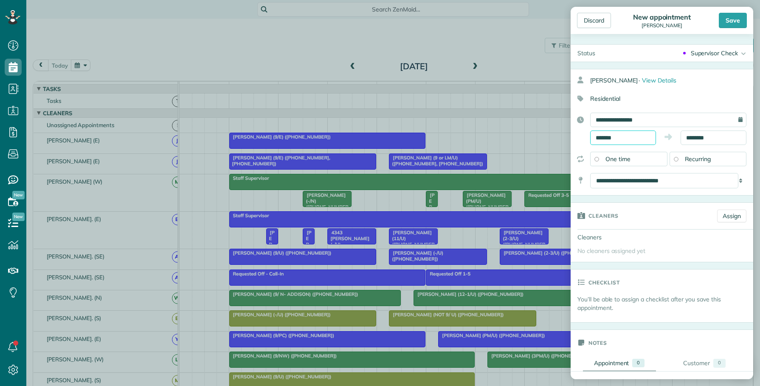
click at [630, 136] on input "*******" at bounding box center [623, 137] width 66 height 14
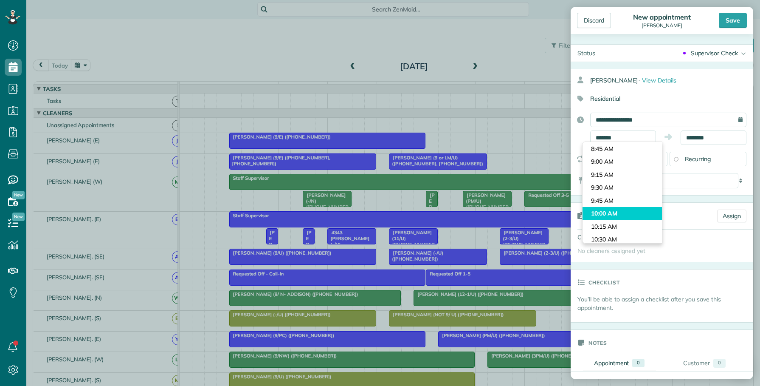
type input "********"
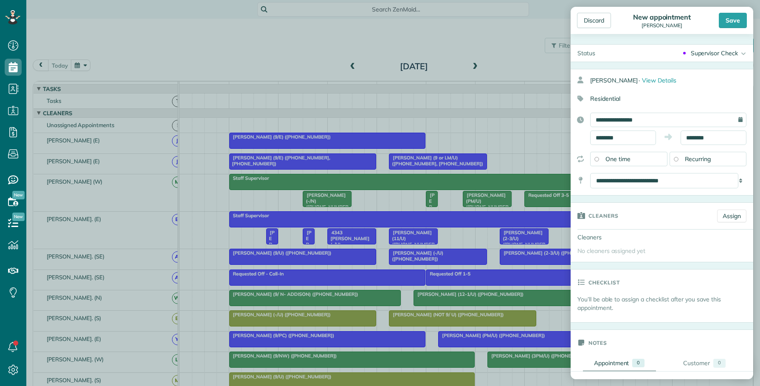
click at [617, 213] on body "Dashboard Scheduling Calendar View List View Dispatch View - Weekly scheduling …" at bounding box center [380, 193] width 760 height 386
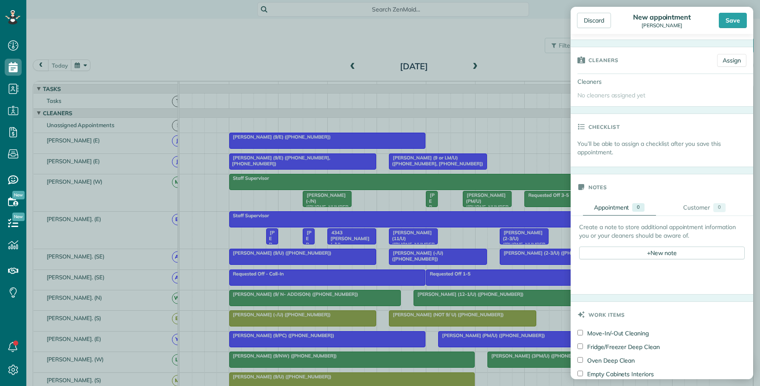
scroll to position [159, 0]
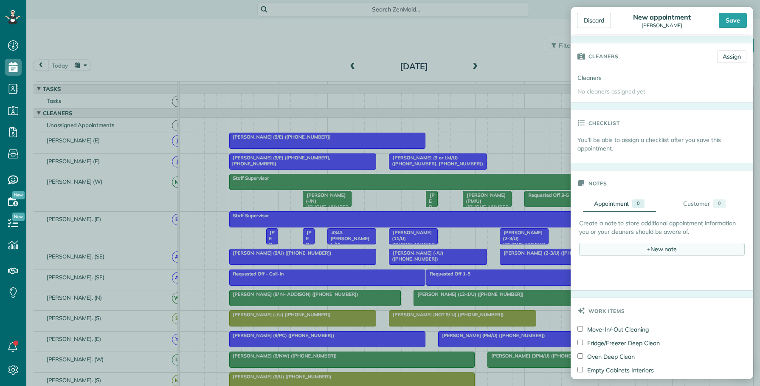
click at [657, 254] on div "+ New note" at bounding box center [662, 249] width 166 height 13
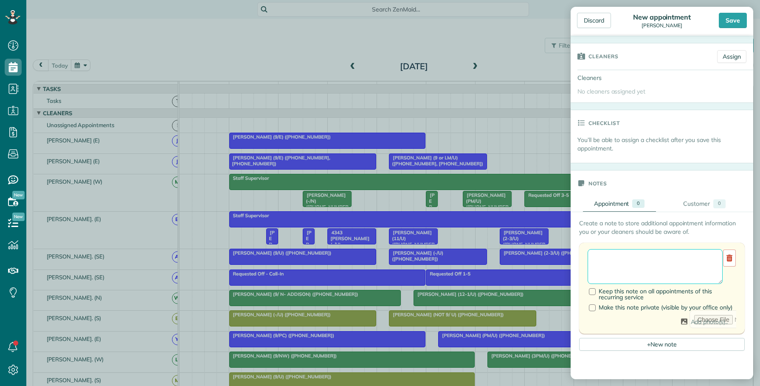
click at [606, 256] on textarea at bounding box center [655, 266] width 135 height 35
paste textarea "**********"
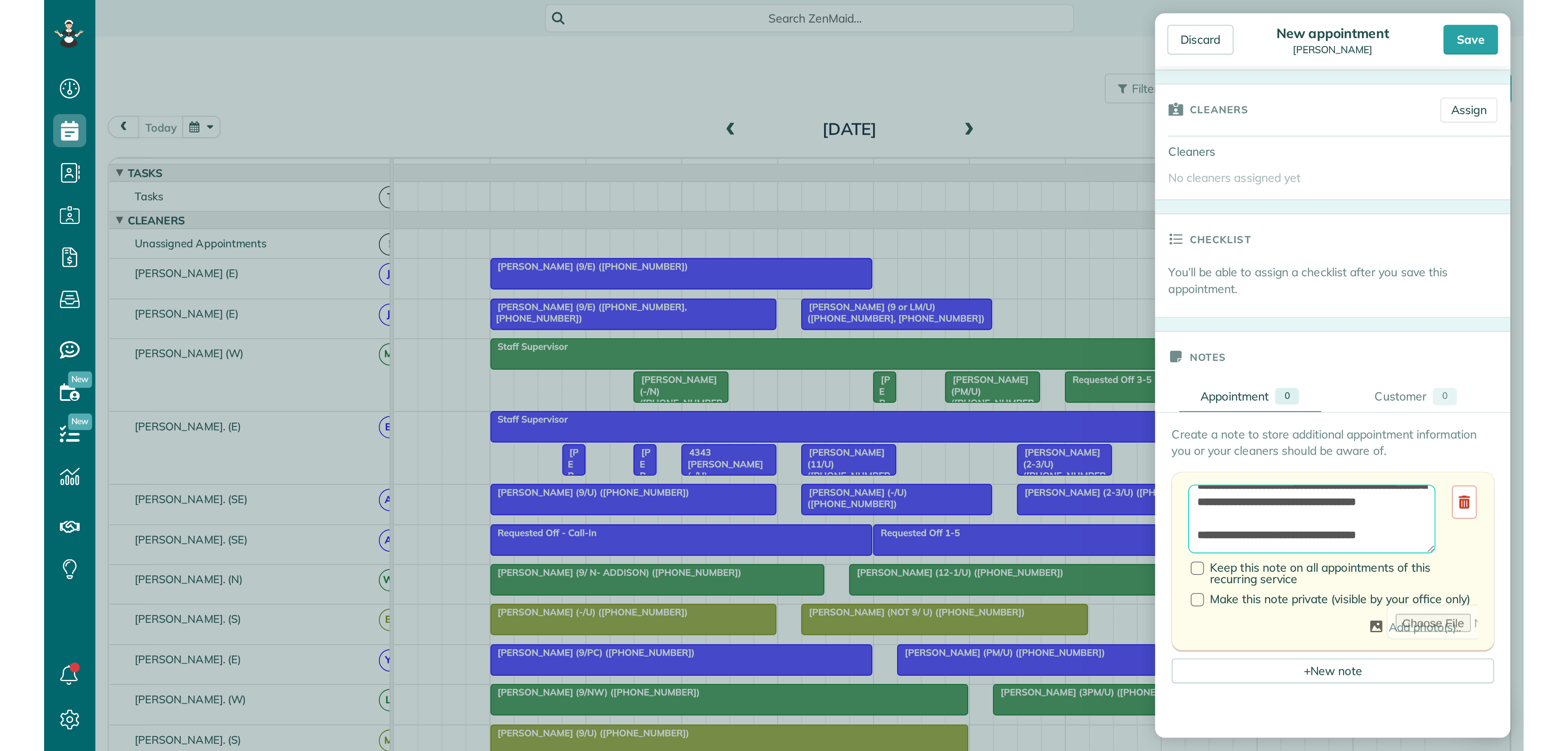
scroll to position [94, 0]
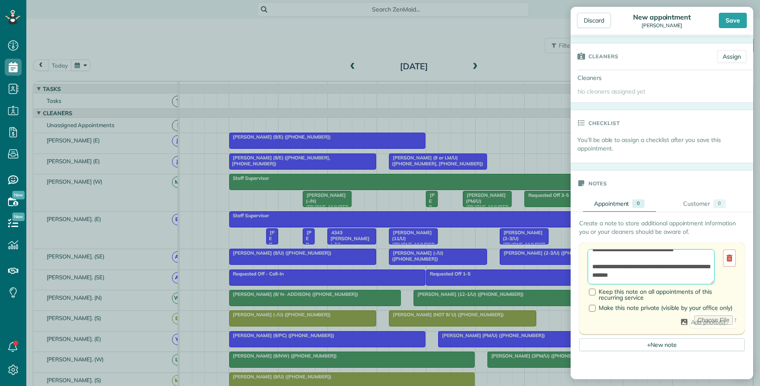
type textarea "**********"
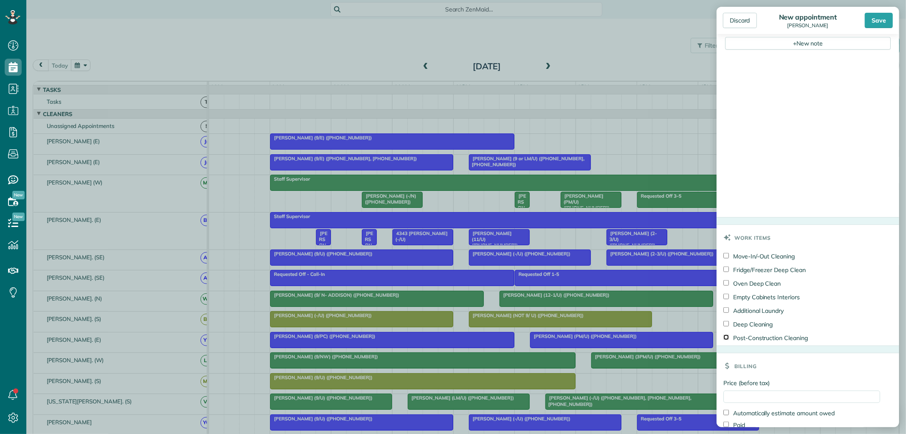
scroll to position [502, 0]
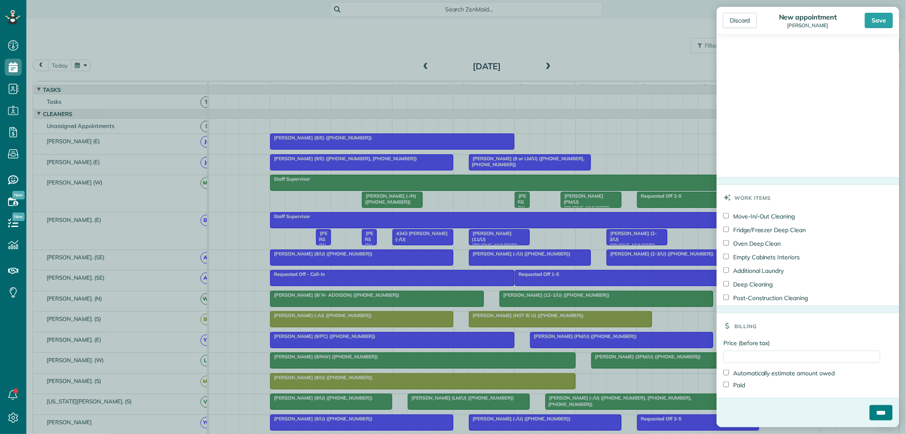
click at [760, 385] on input "****" at bounding box center [880, 412] width 23 height 15
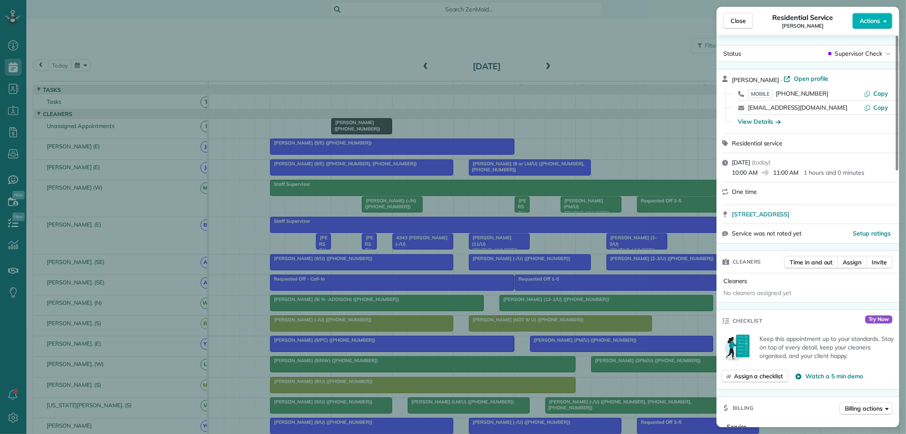
click at [760, 79] on div "Hilary Straba · Open profile" at bounding box center [813, 79] width 162 height 10
click at [736, 26] on button "Close" at bounding box center [738, 21] width 30 height 16
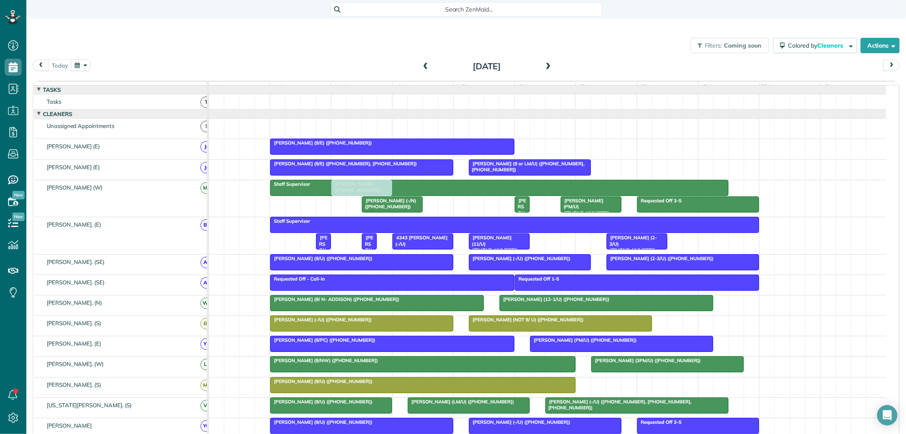
drag, startPoint x: 355, startPoint y: 131, endPoint x: 350, endPoint y: 195, distance: 64.7
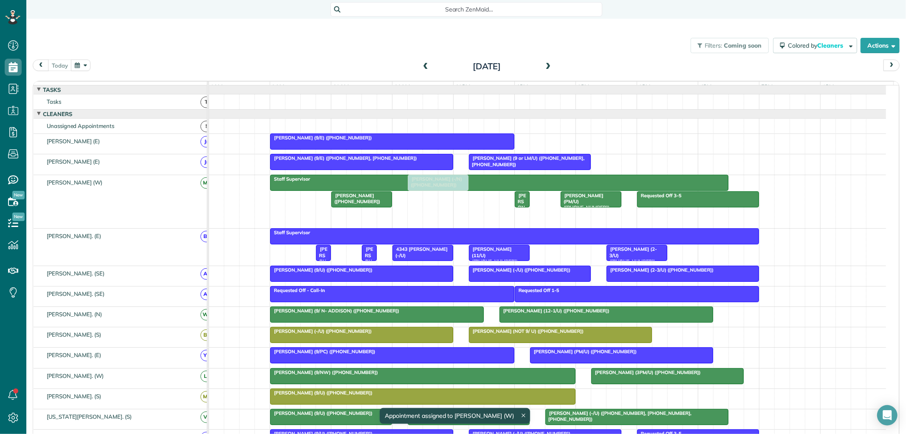
drag, startPoint x: 381, startPoint y: 223, endPoint x: 426, endPoint y: 225, distance: 45.1
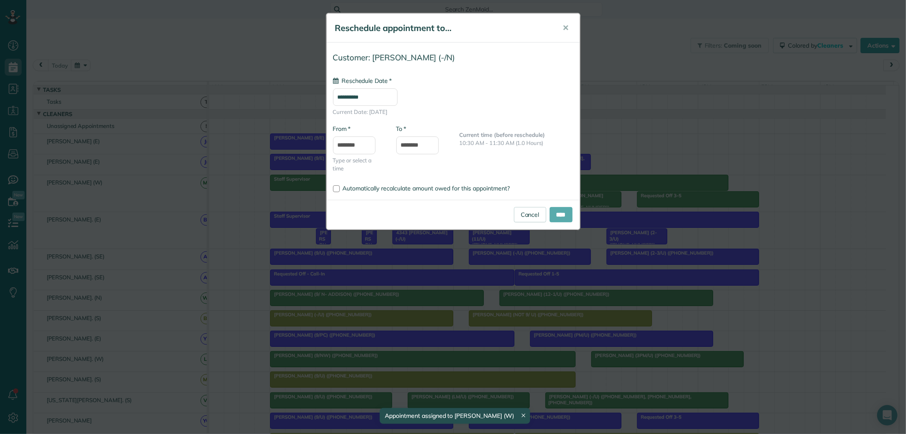
type input "**********"
click at [562, 214] on input "****" at bounding box center [561, 214] width 23 height 15
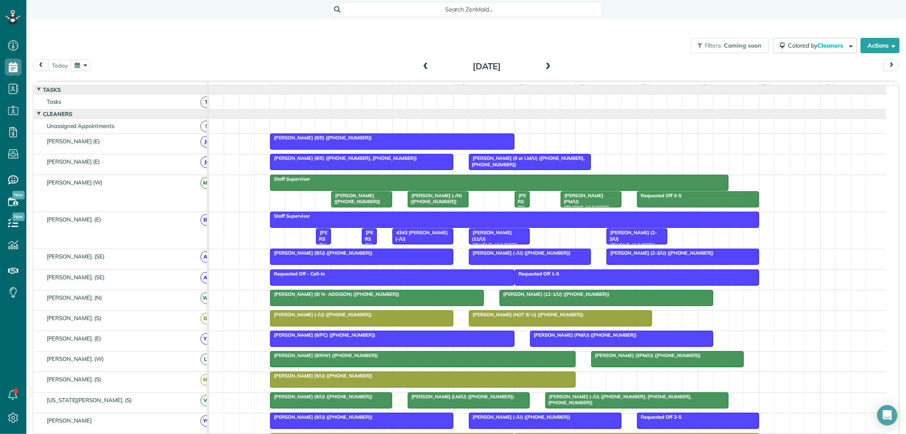
click at [361, 204] on span "Hilary Straba (+15053661891)" at bounding box center [356, 198] width 50 height 12
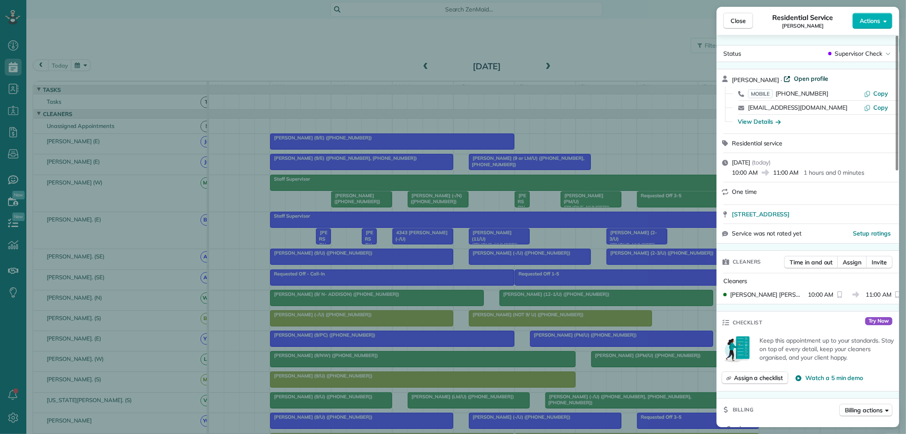
click at [760, 80] on span "Open profile" at bounding box center [811, 78] width 34 height 8
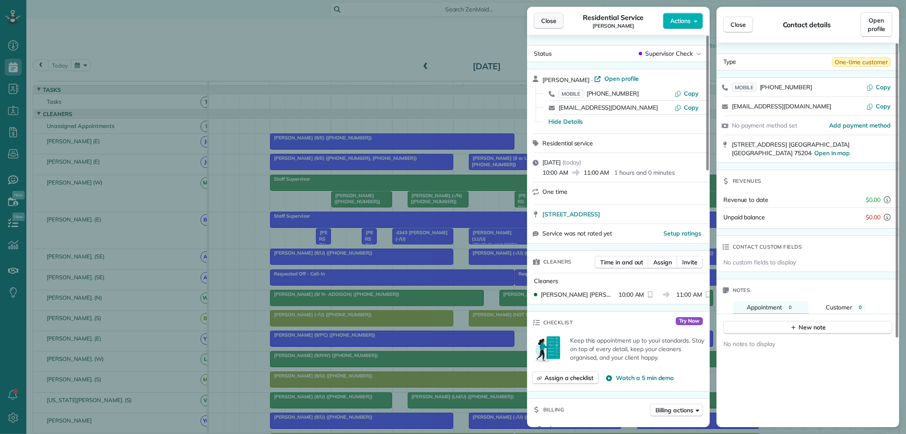
click at [542, 21] on span "Close" at bounding box center [548, 21] width 15 height 8
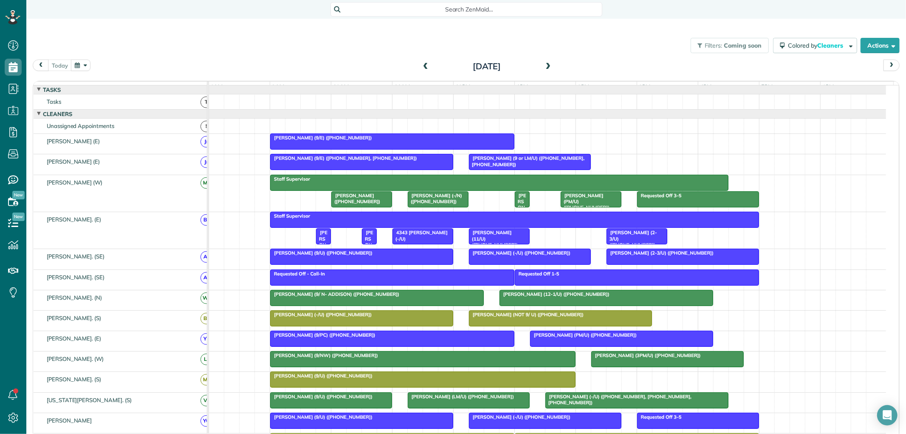
drag, startPoint x: 372, startPoint y: 206, endPoint x: 358, endPoint y: 204, distance: 14.6
click at [358, 204] on span "Hilary Straba (+15053661891)" at bounding box center [356, 198] width 50 height 12
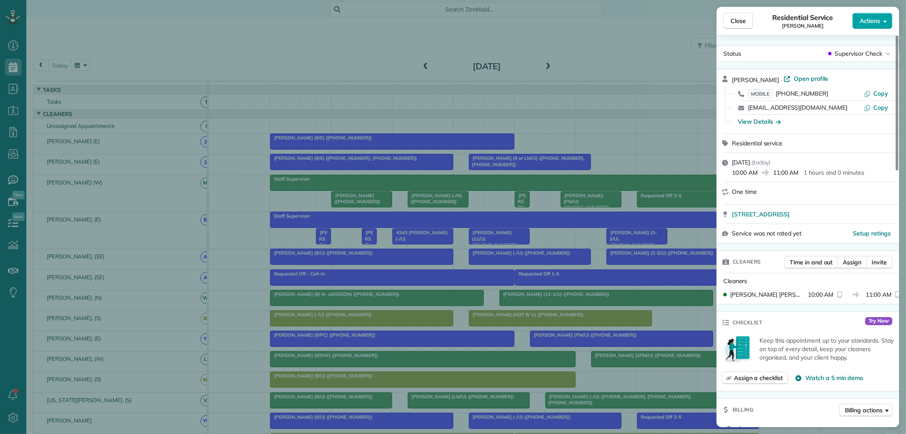
click at [760, 23] on button "Actions" at bounding box center [872, 21] width 40 height 16
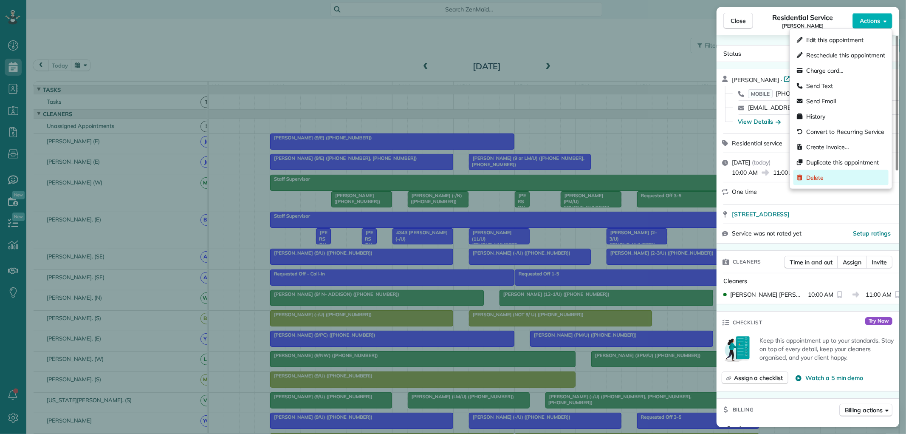
click at [760, 181] on span "Delete" at bounding box center [815, 177] width 18 height 8
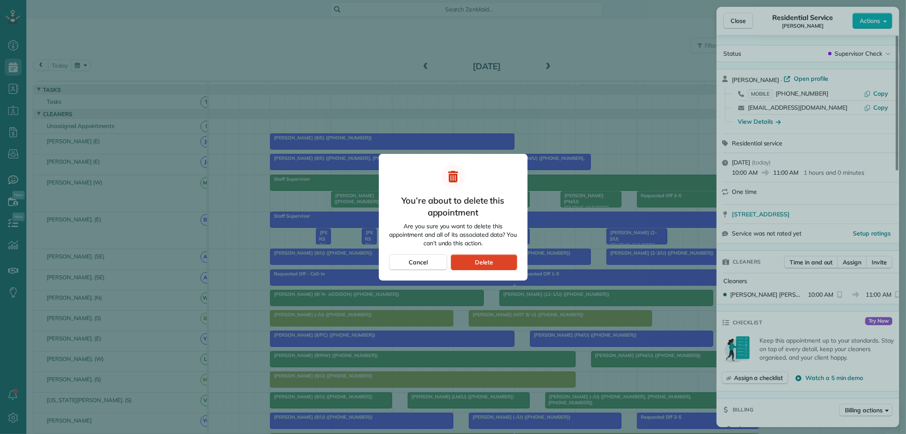
click at [480, 267] on div "Delete" at bounding box center [484, 262] width 66 height 16
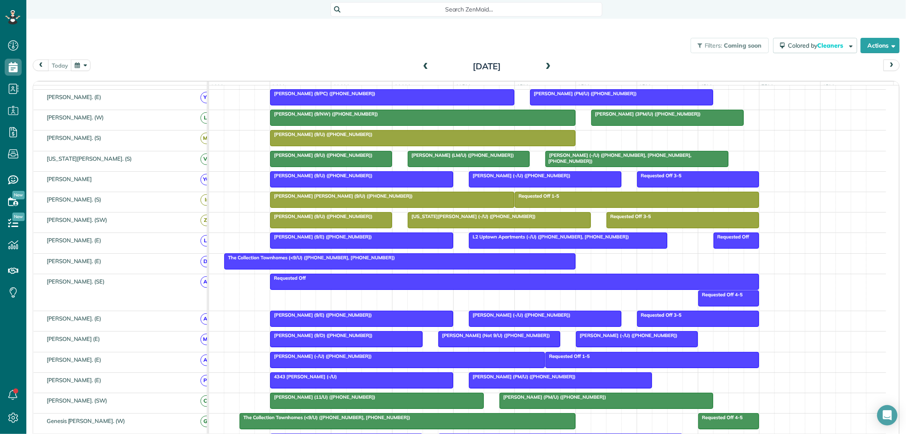
scroll to position [236, 0]
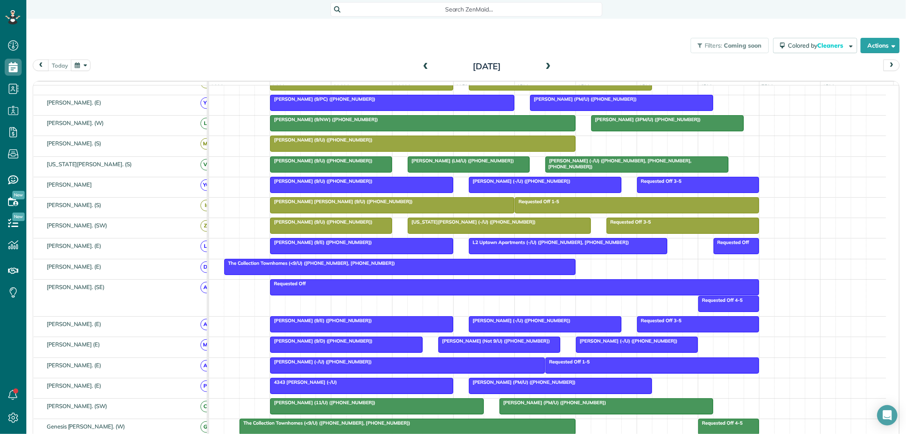
click at [466, 16] on div "Search ZenMaid…" at bounding box center [466, 9] width 272 height 14
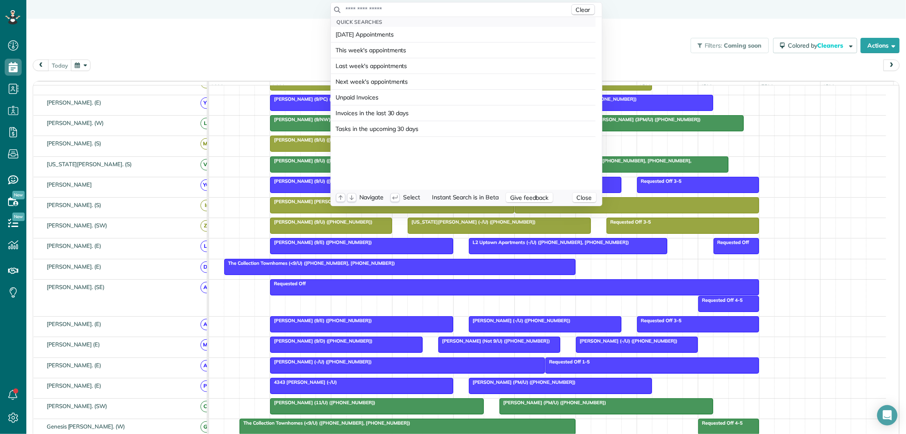
click at [463, 11] on input "text" at bounding box center [457, 9] width 224 height 8
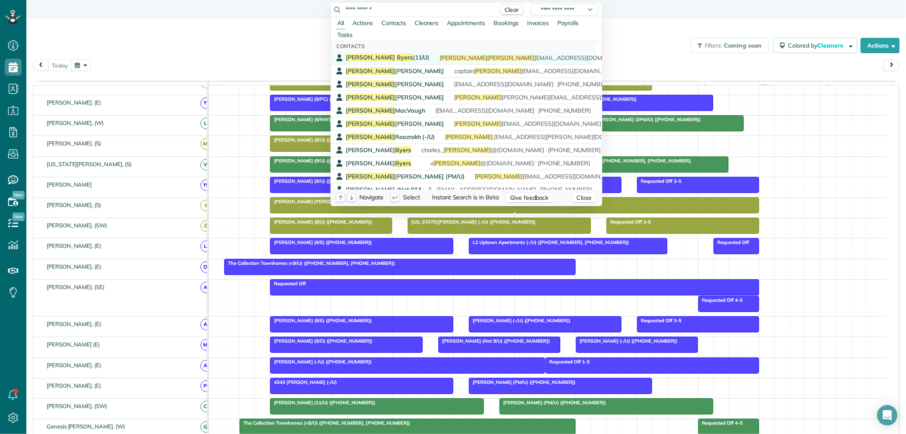
type input "**********"
click at [397, 54] on span "Byers" at bounding box center [405, 58] width 16 height 8
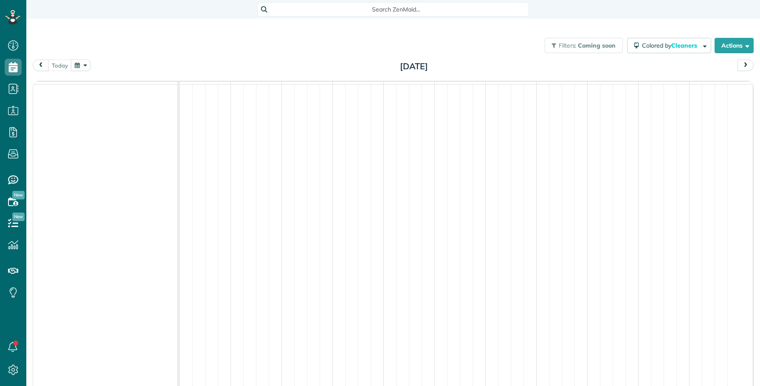
scroll to position [3, 3]
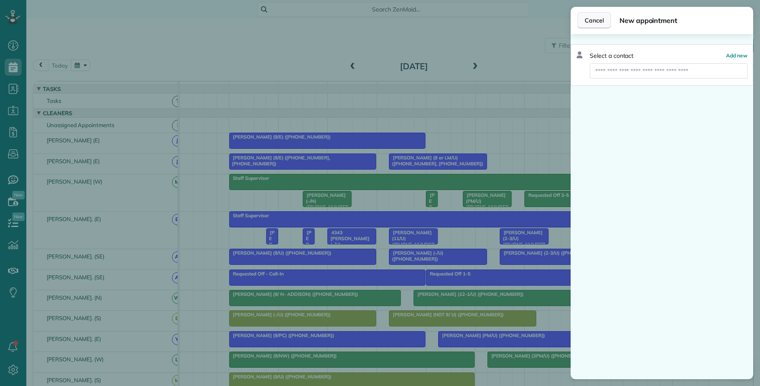
click at [589, 20] on span "Cancel" at bounding box center [594, 20] width 19 height 8
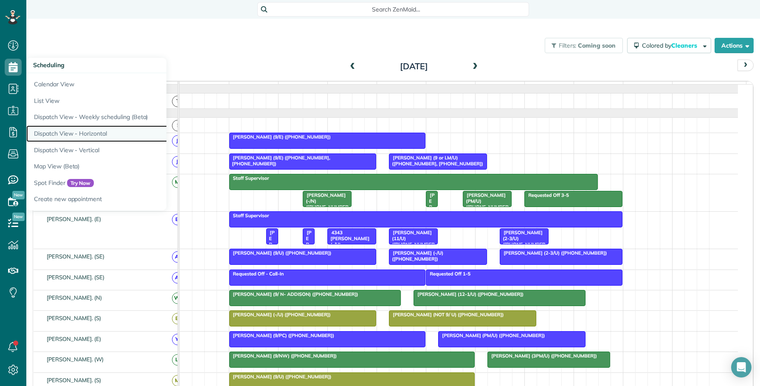
click at [71, 136] on link "Dispatch View - Horizontal" at bounding box center [132, 133] width 212 height 17
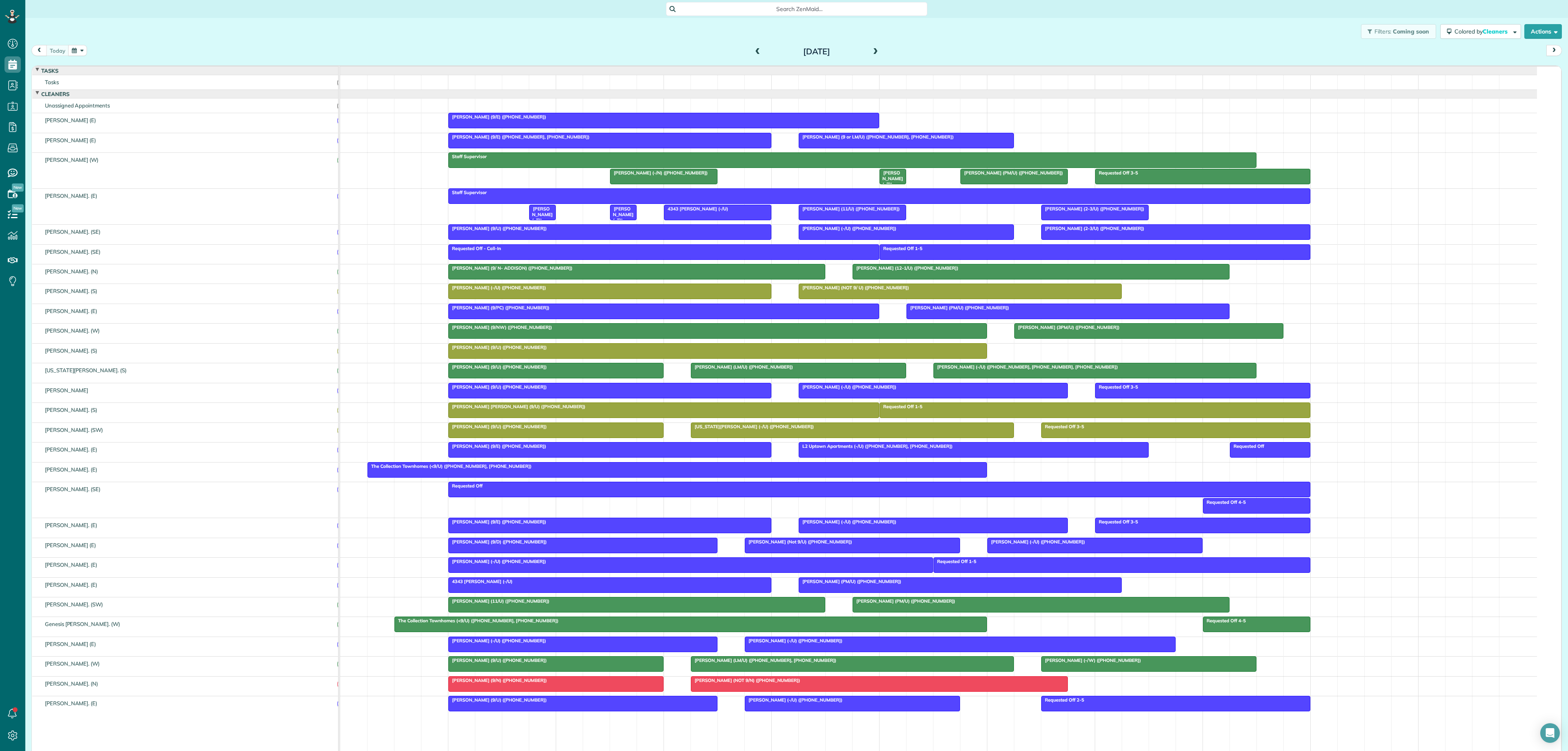
click at [731, 48] on span at bounding box center [875, 52] width 9 height 8
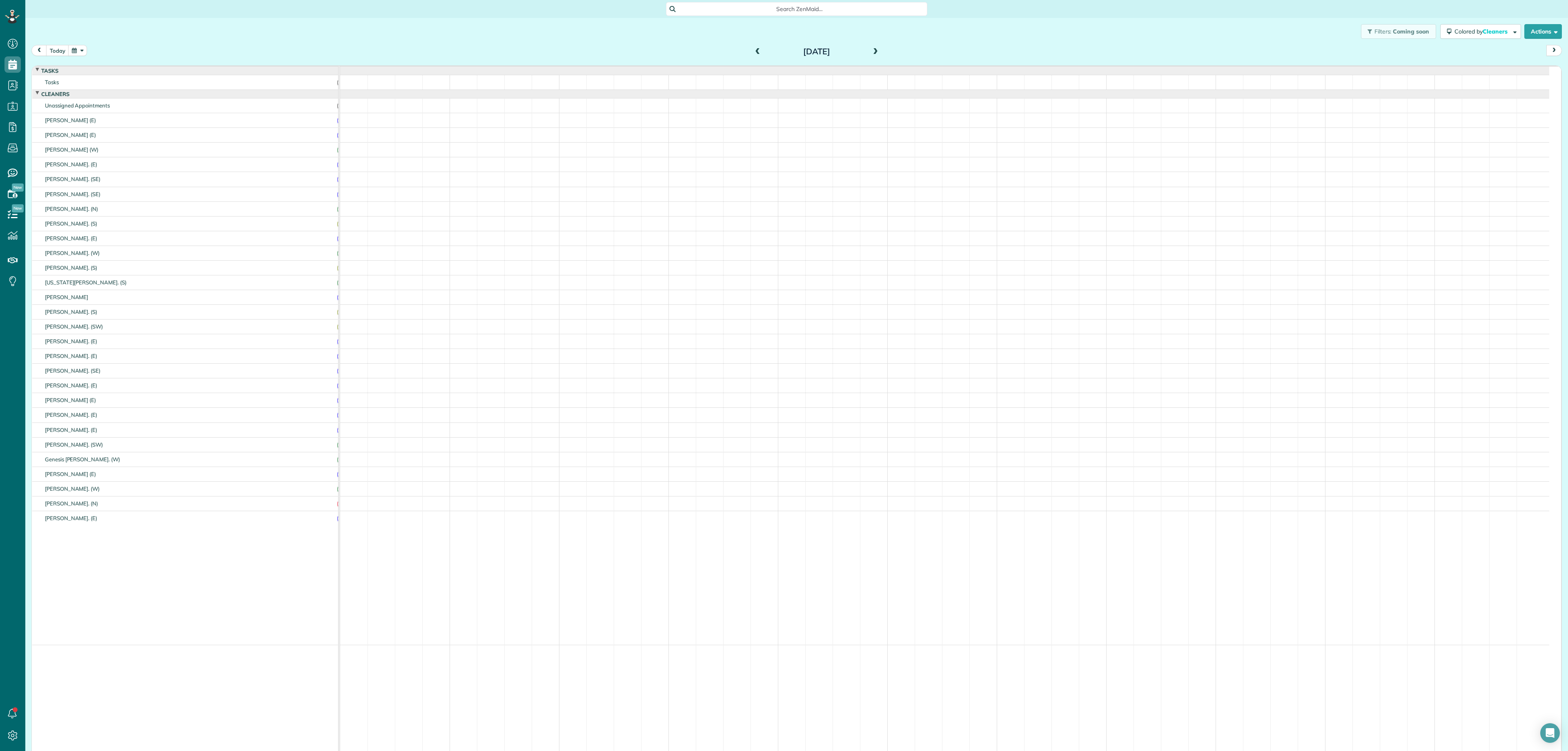
click at [731, 48] on span at bounding box center [875, 52] width 9 height 8
click at [731, 49] on span at bounding box center [875, 52] width 9 height 8
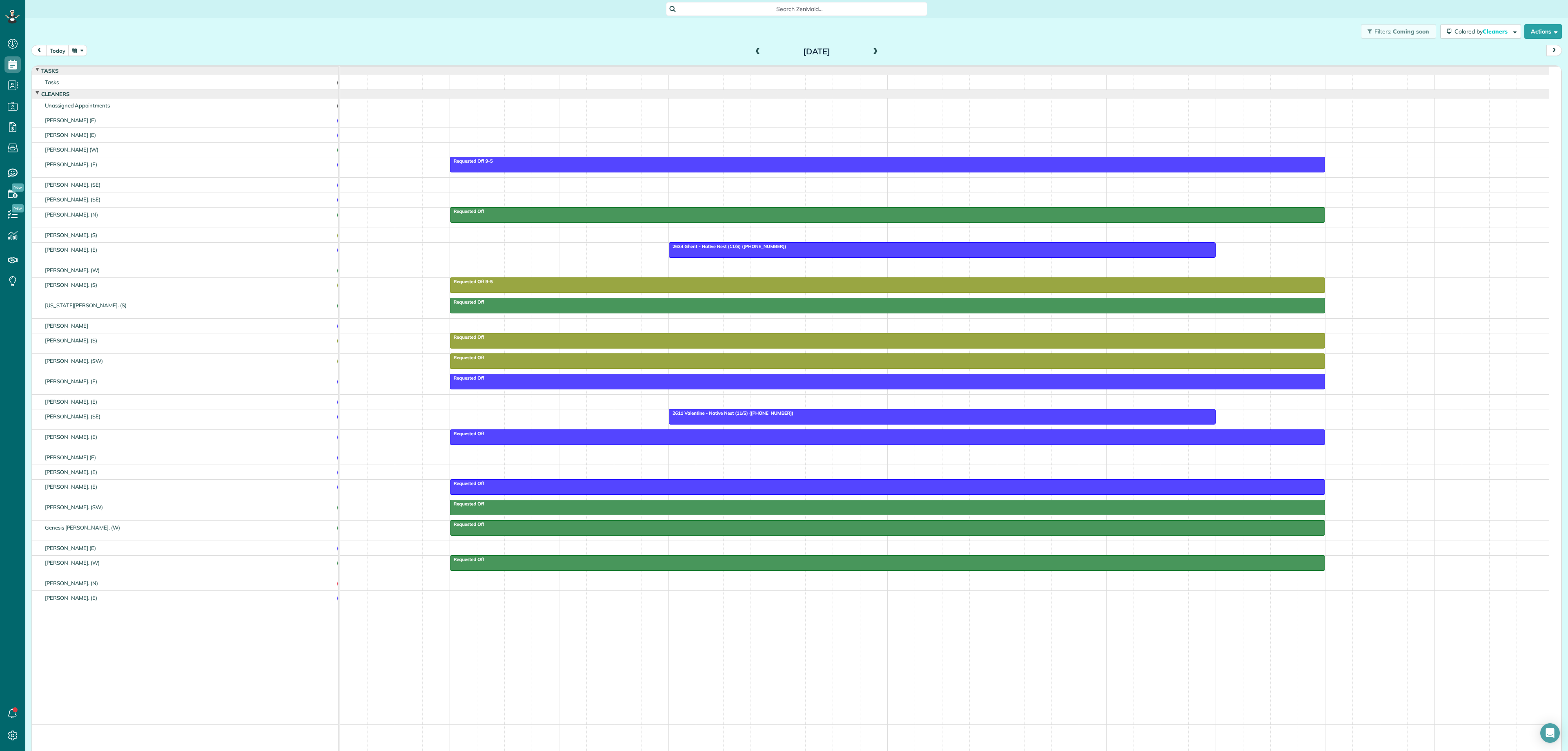
click at [731, 54] on span at bounding box center [875, 52] width 9 height 8
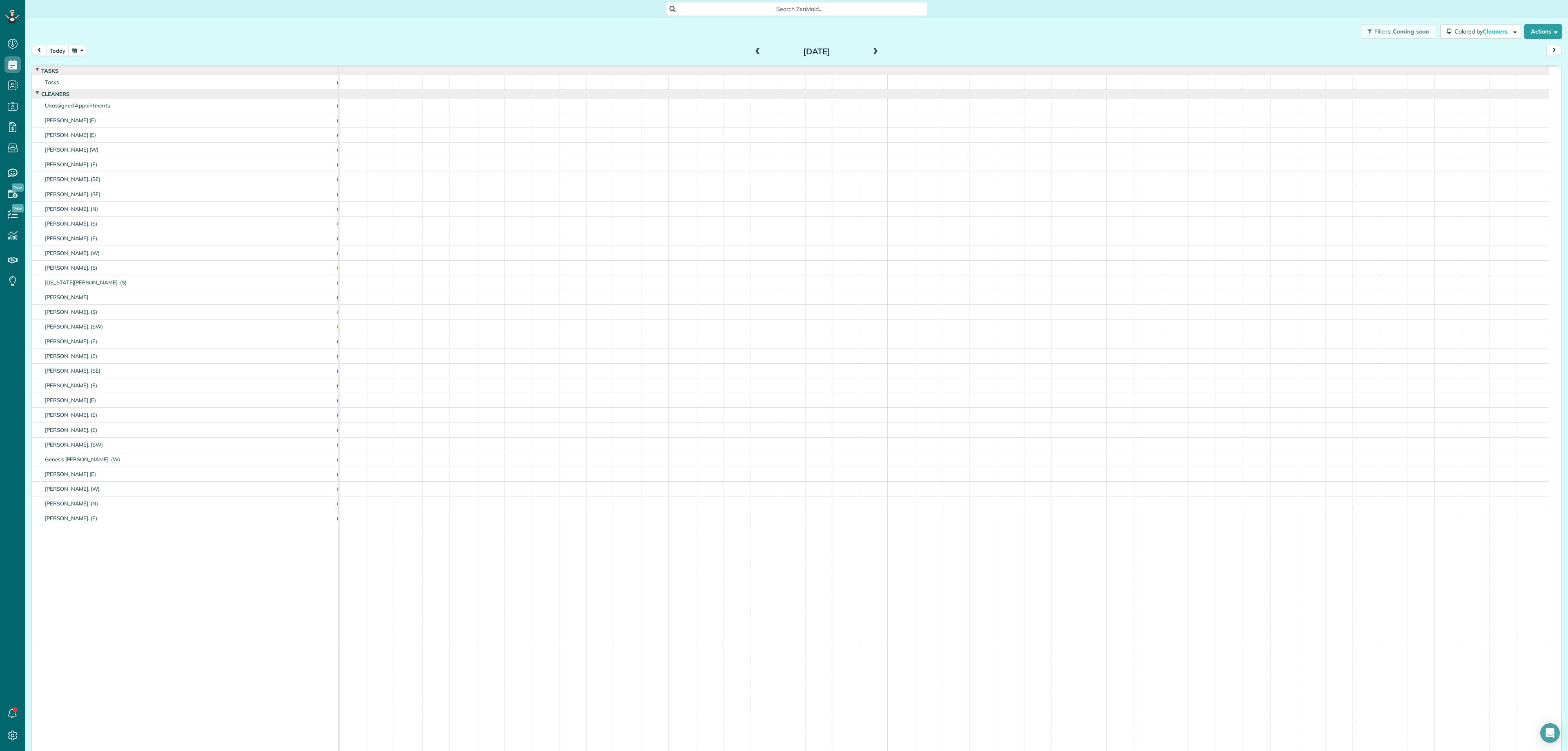
click at [79, 45] on button "button" at bounding box center [78, 50] width 19 height 11
click at [112, 103] on link "15" at bounding box center [113, 106] width 13 height 13
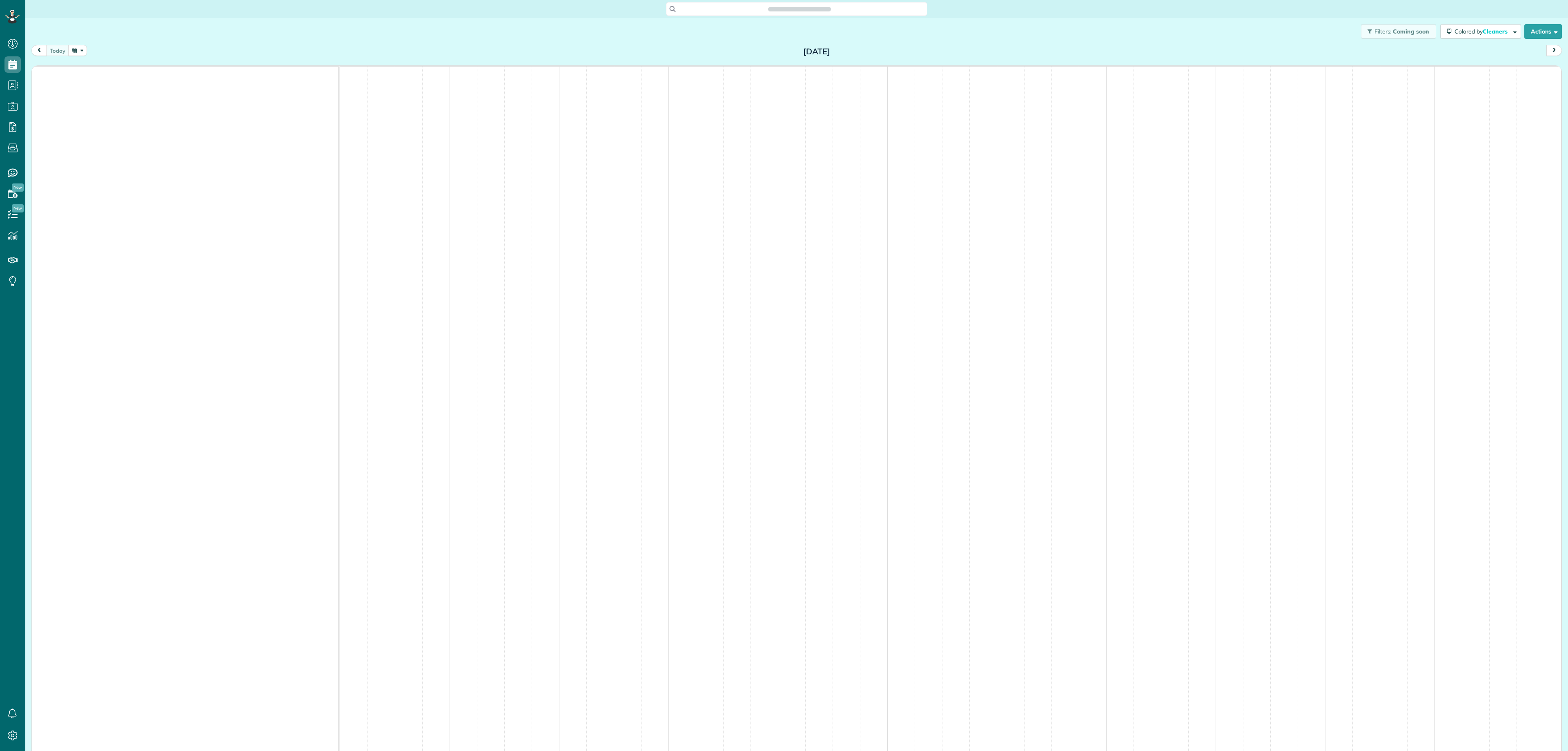
scroll to position [751, 25]
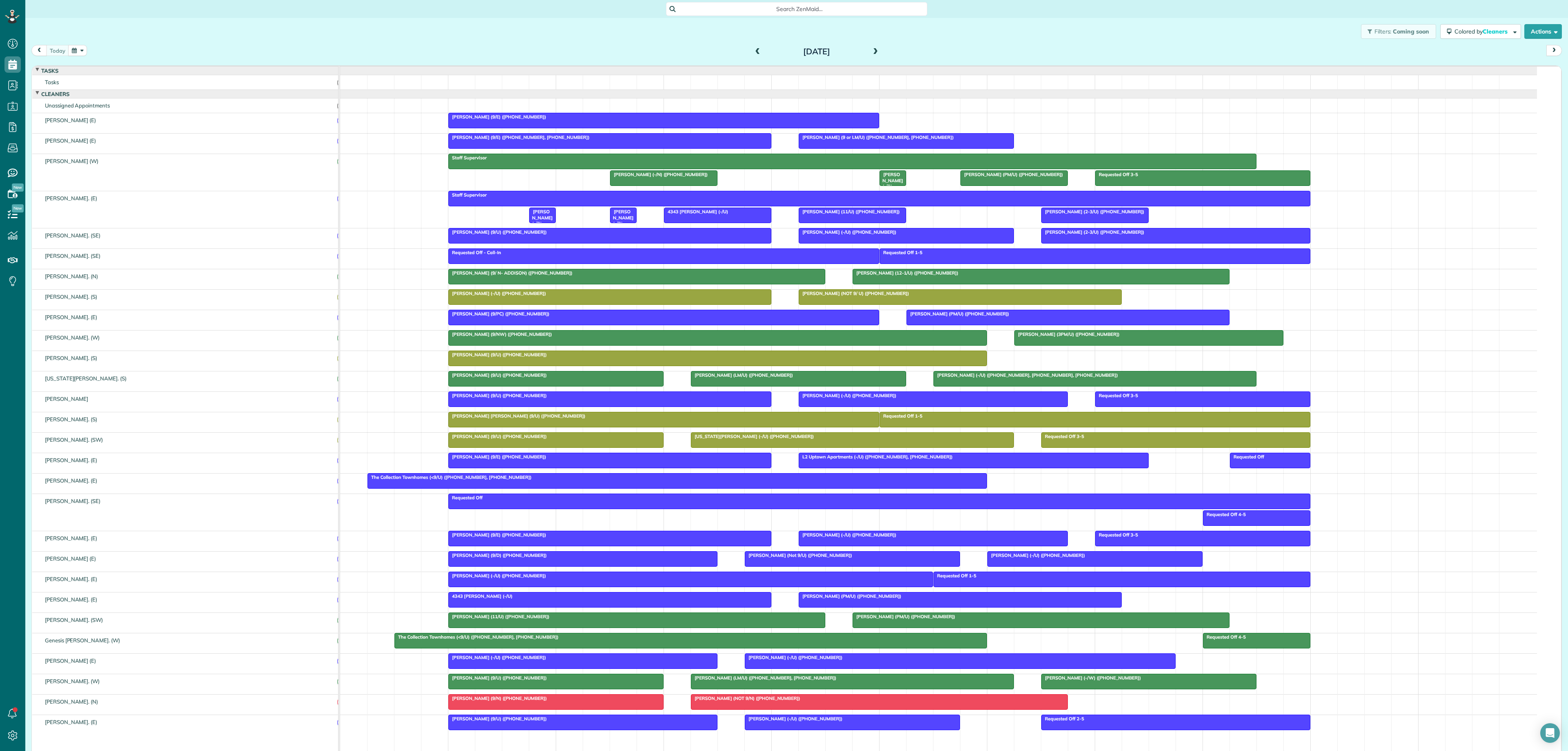
click at [84, 50] on button "button" at bounding box center [78, 50] width 19 height 11
click at [113, 103] on link "15" at bounding box center [113, 106] width 13 height 13
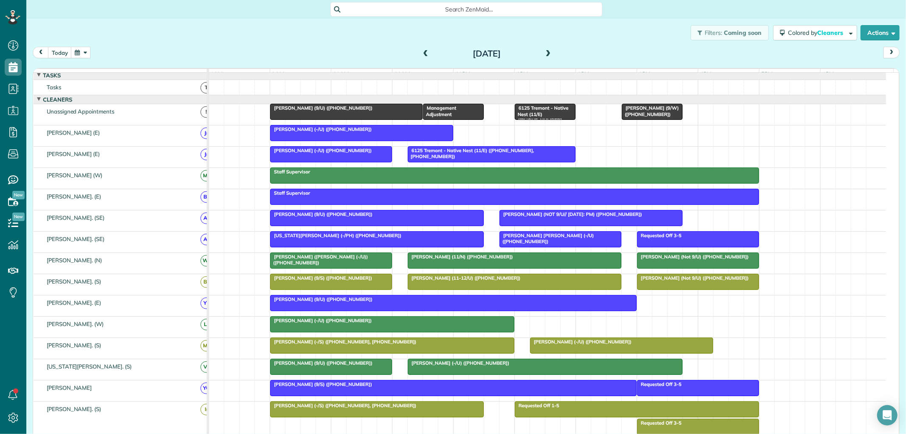
scroll to position [0, 0]
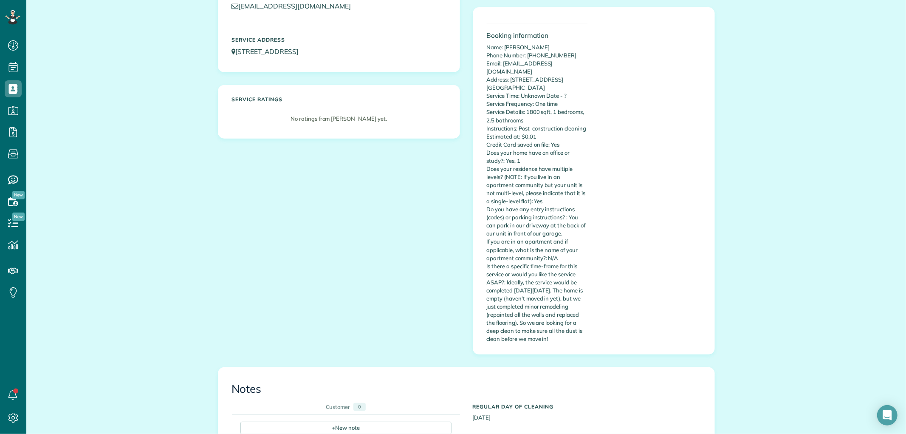
scroll to position [141, 0]
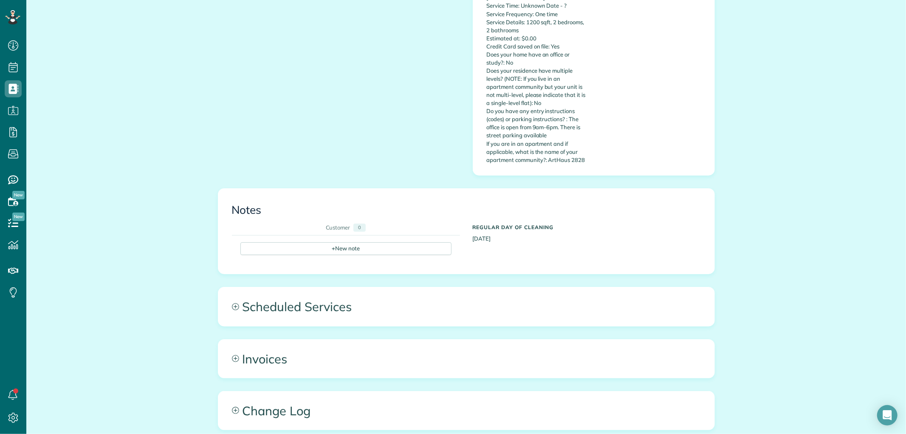
scroll to position [463, 0]
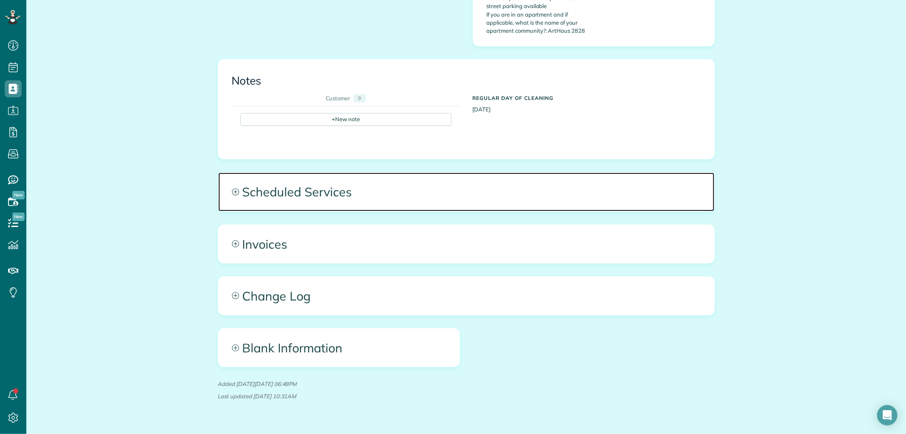
click at [425, 189] on span "Scheduled Services" at bounding box center [466, 191] width 496 height 38
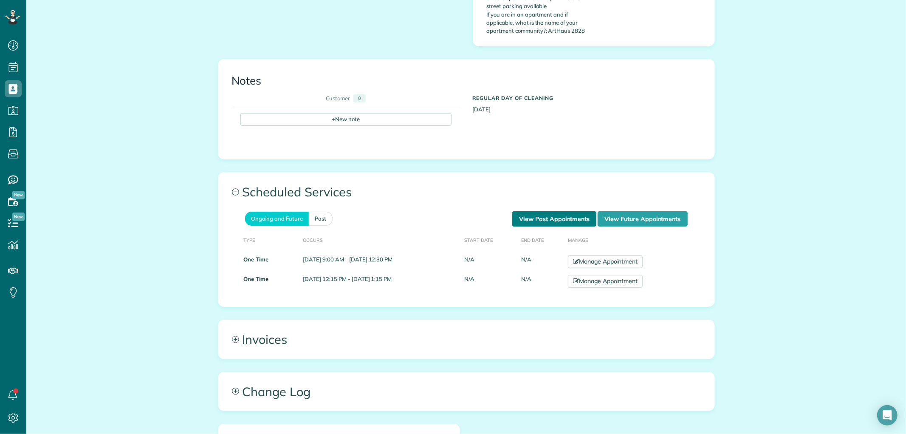
click at [581, 214] on link "View Past Appointments" at bounding box center [554, 218] width 84 height 15
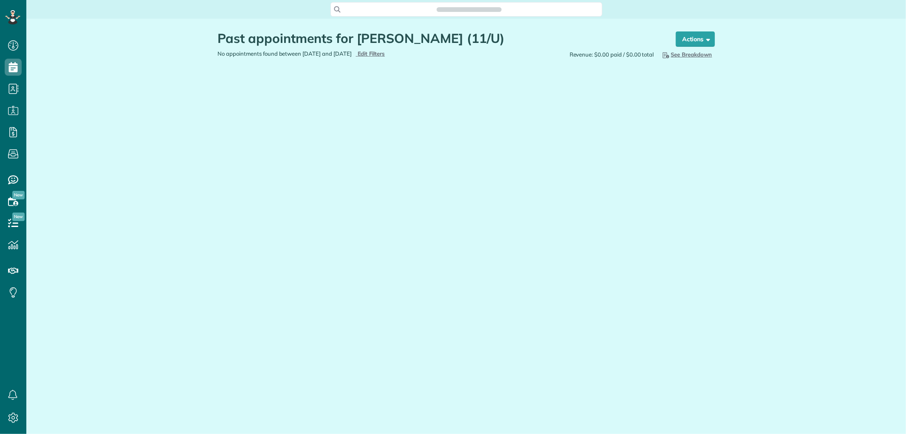
scroll to position [3, 3]
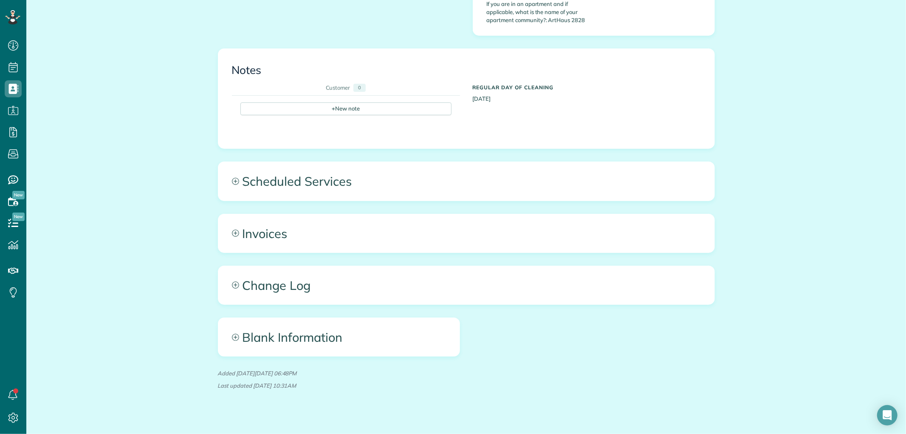
scroll to position [478, 0]
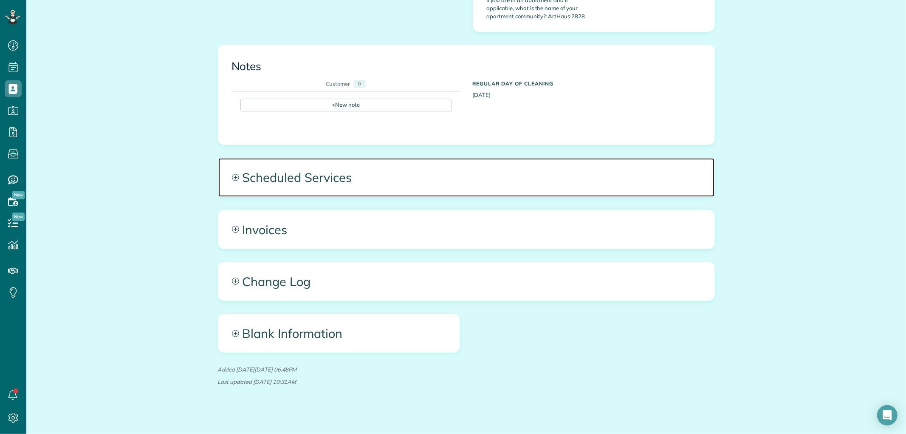
click at [485, 165] on span "Scheduled Services" at bounding box center [466, 177] width 496 height 38
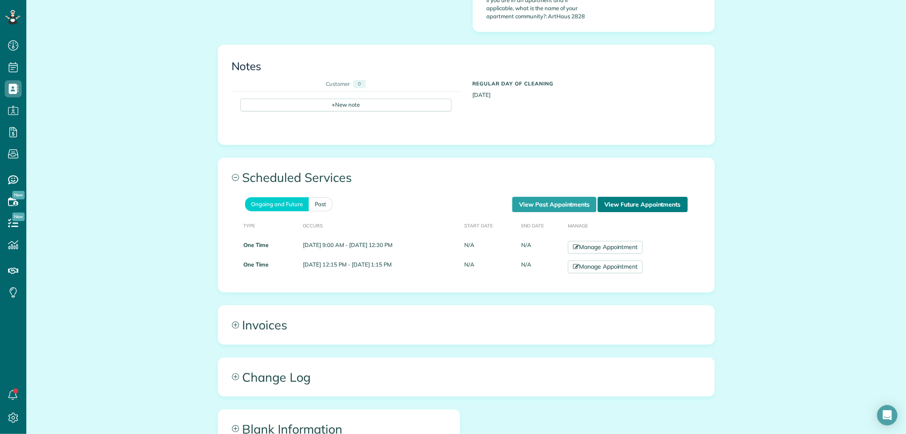
click at [632, 197] on link "View Future Appointments" at bounding box center [643, 204] width 90 height 15
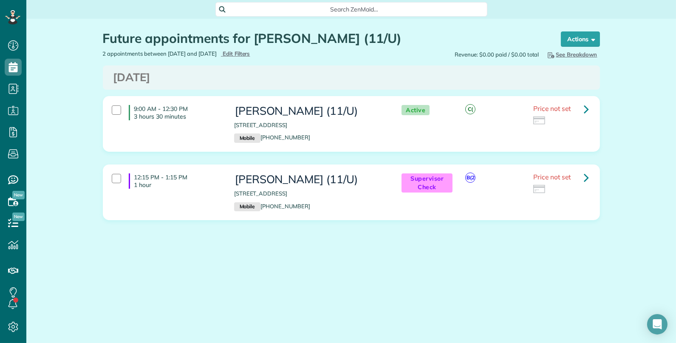
scroll to position [343, 26]
click at [275, 9] on span "Search ZenMaid…" at bounding box center [354, 9] width 258 height 8
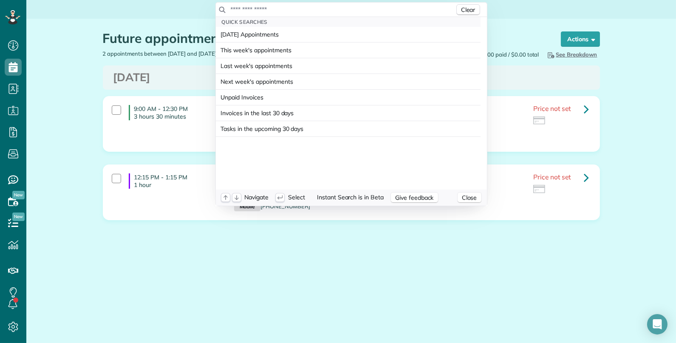
click at [275, 9] on input "text" at bounding box center [342, 9] width 224 height 8
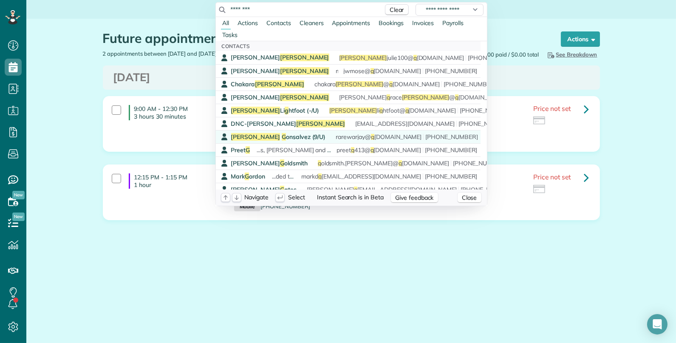
type input "********"
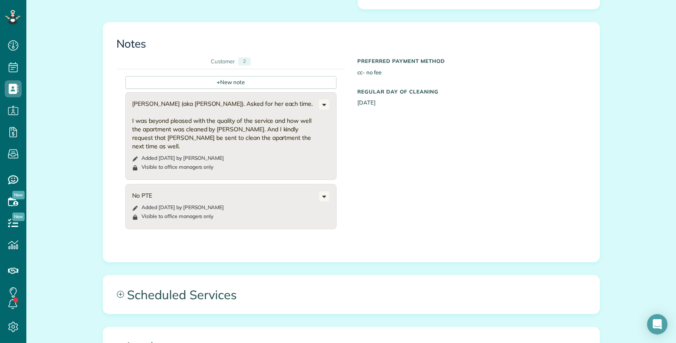
scroll to position [472, 0]
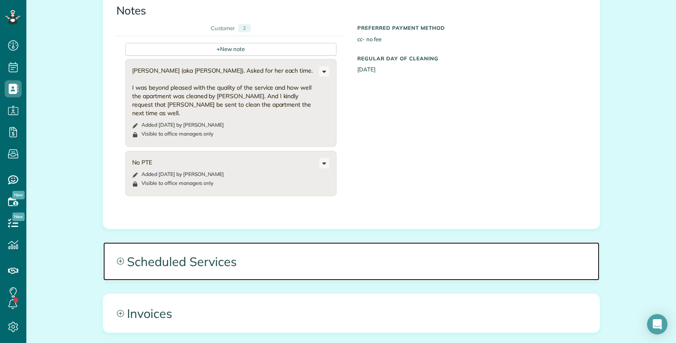
click at [306, 242] on span "Scheduled Services" at bounding box center [351, 261] width 496 height 38
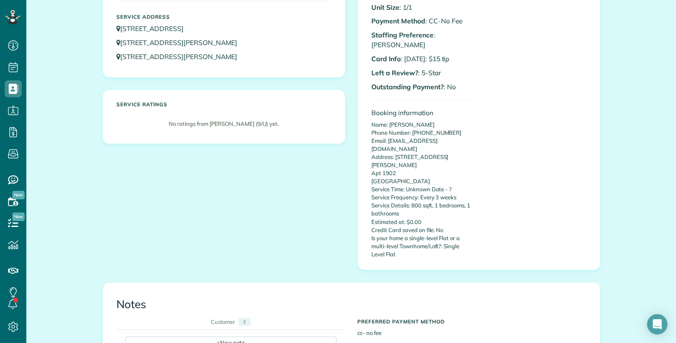
scroll to position [0, 0]
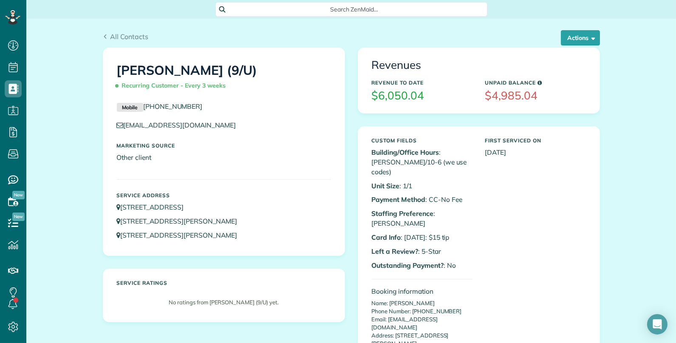
copy link "[PHONE_NUMBER]"
drag, startPoint x: 203, startPoint y: 108, endPoint x: 142, endPoint y: 108, distance: 61.2
click at [142, 108] on p "Mobile (469) 867-7140" at bounding box center [224, 107] width 214 height 10
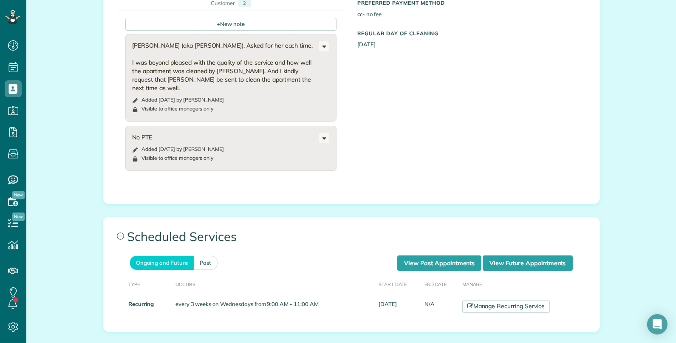
scroll to position [613, 0]
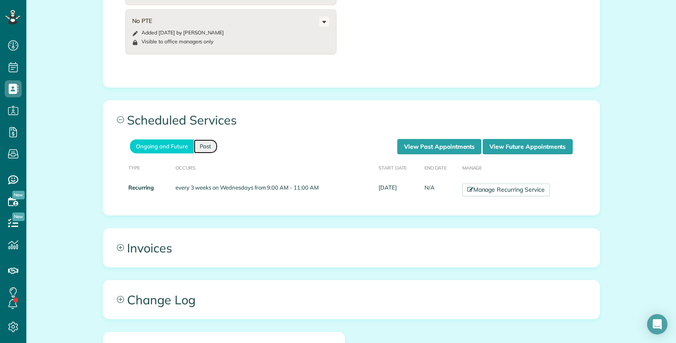
click at [198, 139] on link "Past" at bounding box center [206, 146] width 24 height 14
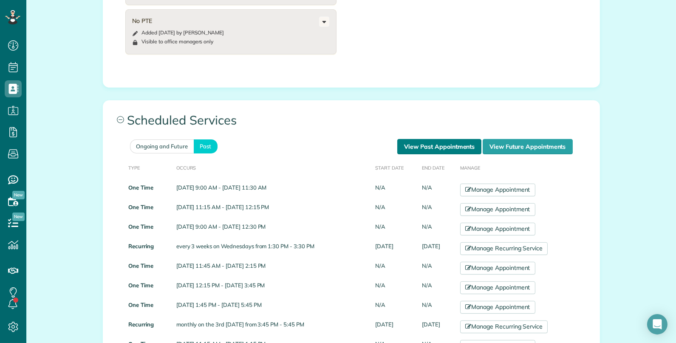
click at [419, 139] on link "View Past Appointments" at bounding box center [439, 146] width 84 height 15
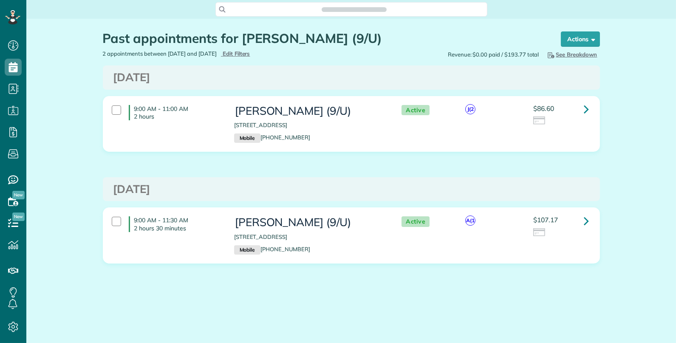
scroll to position [3, 3]
click at [587, 221] on icon at bounding box center [586, 220] width 5 height 15
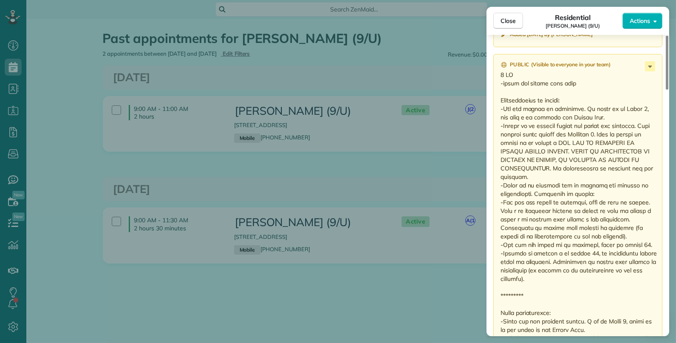
scroll to position [897, 0]
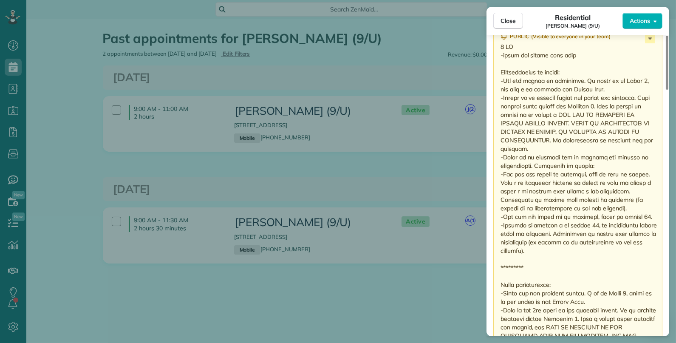
click at [132, 285] on div "Close Residential [PERSON_NAME] (9/U) Actions This appointment is linked to Pay…" at bounding box center [338, 171] width 676 height 343
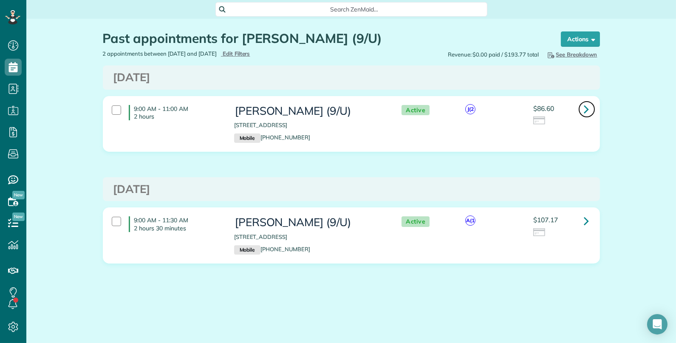
click at [588, 109] on icon at bounding box center [586, 109] width 5 height 15
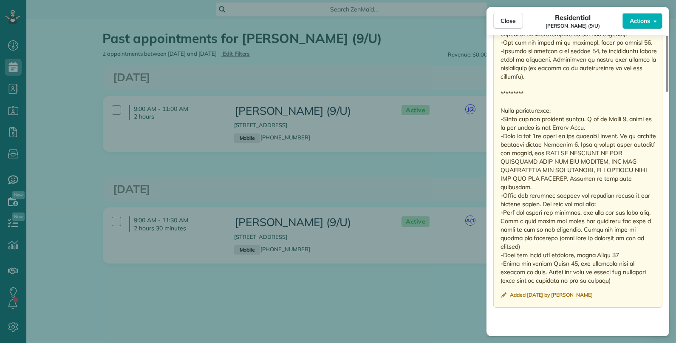
scroll to position [1132, 0]
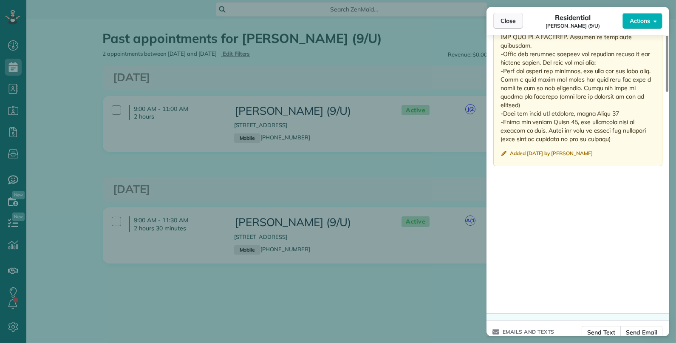
click at [507, 17] on span "Close" at bounding box center [507, 21] width 15 height 8
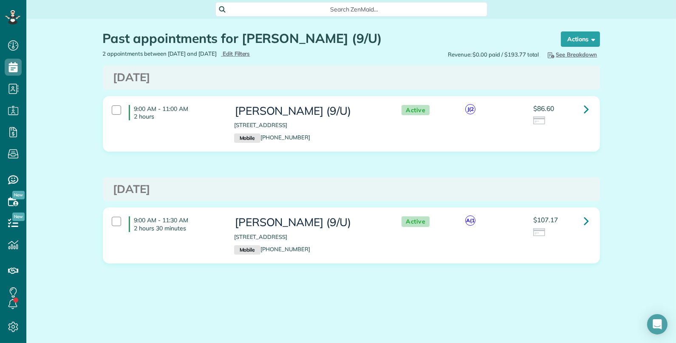
copy h1 "[PERSON_NAME]"
drag, startPoint x: 258, startPoint y: 37, endPoint x: 358, endPoint y: 46, distance: 100.6
click at [358, 46] on div "Past appointments for [PERSON_NAME] (9/U)" at bounding box center [324, 40] width 442 height 18
click at [336, 9] on span "Search ZenMaid…" at bounding box center [354, 9] width 258 height 8
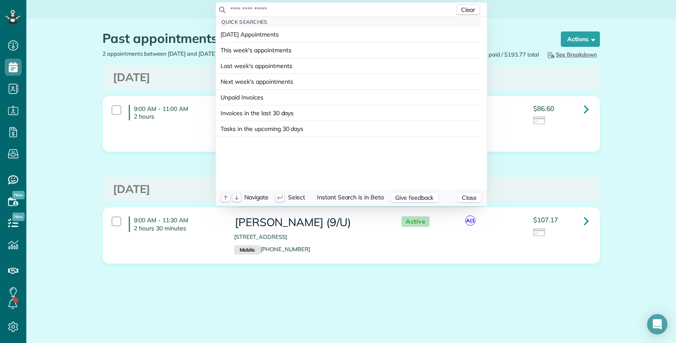
click at [328, 9] on input "text" at bounding box center [342, 9] width 224 height 8
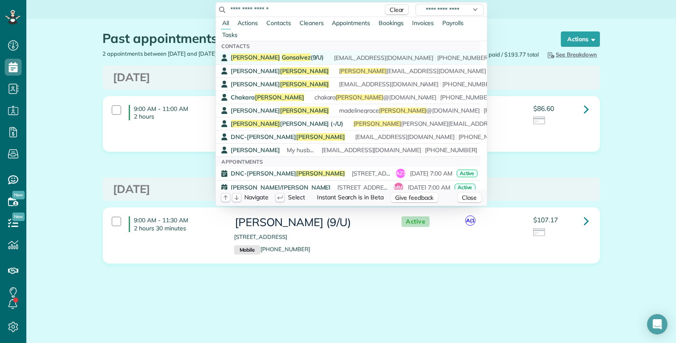
type input "**********"
click at [282, 56] on span "Gonsalvez" at bounding box center [296, 58] width 29 height 8
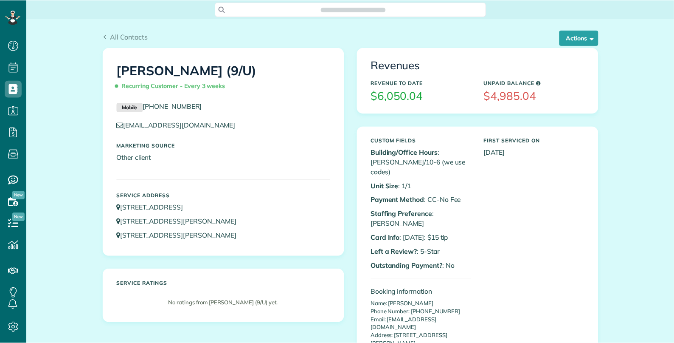
scroll to position [3, 3]
drag, startPoint x: 76, startPoint y: 183, endPoint x: 82, endPoint y: 183, distance: 6.8
click at [579, 41] on button "Actions" at bounding box center [580, 37] width 39 height 15
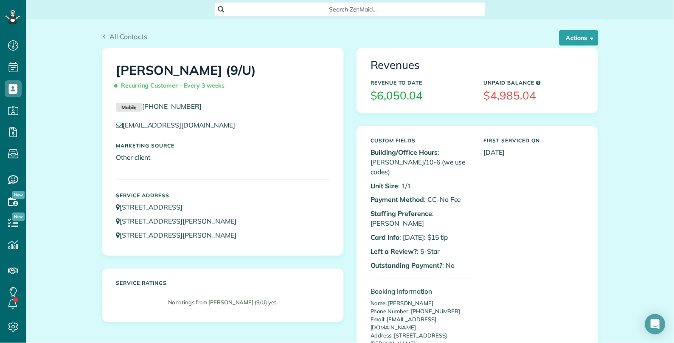
drag, startPoint x: 84, startPoint y: 310, endPoint x: 105, endPoint y: 274, distance: 41.9
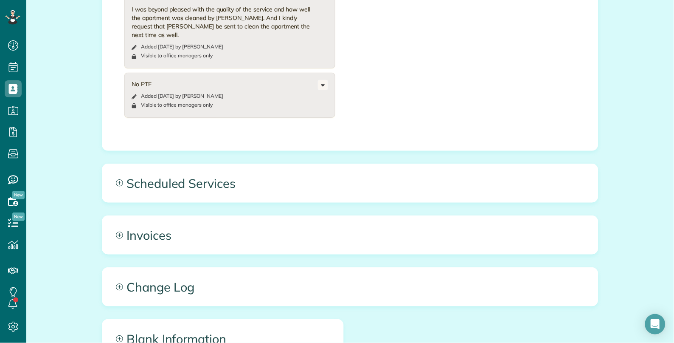
scroll to position [566, 0]
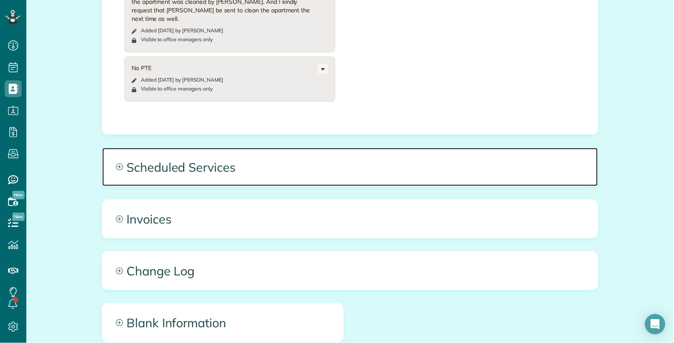
click at [444, 148] on span "Scheduled Services" at bounding box center [350, 167] width 496 height 38
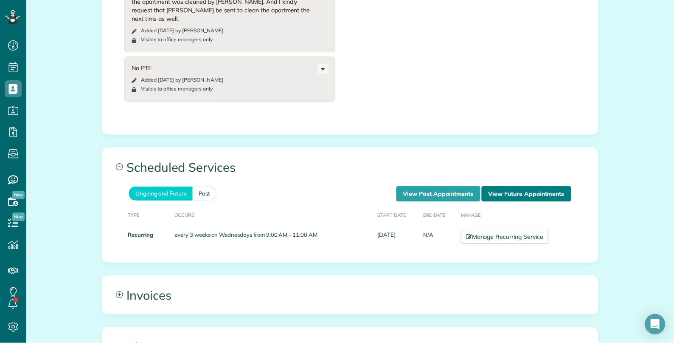
click at [530, 186] on link "View Future Appointments" at bounding box center [527, 193] width 90 height 15
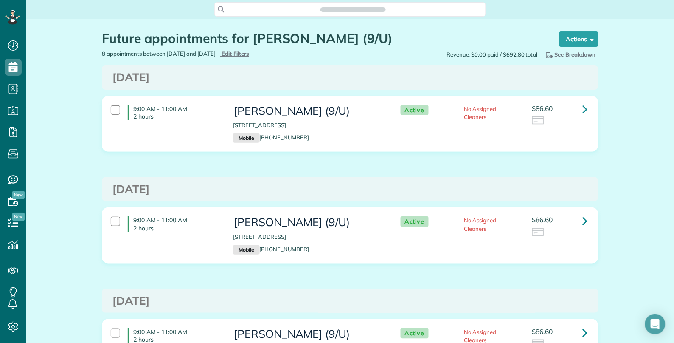
scroll to position [3, 3]
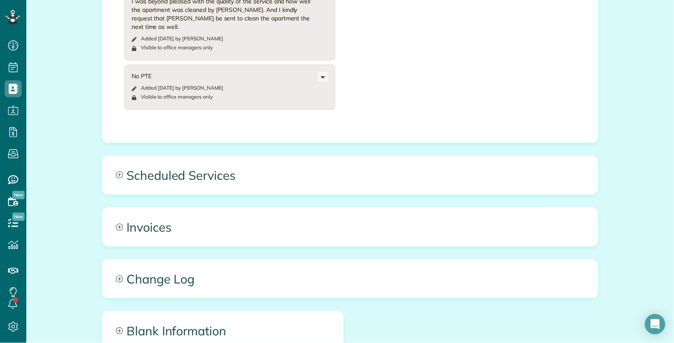
scroll to position [566, 0]
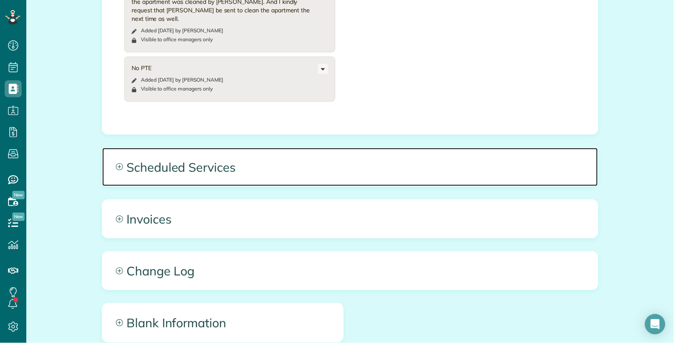
click at [441, 148] on span "Scheduled Services" at bounding box center [350, 167] width 496 height 38
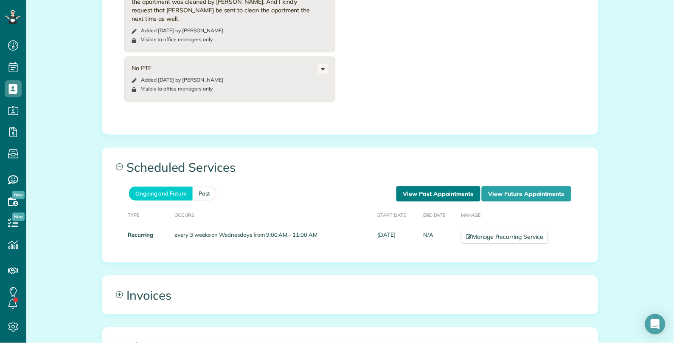
click at [440, 186] on link "View Past Appointments" at bounding box center [439, 193] width 84 height 15
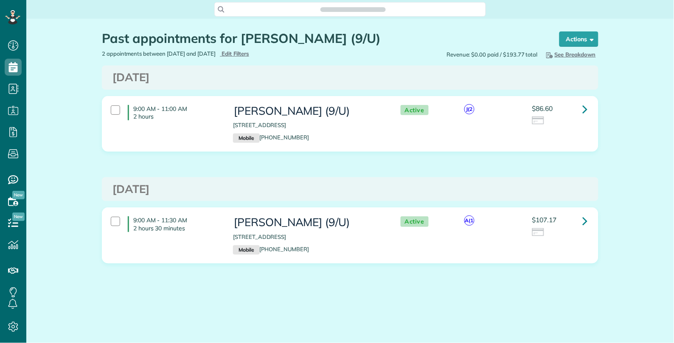
scroll to position [3, 3]
click at [576, 111] on div "$86.60" at bounding box center [560, 115] width 55 height 21
click at [584, 106] on icon at bounding box center [585, 109] width 5 height 15
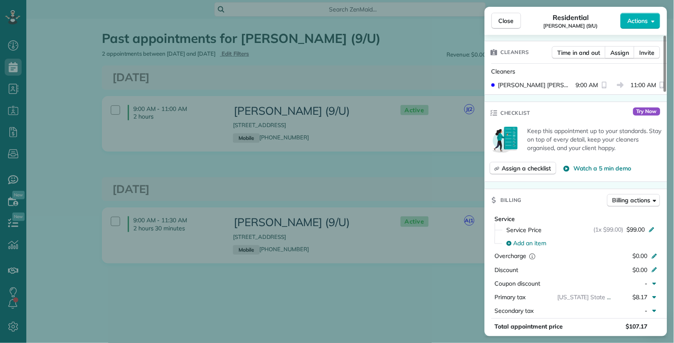
scroll to position [236, 0]
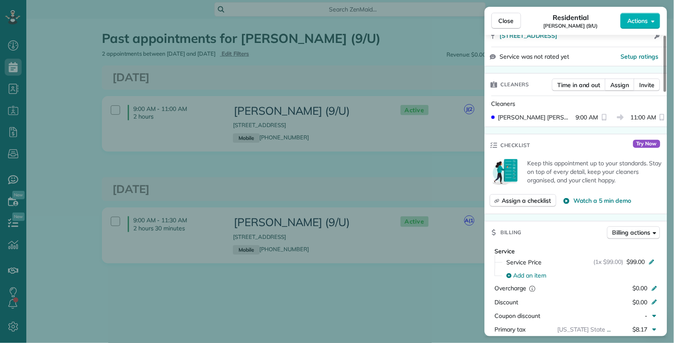
click at [47, 144] on div "Close Residential [PERSON_NAME] (9/U) Actions This appointment is linked to Pay…" at bounding box center [337, 171] width 674 height 343
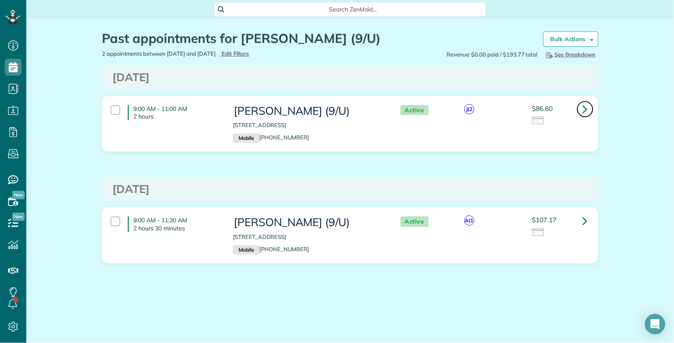
click at [584, 111] on icon at bounding box center [585, 109] width 5 height 15
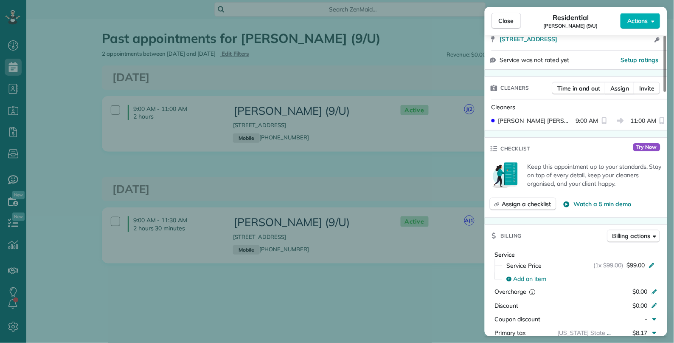
scroll to position [283, 0]
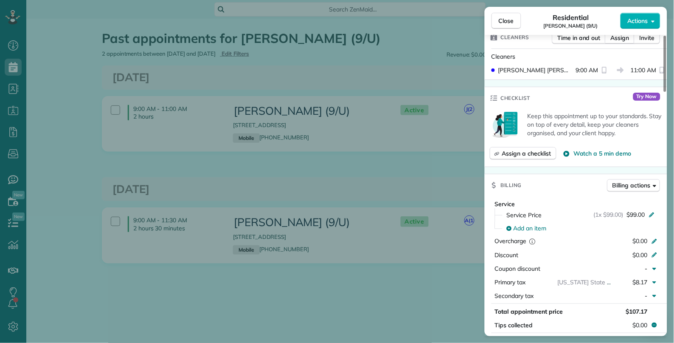
drag, startPoint x: 326, startPoint y: 279, endPoint x: 412, endPoint y: 248, distance: 91.2
click at [327, 279] on div "Close Residential [PERSON_NAME] (9/U) Actions This appointment is linked to Pay…" at bounding box center [337, 171] width 674 height 343
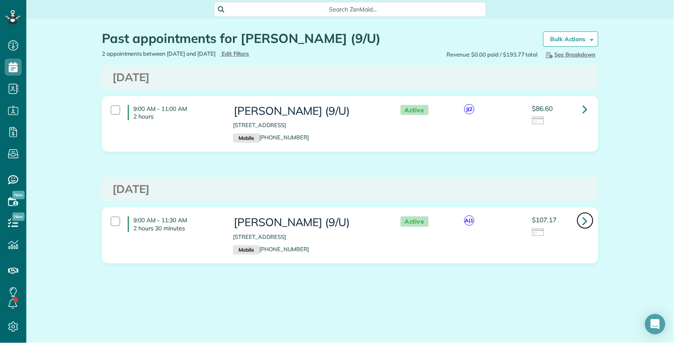
click at [585, 221] on icon at bounding box center [585, 220] width 5 height 15
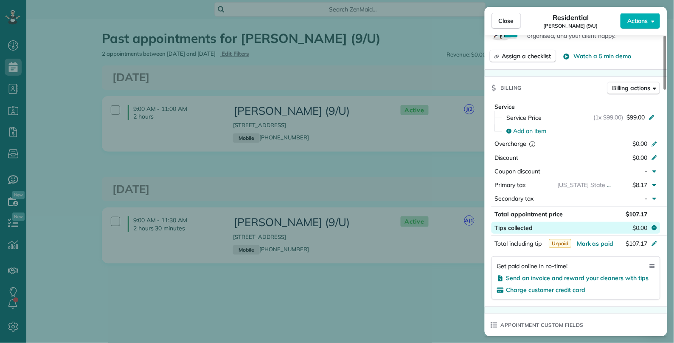
scroll to position [377, 0]
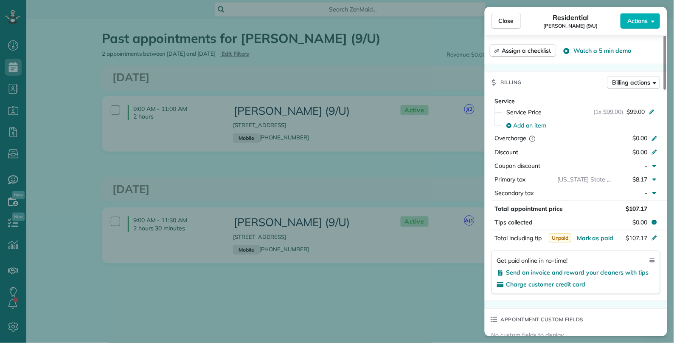
click at [336, 289] on div "Close Residential [PERSON_NAME] (9/U) Actions This appointment is linked to Pay…" at bounding box center [337, 171] width 674 height 343
